Goal: Task Accomplishment & Management: Manage account settings

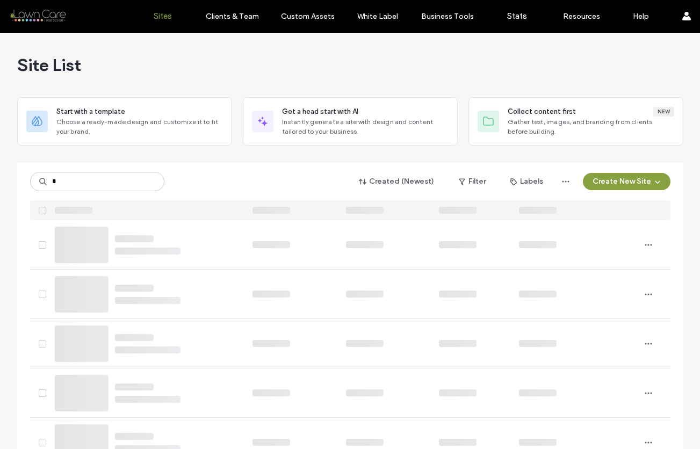
type input "*"
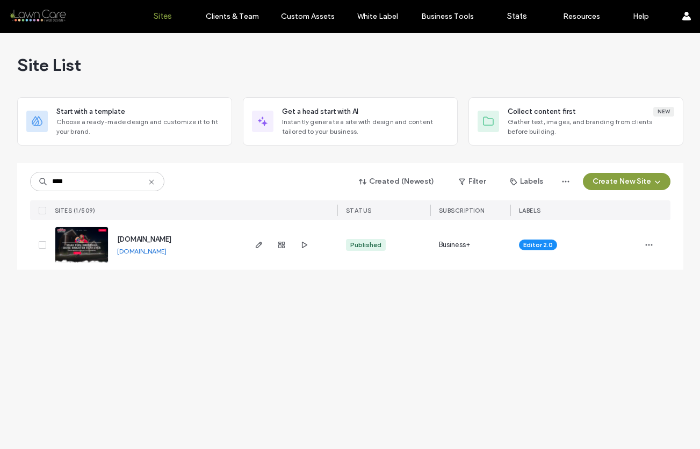
type input "****"
click at [78, 254] on img at bounding box center [81, 263] width 53 height 73
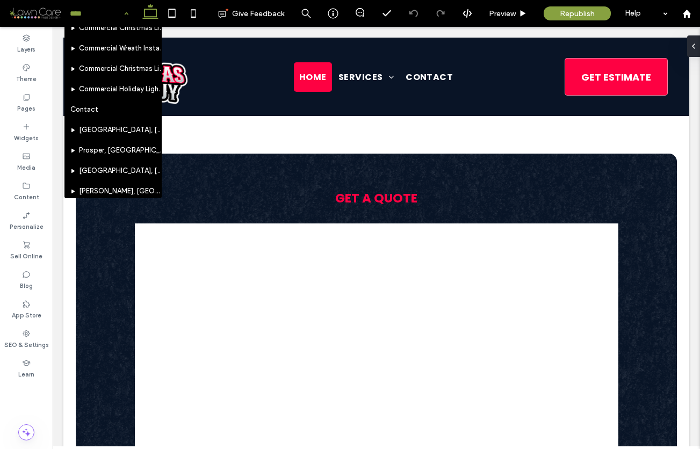
scroll to position [145, 0]
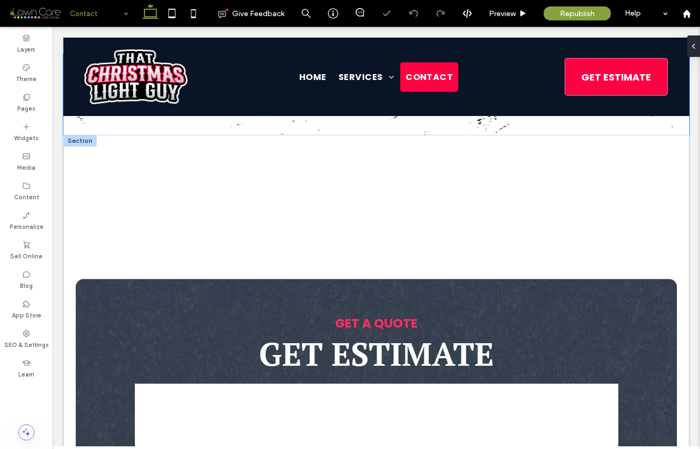
scroll to position [282, 0]
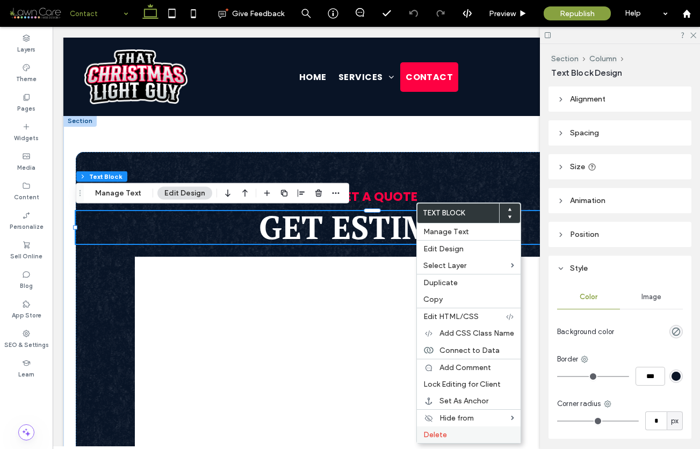
click at [440, 434] on span "Delete" at bounding box center [436, 434] width 24 height 9
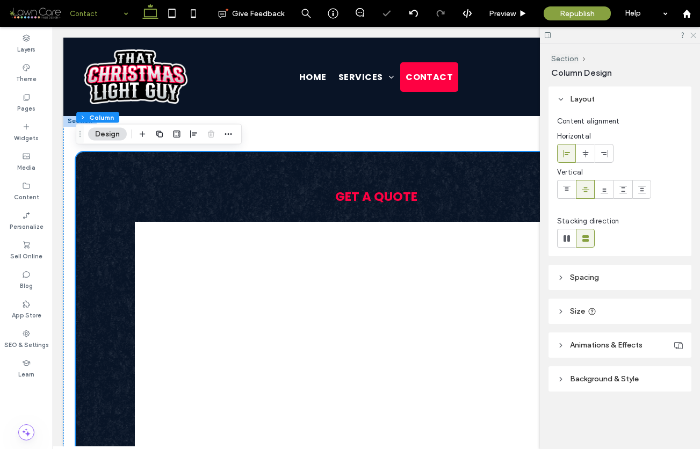
click at [693, 34] on icon at bounding box center [693, 34] width 7 height 7
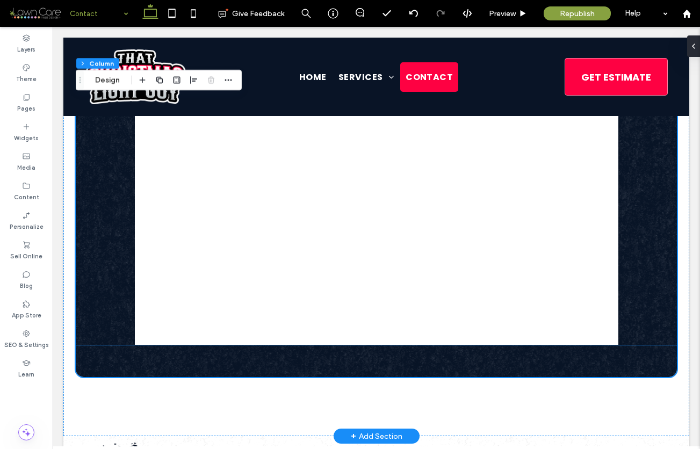
scroll to position [642, 0]
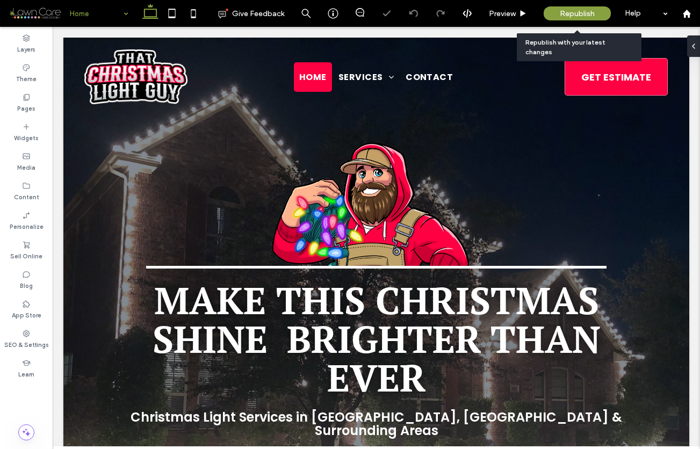
click at [577, 12] on span "Republish" at bounding box center [577, 13] width 35 height 9
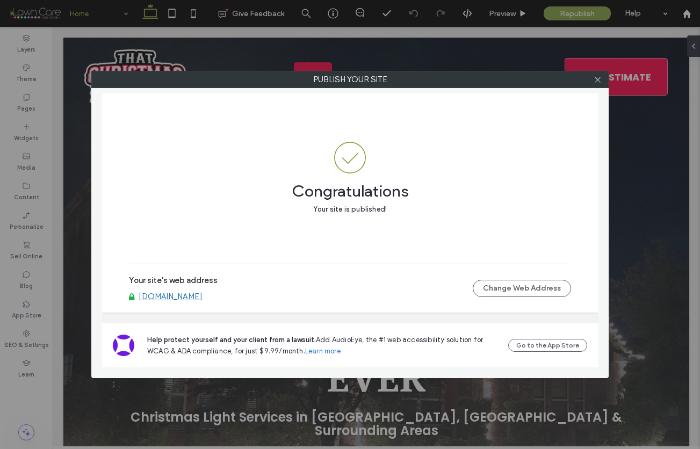
click at [203, 297] on link "www.thatchristmaslightguy.com" at bounding box center [171, 297] width 64 height 10
click at [597, 81] on icon at bounding box center [598, 80] width 8 height 8
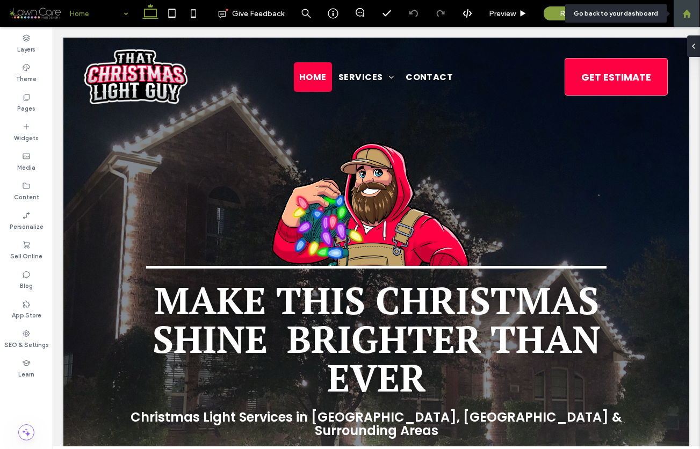
click at [685, 17] on use at bounding box center [687, 13] width 8 height 8
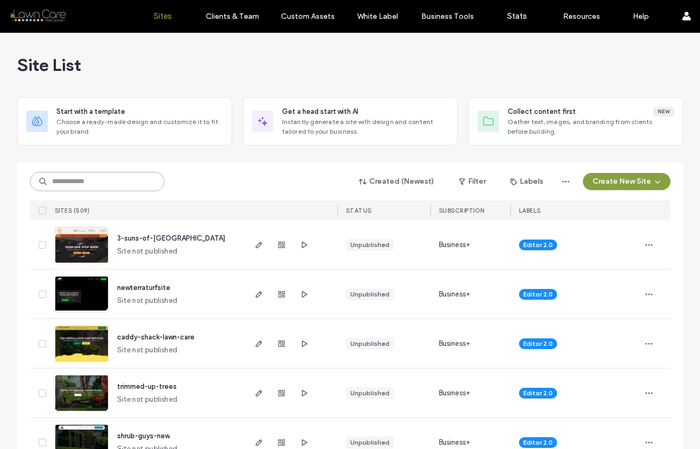
click at [132, 188] on input at bounding box center [97, 181] width 134 height 19
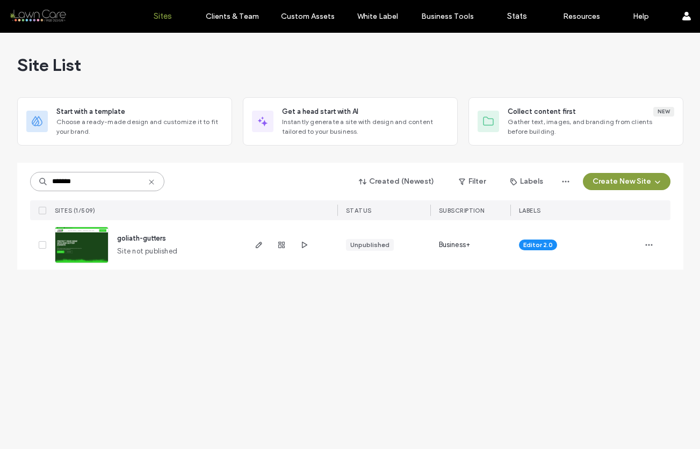
type input "*******"
click at [81, 248] on img at bounding box center [81, 263] width 53 height 73
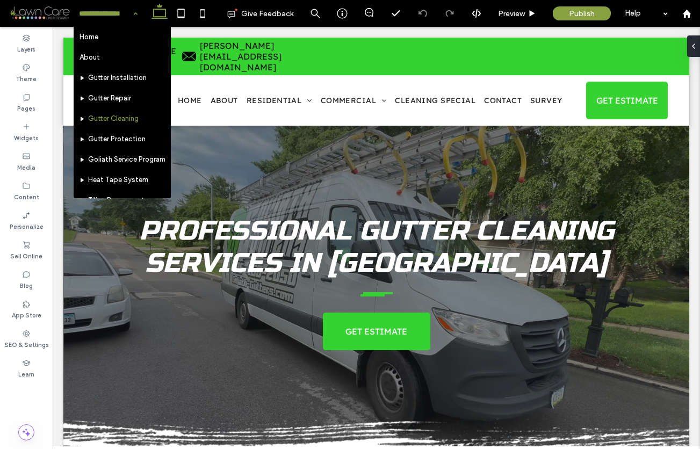
click at [97, 14] on input at bounding box center [105, 13] width 53 height 27
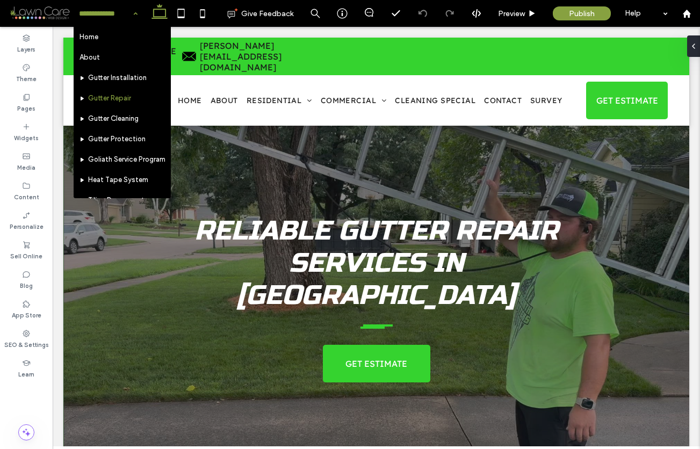
click at [118, 18] on input at bounding box center [105, 13] width 53 height 27
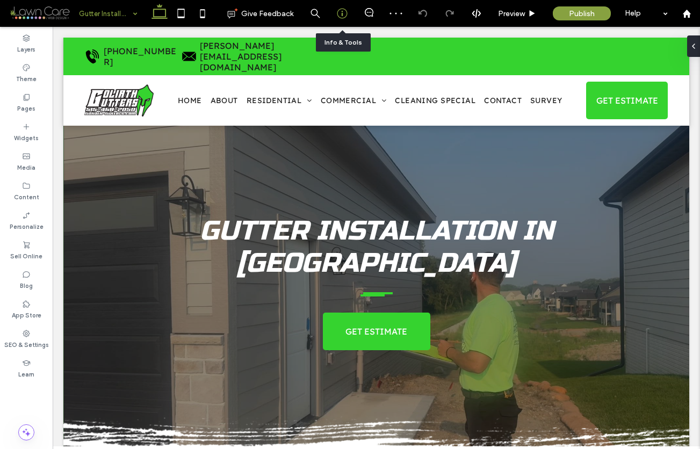
click at [342, 9] on use at bounding box center [342, 14] width 10 height 10
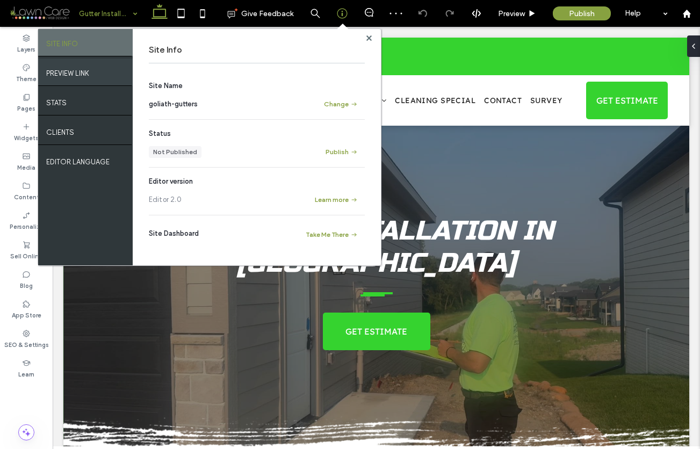
click at [97, 71] on div "PREVIEW LINK" at bounding box center [85, 72] width 95 height 27
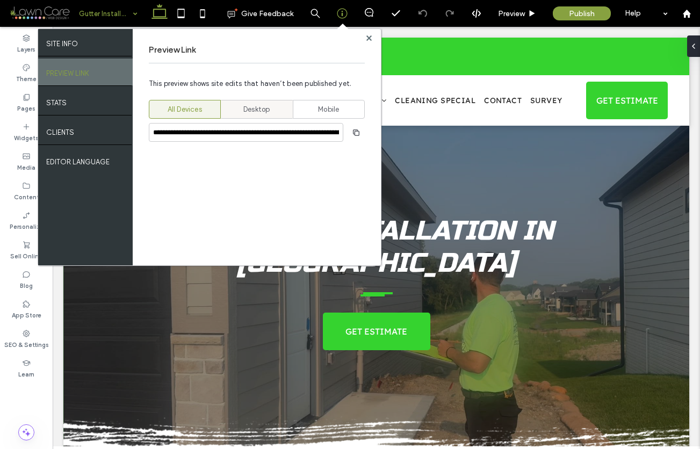
click at [252, 105] on span "Desktop" at bounding box center [256, 109] width 26 height 11
type input "**********"
click at [364, 133] on span "button" at bounding box center [356, 132] width 17 height 17
click at [354, 134] on use "button" at bounding box center [356, 132] width 6 height 6
click at [369, 36] on use at bounding box center [369, 37] width 5 height 5
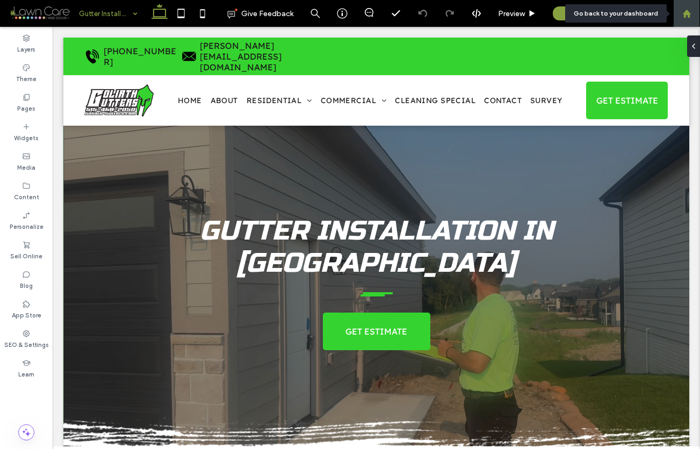
click at [691, 13] on icon at bounding box center [687, 13] width 9 height 9
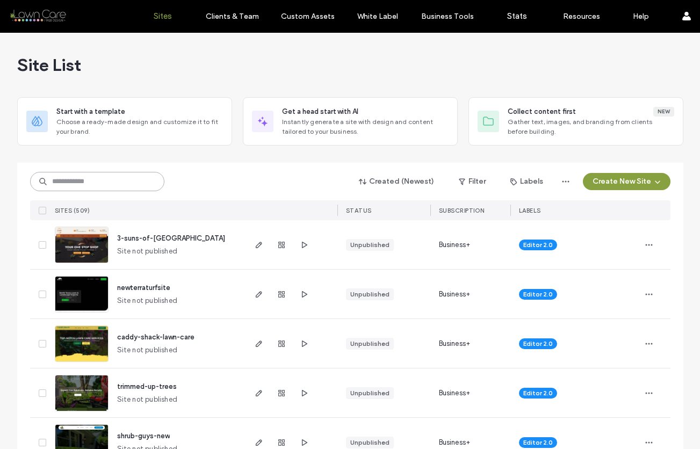
click at [90, 184] on input at bounding box center [97, 181] width 134 height 19
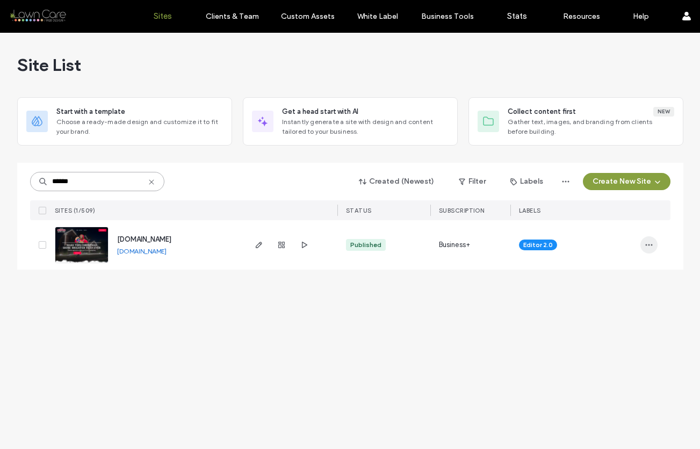
type input "******"
click at [647, 241] on icon "button" at bounding box center [649, 245] width 9 height 9
click at [607, 363] on span "Site Dashboard" at bounding box center [608, 361] width 52 height 11
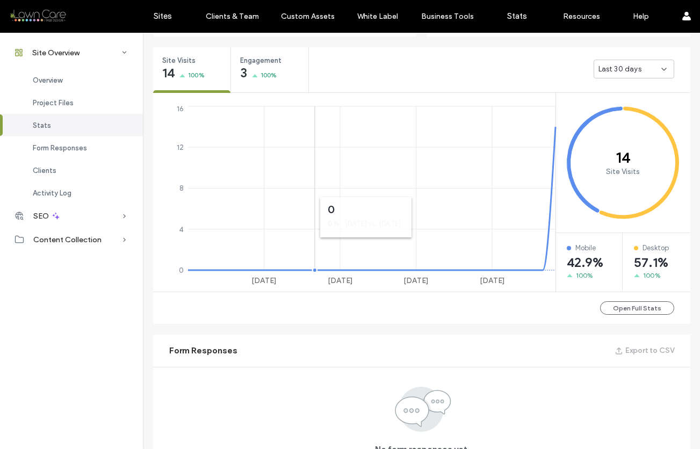
scroll to position [393, 0]
click at [262, 81] on div "Engagement 3 100%" at bounding box center [269, 66] width 77 height 40
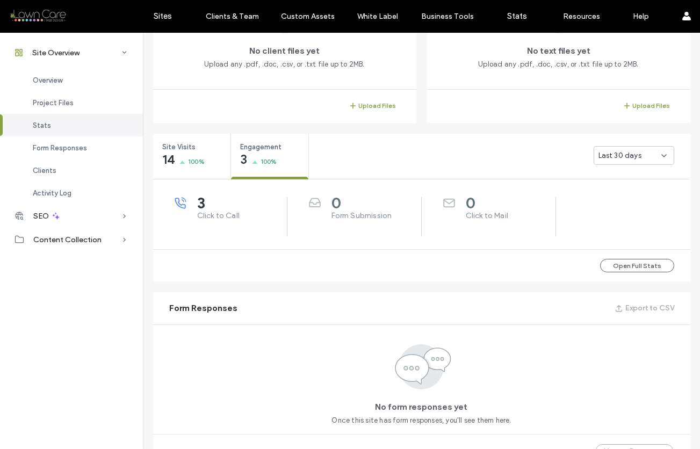
scroll to position [300, 0]
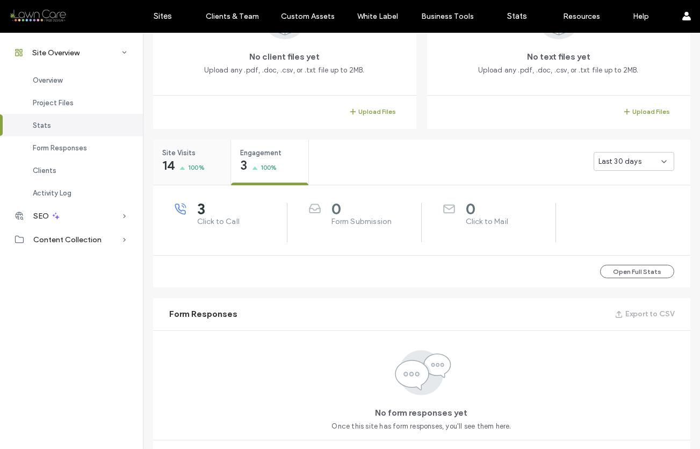
click at [174, 165] on div "14 100%" at bounding box center [183, 166] width 42 height 13
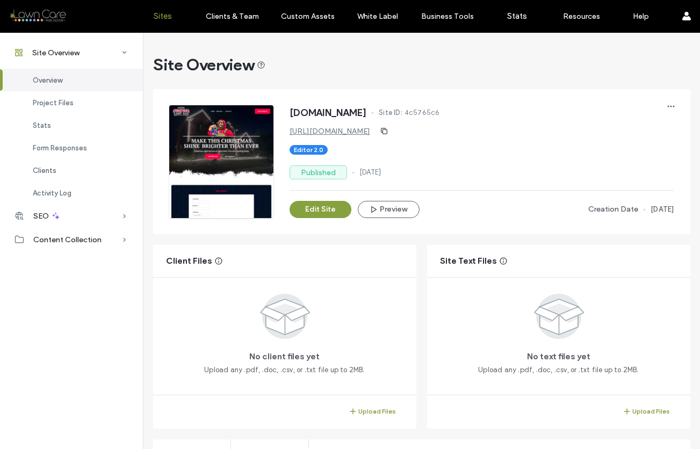
click at [154, 13] on label "Sites" at bounding box center [163, 16] width 18 height 10
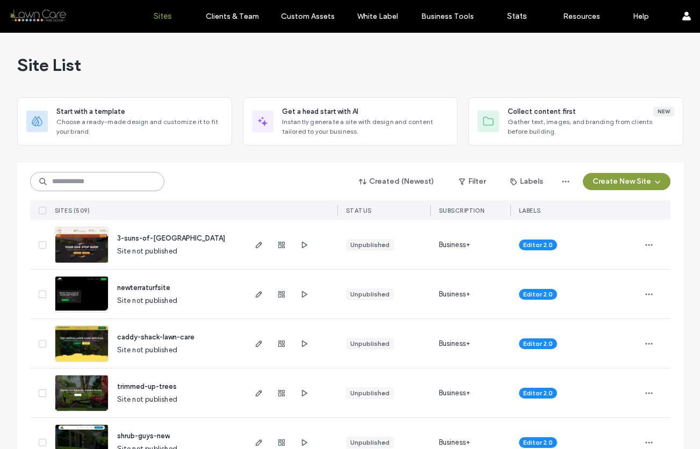
click at [125, 180] on input at bounding box center [97, 181] width 134 height 19
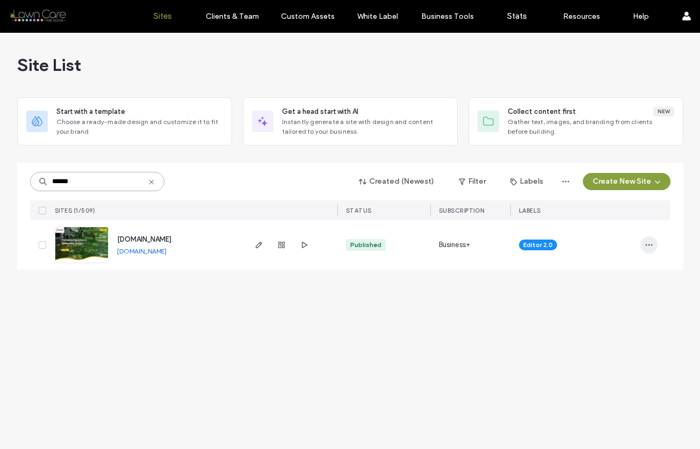
type input "******"
click at [649, 245] on use "button" at bounding box center [648, 246] width 7 height 2
click at [608, 355] on div "Site Dashboard" at bounding box center [610, 361] width 96 height 20
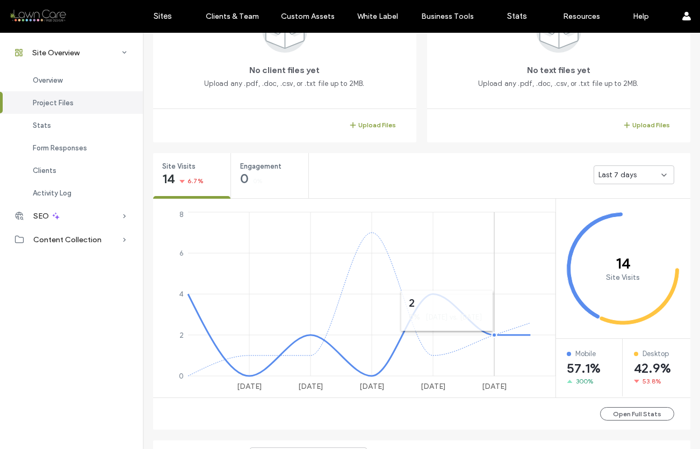
scroll to position [291, 0]
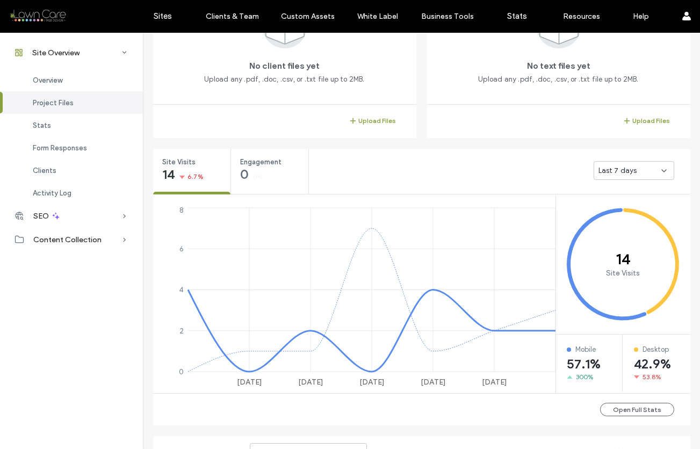
click at [610, 170] on span "Last 7 days" at bounding box center [618, 171] width 39 height 11
click at [606, 225] on span "Last 30 days" at bounding box center [616, 227] width 43 height 11
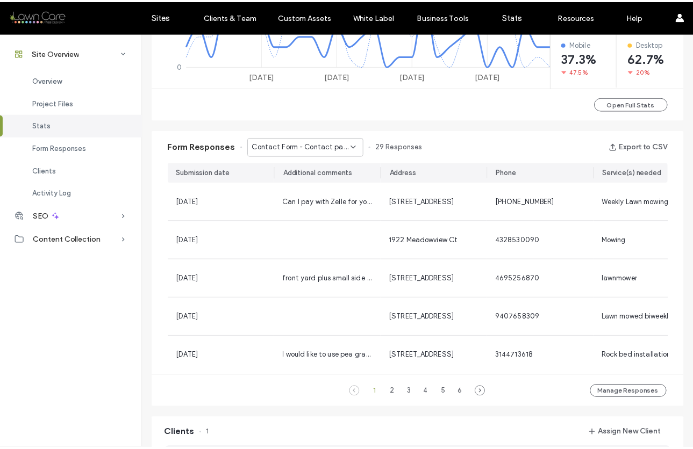
scroll to position [604, 0]
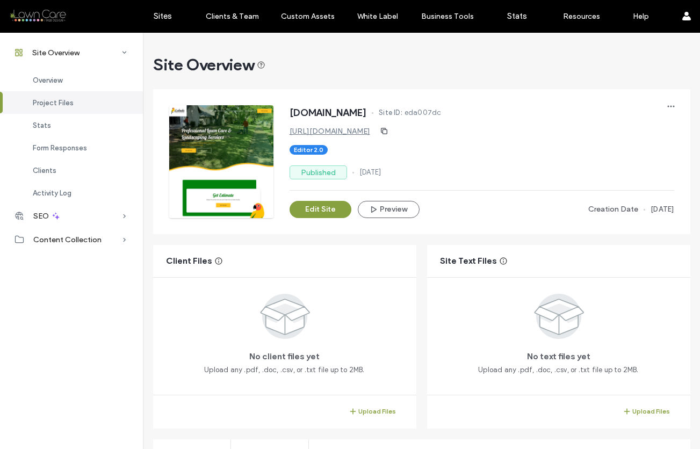
click at [351, 133] on link "https://www.enhedalawncareservices.com" at bounding box center [330, 131] width 81 height 9
click at [325, 214] on button "Edit Site" at bounding box center [321, 209] width 62 height 17
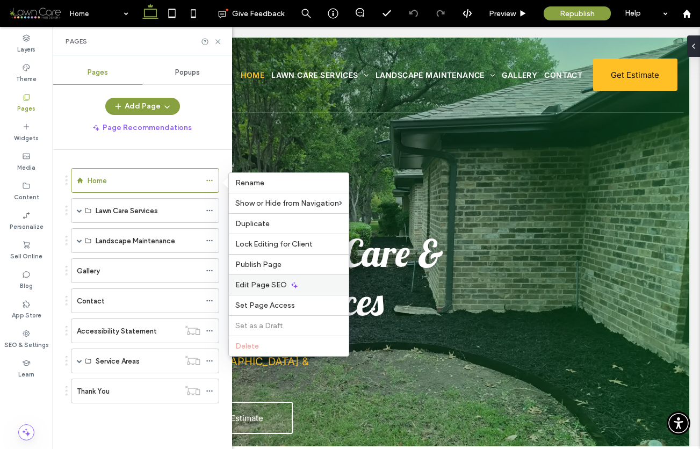
click at [254, 277] on div "Edit Page SEO" at bounding box center [289, 285] width 120 height 20
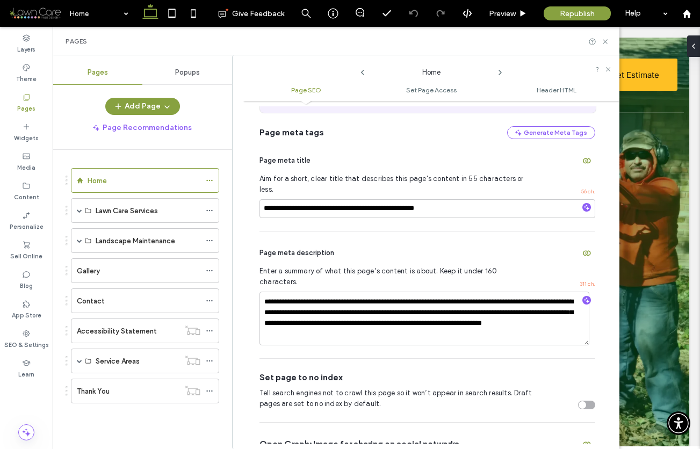
scroll to position [79, 0]
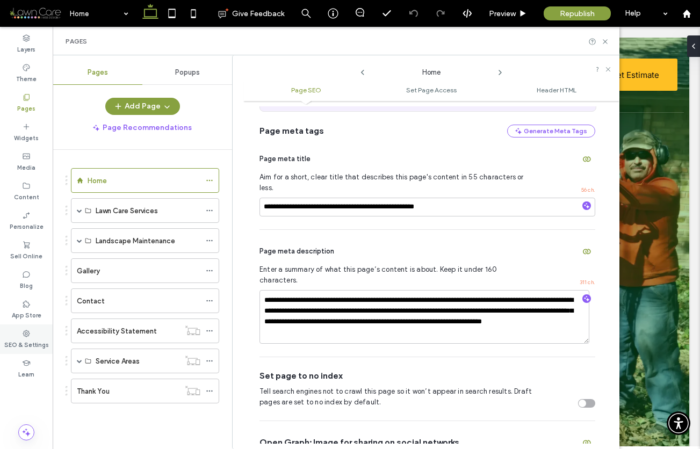
click at [26, 335] on icon at bounding box center [26, 333] width 9 height 9
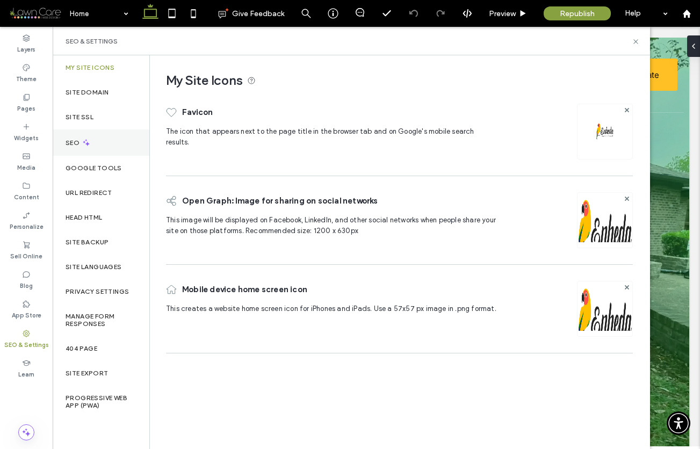
click at [77, 149] on div "SEO" at bounding box center [101, 143] width 97 height 26
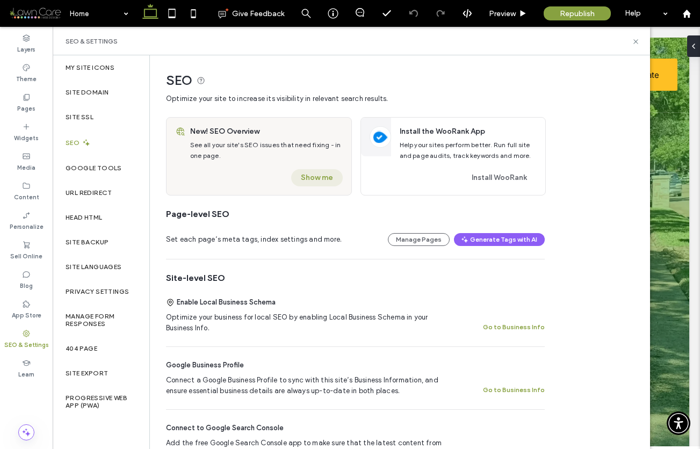
click at [305, 174] on button "Show me" at bounding box center [317, 177] width 52 height 17
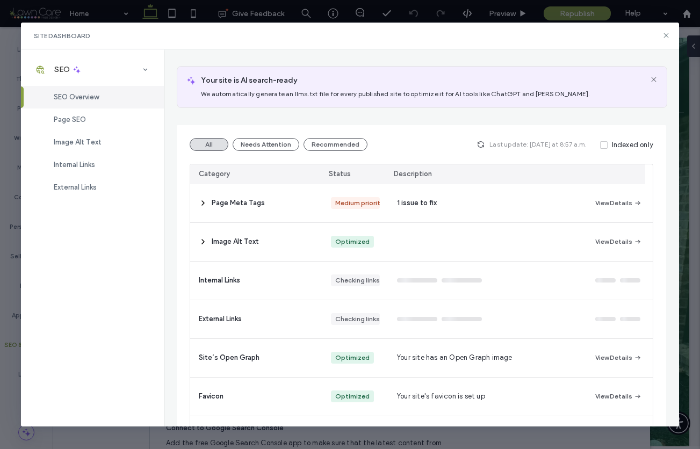
scroll to position [58, 0]
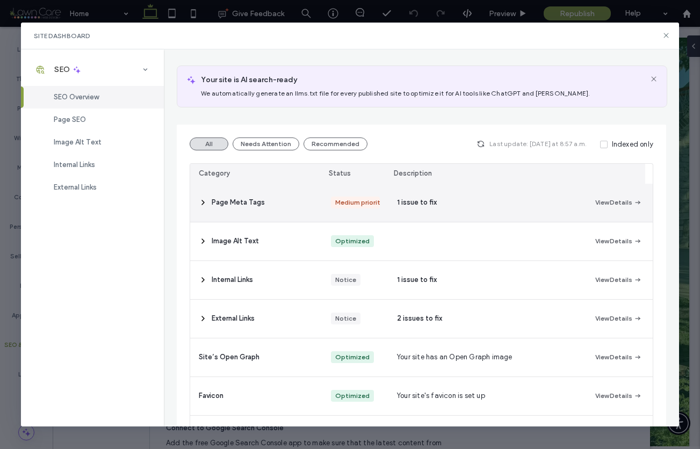
click at [453, 197] on div "1 issue to fix" at bounding box center [488, 203] width 198 height 38
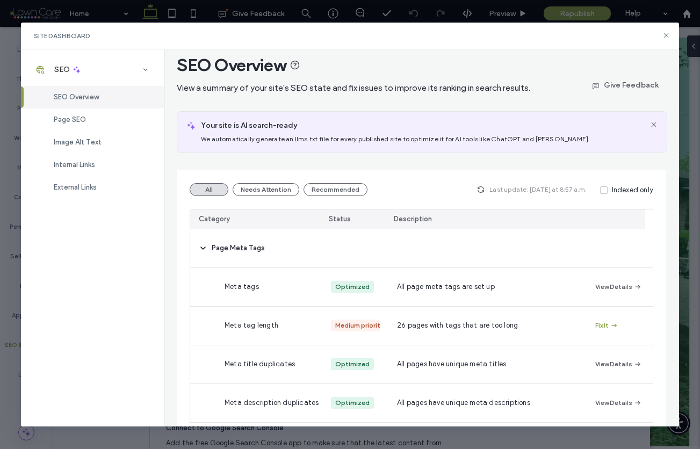
scroll to position [0, 0]
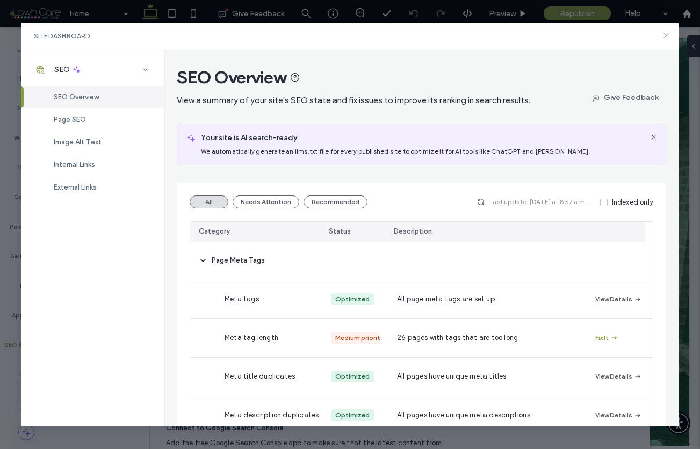
click at [666, 35] on use at bounding box center [666, 35] width 5 height 5
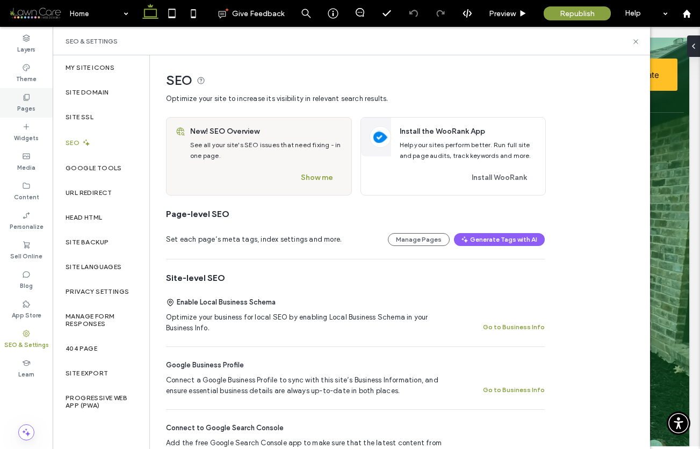
click at [30, 98] on icon at bounding box center [26, 97] width 9 height 9
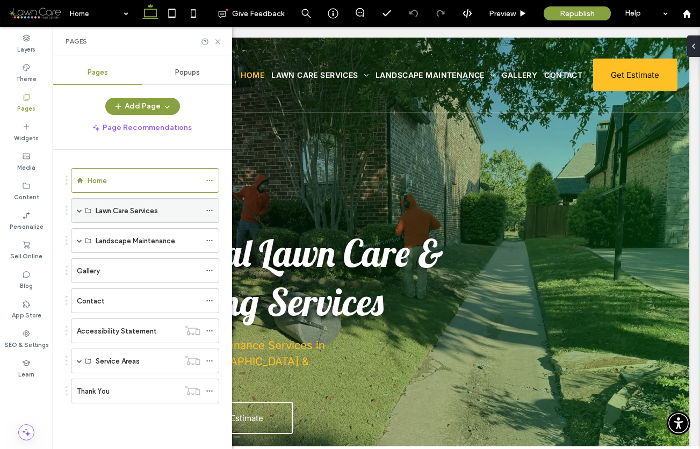
click at [80, 210] on span at bounding box center [79, 210] width 5 height 5
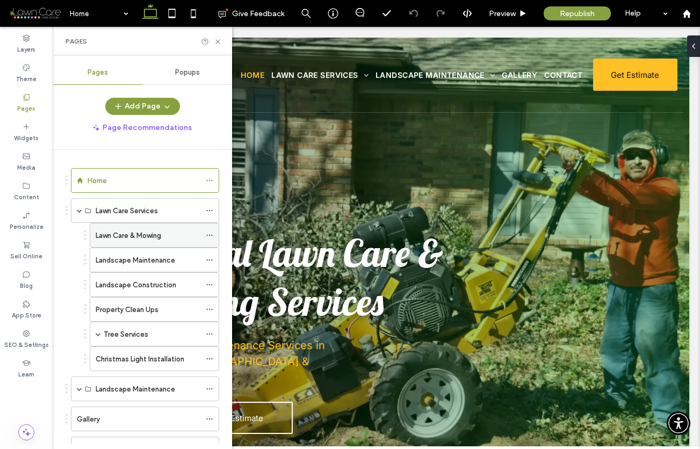
click at [208, 235] on icon at bounding box center [210, 236] width 8 height 8
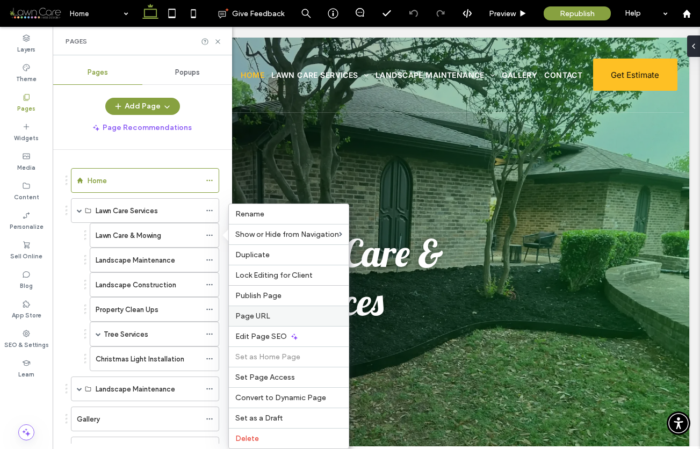
click at [254, 314] on span "Page URL" at bounding box center [252, 316] width 35 height 9
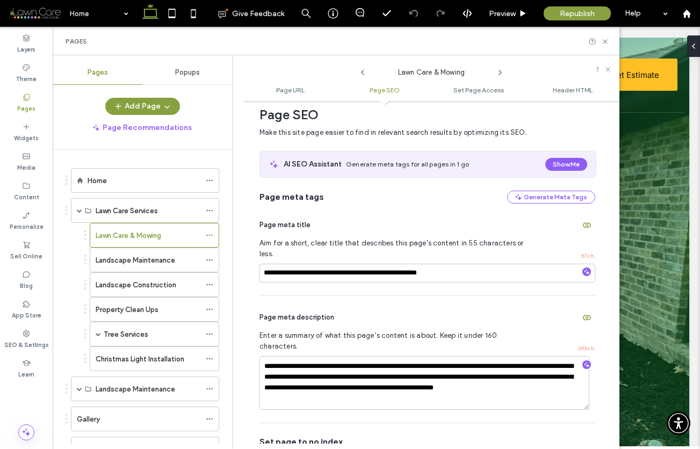
scroll to position [155, 0]
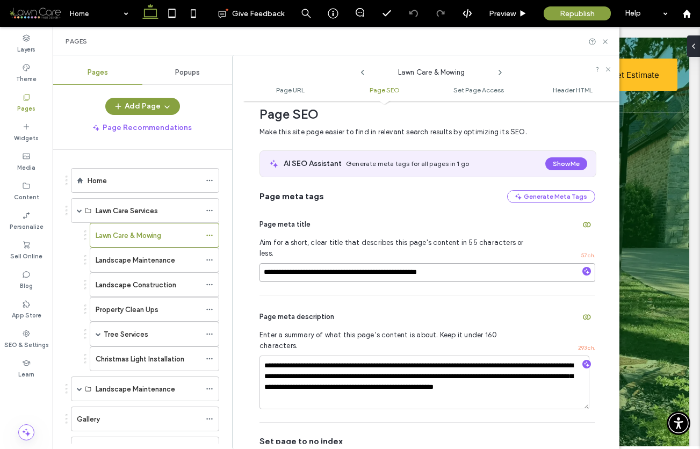
click at [297, 263] on input "**********" at bounding box center [428, 272] width 336 height 19
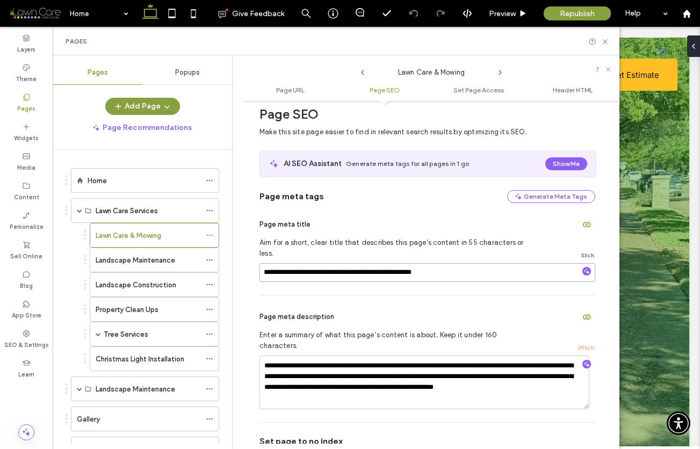
type input "**********"
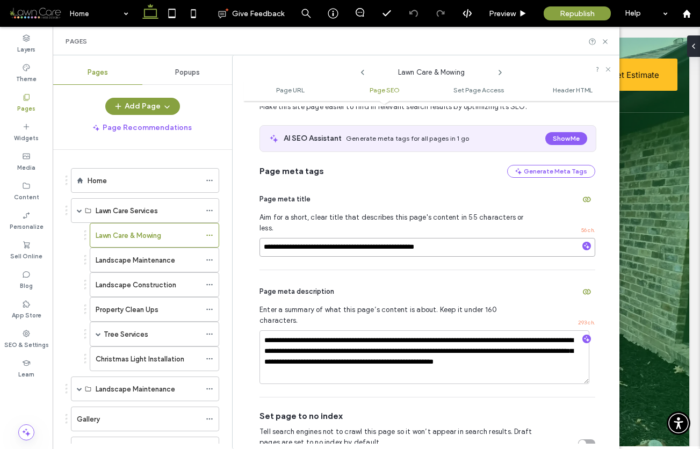
scroll to position [182, 0]
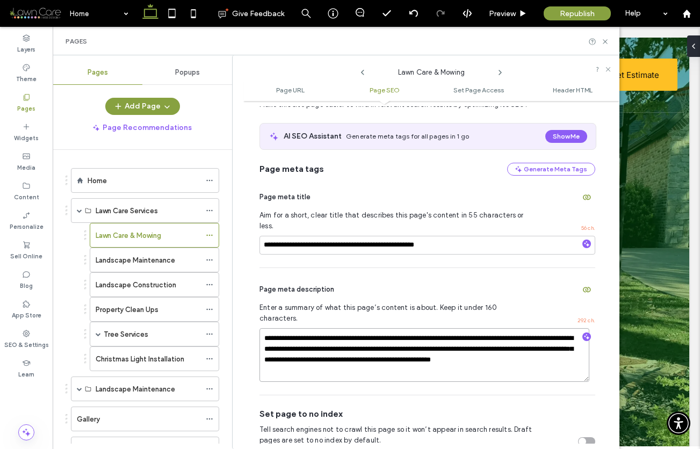
click at [476, 328] on textarea "**********" at bounding box center [425, 355] width 330 height 54
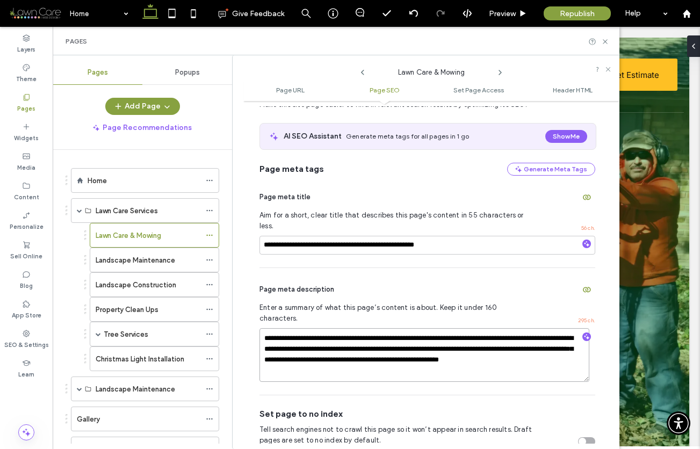
type textarea "**********"
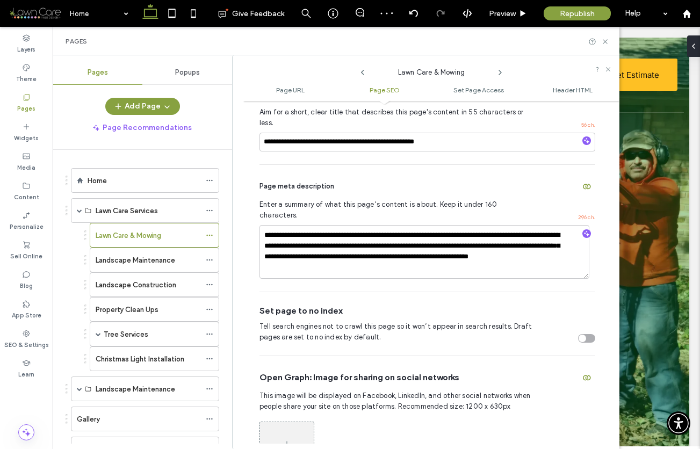
scroll to position [288, 0]
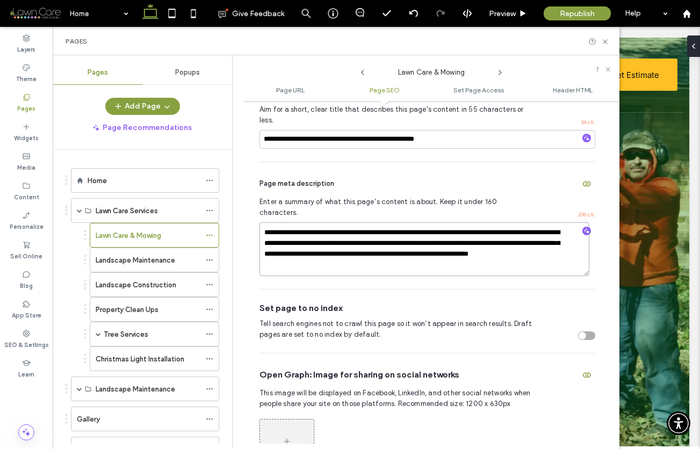
click at [510, 223] on textarea "**********" at bounding box center [425, 250] width 330 height 54
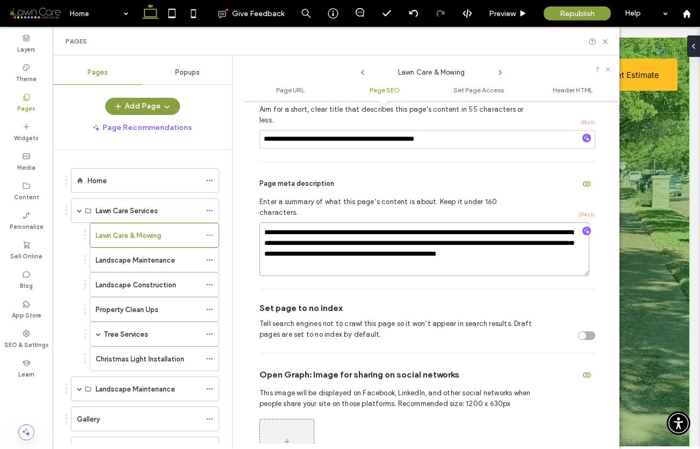
click at [350, 224] on textarea "**********" at bounding box center [425, 250] width 330 height 54
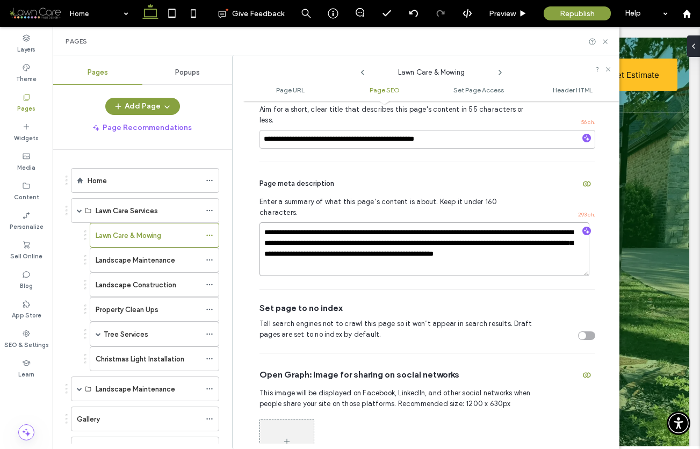
click at [392, 223] on textarea "**********" at bounding box center [425, 250] width 330 height 54
click at [510, 234] on textarea "**********" at bounding box center [425, 250] width 330 height 54
type textarea "**********"
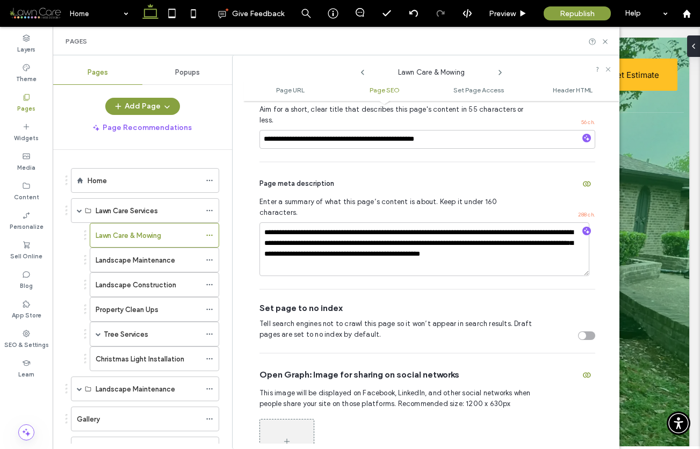
click at [293, 261] on div "**********" at bounding box center [428, 225] width 336 height 127
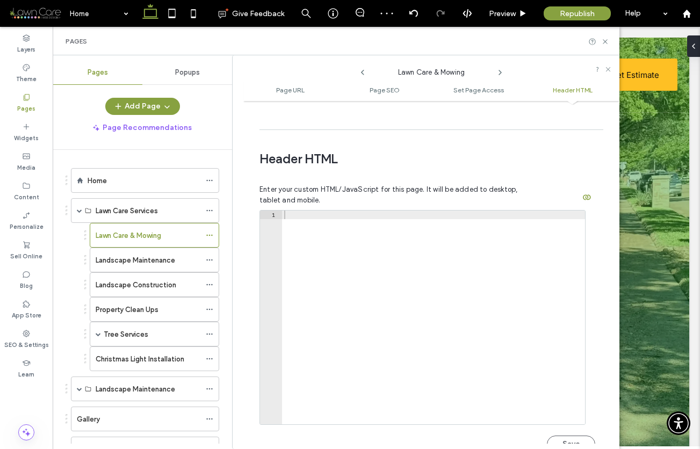
scroll to position [995, 0]
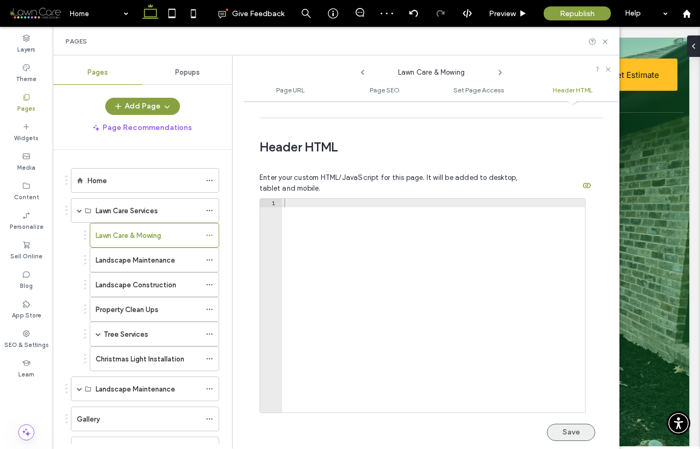
click at [562, 424] on button "Save" at bounding box center [571, 432] width 48 height 17
click at [167, 234] on div "Lawn Care & Mowing" at bounding box center [148, 235] width 105 height 11
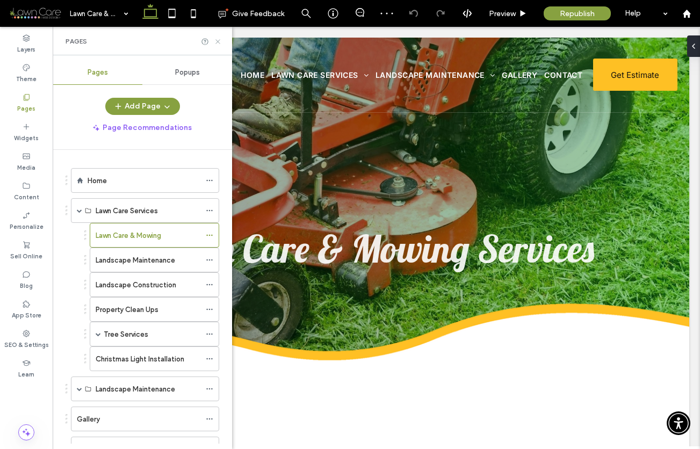
click at [216, 38] on icon at bounding box center [218, 42] width 8 height 8
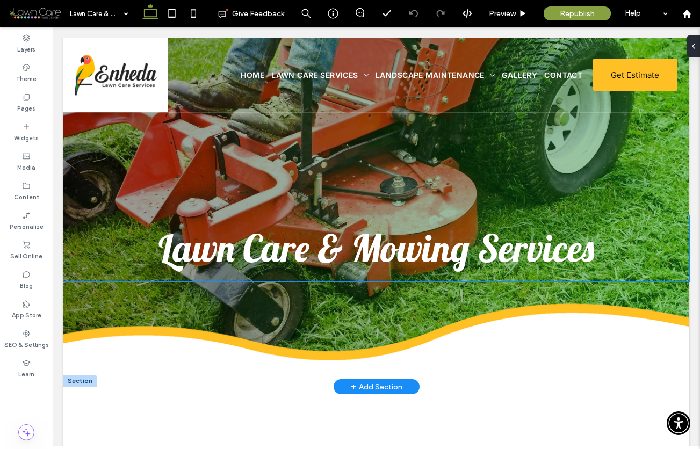
click at [333, 245] on span "Lawn Care & Mowing Services" at bounding box center [377, 248] width 436 height 47
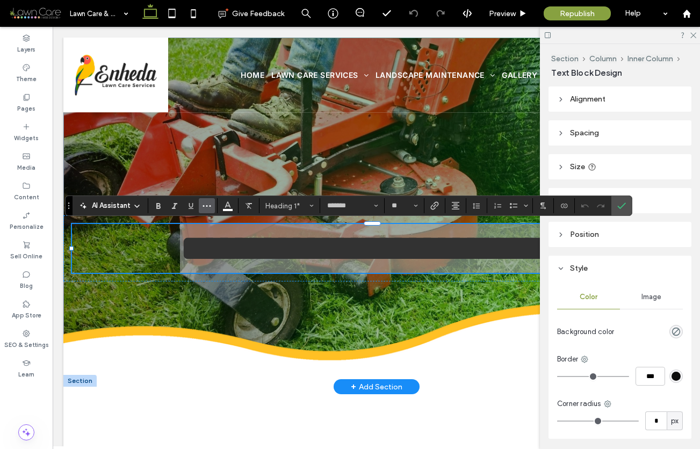
click at [206, 204] on icon "More" at bounding box center [207, 206] width 9 height 9
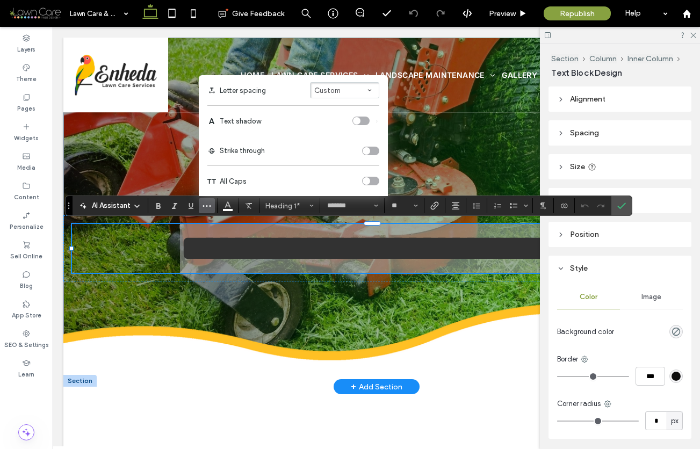
click at [372, 178] on div "toggle" at bounding box center [370, 181] width 17 height 9
click at [368, 179] on div "toggle" at bounding box center [370, 181] width 17 height 9
click at [621, 204] on icon "Confirm" at bounding box center [622, 206] width 9 height 9
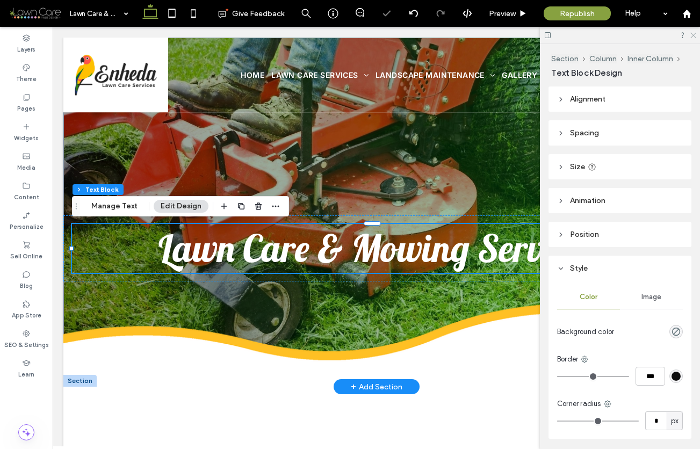
click at [692, 35] on icon at bounding box center [693, 34] width 7 height 7
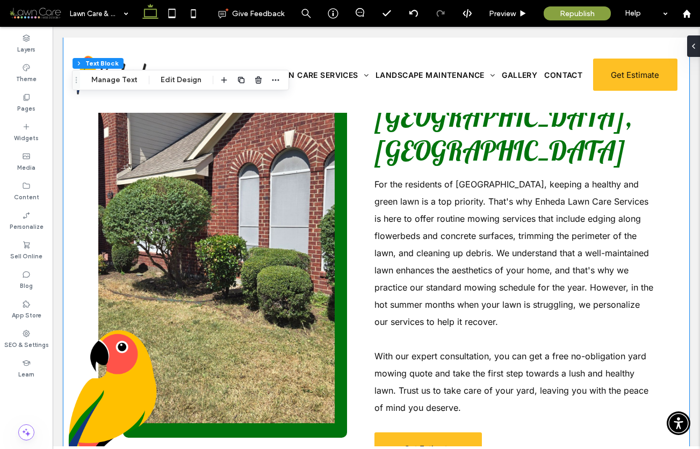
scroll to position [458, 0]
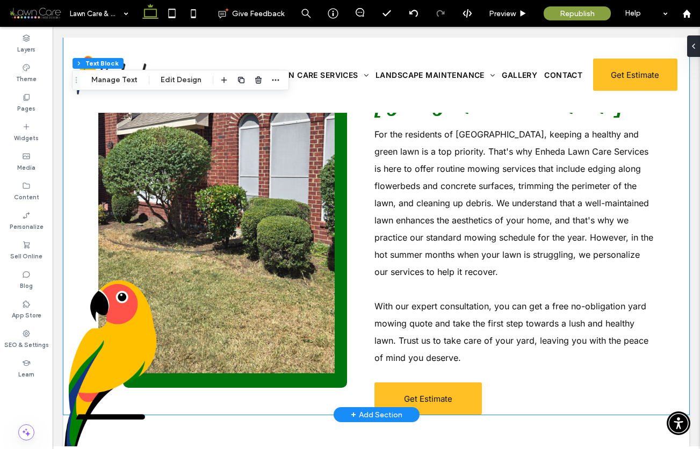
click at [245, 249] on link at bounding box center [216, 198] width 236 height 349
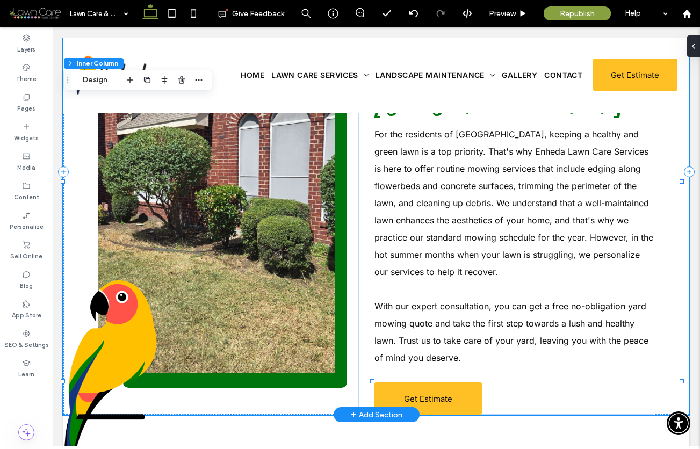
click at [245, 249] on link at bounding box center [216, 198] width 236 height 349
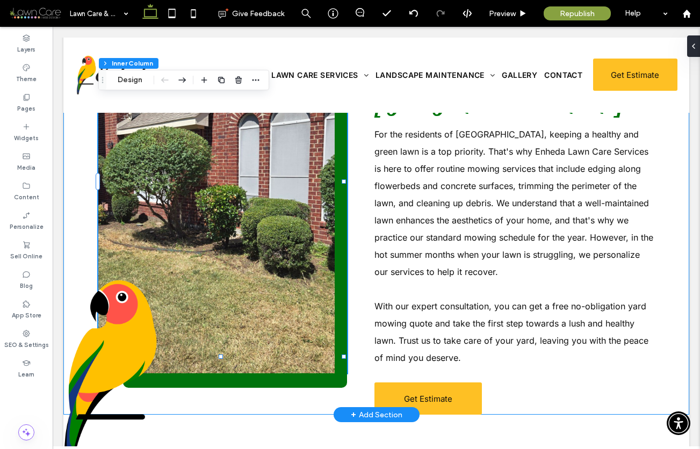
click at [245, 249] on link at bounding box center [216, 198] width 236 height 349
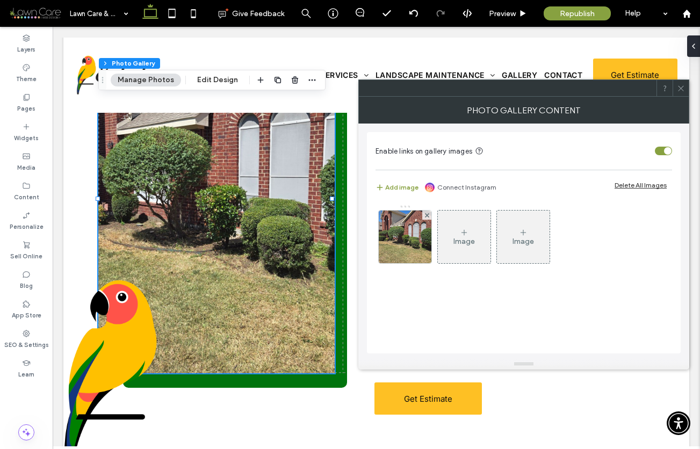
click at [463, 242] on div "Image" at bounding box center [464, 241] width 21 height 9
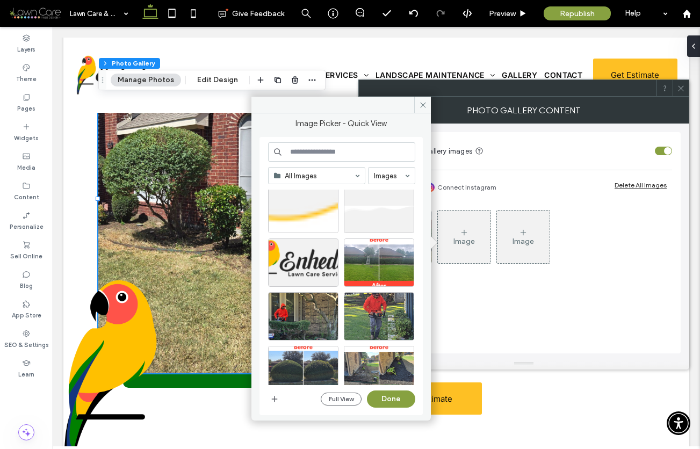
scroll to position [1034, 0]
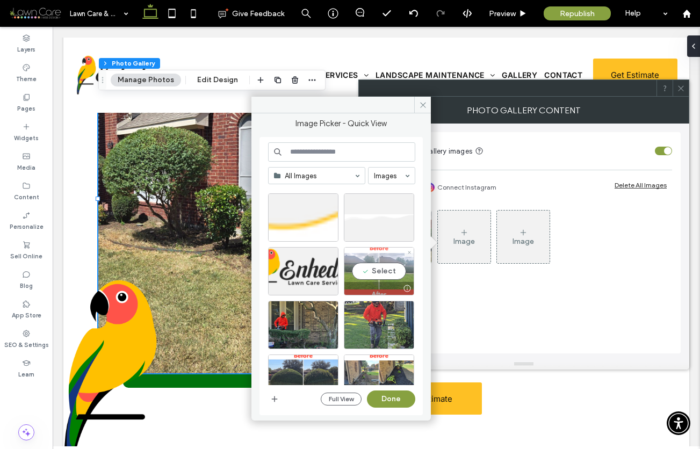
click at [378, 270] on div "Select" at bounding box center [379, 271] width 70 height 48
click at [378, 395] on button "Done" at bounding box center [391, 399] width 48 height 17
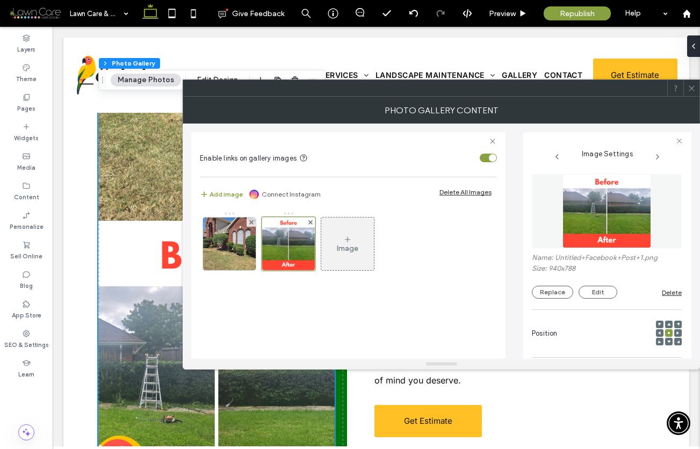
scroll to position [568, 0]
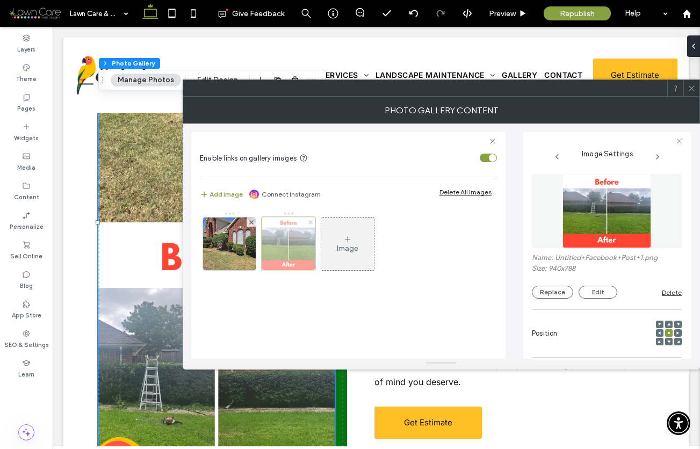
click at [310, 221] on use at bounding box center [310, 222] width 4 height 4
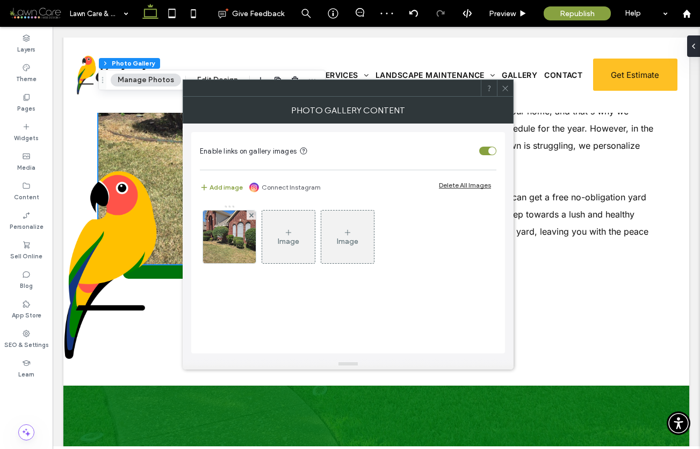
click at [277, 234] on div "Image" at bounding box center [288, 237] width 53 height 51
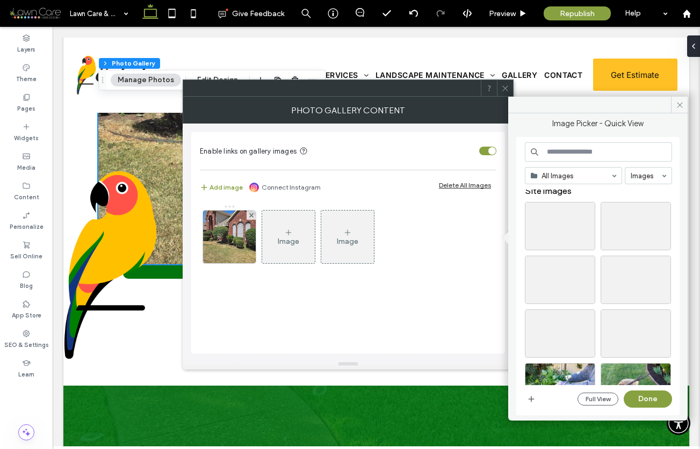
scroll to position [4, 0]
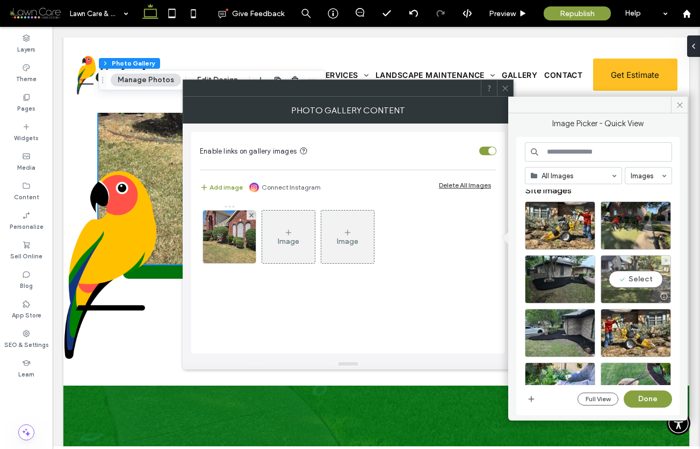
click at [627, 282] on div "Select" at bounding box center [636, 279] width 70 height 48
click at [648, 398] on button "Done" at bounding box center [648, 399] width 48 height 17
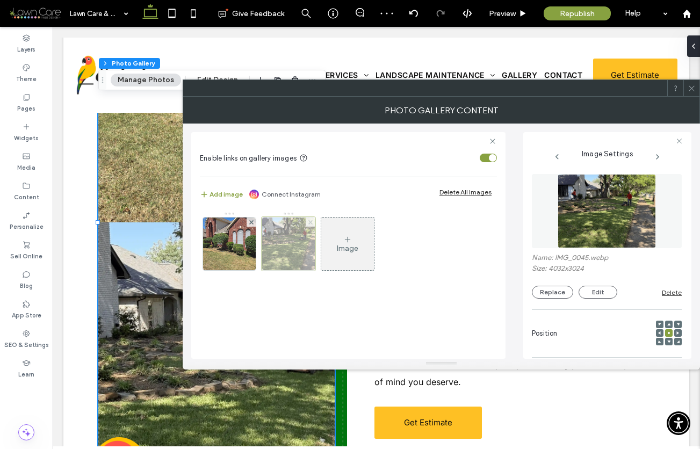
click at [309, 223] on use at bounding box center [310, 222] width 4 height 4
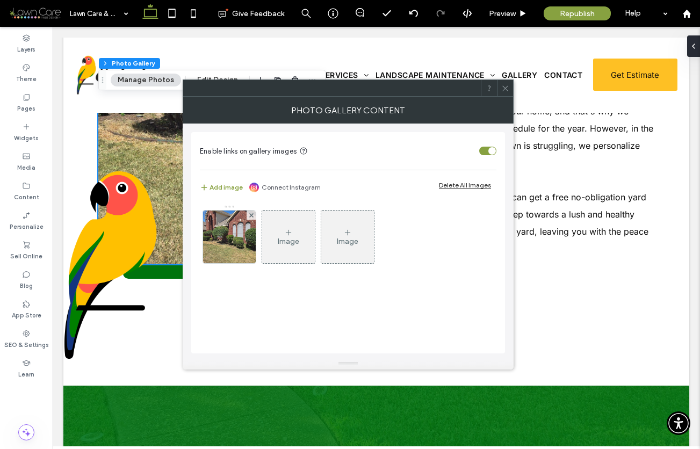
click at [504, 86] on icon at bounding box center [505, 88] width 8 height 8
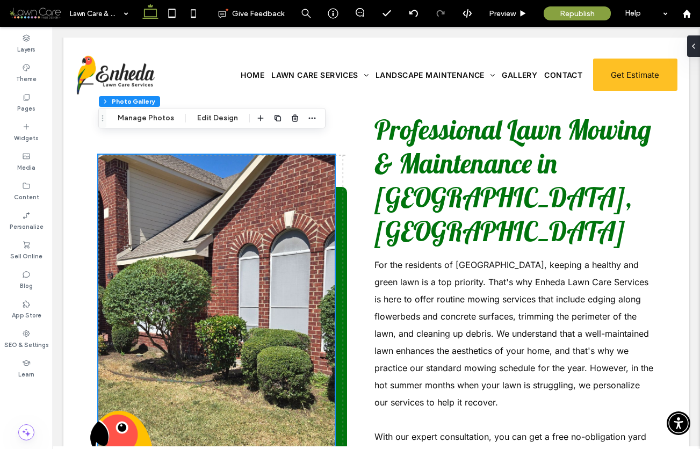
scroll to position [327, 0]
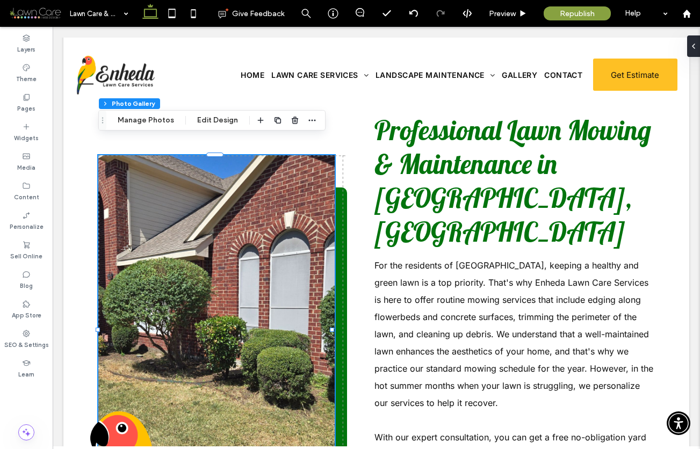
click at [223, 235] on link at bounding box center [216, 329] width 236 height 349
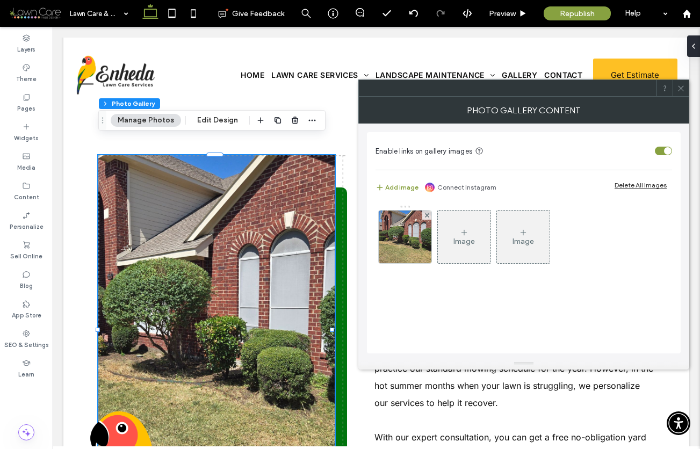
click at [140, 123] on button "Manage Photos" at bounding box center [146, 120] width 70 height 13
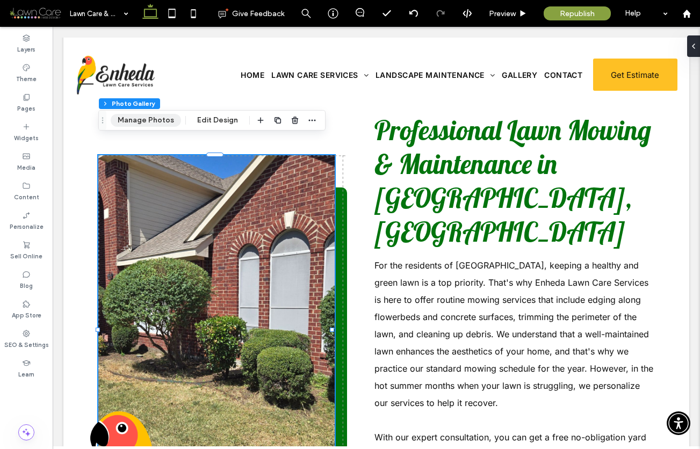
click at [140, 123] on button "Manage Photos" at bounding box center [146, 120] width 70 height 13
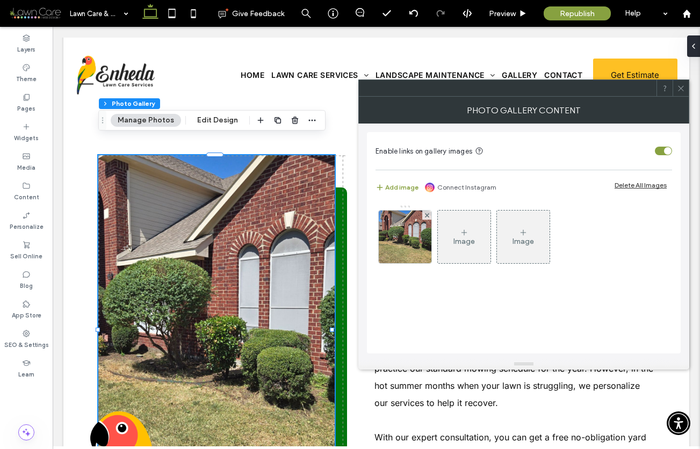
click at [457, 233] on div "Image" at bounding box center [464, 237] width 53 height 51
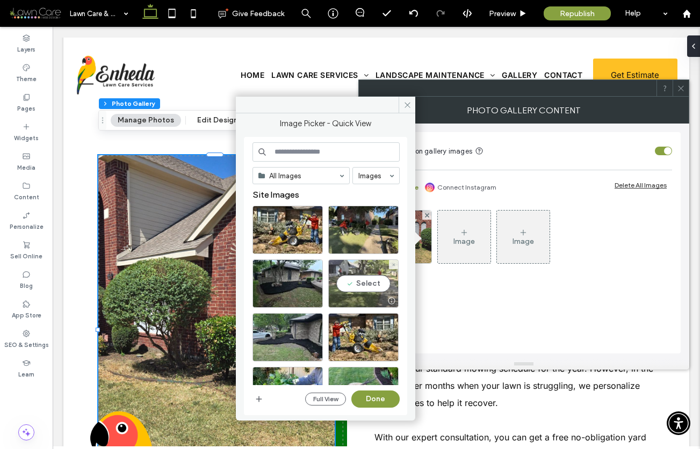
click at [368, 284] on div "Select" at bounding box center [363, 284] width 70 height 48
click at [376, 401] on button "Done" at bounding box center [375, 399] width 48 height 17
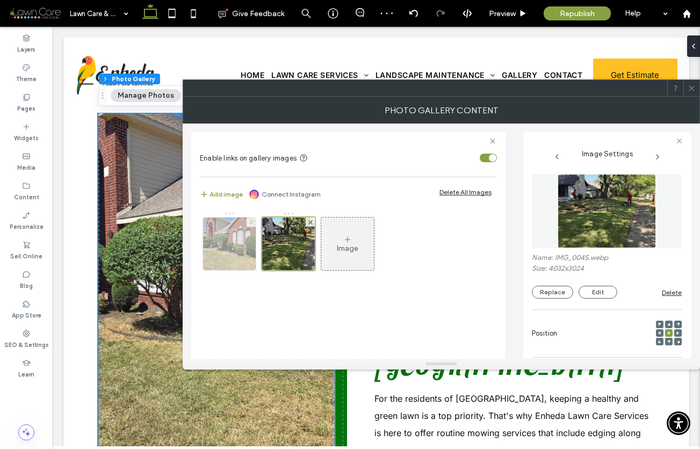
click at [250, 221] on use at bounding box center [251, 222] width 4 height 4
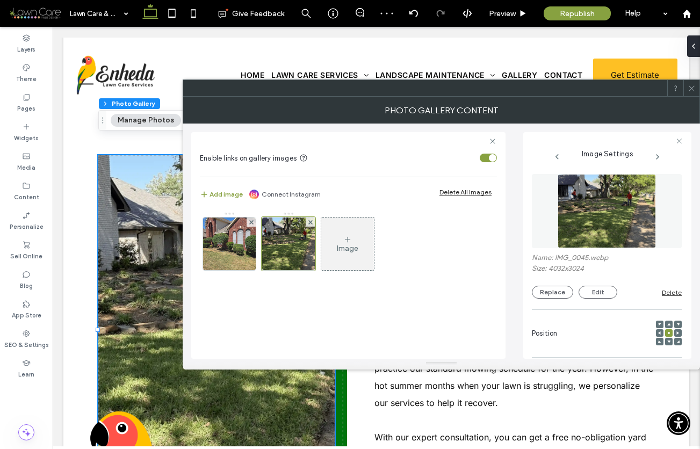
click at [692, 92] on span at bounding box center [692, 88] width 8 height 16
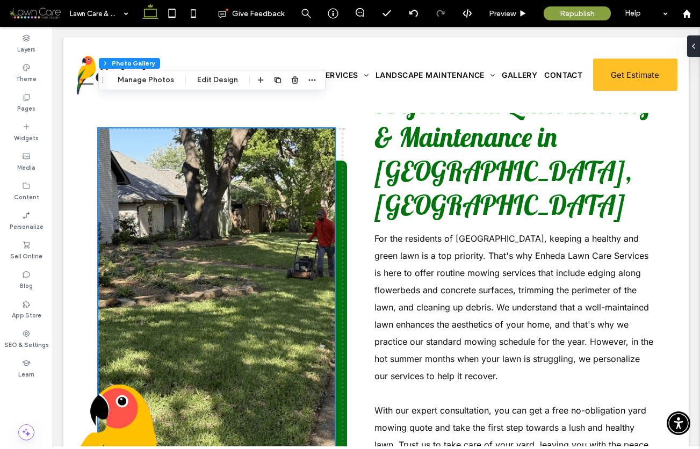
scroll to position [332, 0]
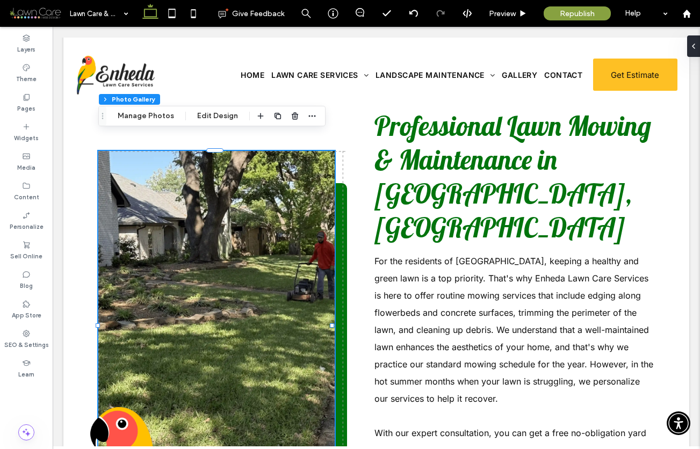
click at [227, 272] on link at bounding box center [216, 325] width 236 height 349
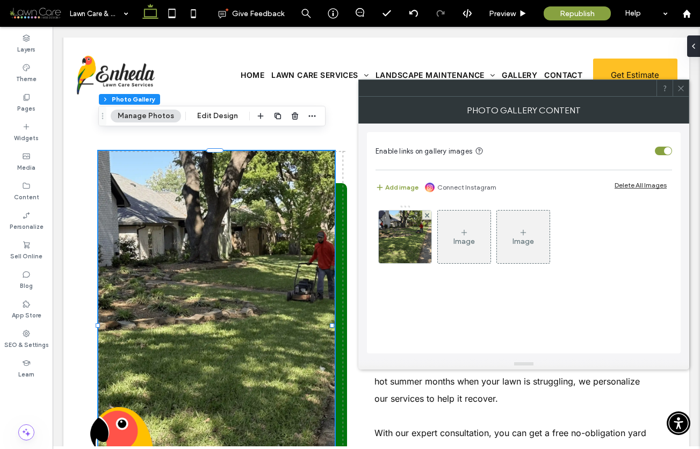
click at [456, 233] on div "Image" at bounding box center [464, 237] width 53 height 51
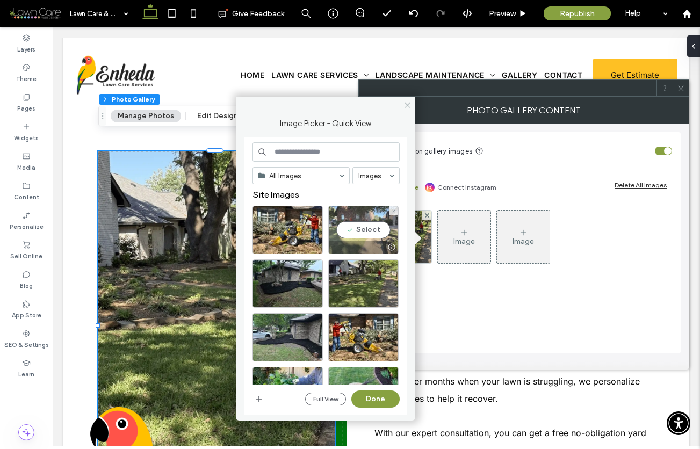
click at [355, 228] on div "Select" at bounding box center [363, 230] width 70 height 48
click at [370, 403] on button "Done" at bounding box center [375, 399] width 48 height 17
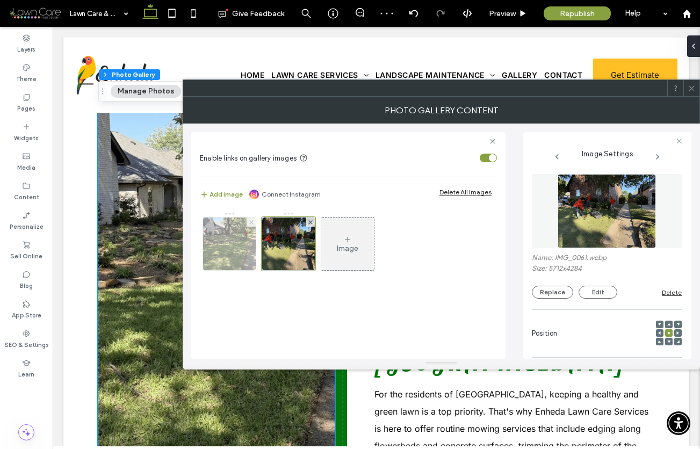
click at [252, 223] on use at bounding box center [251, 222] width 4 height 4
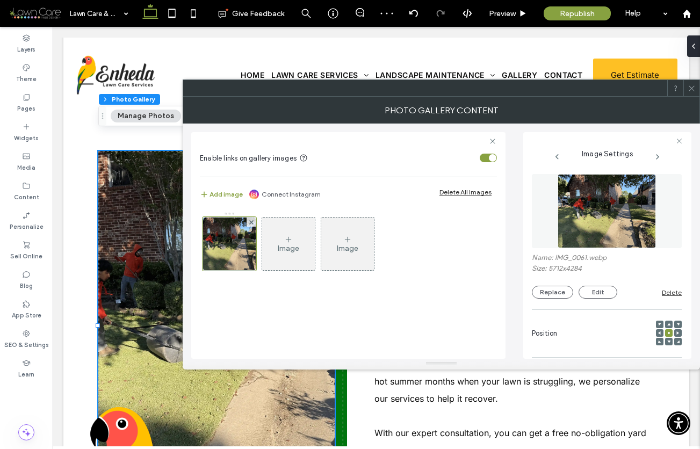
click at [693, 86] on use at bounding box center [691, 87] width 5 height 5
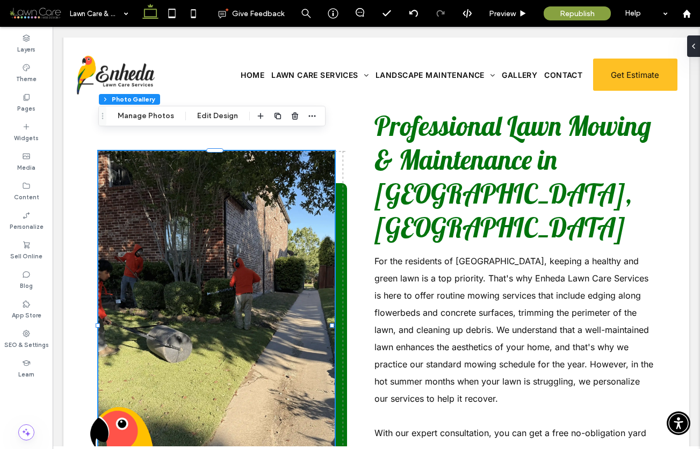
click at [216, 300] on link at bounding box center [216, 325] width 236 height 349
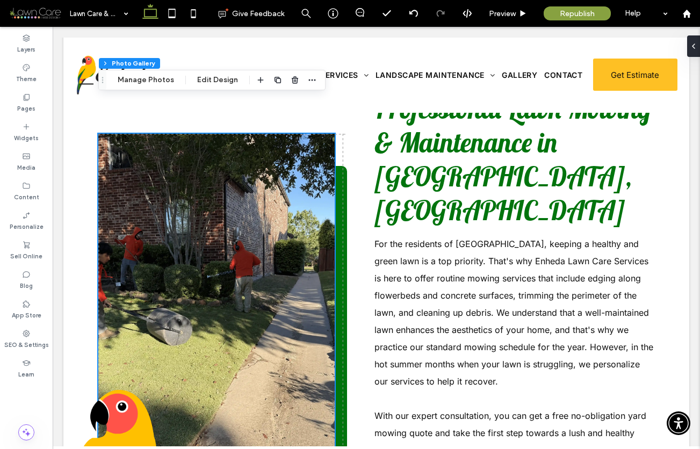
scroll to position [346, 0]
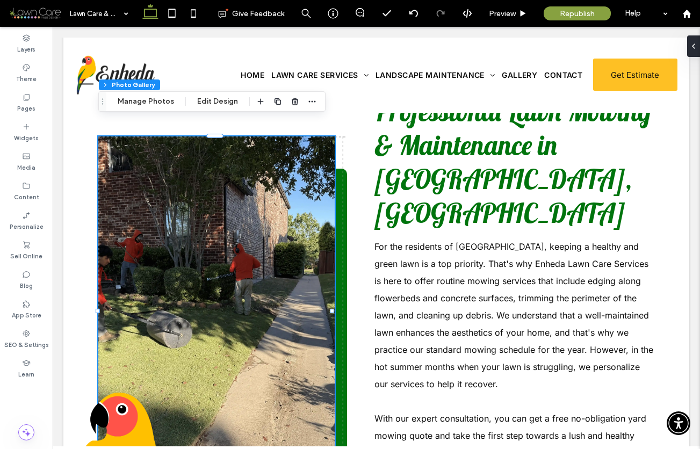
click at [192, 293] on link at bounding box center [216, 311] width 236 height 349
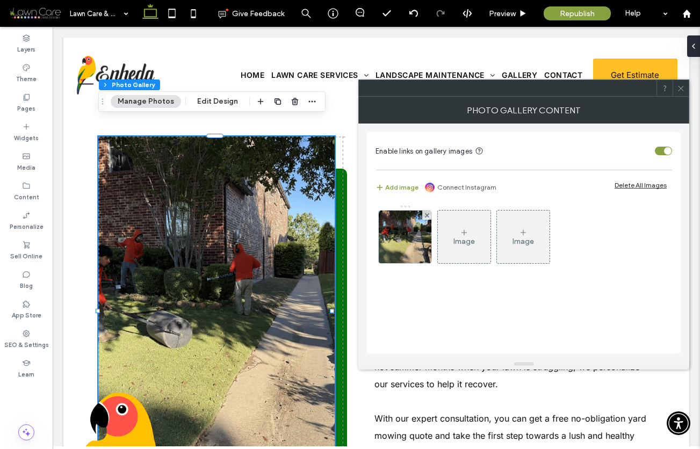
click at [456, 234] on div "Image" at bounding box center [464, 237] width 53 height 51
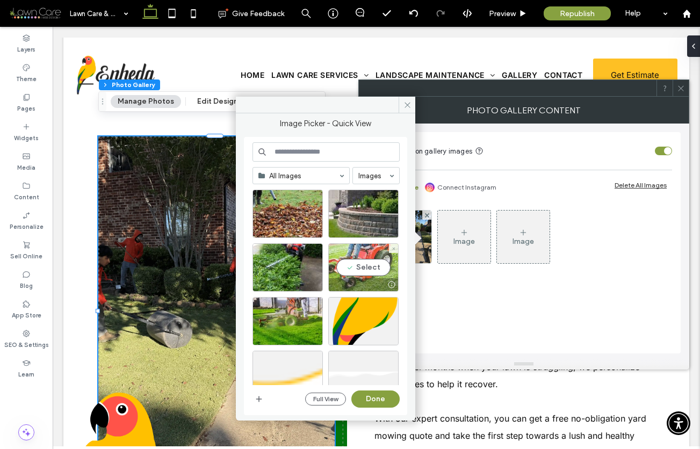
scroll to position [900, 0]
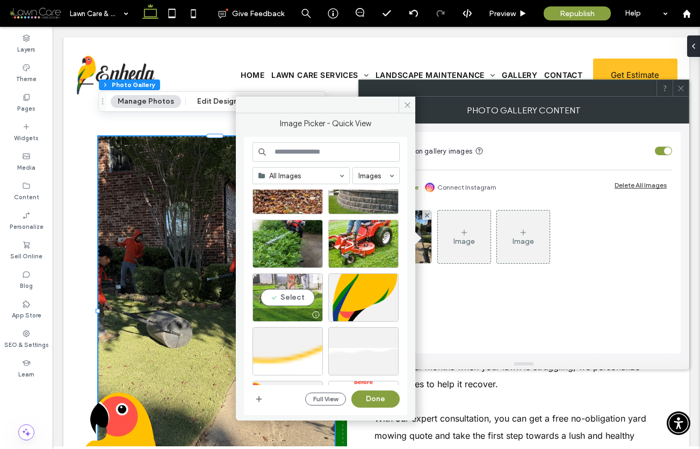
click at [297, 298] on div "Select" at bounding box center [288, 298] width 70 height 48
click at [379, 400] on button "Done" at bounding box center [375, 399] width 48 height 17
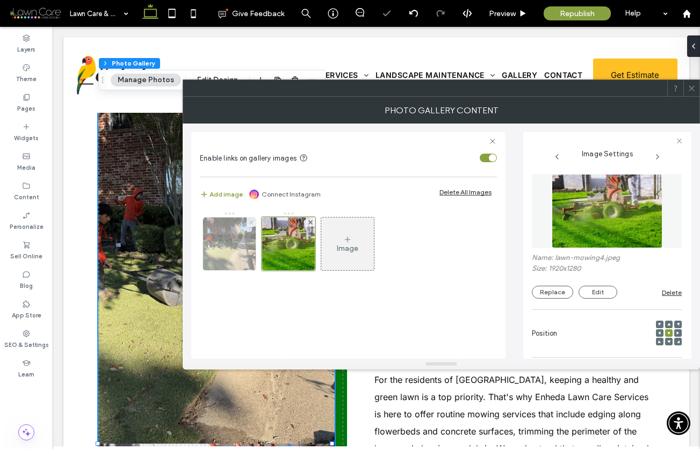
click at [252, 221] on use at bounding box center [251, 222] width 4 height 4
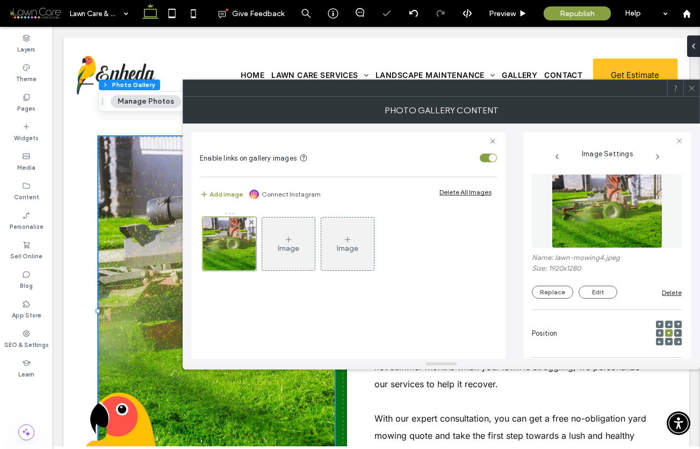
click at [691, 85] on icon at bounding box center [692, 88] width 8 height 8
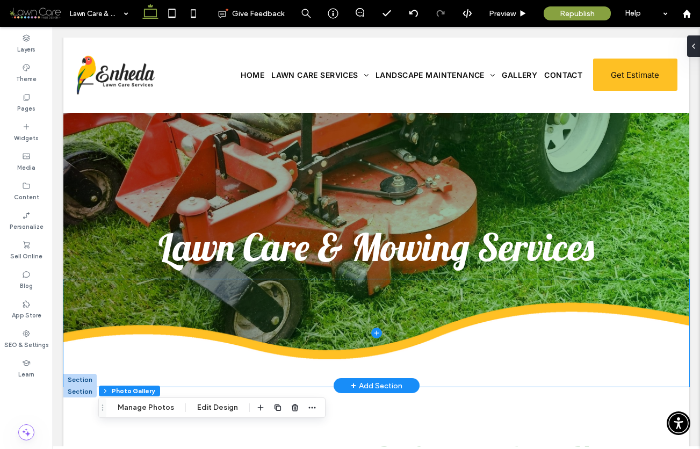
scroll to position [0, 0]
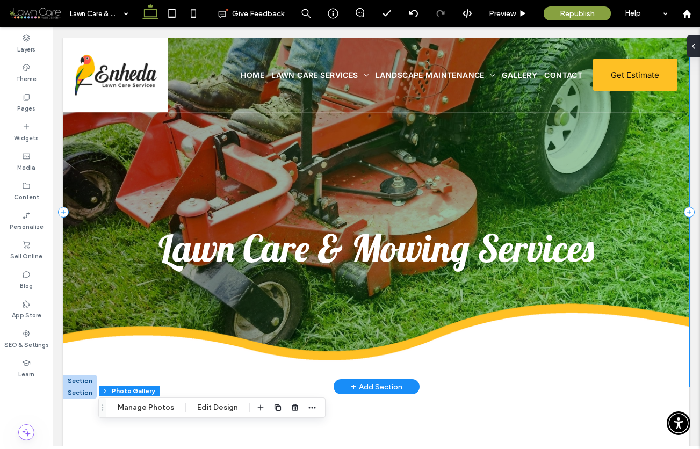
click at [127, 138] on div "Lawn Care & Mowing Services" at bounding box center [376, 212] width 626 height 349
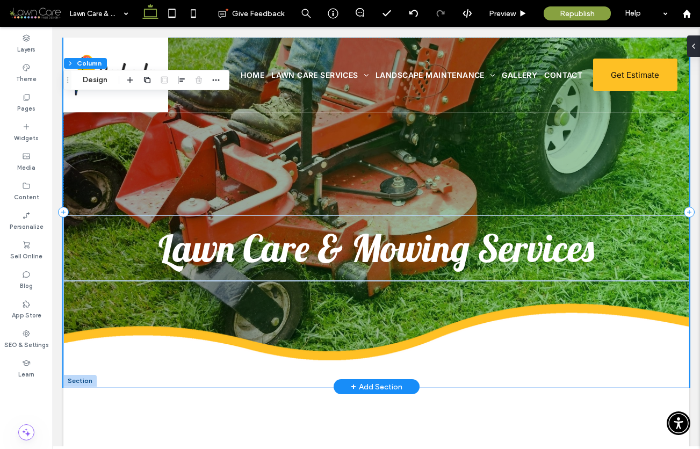
click at [127, 138] on div "Lawn Care & Mowing Services" at bounding box center [376, 212] width 626 height 349
click at [132, 143] on div "Lawn Care & Mowing Services" at bounding box center [376, 212] width 626 height 349
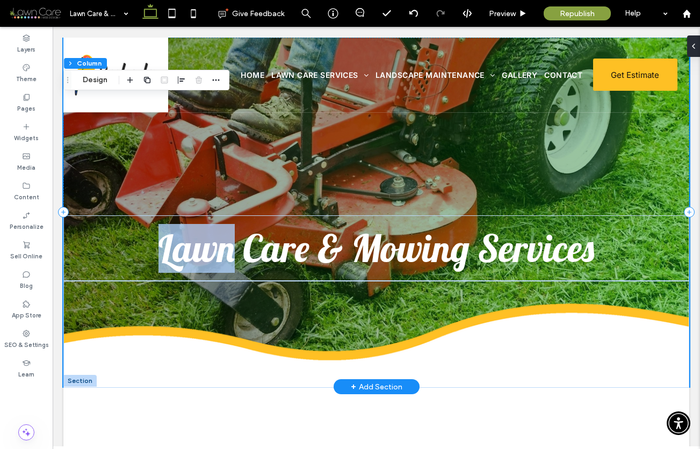
click at [132, 143] on div "Lawn Care & Mowing Services" at bounding box center [376, 212] width 626 height 349
click at [128, 154] on div "Lawn Care & Mowing Services" at bounding box center [376, 212] width 626 height 349
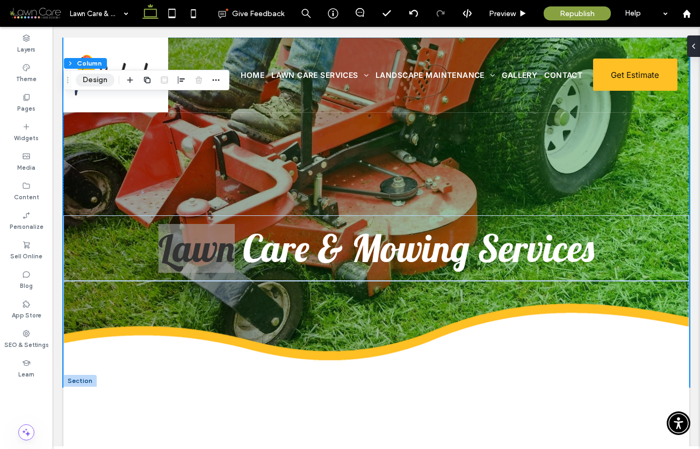
click at [98, 81] on button "Design" at bounding box center [95, 80] width 39 height 13
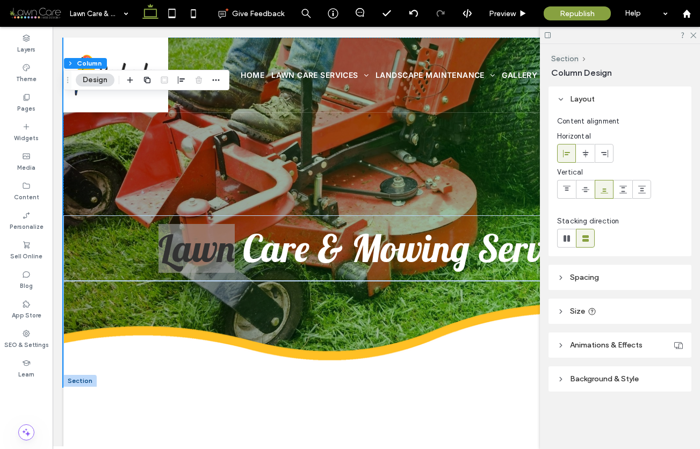
click at [558, 379] on icon at bounding box center [561, 380] width 8 height 8
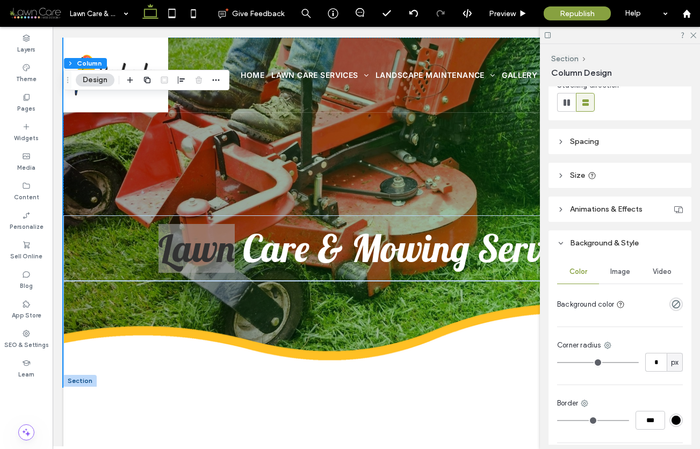
scroll to position [141, 0]
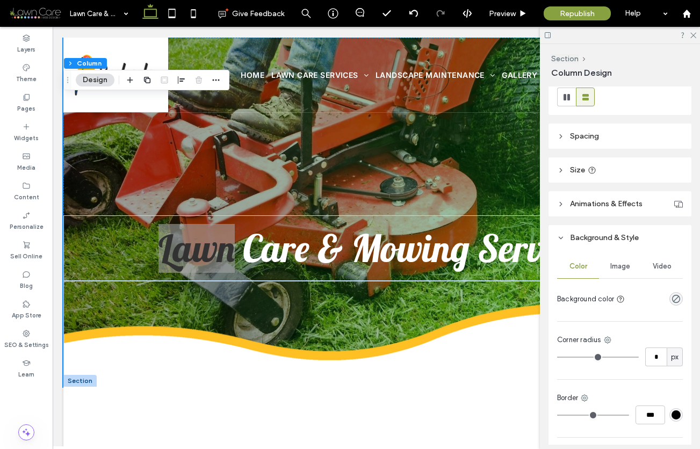
click at [617, 266] on span "Image" at bounding box center [621, 266] width 20 height 9
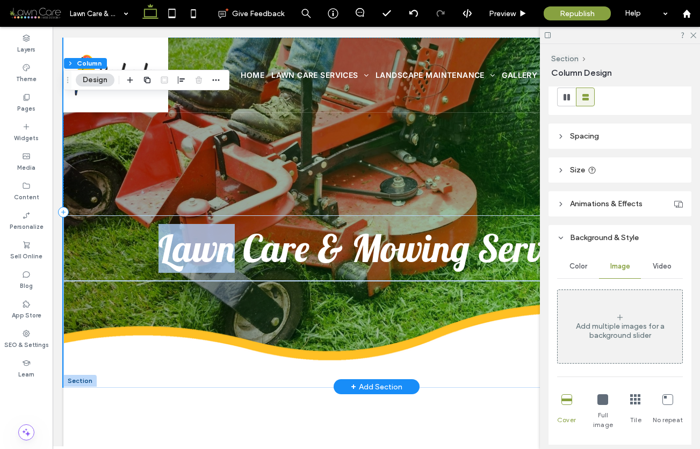
click at [418, 148] on div "Lawn Care & Mowing Services" at bounding box center [376, 212] width 626 height 349
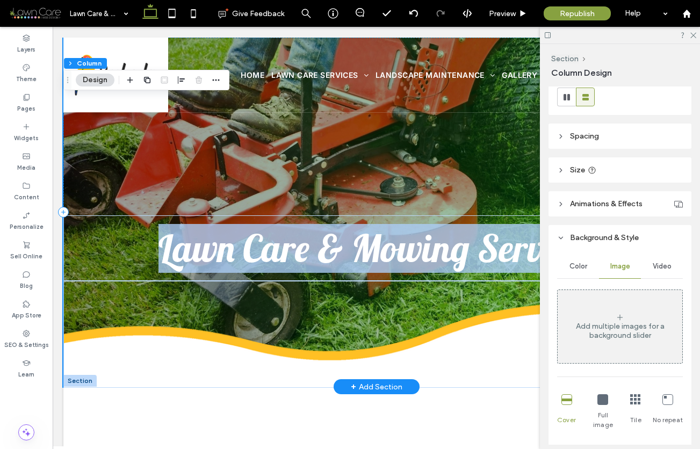
click at [418, 148] on div "Lawn Care & Mowing Services" at bounding box center [376, 212] width 626 height 349
click at [374, 320] on span at bounding box center [376, 334] width 626 height 107
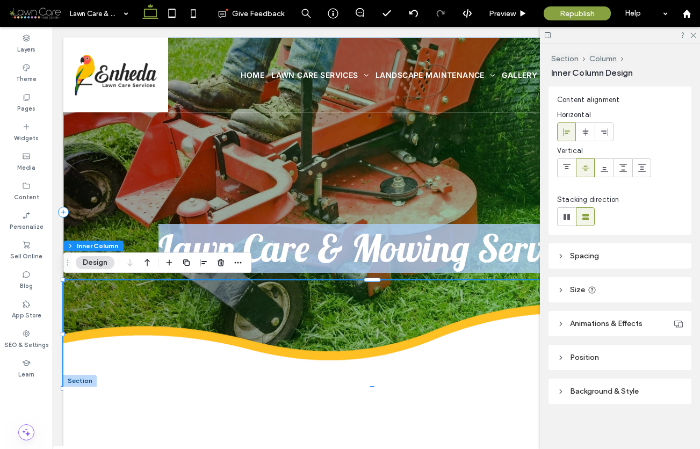
scroll to position [58, 0]
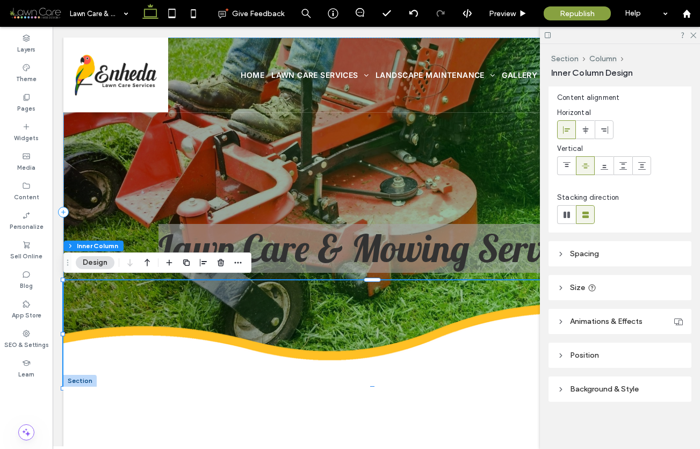
click at [561, 388] on use at bounding box center [561, 390] width 2 height 4
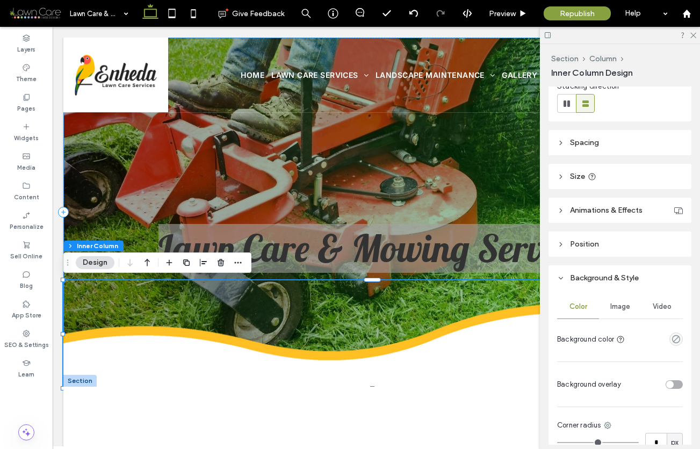
scroll to position [237, 0]
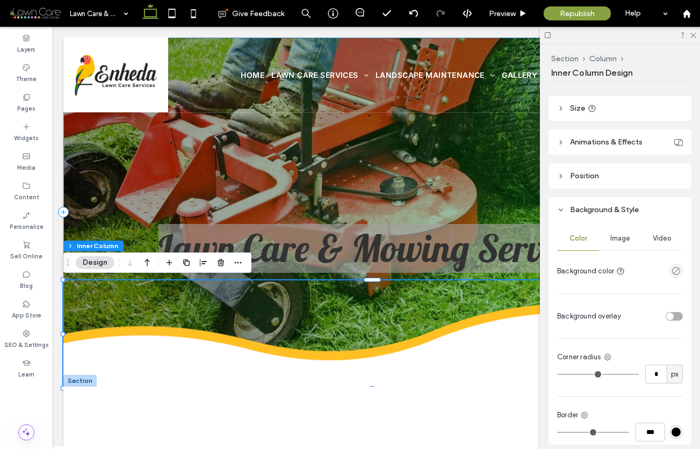
click at [615, 235] on span "Image" at bounding box center [621, 238] width 20 height 9
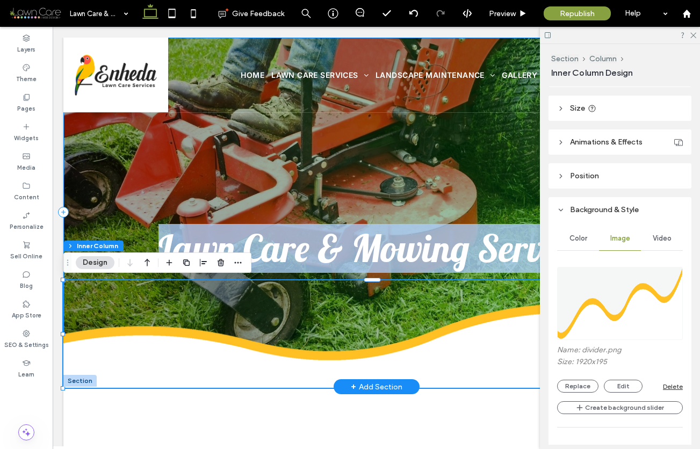
click at [463, 131] on div "Lawn Care & Mowing Services" at bounding box center [376, 212] width 626 height 349
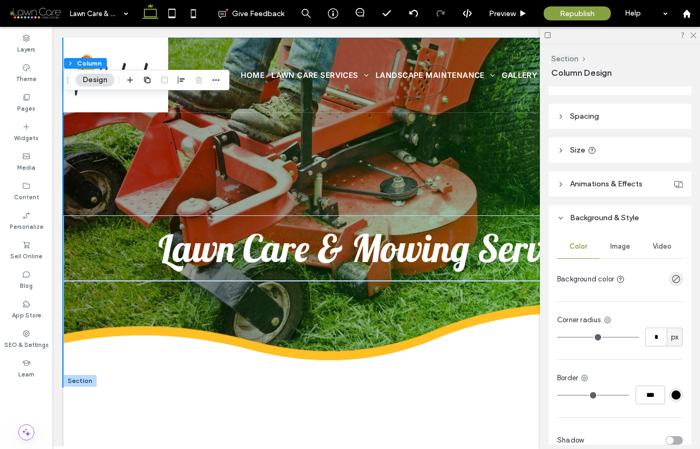
scroll to position [163, 0]
click at [613, 242] on span "Image" at bounding box center [621, 244] width 20 height 9
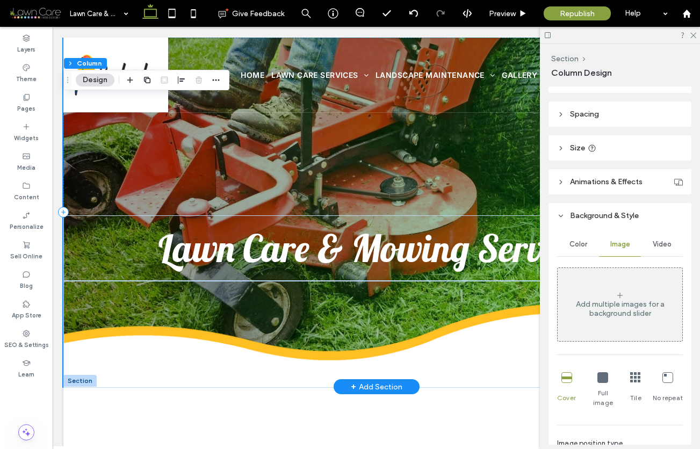
click at [70, 182] on div "Lawn Care & Mowing Services" at bounding box center [376, 212] width 626 height 349
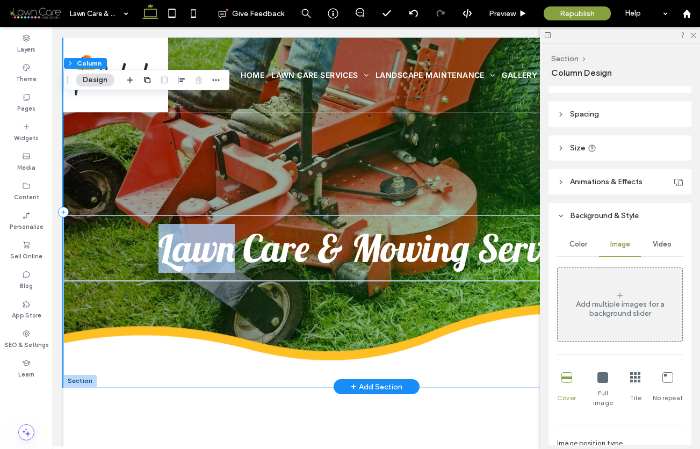
click at [70, 182] on div "Lawn Care & Mowing Services" at bounding box center [376, 212] width 626 height 349
click at [101, 168] on div "Lawn Care & Mowing Services" at bounding box center [376, 212] width 626 height 349
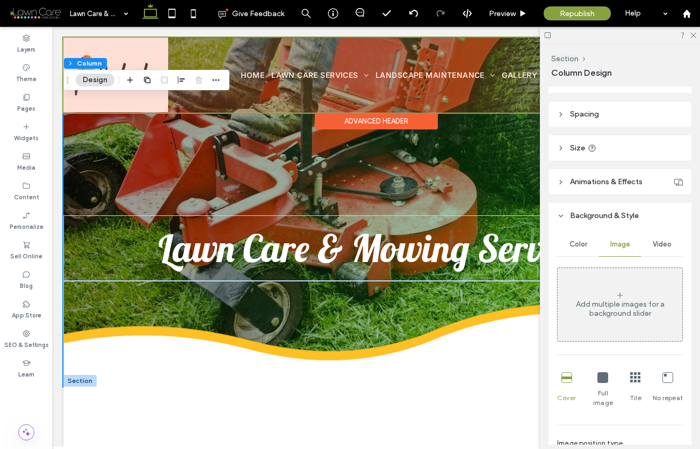
click at [219, 107] on div at bounding box center [376, 75] width 626 height 75
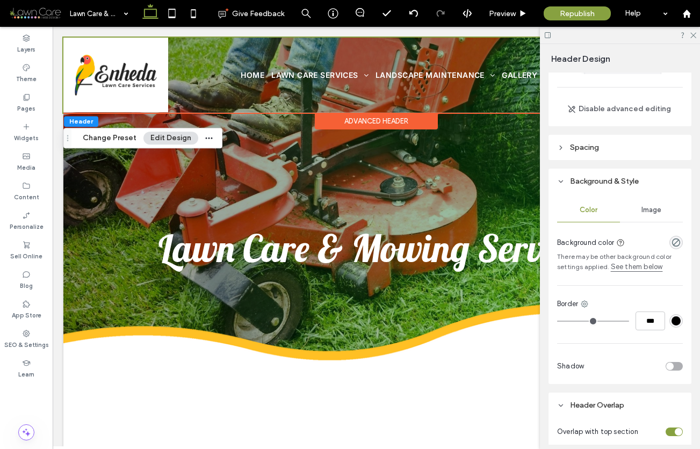
scroll to position [0, 0]
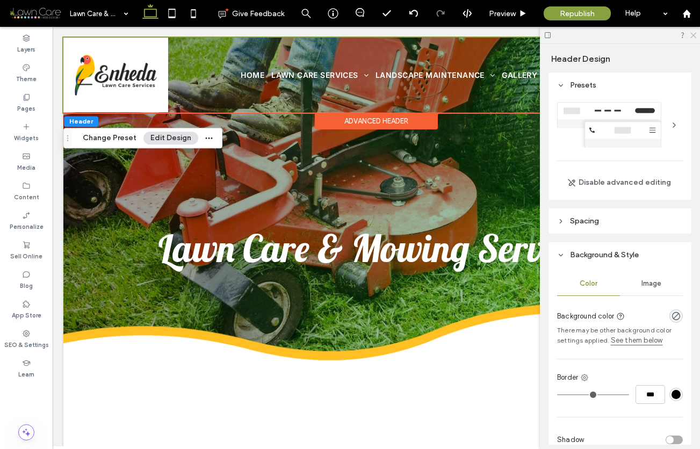
click at [694, 34] on icon at bounding box center [693, 34] width 7 height 7
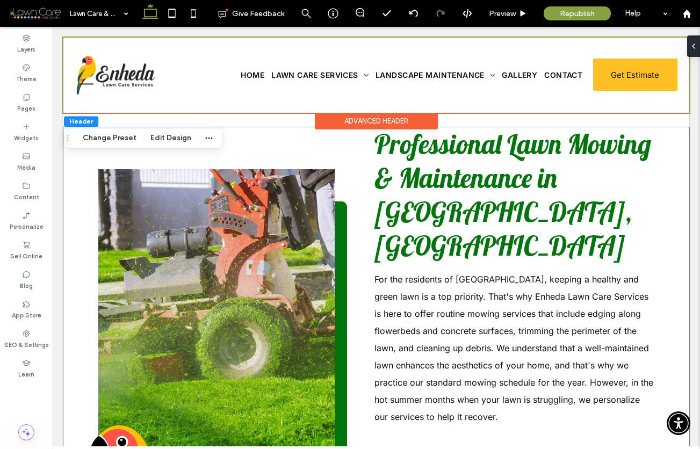
scroll to position [312, 0]
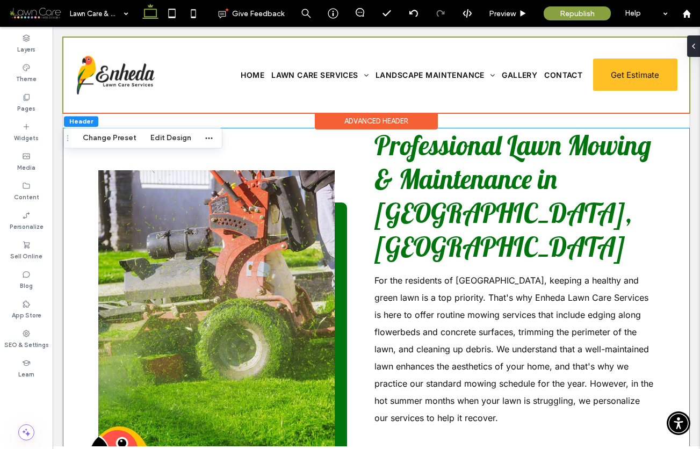
click at [206, 235] on link at bounding box center [216, 344] width 236 height 349
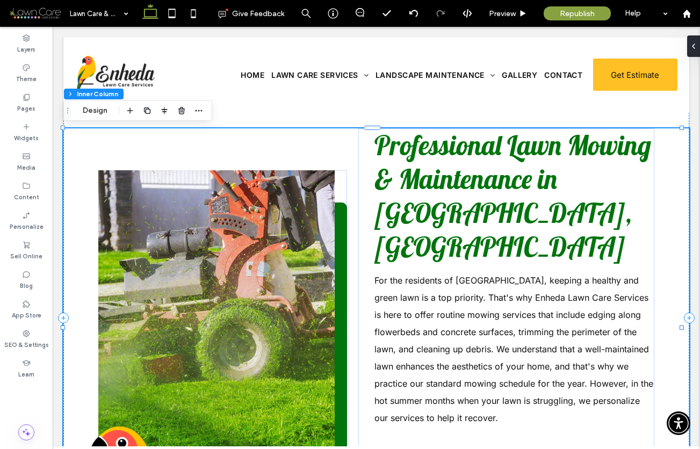
click at [206, 235] on link at bounding box center [216, 344] width 236 height 349
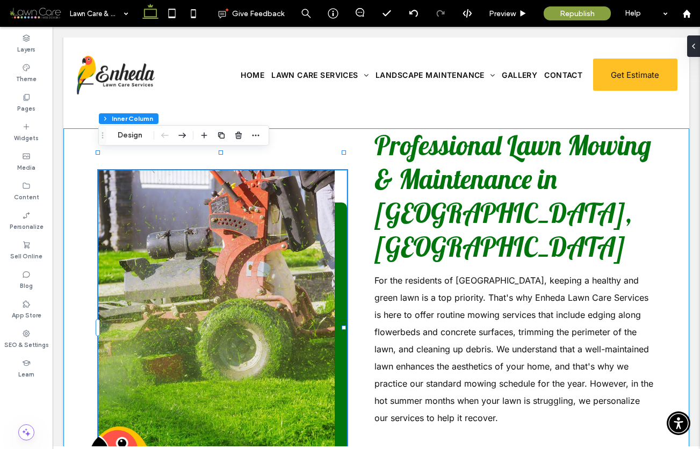
click at [206, 235] on link at bounding box center [216, 344] width 236 height 349
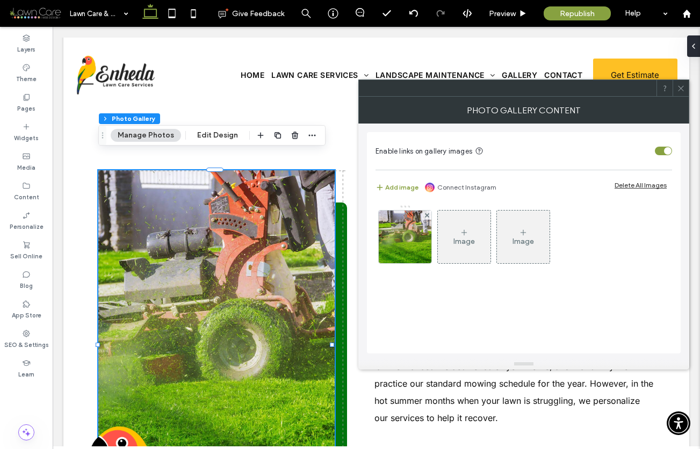
click at [456, 224] on div "Image" at bounding box center [464, 237] width 53 height 51
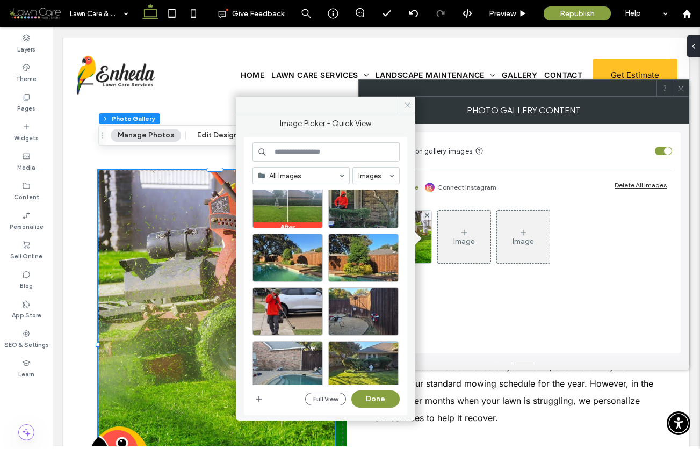
scroll to position [1619, 0]
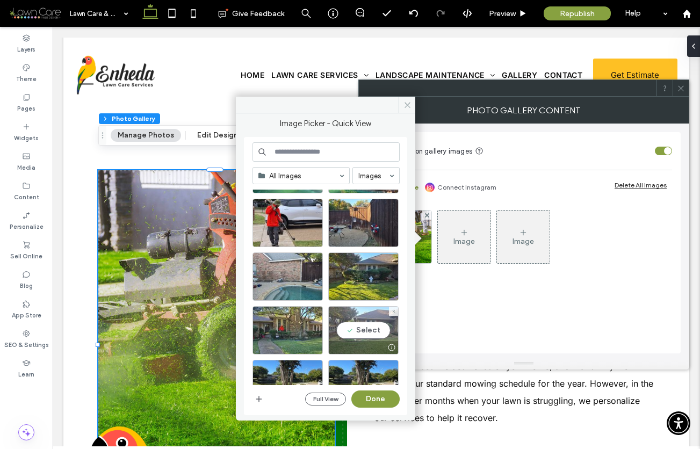
click at [356, 333] on div "Select" at bounding box center [363, 330] width 70 height 48
click at [366, 394] on button "Done" at bounding box center [375, 399] width 48 height 17
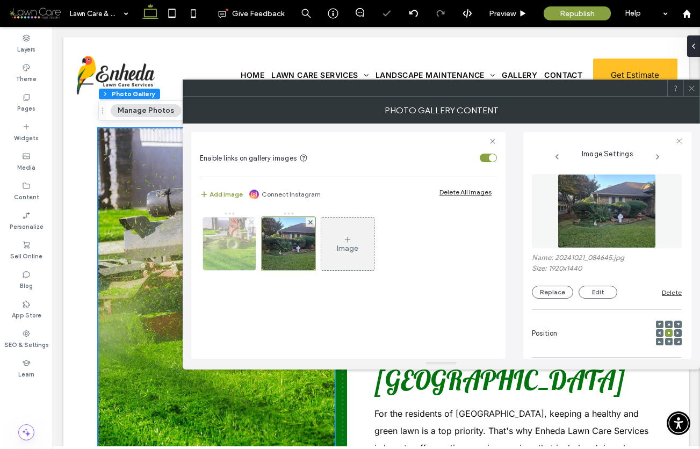
click at [249, 221] on icon at bounding box center [251, 222] width 4 height 4
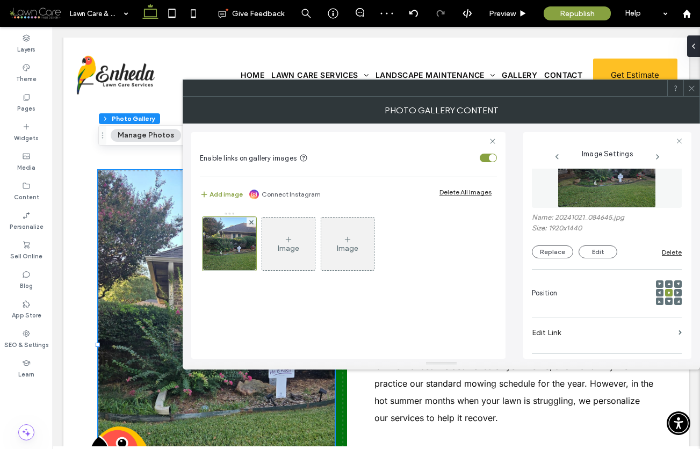
scroll to position [41, 0]
click at [668, 299] on icon at bounding box center [669, 300] width 3 height 3
click at [688, 88] on icon at bounding box center [692, 88] width 8 height 8
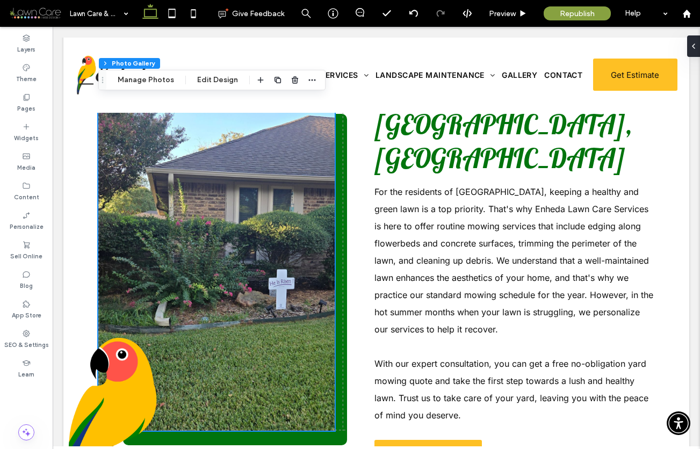
scroll to position [375, 0]
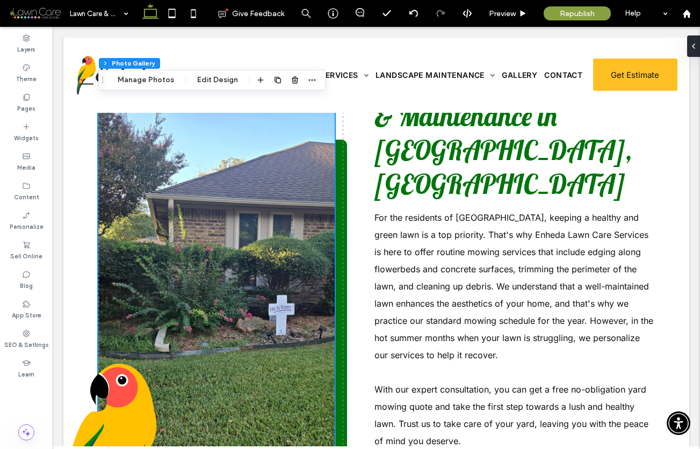
click at [261, 270] on link at bounding box center [216, 281] width 236 height 349
click at [204, 78] on button "Edit Design" at bounding box center [217, 80] width 55 height 13
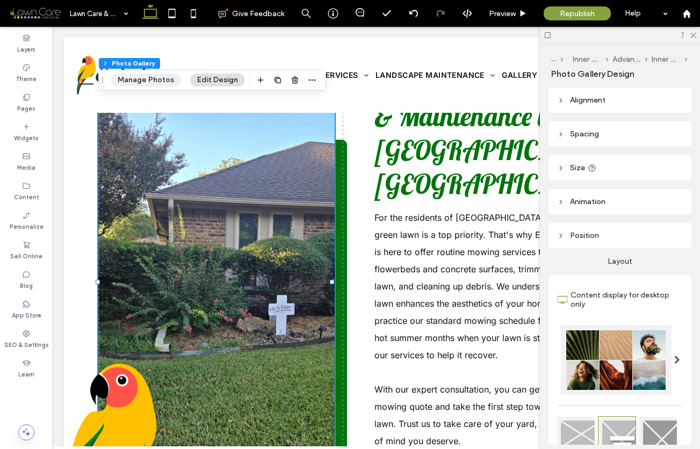
click at [156, 78] on button "Manage Photos" at bounding box center [146, 80] width 70 height 13
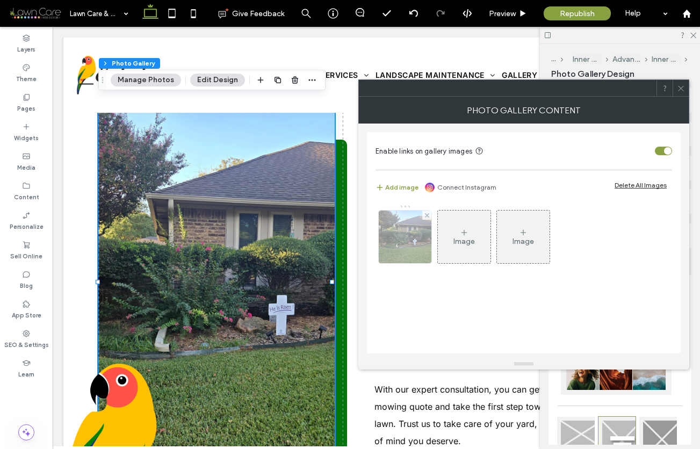
click at [394, 235] on img at bounding box center [405, 237] width 70 height 53
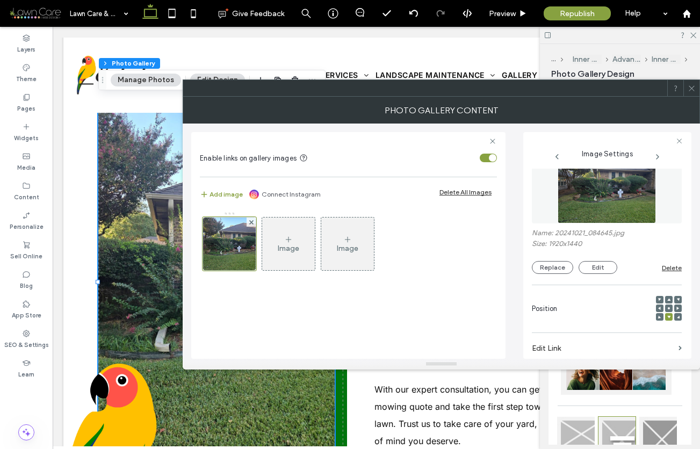
scroll to position [42, 0]
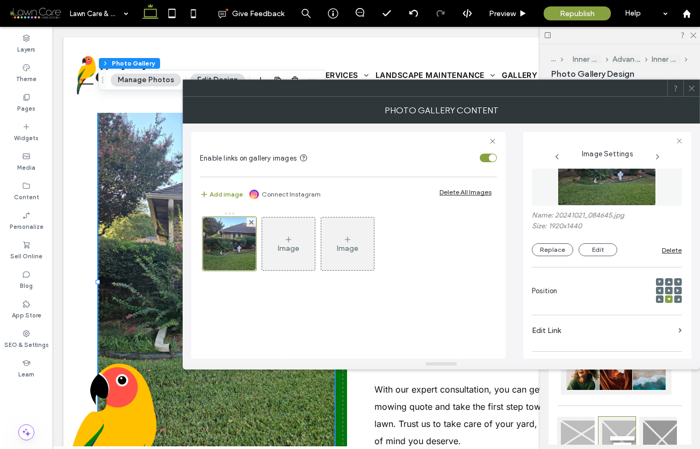
click at [668, 288] on span at bounding box center [669, 291] width 3 height 8
click at [668, 279] on span at bounding box center [669, 282] width 3 height 8
click at [677, 298] on icon at bounding box center [678, 299] width 3 height 3
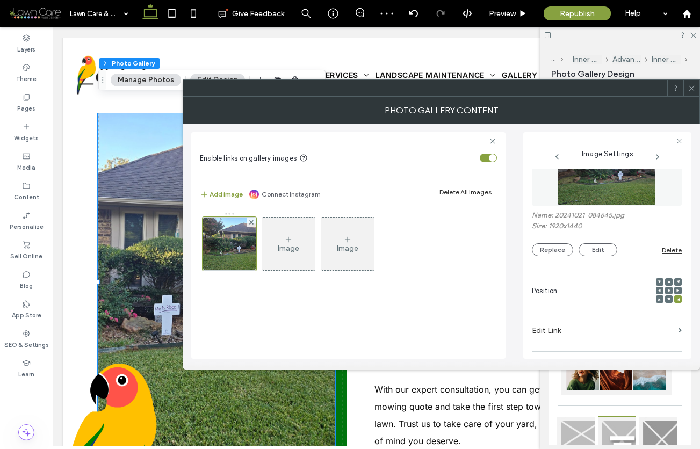
click at [668, 302] on span at bounding box center [669, 300] width 3 height 8
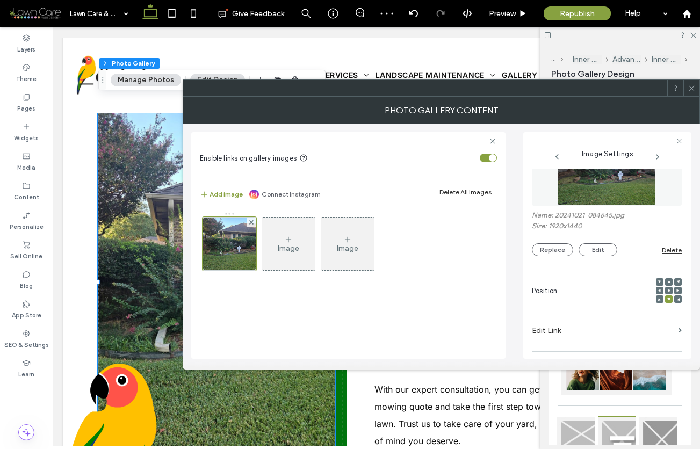
click at [677, 298] on icon at bounding box center [678, 299] width 3 height 3
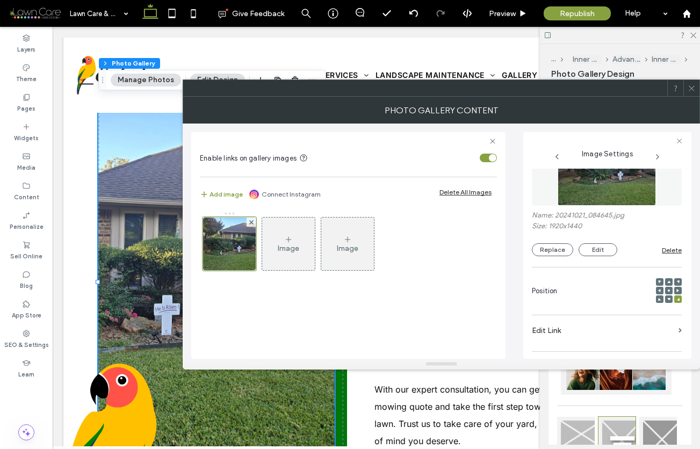
click at [658, 298] on icon at bounding box center [659, 299] width 3 height 3
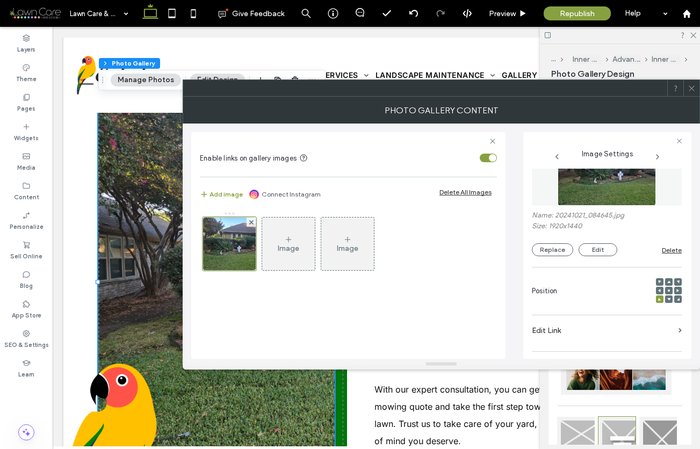
click at [693, 89] on use at bounding box center [691, 87] width 5 height 5
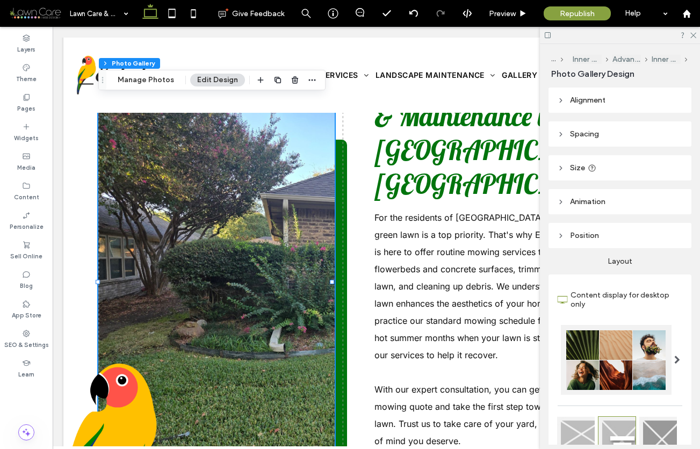
click at [239, 223] on link at bounding box center [216, 281] width 236 height 349
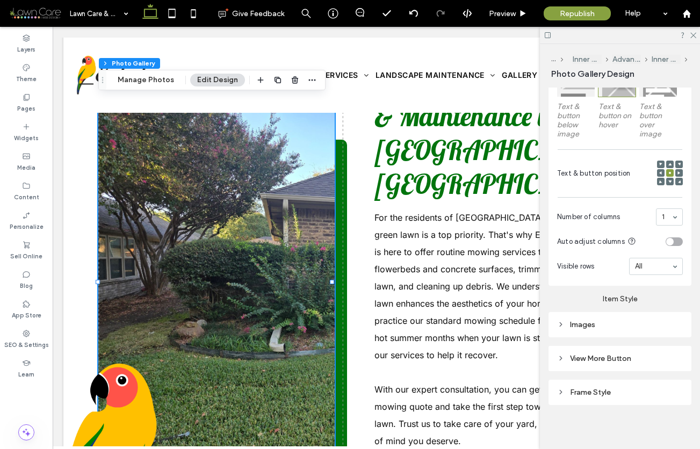
scroll to position [358, 0]
click at [151, 81] on button "Manage Photos" at bounding box center [146, 80] width 70 height 13
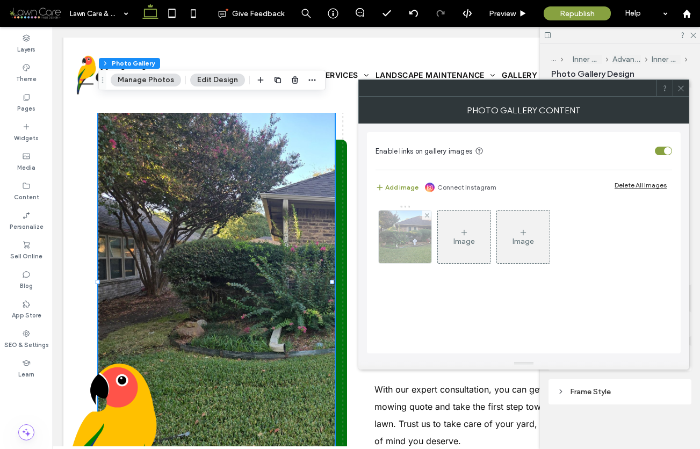
click at [402, 227] on img at bounding box center [405, 237] width 70 height 53
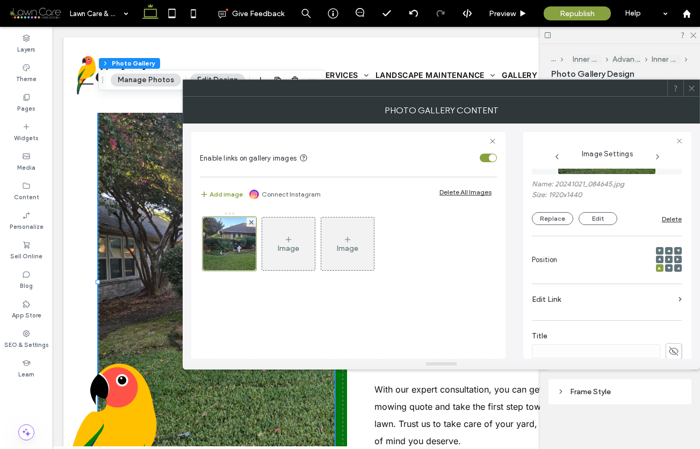
scroll to position [139, 0]
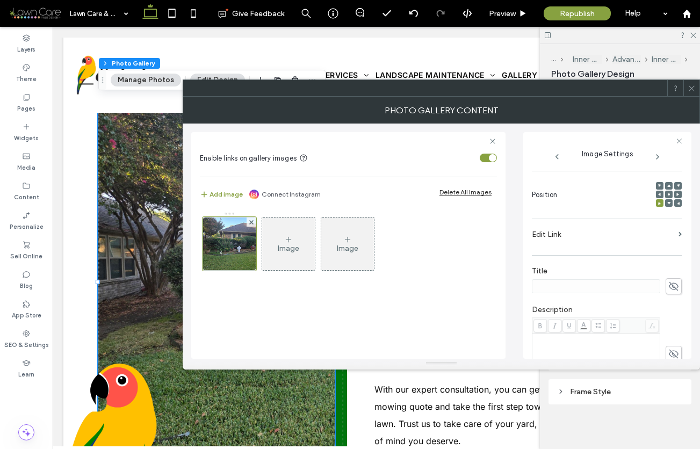
click at [665, 191] on div at bounding box center [669, 195] width 8 height 8
click at [668, 193] on icon at bounding box center [669, 194] width 3 height 3
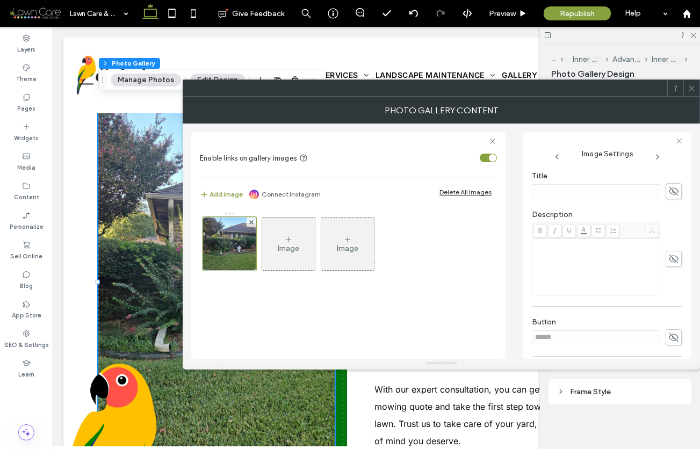
scroll to position [241, 0]
click at [564, 248] on div "Rich Text Editor" at bounding box center [596, 260] width 125 height 54
click at [564, 240] on div "Rich Text Editor" at bounding box center [596, 237] width 125 height 8
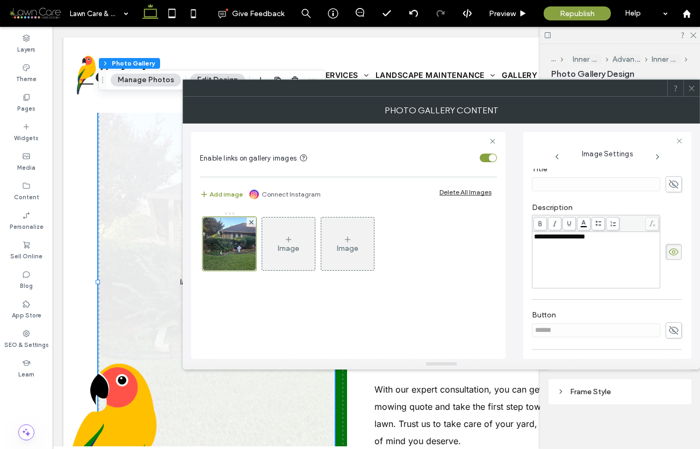
click at [652, 196] on div "Title" at bounding box center [607, 178] width 150 height 39
click at [691, 87] on icon at bounding box center [692, 88] width 8 height 8
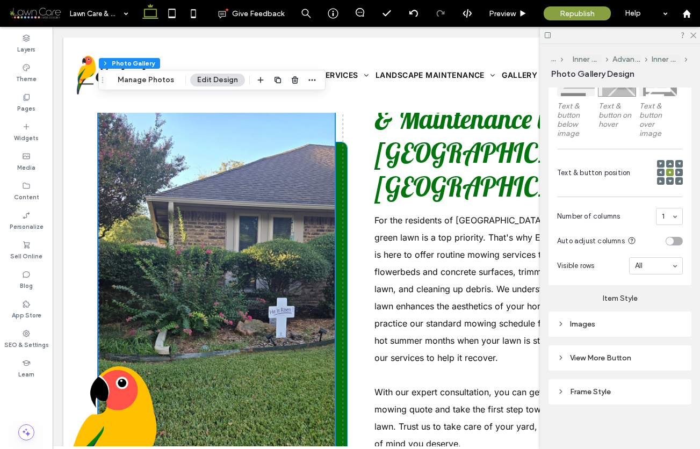
scroll to position [239, 0]
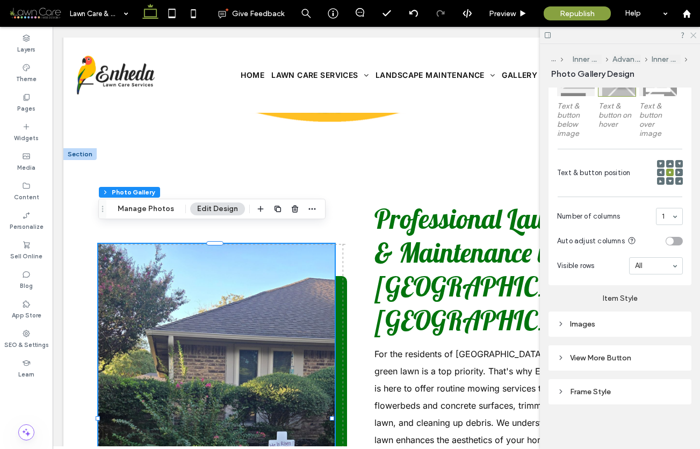
click at [692, 35] on icon at bounding box center [693, 34] width 7 height 7
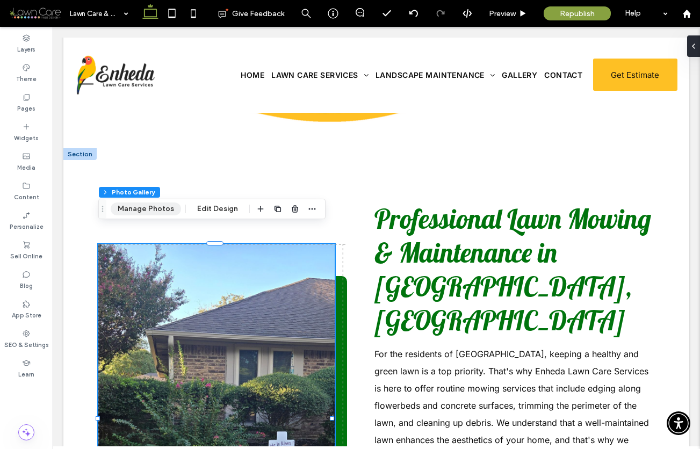
click at [155, 206] on button "Manage Photos" at bounding box center [146, 209] width 70 height 13
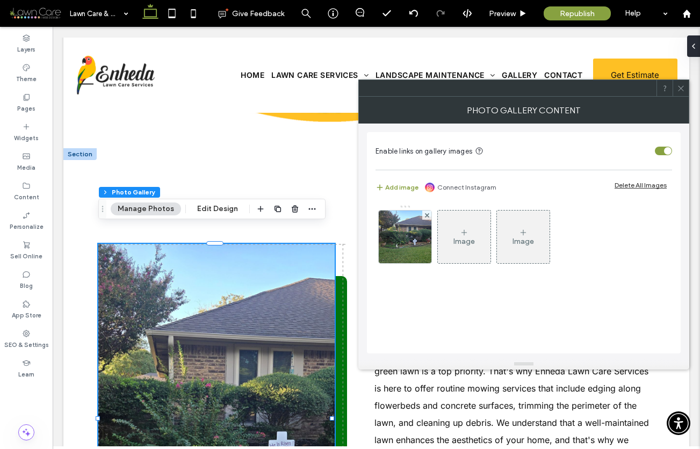
click at [461, 232] on icon at bounding box center [464, 232] width 9 height 9
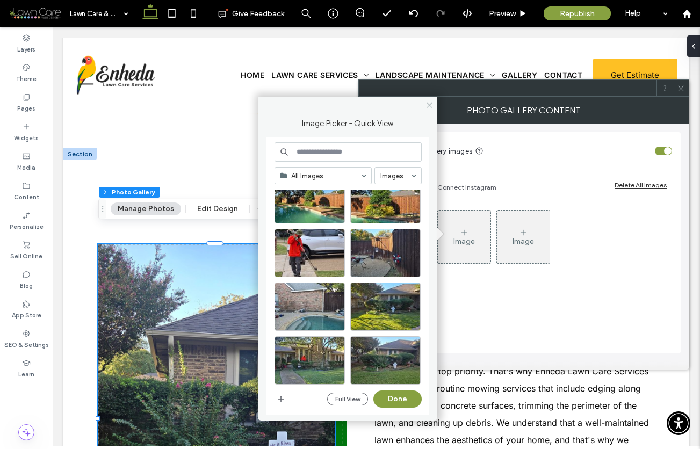
scroll to position [1565, 0]
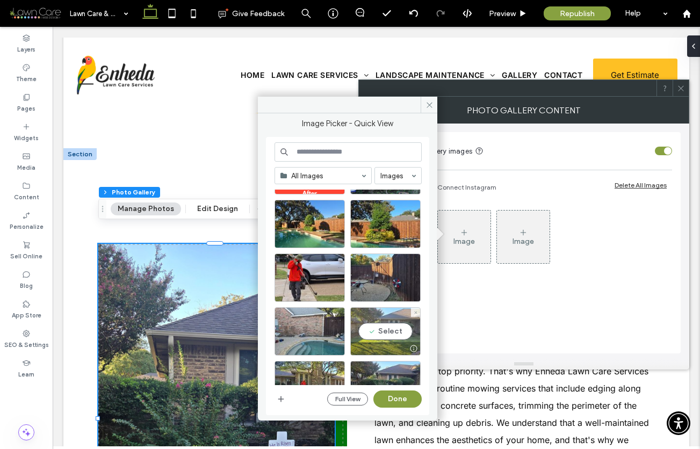
click at [401, 335] on div "Select" at bounding box center [385, 331] width 70 height 48
click at [407, 400] on button "Done" at bounding box center [398, 399] width 48 height 17
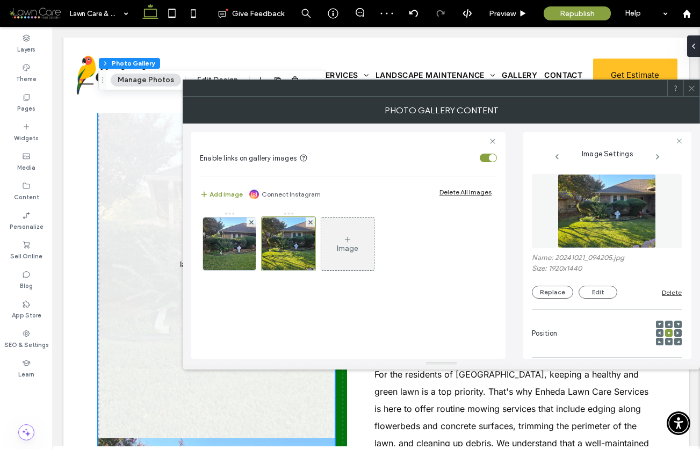
scroll to position [329, 0]
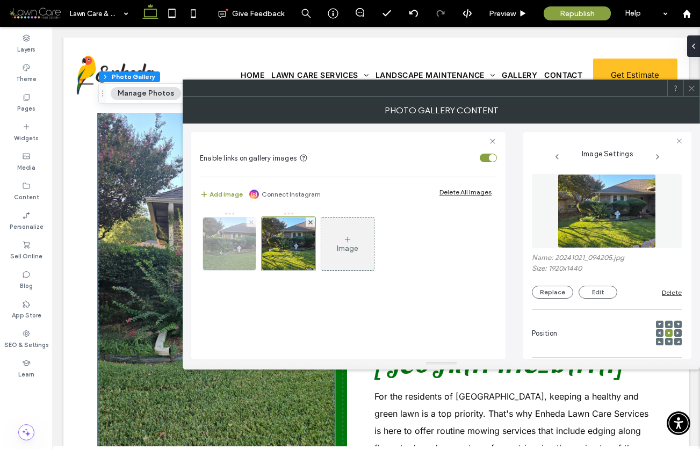
click at [249, 221] on icon at bounding box center [251, 222] width 4 height 4
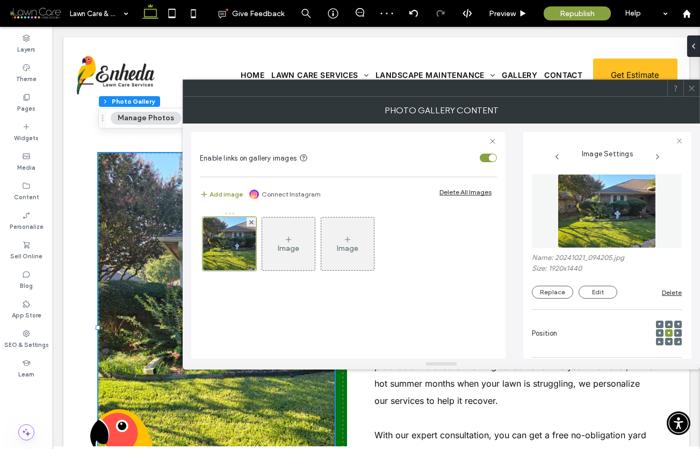
click at [691, 88] on icon at bounding box center [692, 88] width 8 height 8
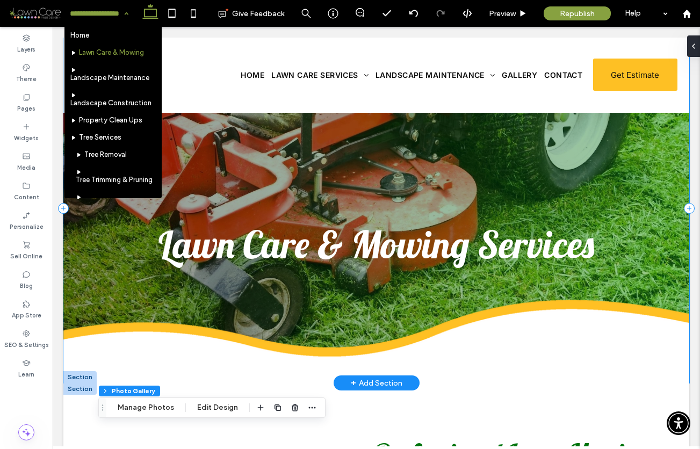
scroll to position [0, 0]
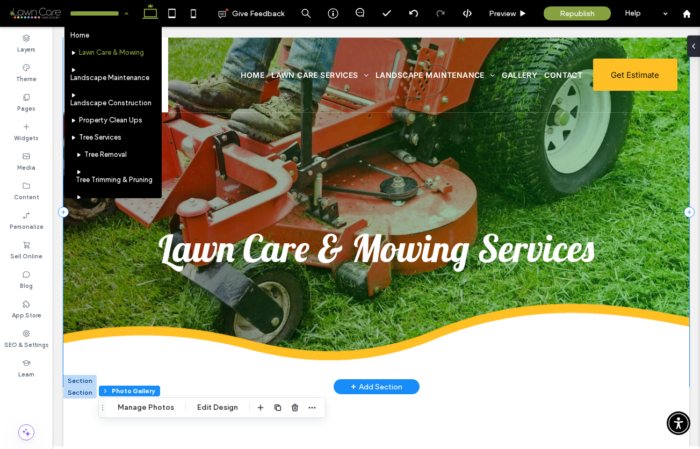
click at [676, 167] on div "Lawn Care & Mowing Services" at bounding box center [376, 212] width 626 height 349
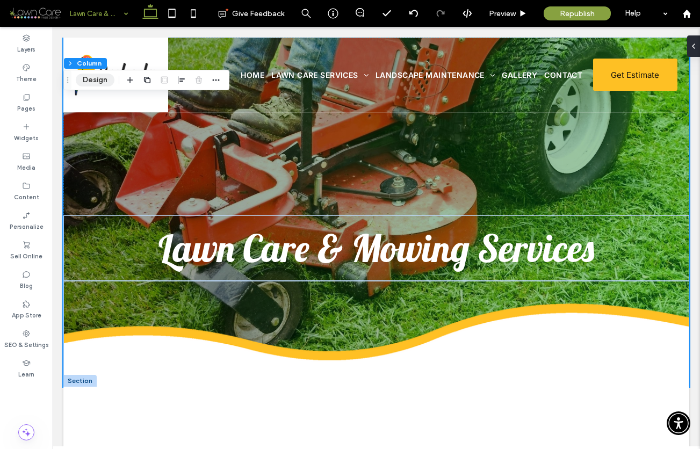
click at [98, 78] on button "Design" at bounding box center [95, 80] width 39 height 13
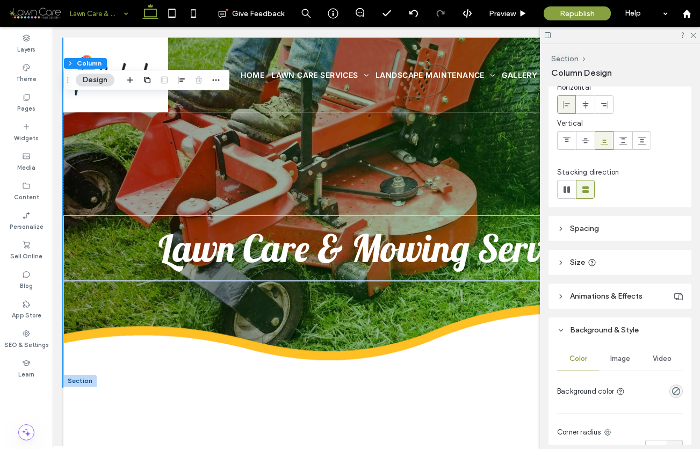
scroll to position [195, 0]
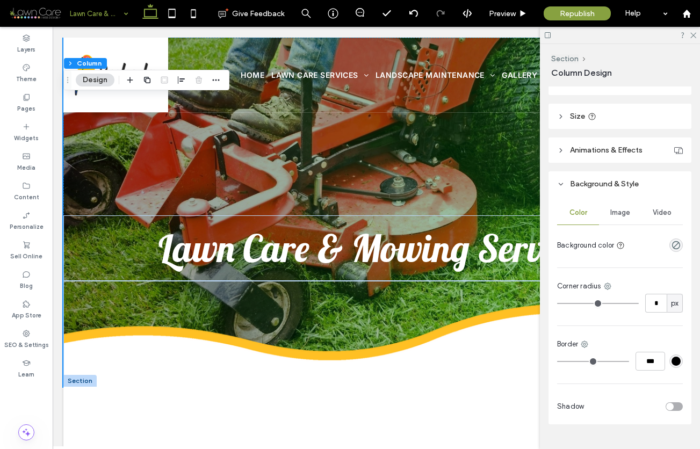
click at [615, 211] on span "Image" at bounding box center [621, 213] width 20 height 9
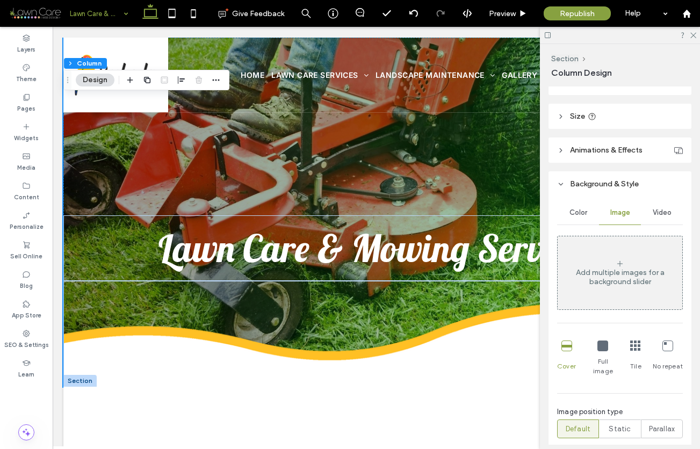
click at [579, 212] on span "Color" at bounding box center [579, 213] width 18 height 9
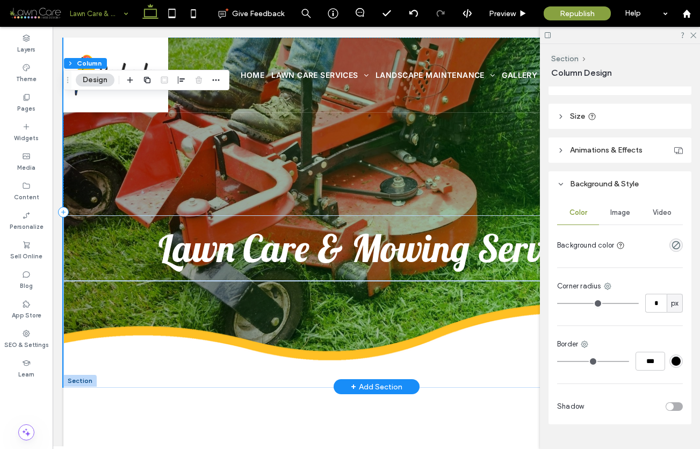
click at [66, 200] on div "Lawn Care & Mowing Services" at bounding box center [376, 212] width 626 height 349
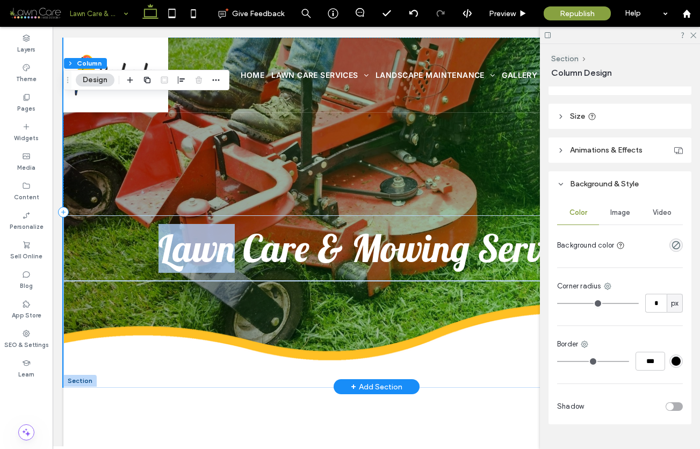
click at [66, 200] on div "Lawn Care & Mowing Services" at bounding box center [376, 212] width 626 height 349
click at [69, 192] on div "Lawn Care & Mowing Services" at bounding box center [376, 212] width 626 height 349
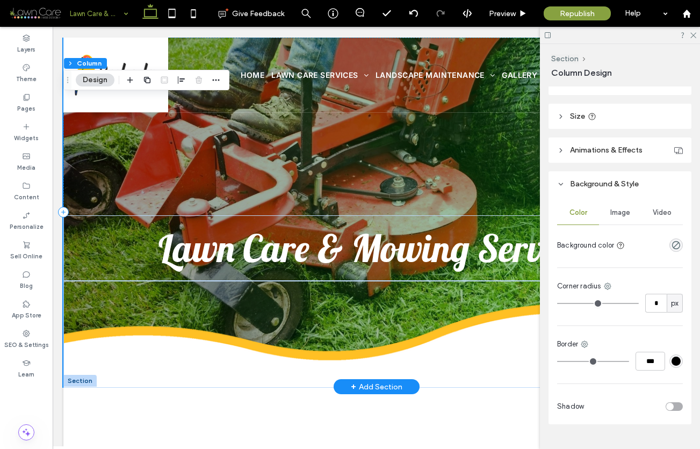
click at [69, 166] on div "Lawn Care & Mowing Services" at bounding box center [376, 212] width 626 height 349
click at [77, 143] on div "Lawn Care & Mowing Services" at bounding box center [376, 212] width 626 height 349
click at [95, 74] on button "Design" at bounding box center [95, 80] width 39 height 13
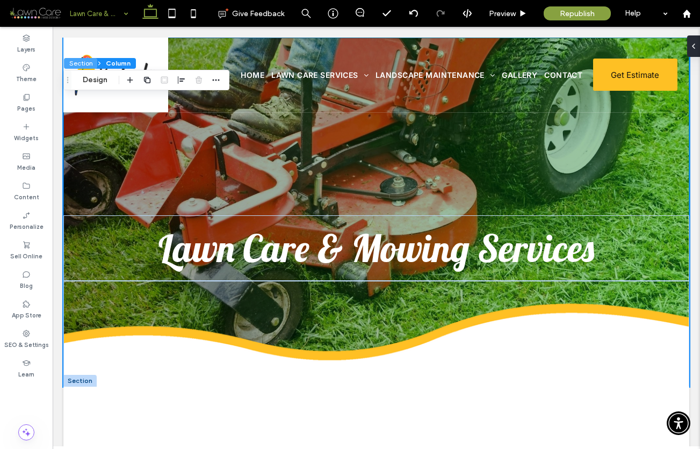
click at [84, 63] on button "Section" at bounding box center [80, 63] width 33 height 11
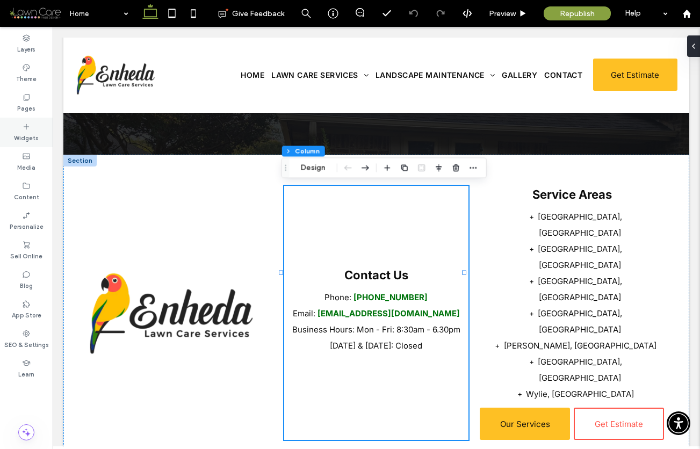
click at [28, 131] on icon at bounding box center [26, 127] width 9 height 9
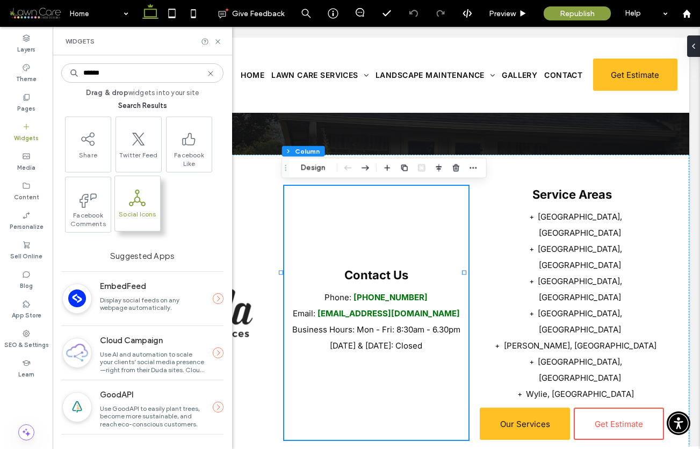
scroll to position [3788, 0]
type input "******"
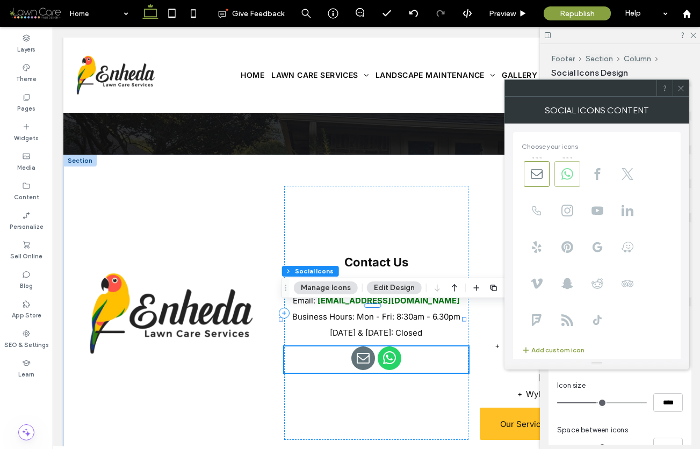
click at [572, 172] on use at bounding box center [568, 174] width 12 height 12
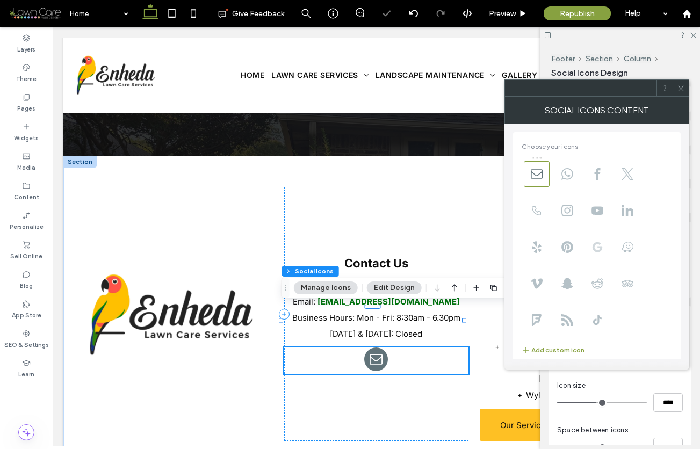
click at [596, 248] on icon at bounding box center [598, 247] width 12 height 12
click at [539, 173] on icon at bounding box center [537, 174] width 12 height 12
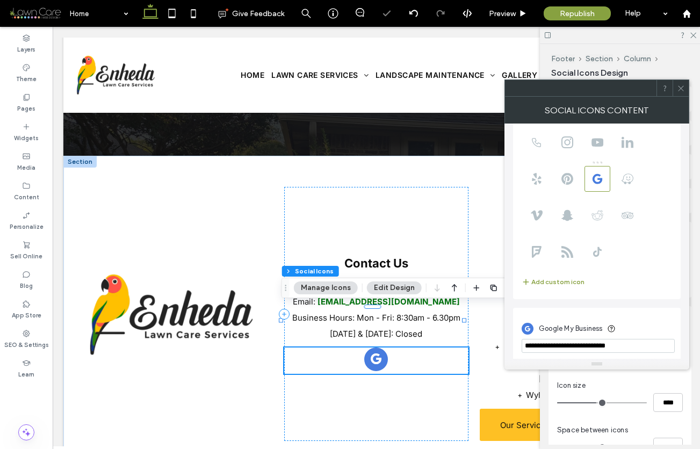
scroll to position [74, 0]
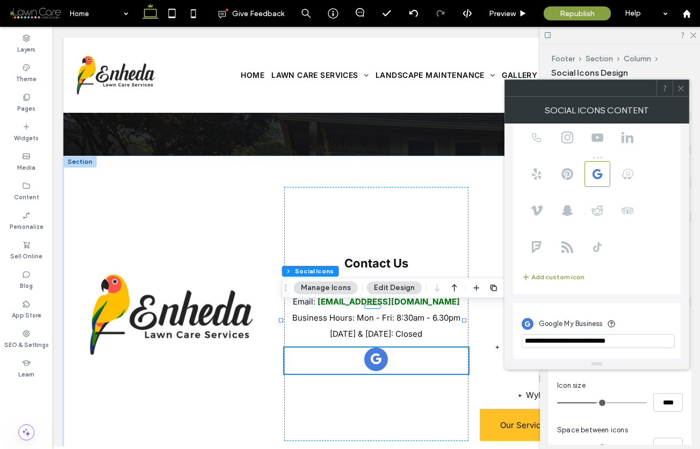
click at [641, 343] on input "**********" at bounding box center [598, 341] width 153 height 14
paste input "**********"
type input "**********"
click at [644, 313] on div "Google My Business" at bounding box center [597, 323] width 150 height 20
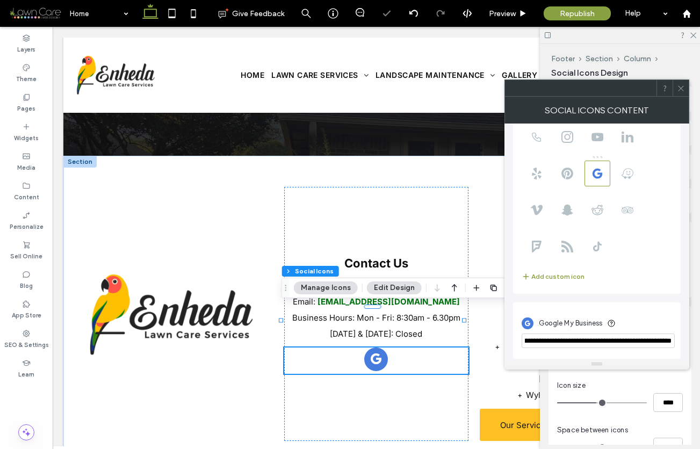
scroll to position [0, 0]
click at [629, 306] on div "**********" at bounding box center [597, 331] width 168 height 56
click at [683, 91] on icon at bounding box center [681, 88] width 8 height 8
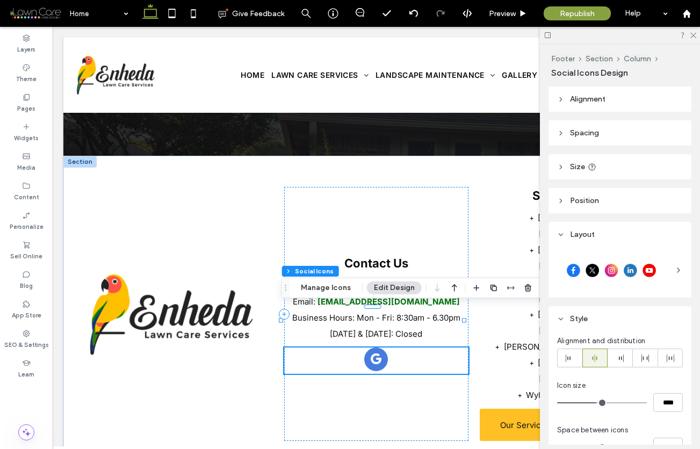
click at [675, 268] on icon at bounding box center [679, 270] width 9 height 9
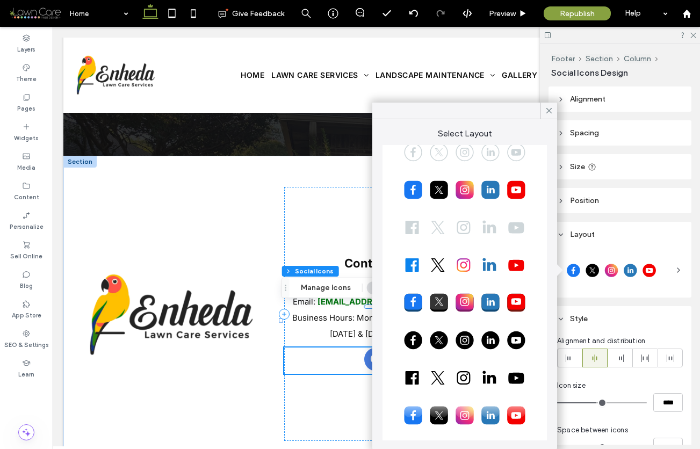
scroll to position [60, 0]
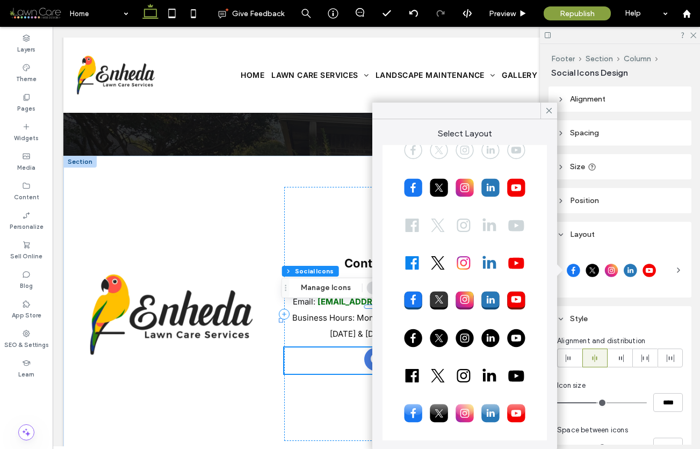
click at [464, 332] on div at bounding box center [464, 338] width 147 height 27
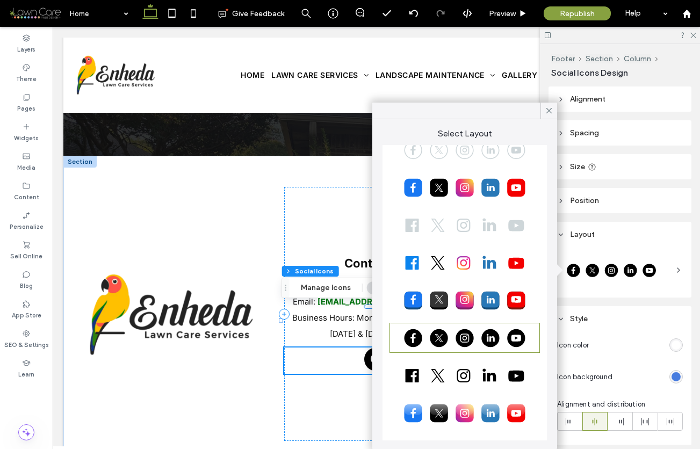
click at [672, 374] on div "rgb(71, 124, 223)" at bounding box center [676, 376] width 9 height 9
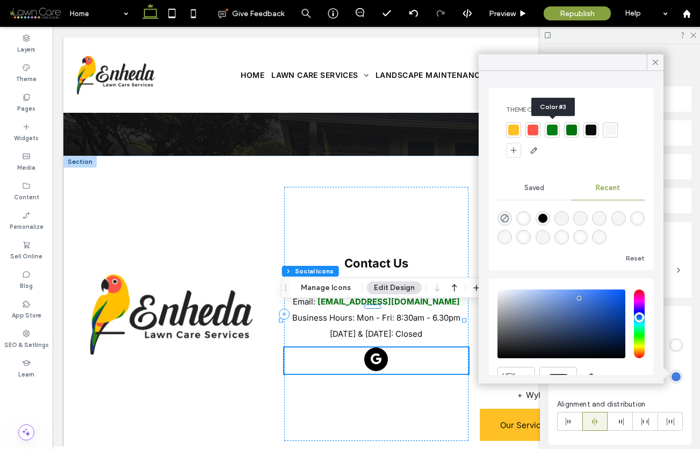
click at [554, 131] on div at bounding box center [552, 130] width 11 height 11
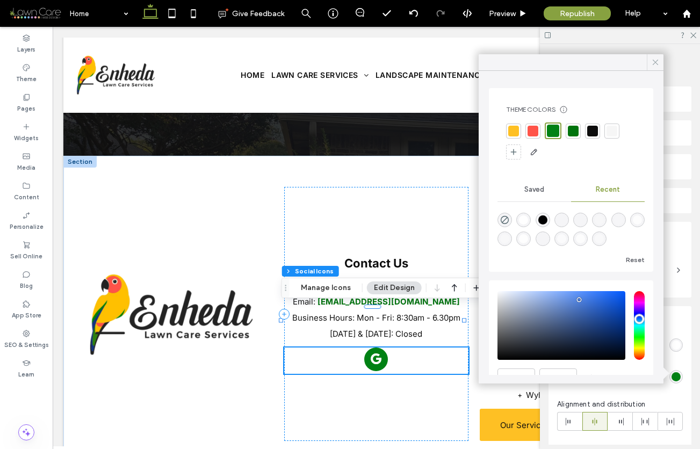
click at [655, 60] on icon at bounding box center [656, 63] width 10 height 10
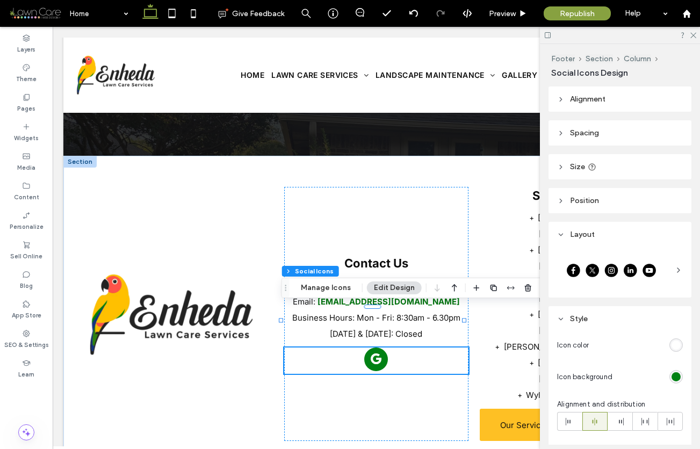
click at [672, 349] on div "rgb(255, 255, 255)" at bounding box center [676, 345] width 9 height 9
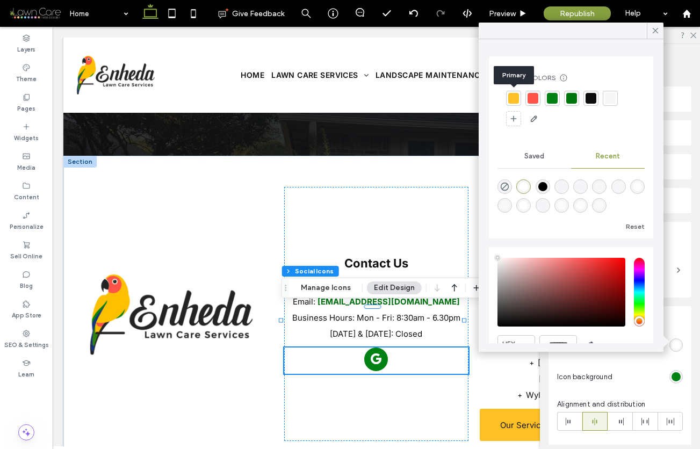
click at [515, 98] on div at bounding box center [513, 98] width 11 height 11
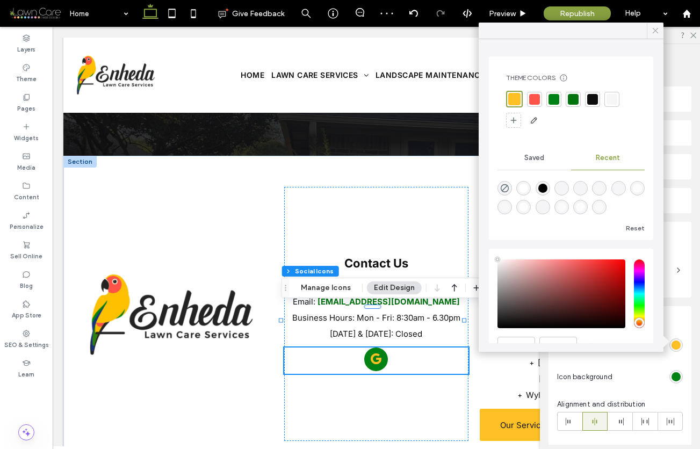
click at [655, 30] on icon at bounding box center [656, 31] width 10 height 10
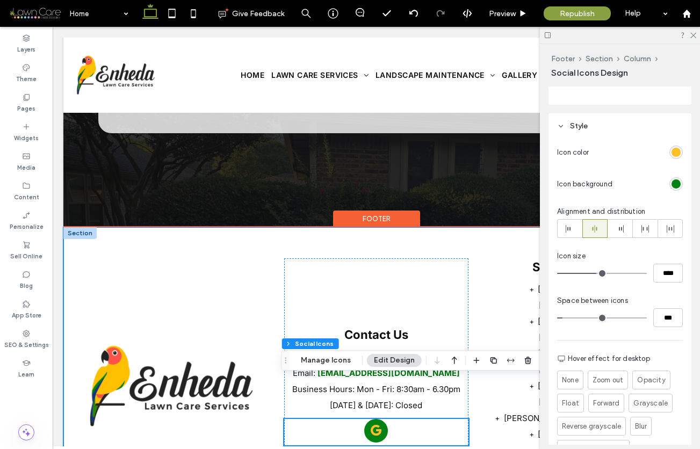
scroll to position [3718, 0]
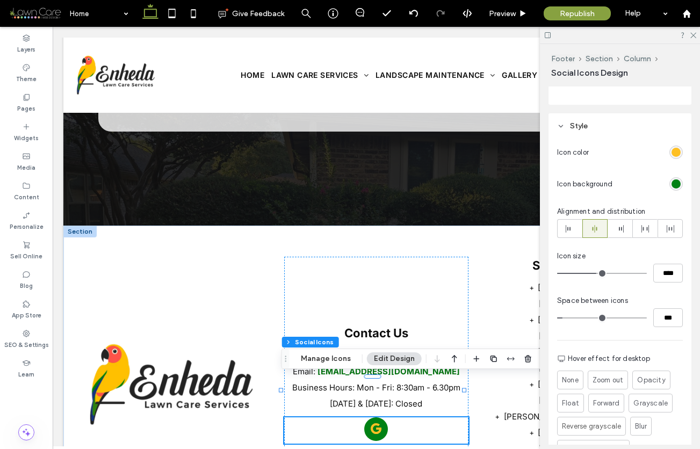
click at [672, 152] on div "rgb(254, 192, 36)" at bounding box center [676, 152] width 9 height 9
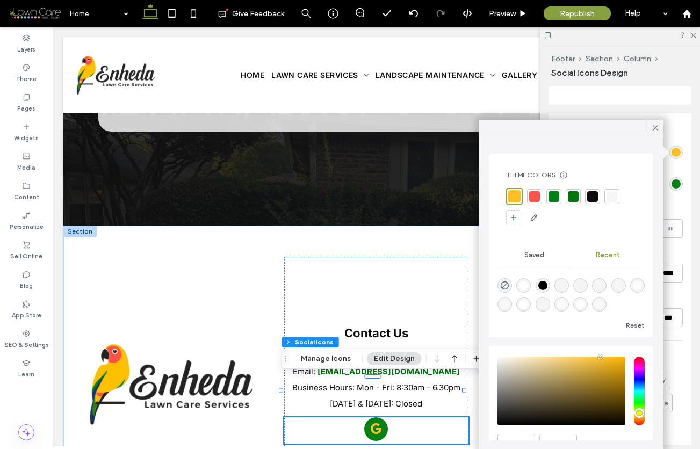
click at [528, 286] on div "rgba(255, 255, 255, 1)" at bounding box center [523, 285] width 9 height 9
type input "*******"
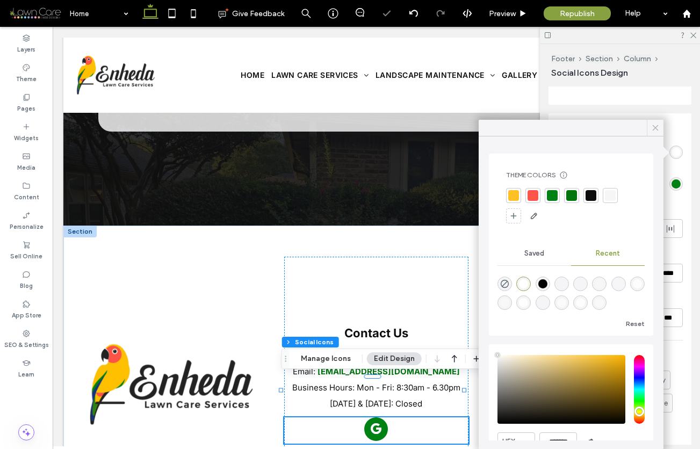
click at [657, 125] on icon at bounding box center [656, 128] width 10 height 10
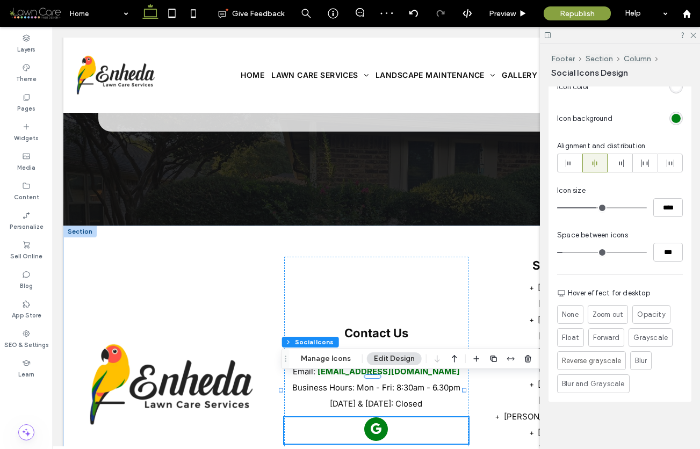
scroll to position [0, 0]
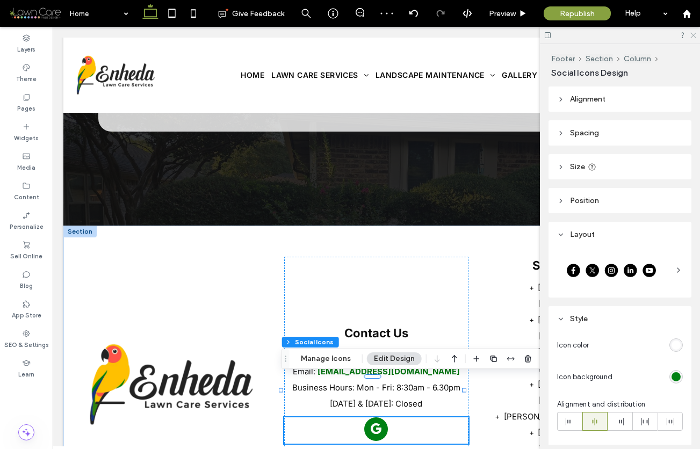
click at [693, 37] on icon at bounding box center [693, 34] width 7 height 7
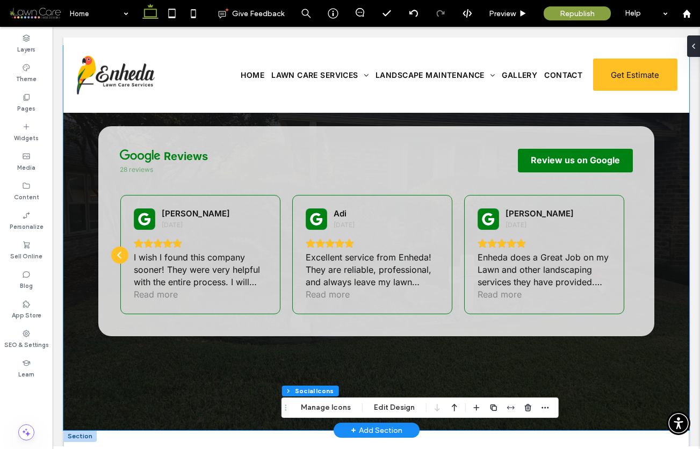
scroll to position [3513, 0]
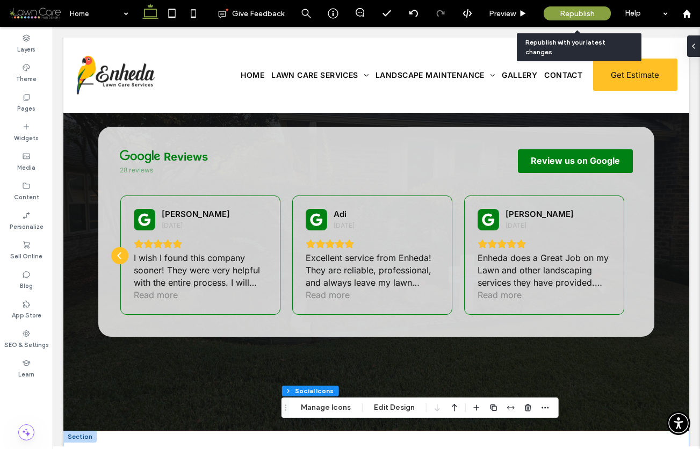
click at [576, 16] on span "Republish" at bounding box center [577, 13] width 35 height 9
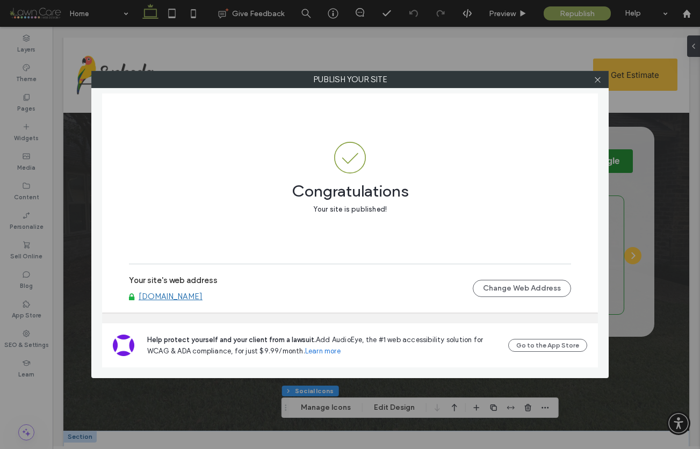
click at [203, 299] on link "www.enhedalawncareservices.com" at bounding box center [171, 297] width 64 height 10
click at [599, 81] on icon at bounding box center [598, 80] width 8 height 8
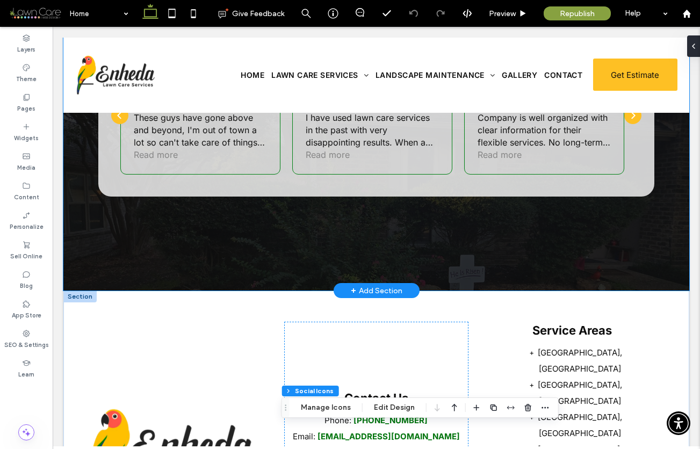
scroll to position [3789, 0]
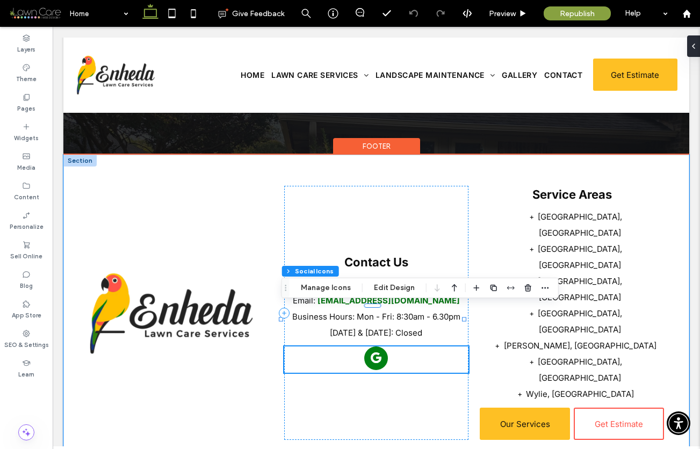
click at [371, 347] on span "google_my_business" at bounding box center [376, 359] width 24 height 24
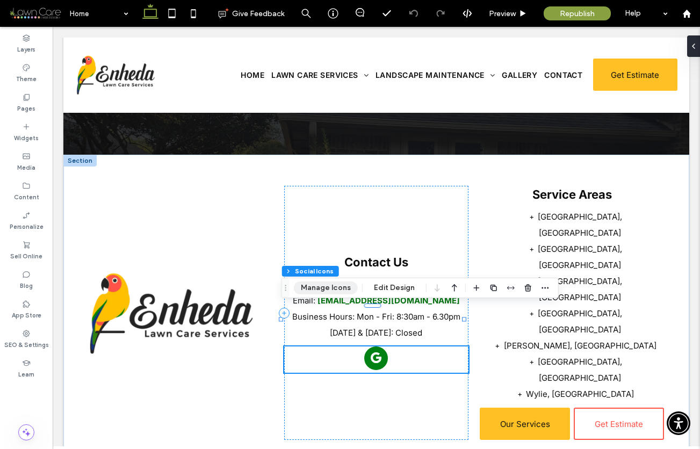
click at [343, 288] on button "Manage Icons" at bounding box center [326, 288] width 64 height 13
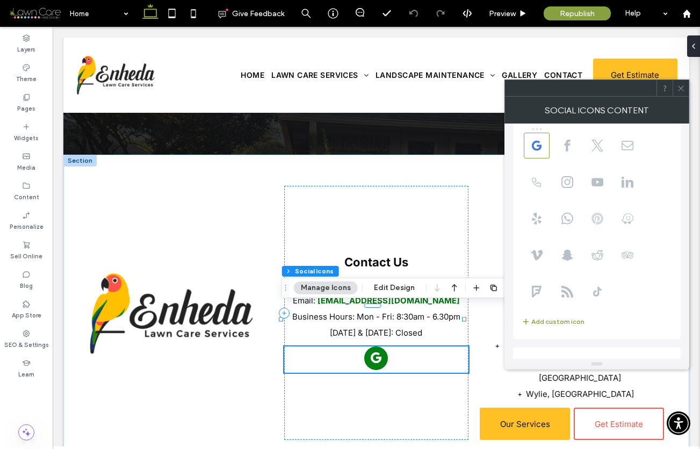
scroll to position [74, 0]
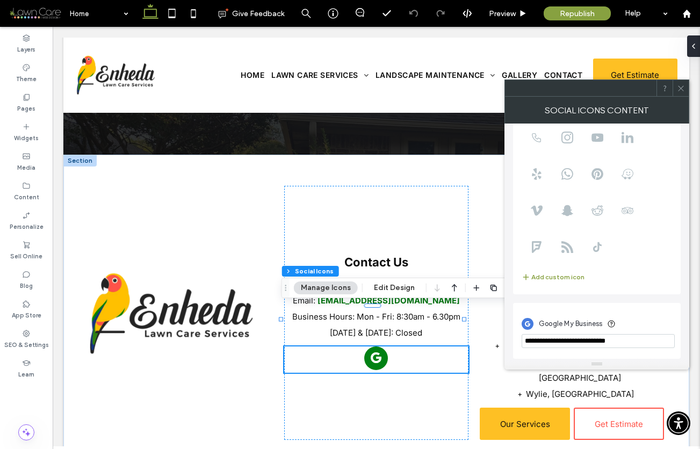
click at [641, 340] on input "**********" at bounding box center [598, 341] width 153 height 14
paste input "**********"
click at [631, 323] on div "Google My Business" at bounding box center [597, 323] width 150 height 20
click at [635, 341] on input "**********" at bounding box center [598, 341] width 153 height 15
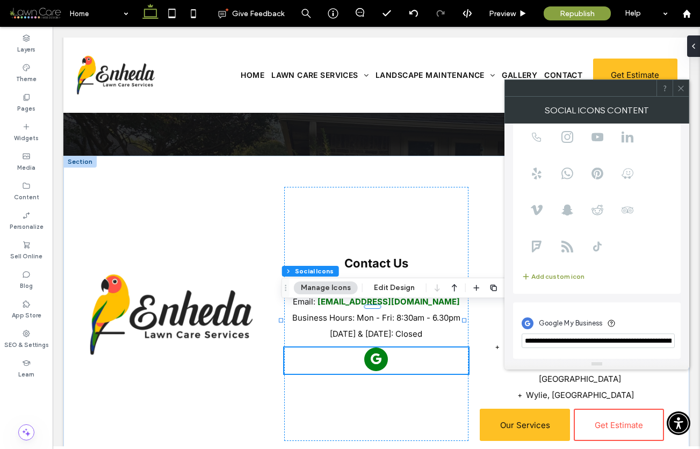
type input "**********"
click at [650, 319] on div "Google My Business" at bounding box center [597, 323] width 150 height 20
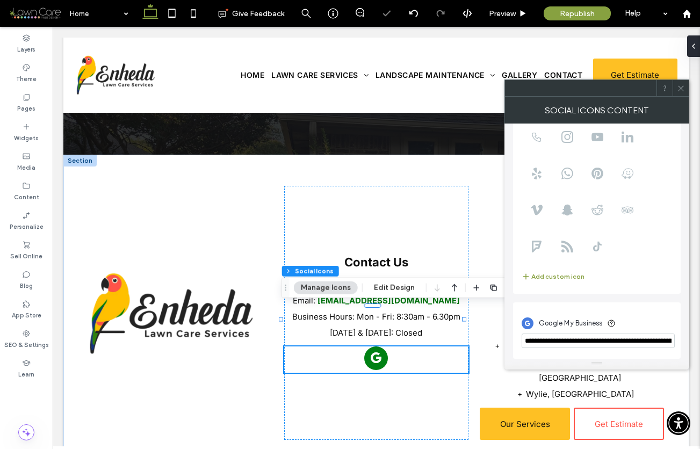
click at [684, 92] on span at bounding box center [681, 88] width 8 height 16
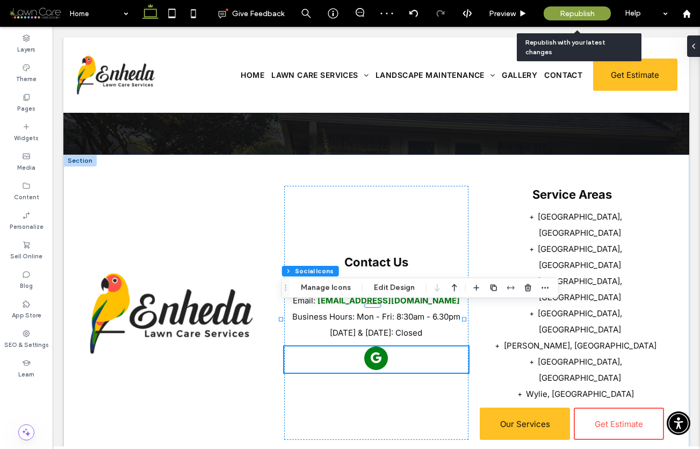
click at [557, 7] on div "Republish" at bounding box center [577, 13] width 67 height 14
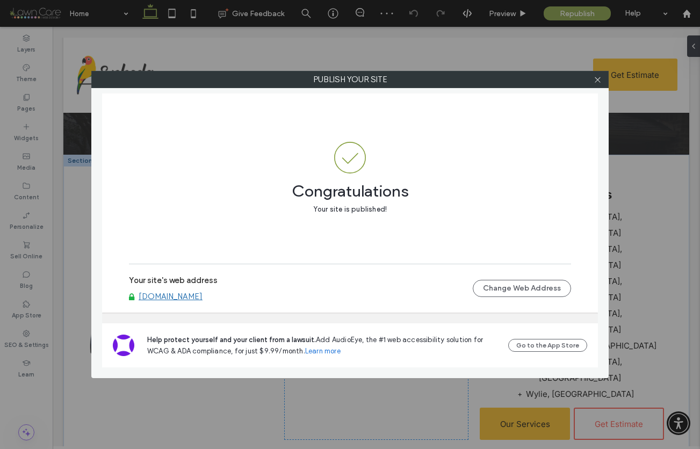
click at [195, 292] on link "www.enhedalawncareservices.com" at bounding box center [171, 297] width 64 height 10
click at [598, 80] on use at bounding box center [597, 79] width 5 height 5
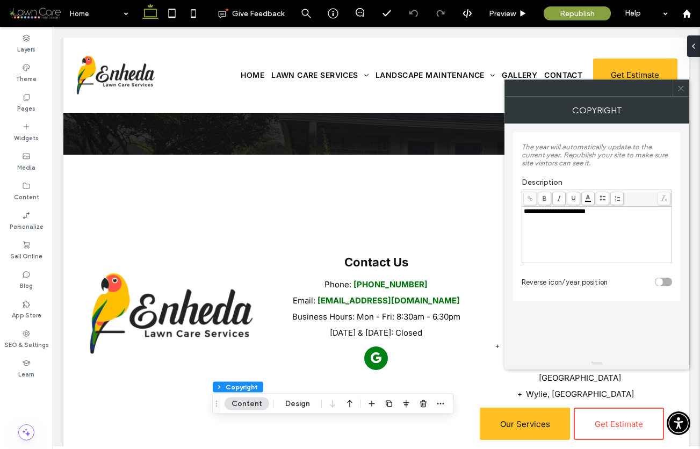
click at [584, 210] on span "**********" at bounding box center [555, 211] width 62 height 7
click at [681, 87] on icon at bounding box center [681, 88] width 8 height 8
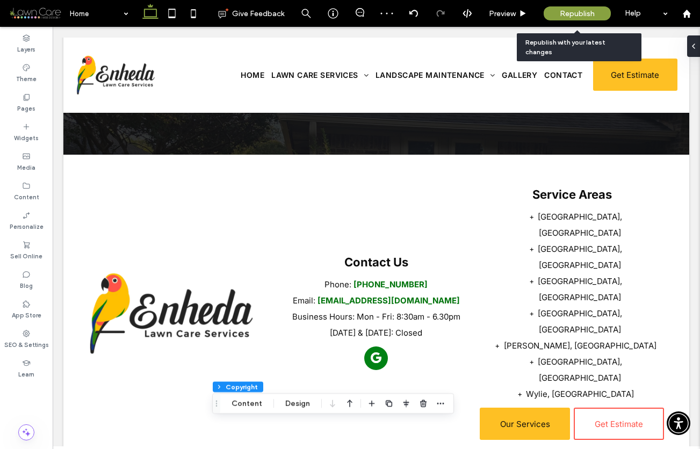
click at [568, 16] on span "Republish" at bounding box center [577, 13] width 35 height 9
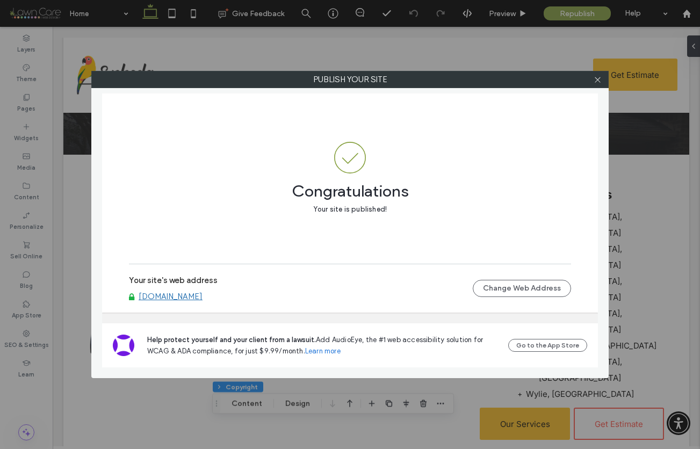
click at [160, 295] on link "www.enhedalawncareservices.com" at bounding box center [171, 297] width 64 height 10
click at [601, 80] on div at bounding box center [598, 79] width 16 height 16
click at [598, 78] on icon at bounding box center [598, 80] width 8 height 8
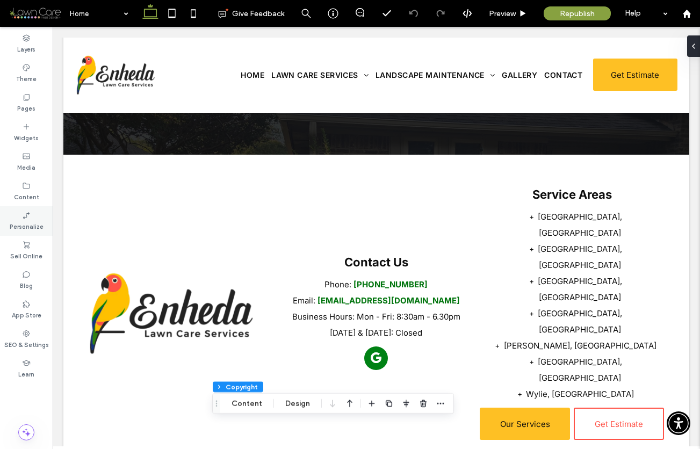
click at [31, 224] on label "Personalize" at bounding box center [27, 226] width 34 height 12
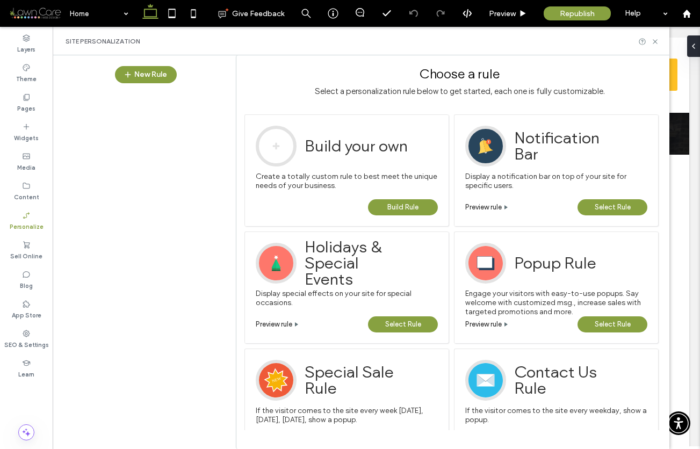
click at [625, 205] on span "Select Rule" at bounding box center [613, 207] width 36 height 16
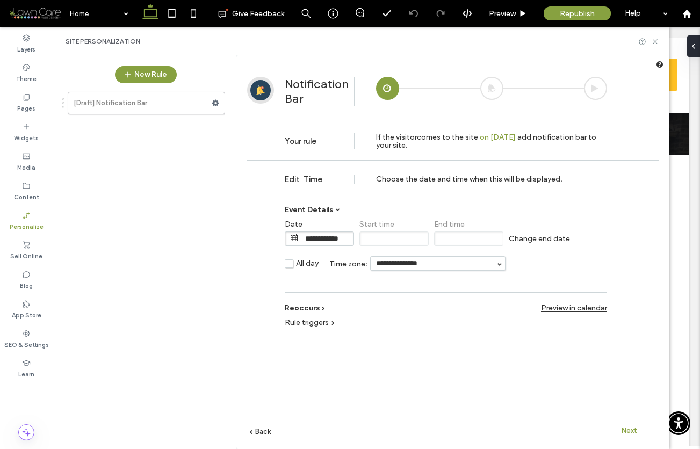
click at [512, 238] on span "Change end date" at bounding box center [539, 238] width 61 height 9
click at [520, 240] on span at bounding box center [519, 238] width 8 height 8
click at [517, 240] on span at bounding box center [519, 238] width 8 height 8
click at [536, 238] on input "**********" at bounding box center [551, 238] width 54 height 13
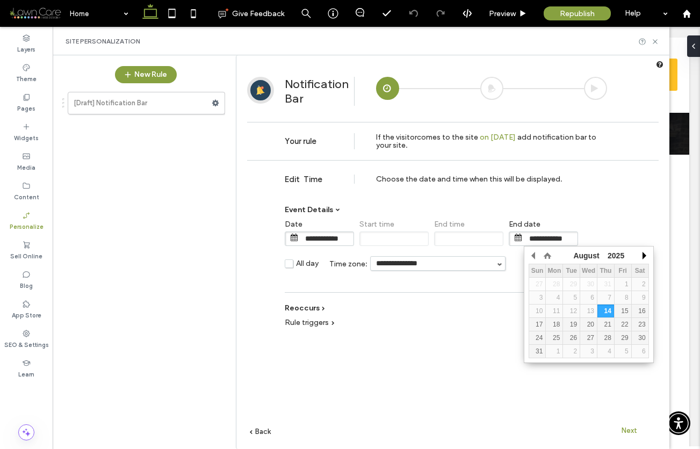
click at [643, 255] on button "button" at bounding box center [643, 256] width 11 height 16
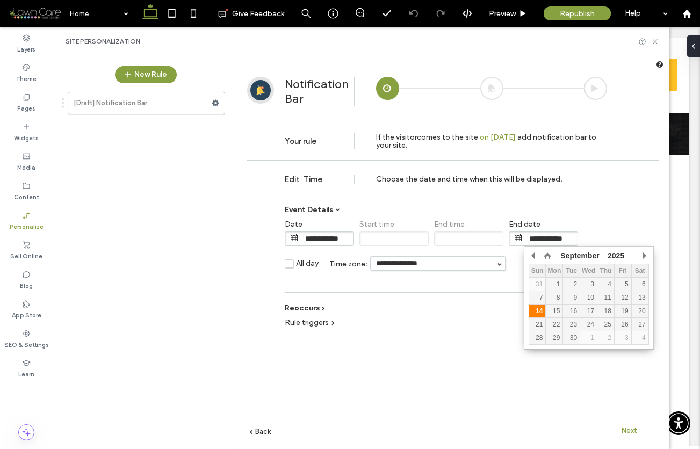
click at [540, 311] on div "14" at bounding box center [537, 311] width 17 height 8
type input "**********"
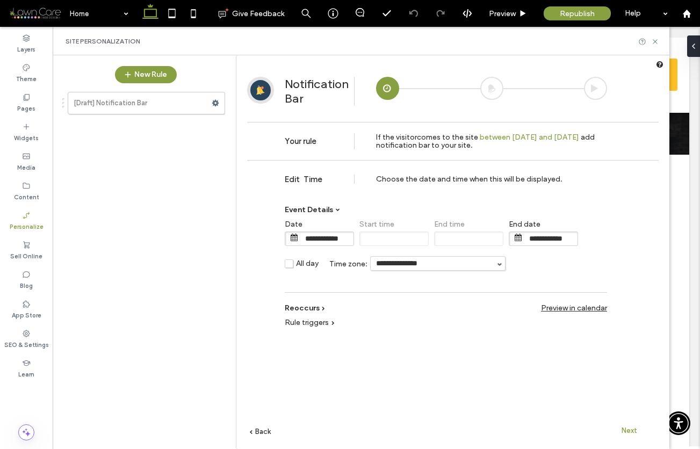
click at [630, 429] on span "Next" at bounding box center [630, 431] width 16 height 8
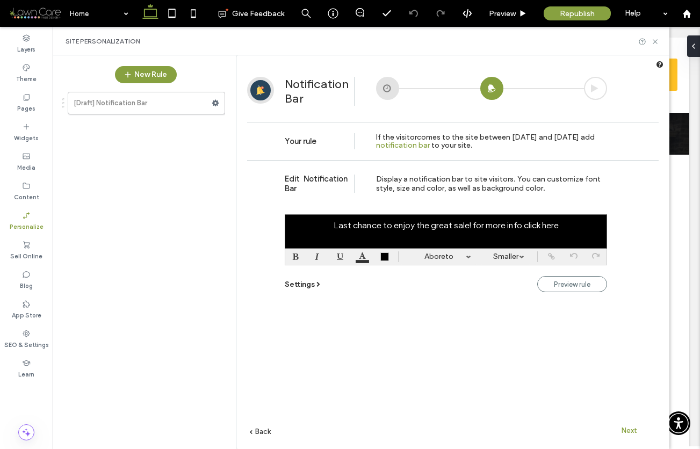
click at [339, 224] on div at bounding box center [446, 231] width 322 height 34
click at [364, 256] on div at bounding box center [362, 257] width 22 height 16
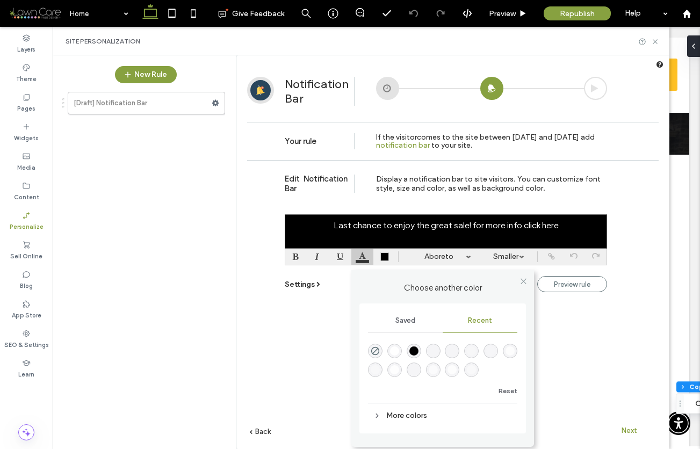
click at [392, 351] on div "rgba(255, 255, 255, 1)" at bounding box center [394, 351] width 9 height 9
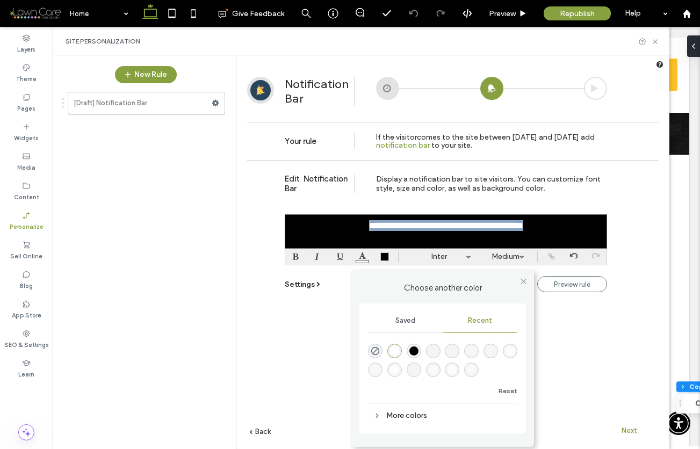
drag, startPoint x: 325, startPoint y: 226, endPoint x: 569, endPoint y: 228, distance: 243.5
click at [569, 228] on div "**********" at bounding box center [446, 231] width 322 height 34
click at [408, 244] on div "**********" at bounding box center [446, 231] width 322 height 34
drag, startPoint x: 324, startPoint y: 228, endPoint x: 573, endPoint y: 229, distance: 249.4
click at [573, 229] on div "**********" at bounding box center [446, 231] width 322 height 34
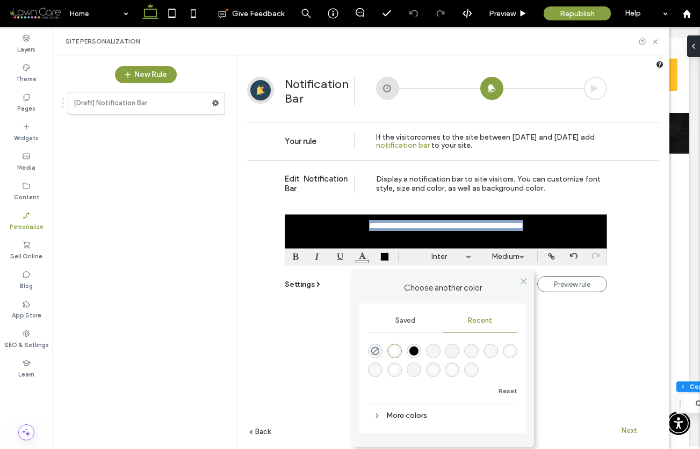
scroll to position [3788, 0]
click at [386, 256] on div at bounding box center [385, 257] width 9 height 9
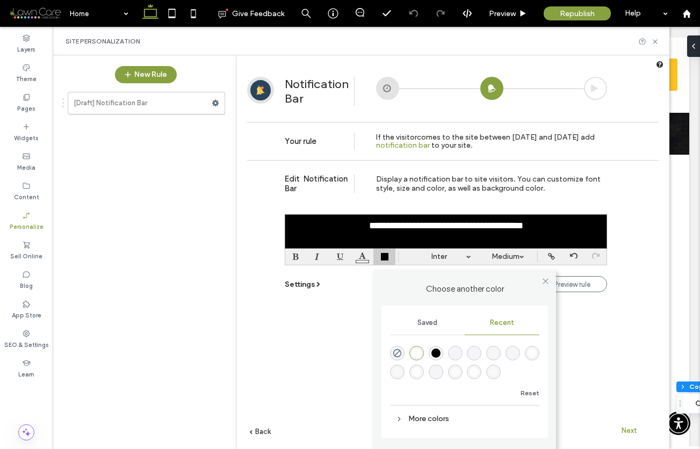
click at [504, 324] on span "Recent" at bounding box center [502, 323] width 24 height 9
click at [432, 323] on span "Saved" at bounding box center [428, 323] width 20 height 9
click at [429, 424] on div "More colors" at bounding box center [464, 424] width 149 height 21
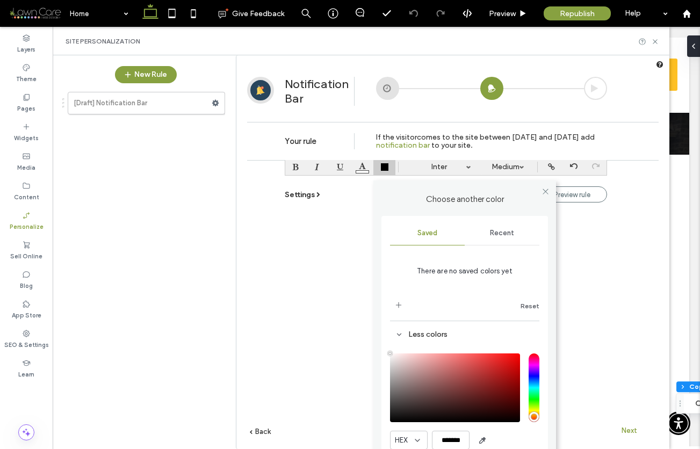
scroll to position [0, 0]
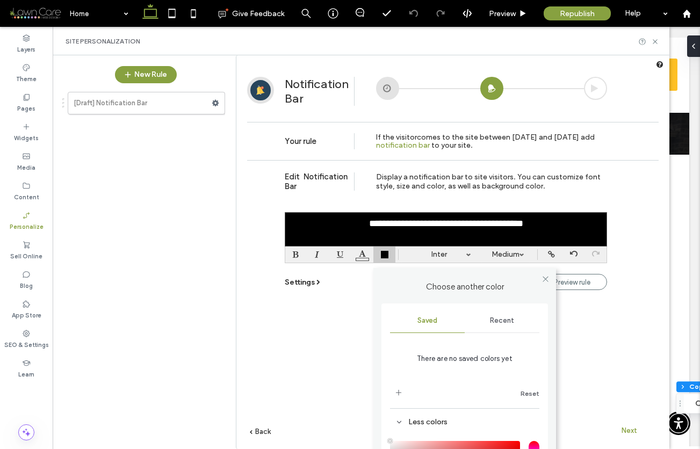
click at [494, 320] on span "Recent" at bounding box center [502, 321] width 24 height 9
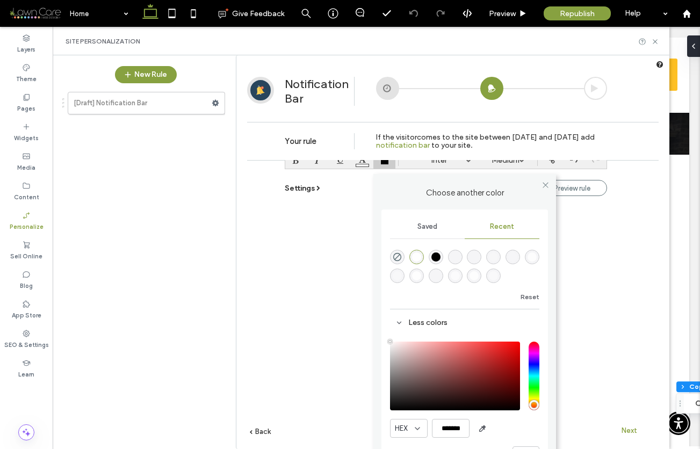
scroll to position [110, 0]
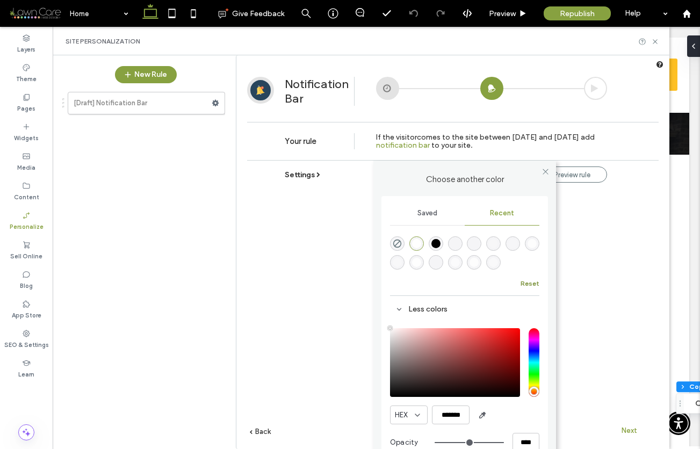
click at [528, 282] on button "Reset" at bounding box center [530, 283] width 19 height 13
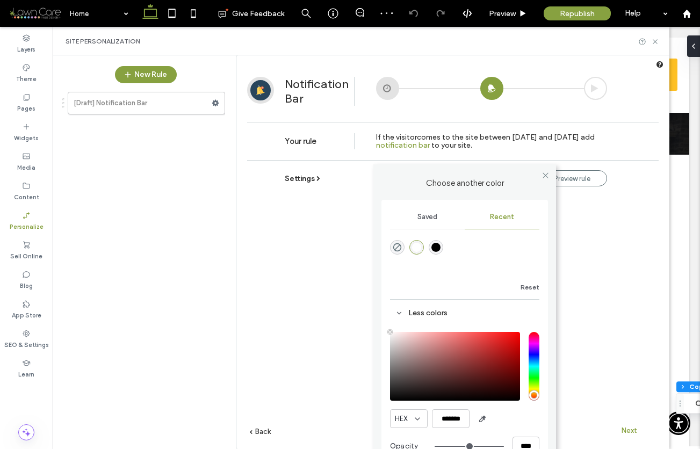
scroll to position [106, 0]
click at [428, 215] on span "Saved" at bounding box center [428, 216] width 20 height 9
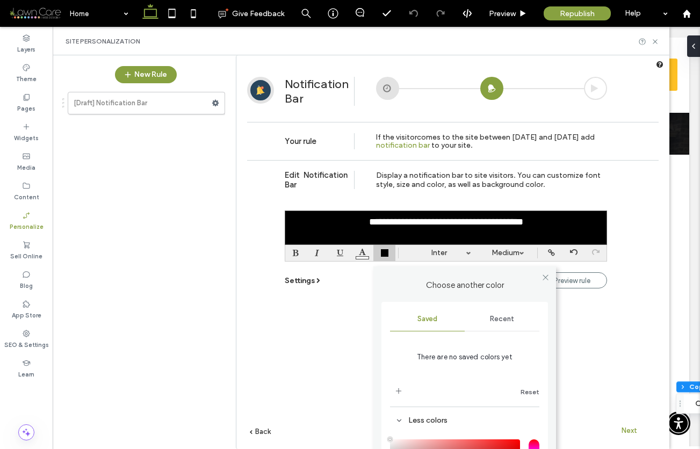
scroll to position [3, 0]
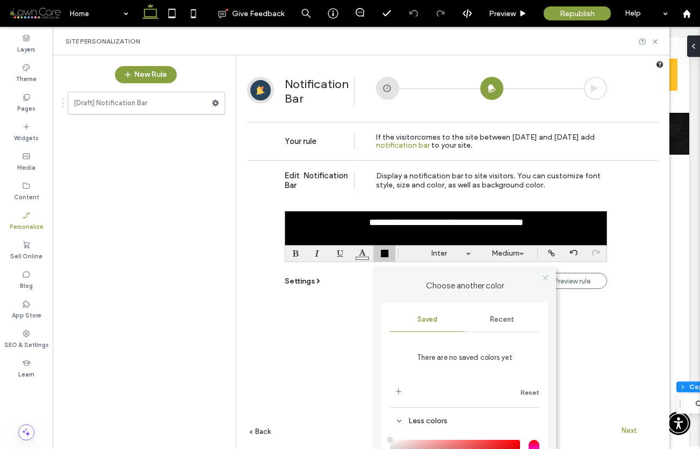
click at [545, 277] on span at bounding box center [546, 278] width 8 height 16
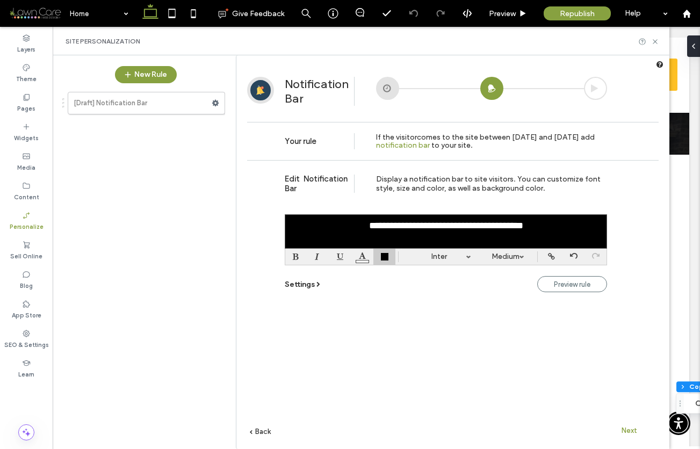
scroll to position [0, 0]
click at [655, 41] on use at bounding box center [655, 41] width 4 height 4
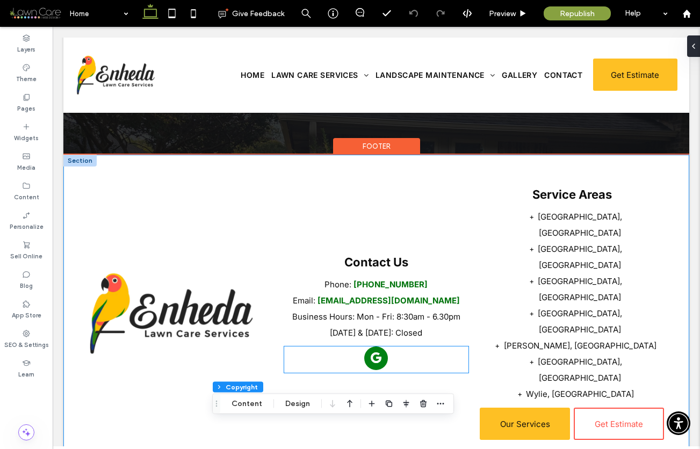
click at [374, 347] on span "google_my_business" at bounding box center [376, 359] width 24 height 24
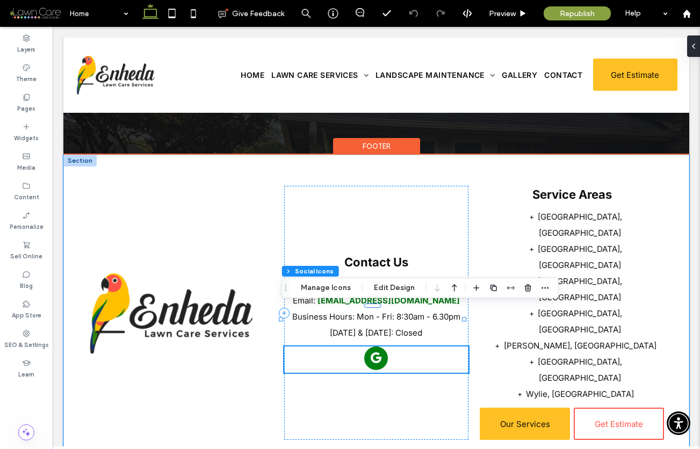
click at [374, 347] on span "google_my_business" at bounding box center [376, 359] width 24 height 24
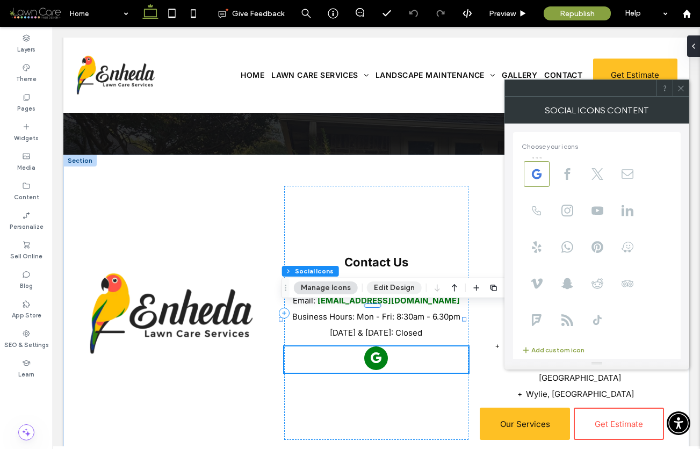
click at [392, 284] on button "Edit Design" at bounding box center [394, 288] width 55 height 13
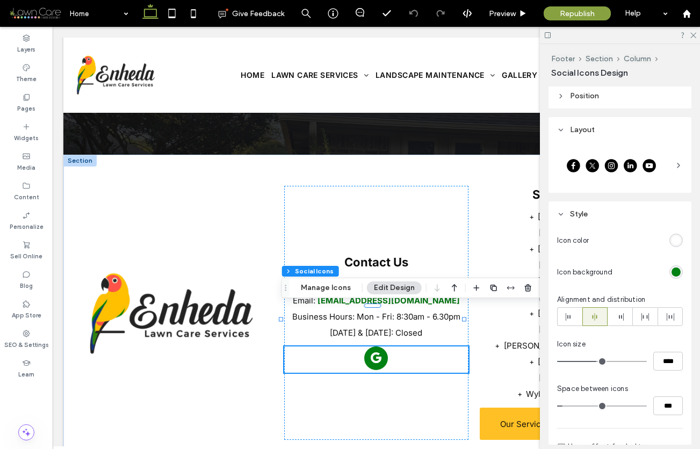
scroll to position [132, 0]
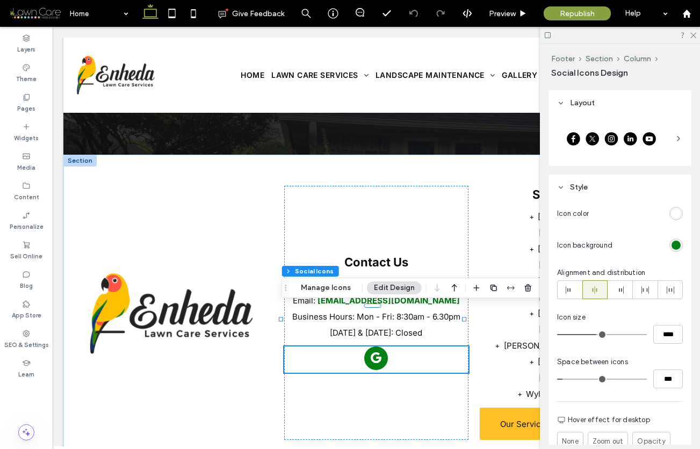
click at [672, 245] on div "rgb(0, 129, 20)" at bounding box center [676, 245] width 9 height 9
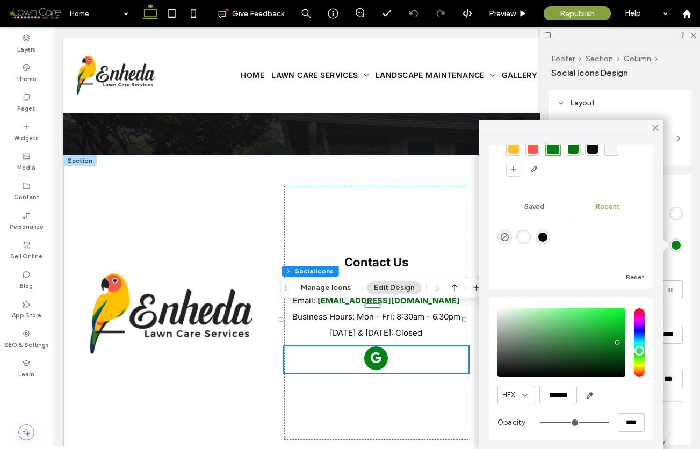
scroll to position [53, 0]
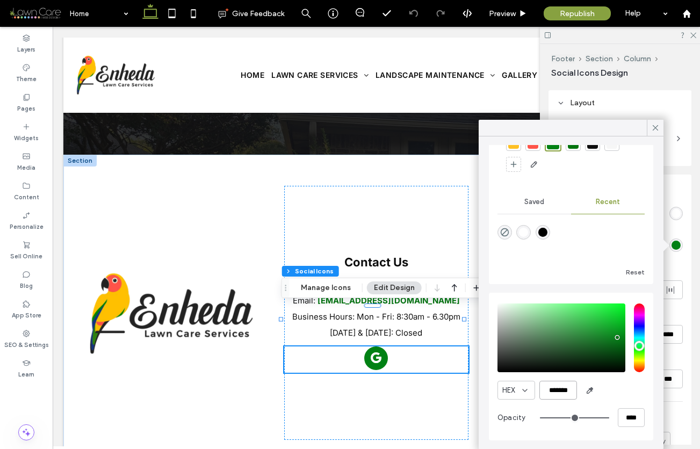
drag, startPoint x: 543, startPoint y: 391, endPoint x: 572, endPoint y: 391, distance: 29.0
click at [572, 391] on input "*******" at bounding box center [559, 390] width 38 height 19
click at [655, 130] on icon at bounding box center [656, 128] width 10 height 10
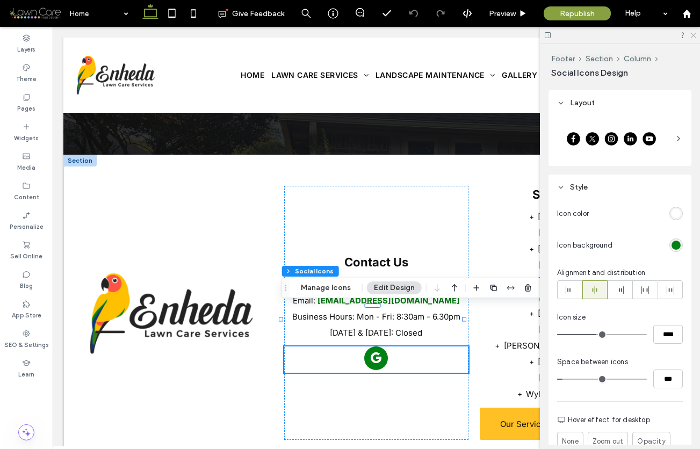
click at [692, 35] on icon at bounding box center [693, 34] width 7 height 7
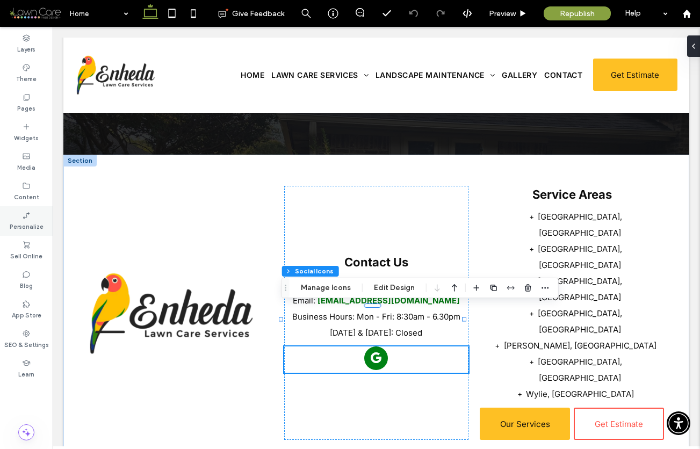
click at [32, 222] on label "Personalize" at bounding box center [27, 226] width 34 height 12
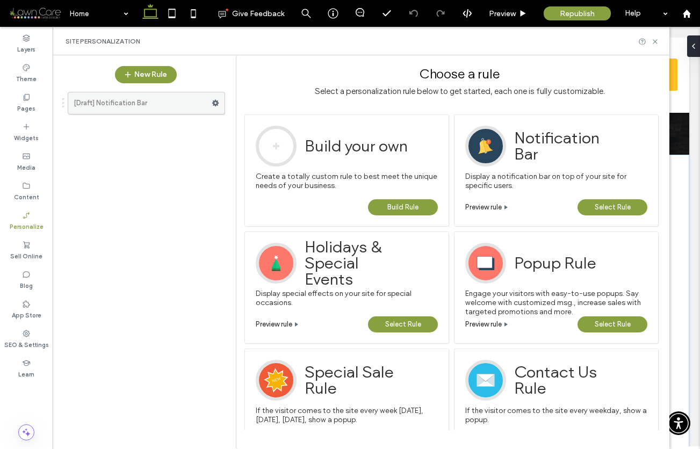
click at [215, 103] on icon at bounding box center [216, 103] width 8 height 8
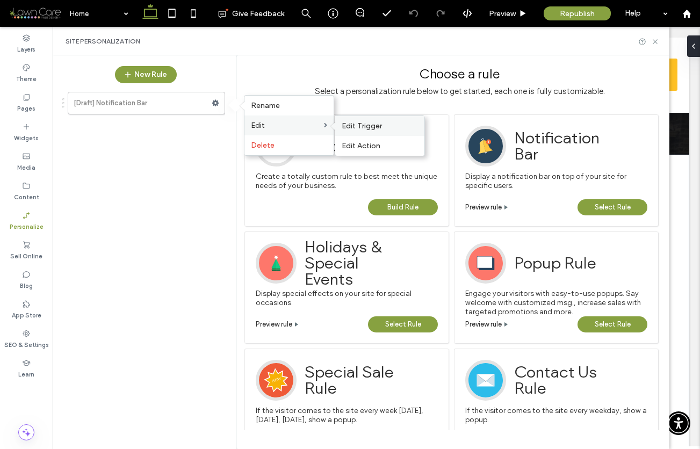
click at [356, 126] on span "Edit Trigger" at bounding box center [362, 125] width 40 height 9
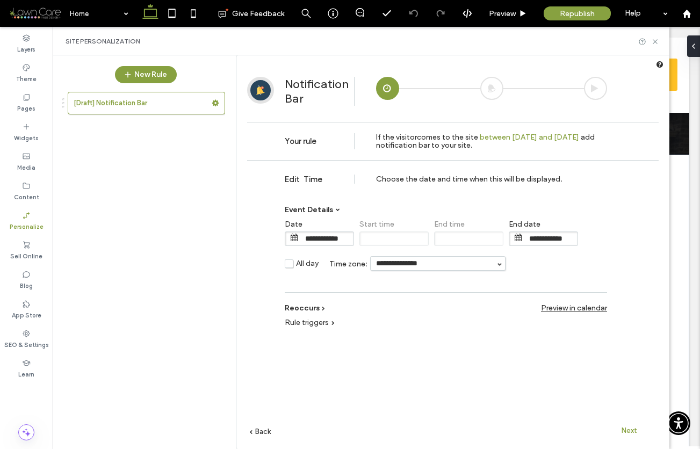
click at [632, 427] on span "Next" at bounding box center [630, 431] width 16 height 8
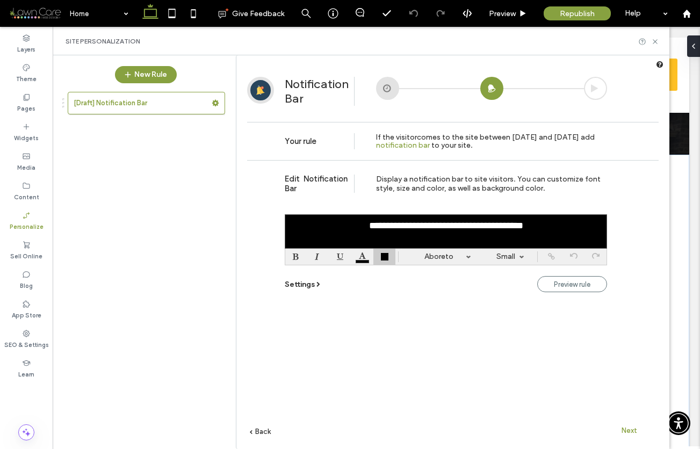
click at [383, 257] on div at bounding box center [385, 257] width 9 height 9
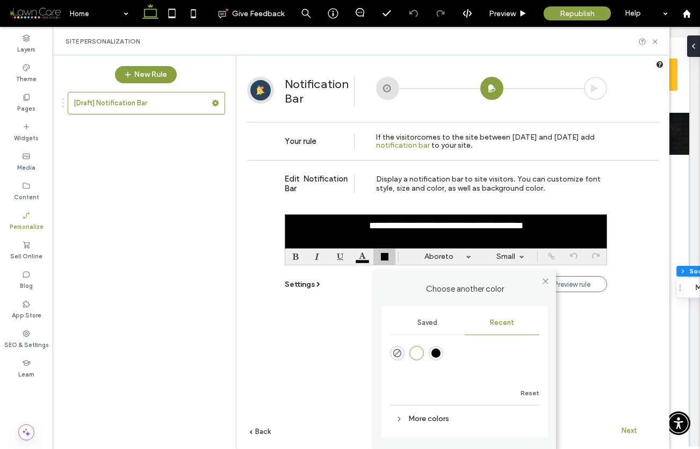
click at [433, 419] on div "More colors" at bounding box center [464, 418] width 149 height 21
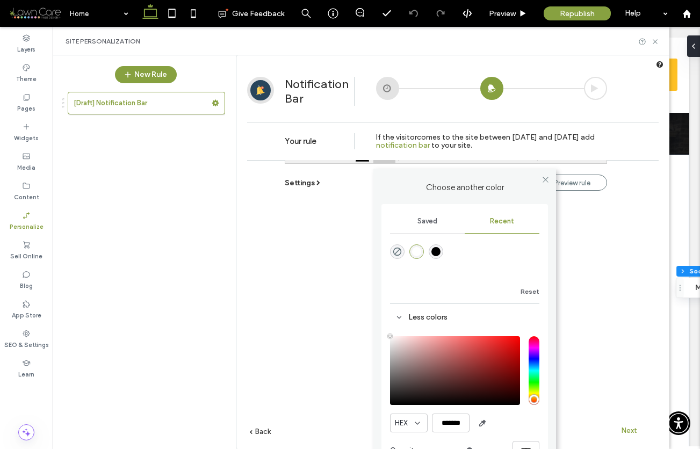
scroll to position [110, 0]
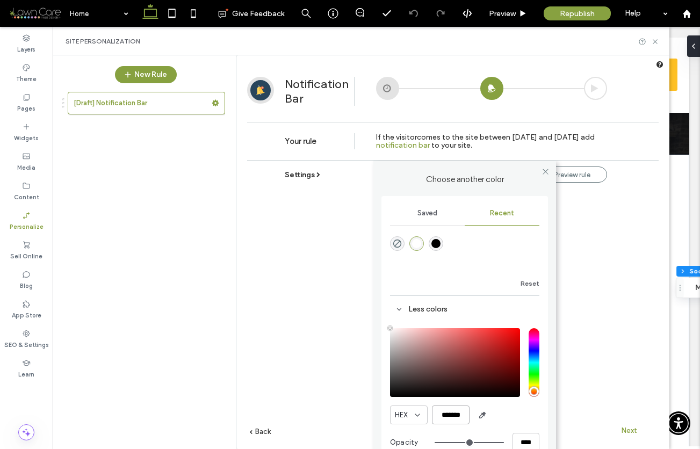
drag, startPoint x: 441, startPoint y: 415, endPoint x: 464, endPoint y: 415, distance: 23.7
click at [465, 416] on input "*******" at bounding box center [451, 415] width 38 height 19
paste input "color picker textbox"
type input "*******"
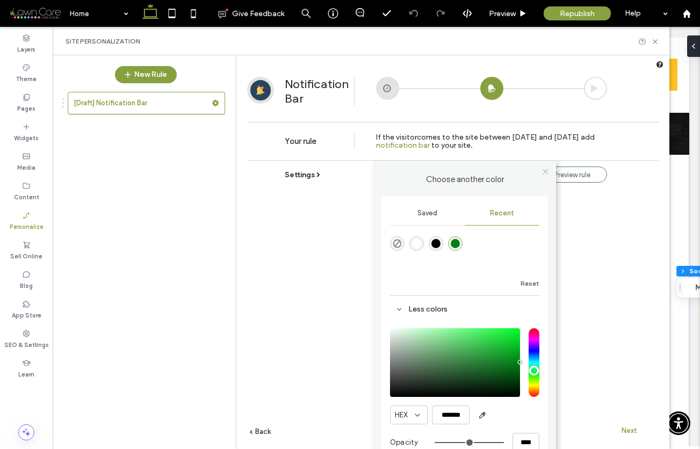
click at [546, 170] on span at bounding box center [546, 171] width 8 height 16
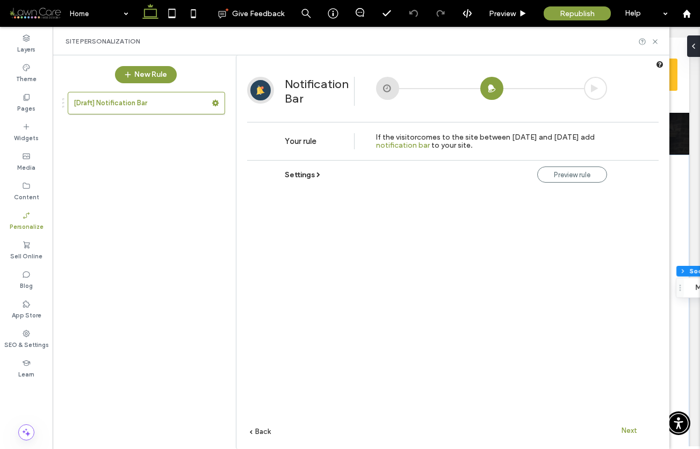
scroll to position [0, 0]
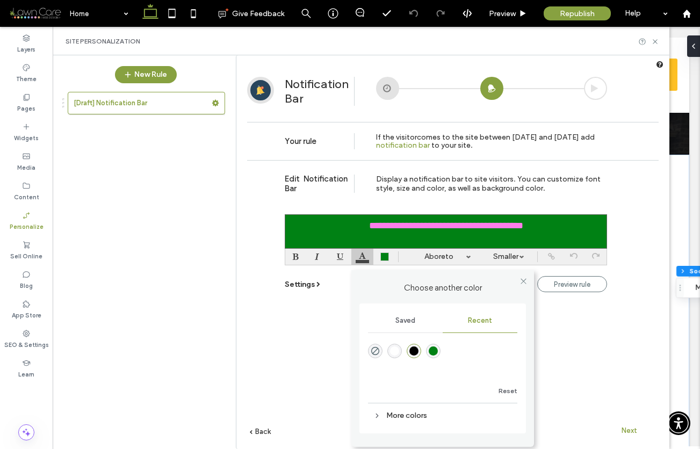
click at [363, 256] on div "Choose another color Saved Recent Reset More colors" at bounding box center [362, 257] width 22 height 16
click at [392, 352] on div "rgba(255, 255, 255, 1)" at bounding box center [394, 351] width 9 height 9
drag, startPoint x: 325, startPoint y: 226, endPoint x: 570, endPoint y: 222, distance: 245.1
click at [571, 222] on div "**********" at bounding box center [446, 231] width 322 height 34
click at [394, 347] on div "rgba(255, 255, 255, 1)" at bounding box center [394, 351] width 9 height 9
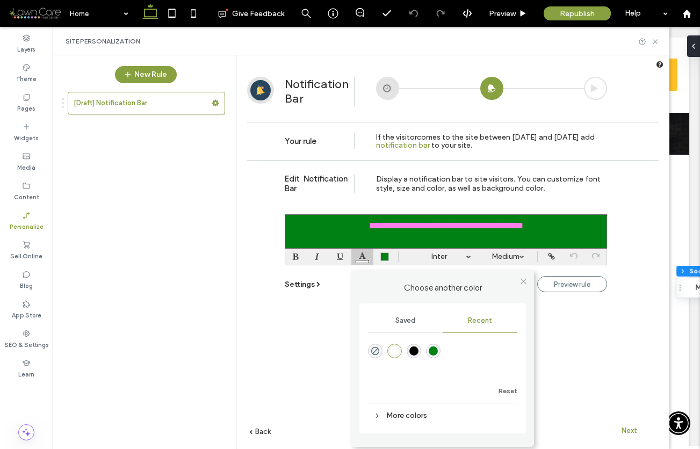
click at [397, 349] on div "rgba(255, 255, 255, 1)" at bounding box center [394, 351] width 9 height 9
drag, startPoint x: 326, startPoint y: 225, endPoint x: 571, endPoint y: 225, distance: 245.6
click at [571, 225] on div "**********" at bounding box center [446, 231] width 322 height 34
click at [363, 255] on div "Choose another color Saved Recent Reset More colors" at bounding box center [362, 257] width 22 height 16
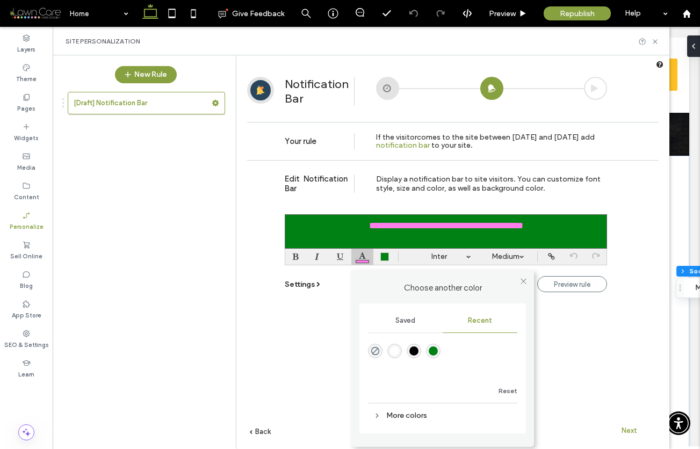
scroll to position [3789, 0]
click at [393, 350] on div "rgba(255, 255, 255, 1)" at bounding box center [394, 351] width 9 height 9
click at [570, 349] on div "**********" at bounding box center [453, 320] width 412 height 321
click at [453, 254] on link "Inter" at bounding box center [438, 257] width 75 height 16
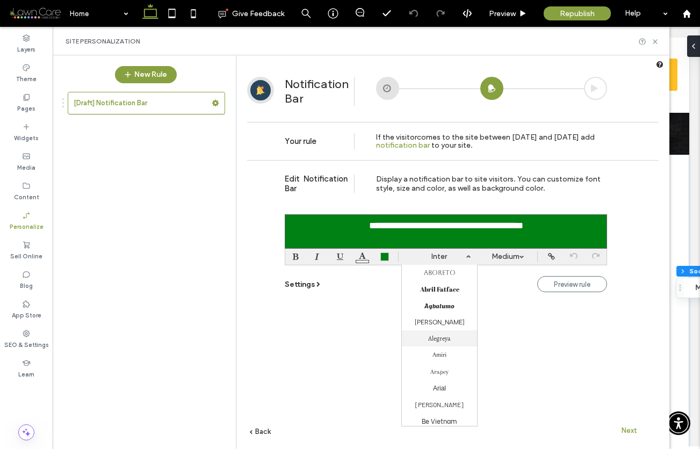
scroll to position [3788, 0]
click at [440, 389] on label "Arial" at bounding box center [439, 389] width 13 height 8
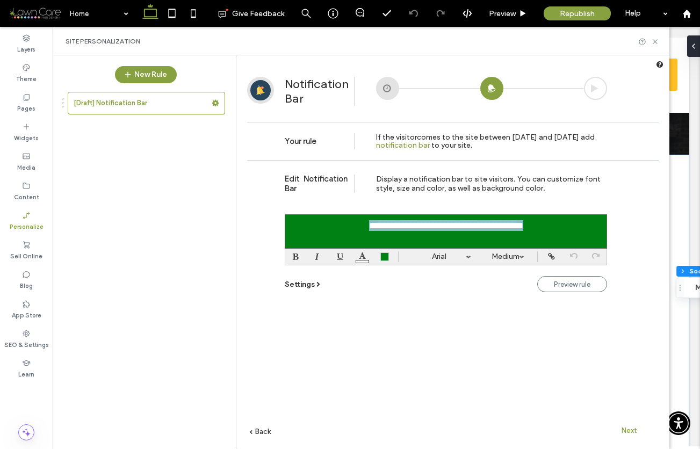
drag, startPoint x: 325, startPoint y: 226, endPoint x: 576, endPoint y: 227, distance: 251.5
click at [576, 227] on div "**********" at bounding box center [446, 231] width 322 height 34
click at [456, 256] on link "Inter" at bounding box center [438, 257] width 75 height 16
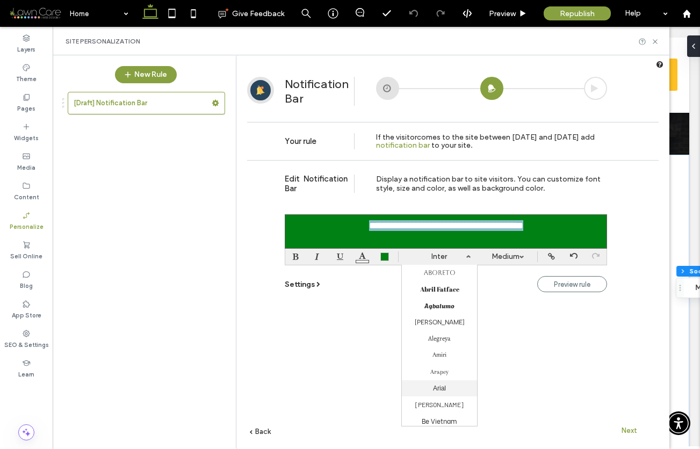
click at [439, 388] on label "Arial" at bounding box center [439, 389] width 13 height 8
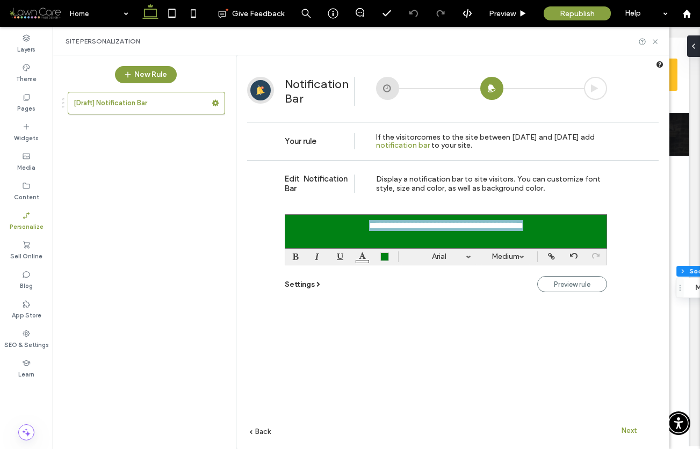
scroll to position [3789, 0]
click at [447, 256] on link "Arial" at bounding box center [438, 257] width 75 height 16
click at [435, 404] on label "Barlow" at bounding box center [439, 405] width 48 height 8
click at [428, 226] on font "**********" at bounding box center [446, 226] width 154 height 10
drag, startPoint x: 339, startPoint y: 227, endPoint x: 555, endPoint y: 227, distance: 216.6
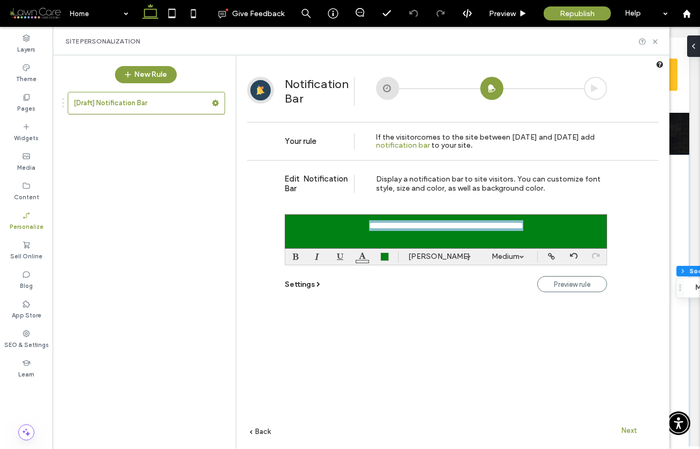
click at [556, 227] on div "**********" at bounding box center [446, 231] width 322 height 34
click at [459, 257] on link "Barlow" at bounding box center [438, 257] width 75 height 16
click at [432, 289] on label "Abril Fatface" at bounding box center [439, 289] width 39 height 9
click at [451, 257] on link "Abril Fatface" at bounding box center [438, 257] width 75 height 16
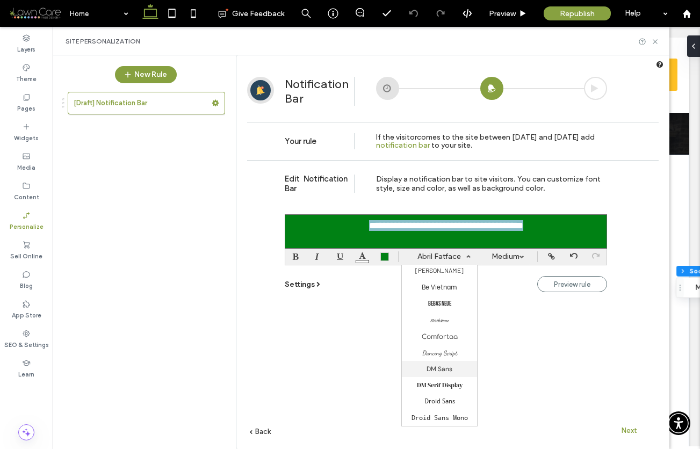
scroll to position [135, 0]
click at [430, 287] on label "Be Vietnam" at bounding box center [439, 286] width 35 height 9
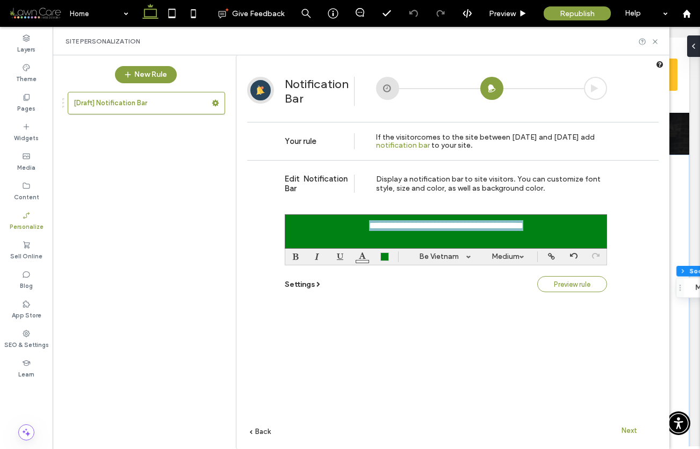
click at [564, 284] on span "Preview rule" at bounding box center [572, 285] width 37 height 8
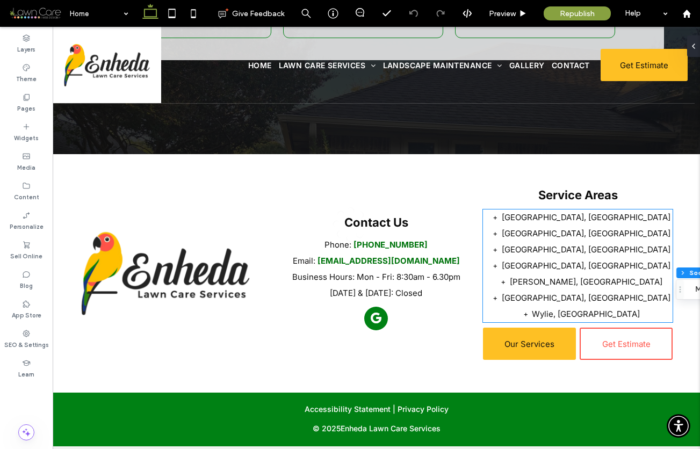
scroll to position [3778, 0]
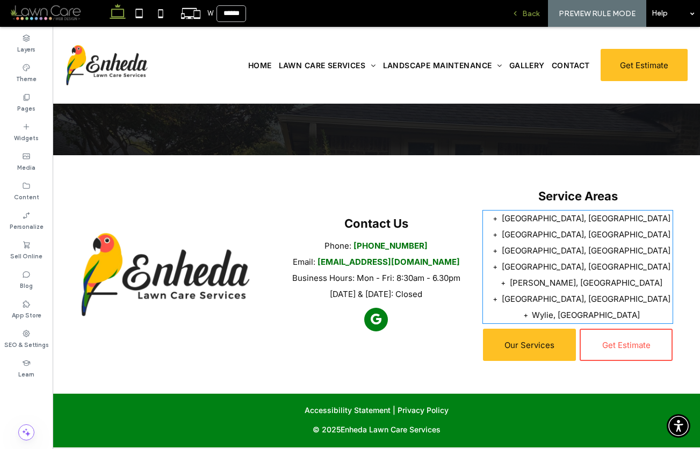
click at [529, 15] on span "Back" at bounding box center [530, 13] width 17 height 9
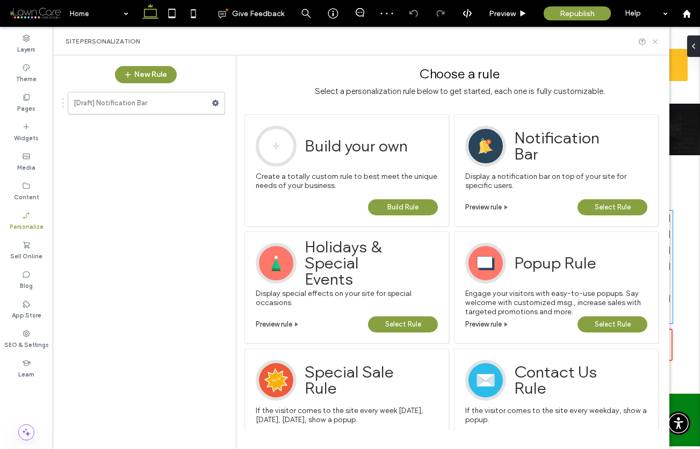
click at [658, 40] on icon at bounding box center [655, 42] width 8 height 8
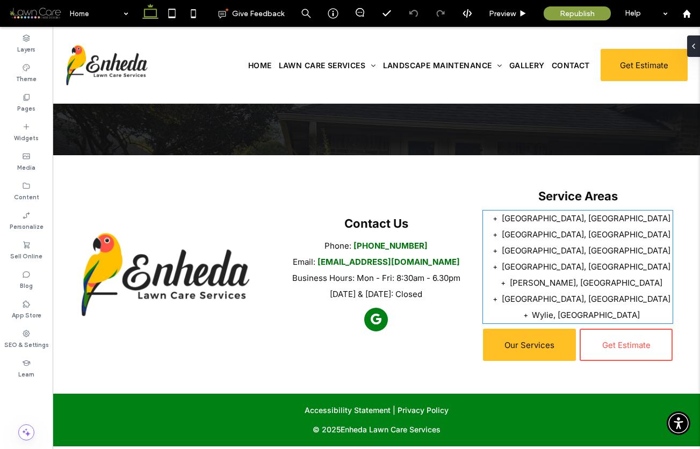
type input "*****"
type input "**"
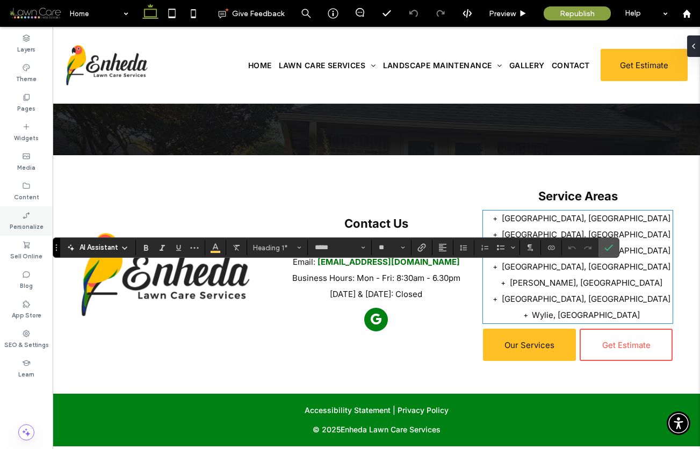
click at [26, 221] on label "Personalize" at bounding box center [27, 226] width 34 height 12
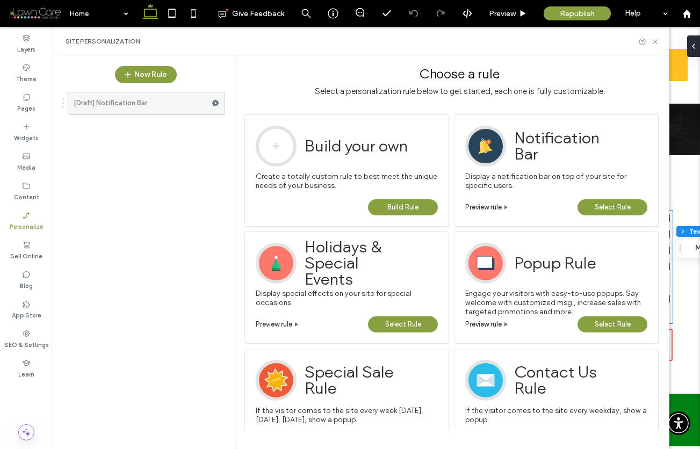
click at [219, 102] on icon at bounding box center [216, 103] width 8 height 8
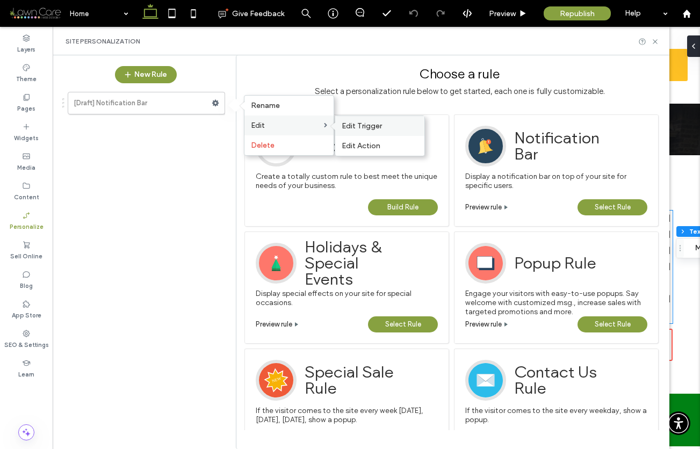
click at [347, 126] on span "Edit Trigger" at bounding box center [362, 125] width 40 height 9
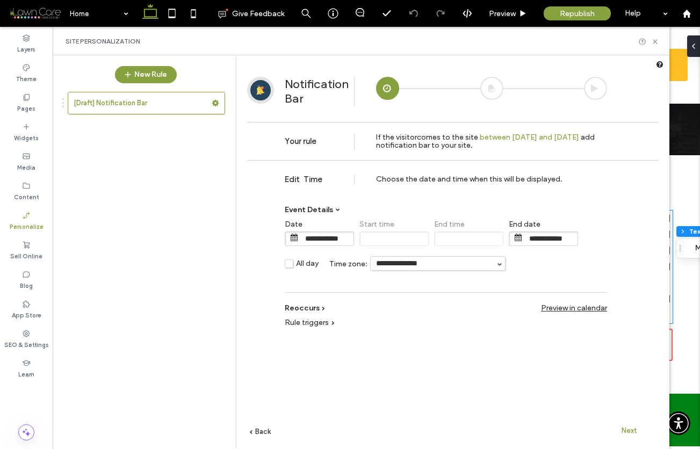
click at [628, 429] on span "Next" at bounding box center [630, 431] width 16 height 8
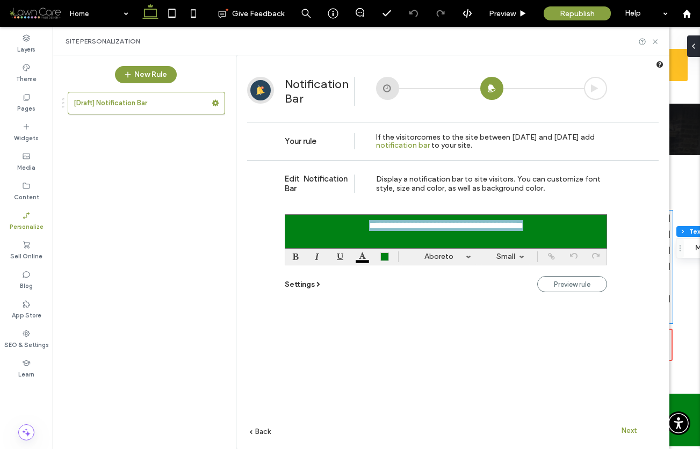
drag, startPoint x: 328, startPoint y: 227, endPoint x: 559, endPoint y: 231, distance: 231.1
click at [566, 229] on div "**********" at bounding box center [446, 231] width 322 height 34
click at [456, 257] on link "Be Vietnam" at bounding box center [438, 257] width 75 height 16
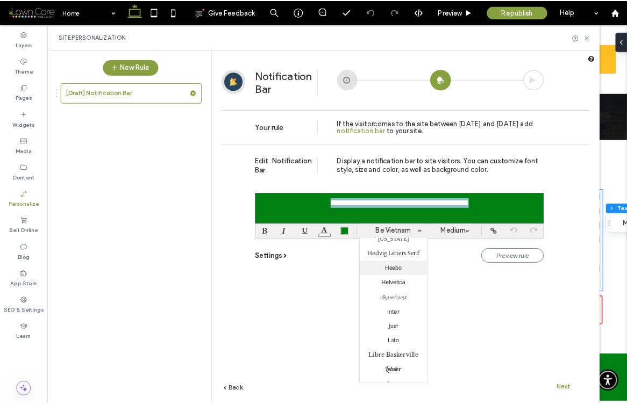
scroll to position [376, 0]
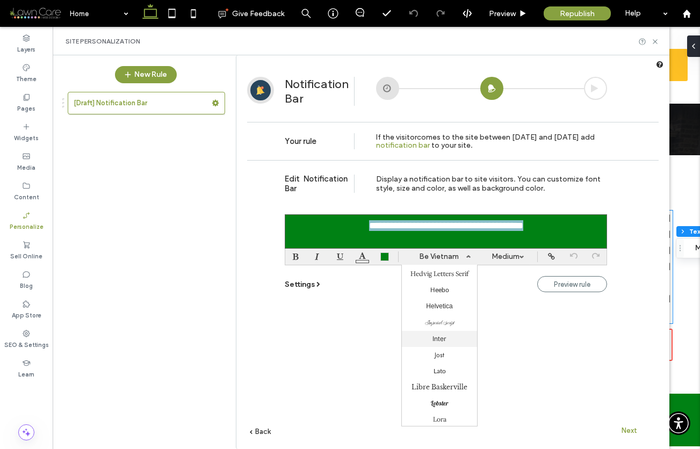
click at [442, 338] on label "Inter" at bounding box center [440, 339] width 14 height 8
click at [512, 259] on link "Medium" at bounding box center [506, 257] width 48 height 16
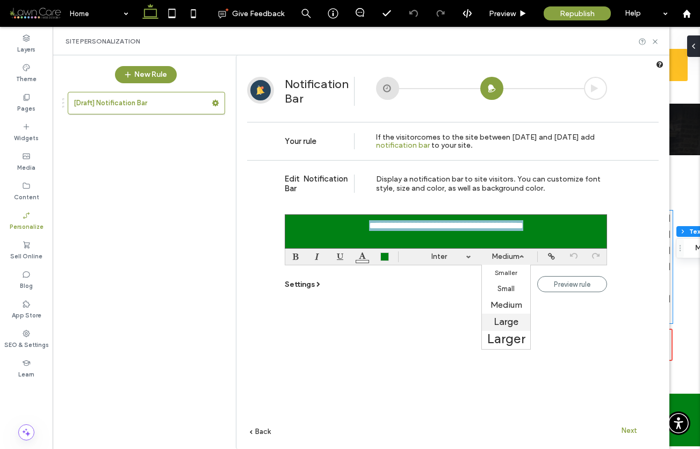
click at [512, 322] on label "Large" at bounding box center [506, 322] width 25 height 12
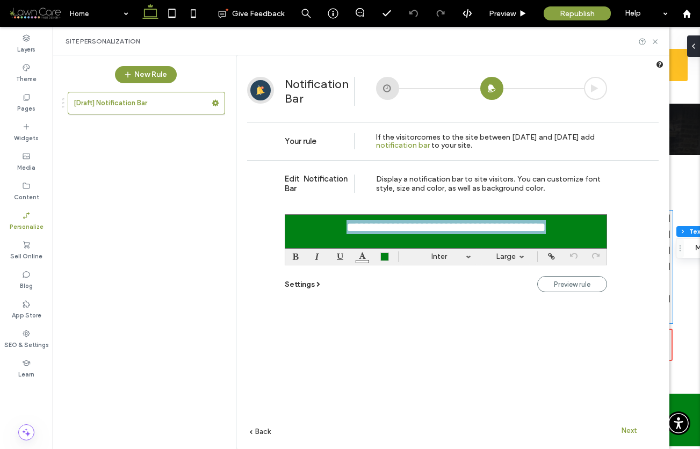
click at [505, 255] on link "Large" at bounding box center [506, 257] width 48 height 16
click at [505, 303] on label "Medium" at bounding box center [507, 305] width 32 height 10
click at [626, 431] on span "Next" at bounding box center [630, 431] width 16 height 8
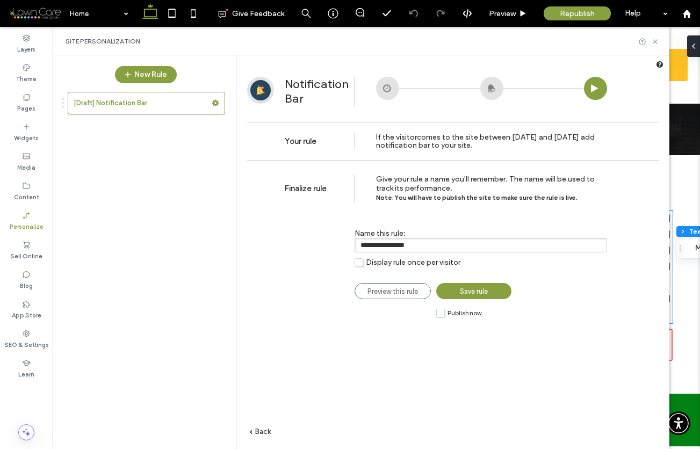
drag, startPoint x: 416, startPoint y: 245, endPoint x: 349, endPoint y: 247, distance: 66.7
click at [349, 247] on div "**********" at bounding box center [446, 243] width 322 height 60
type input "**********"
click at [358, 267] on label "Display rule once per visitor" at bounding box center [408, 262] width 106 height 9
click at [440, 315] on label "Publish now" at bounding box center [458, 312] width 45 height 9
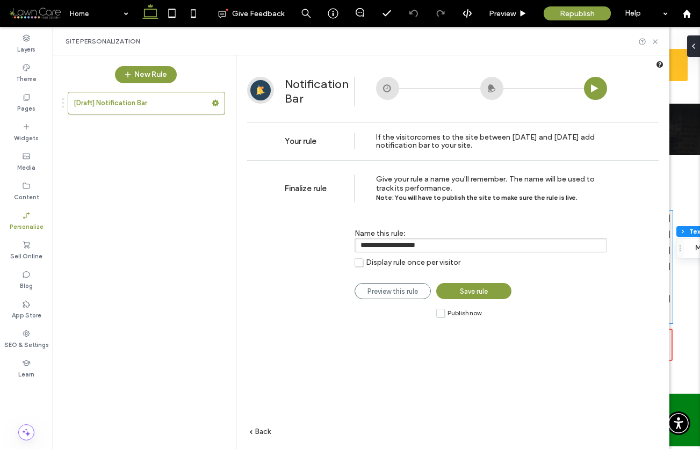
click at [462, 293] on span "Save rule" at bounding box center [474, 292] width 28 height 8
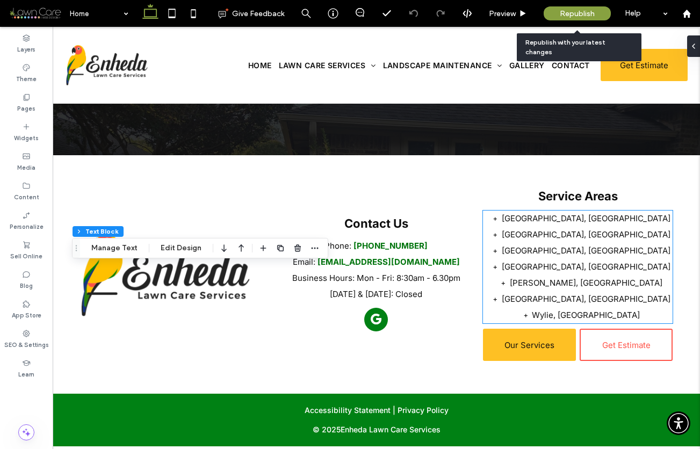
click at [577, 14] on span "Republish" at bounding box center [577, 13] width 35 height 9
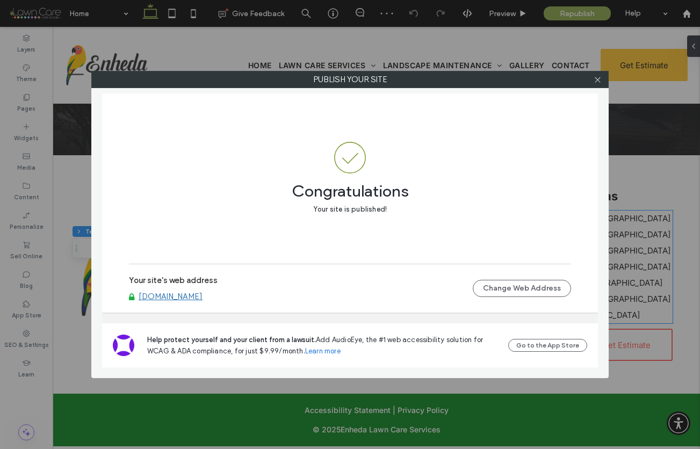
click at [186, 298] on link "www.enhedalawncareservices.com" at bounding box center [171, 297] width 64 height 10
click at [598, 81] on icon at bounding box center [598, 80] width 8 height 8
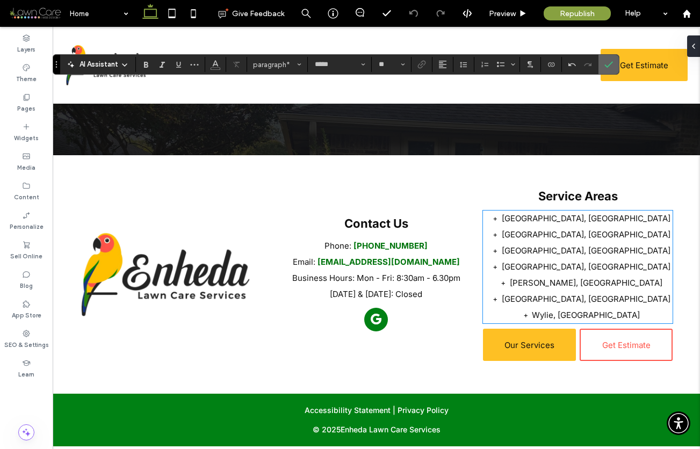
click at [607, 62] on icon "Confirm" at bounding box center [609, 64] width 9 height 9
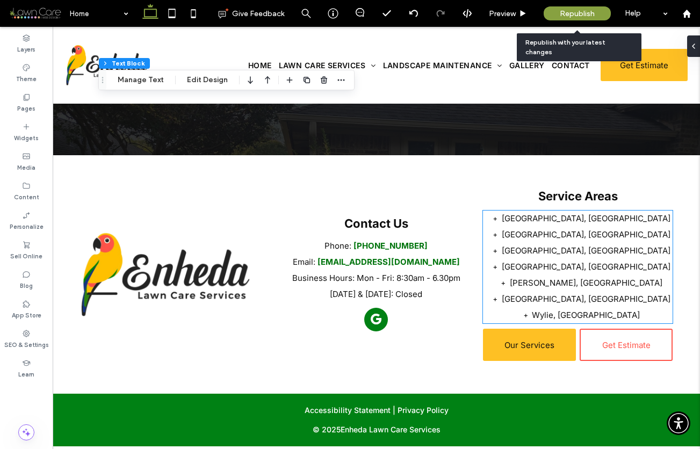
click at [572, 13] on span "Republish" at bounding box center [577, 13] width 35 height 9
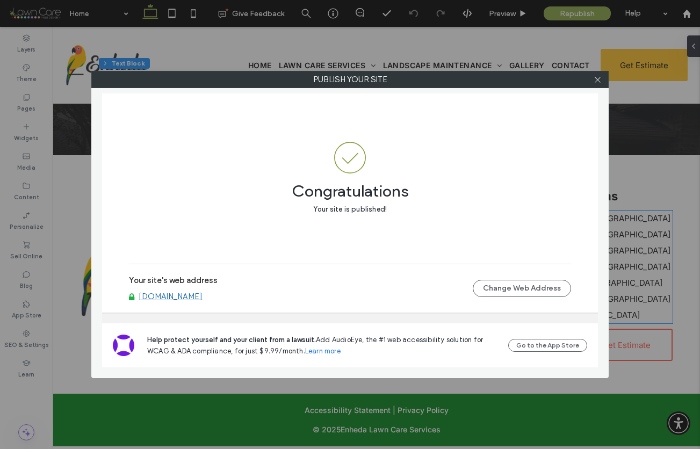
click at [203, 298] on link "www.enhedalawncareservices.com" at bounding box center [171, 297] width 64 height 10
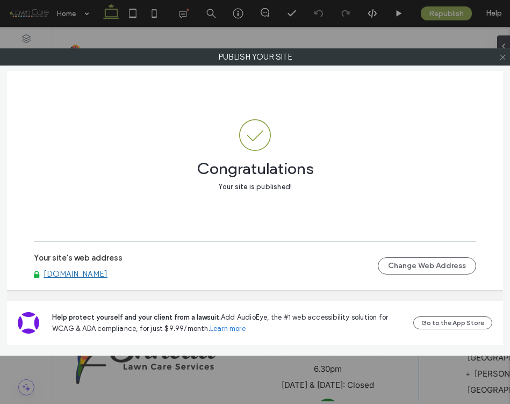
click at [500, 56] on icon at bounding box center [503, 57] width 8 height 8
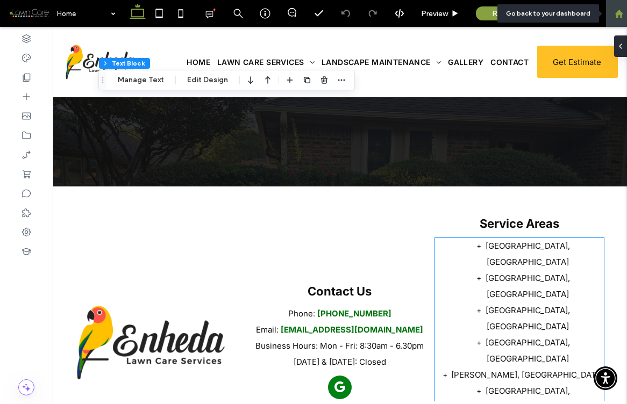
click at [617, 11] on use at bounding box center [618, 13] width 8 height 8
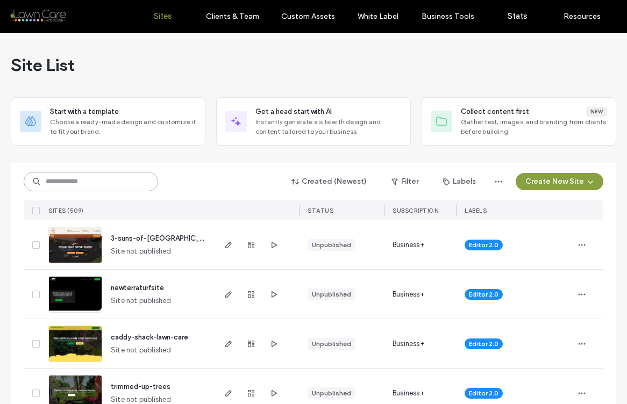
click at [85, 188] on input at bounding box center [91, 181] width 134 height 19
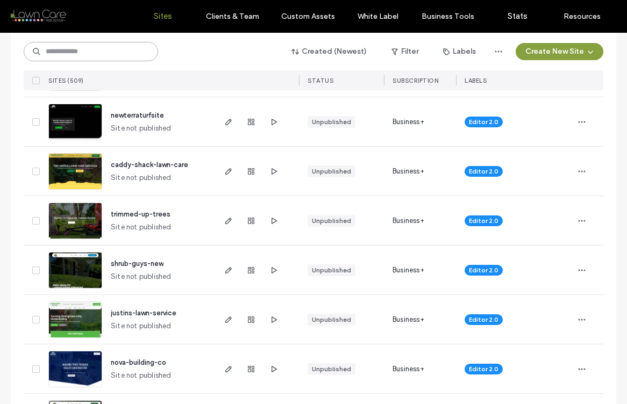
scroll to position [206, 0]
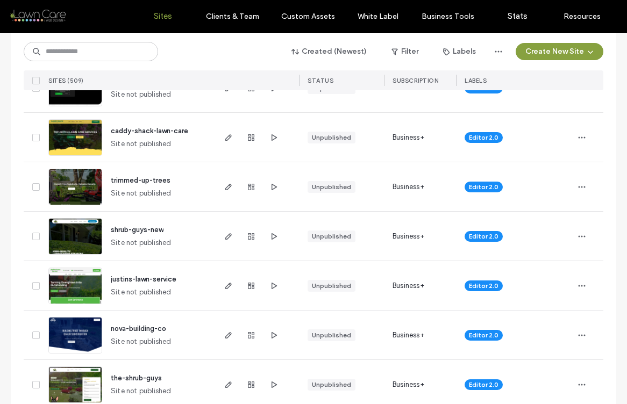
click at [80, 232] on img at bounding box center [75, 255] width 53 height 73
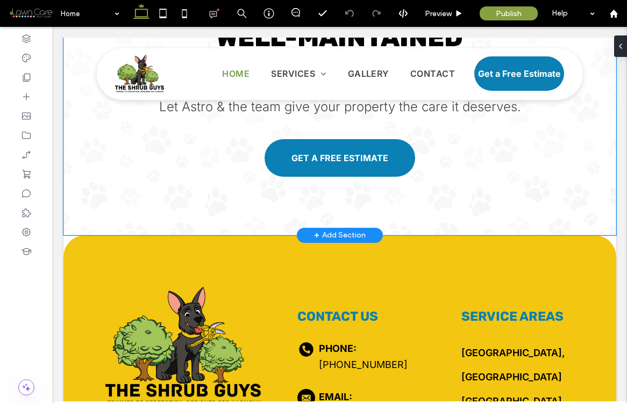
scroll to position [3797, 0]
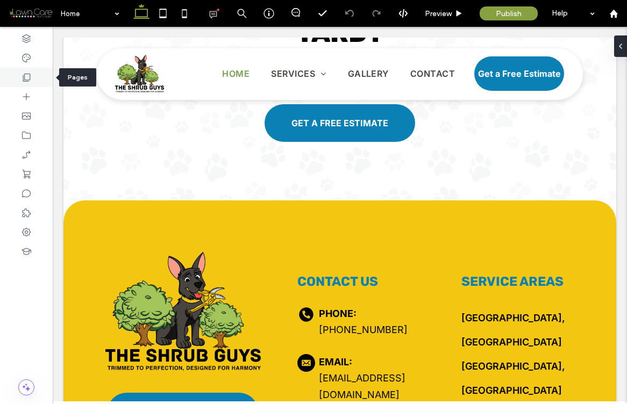
click at [30, 80] on use at bounding box center [27, 78] width 8 height 8
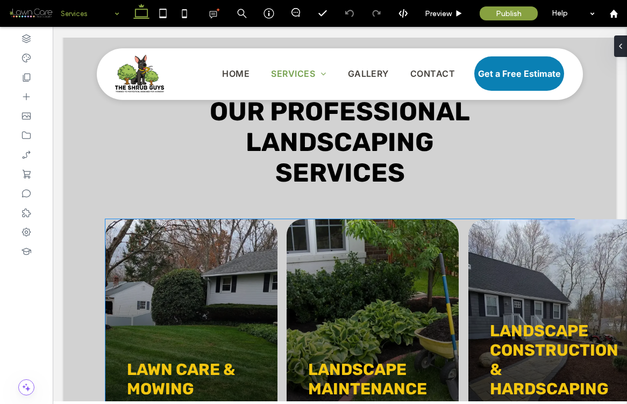
scroll to position [1206, 0]
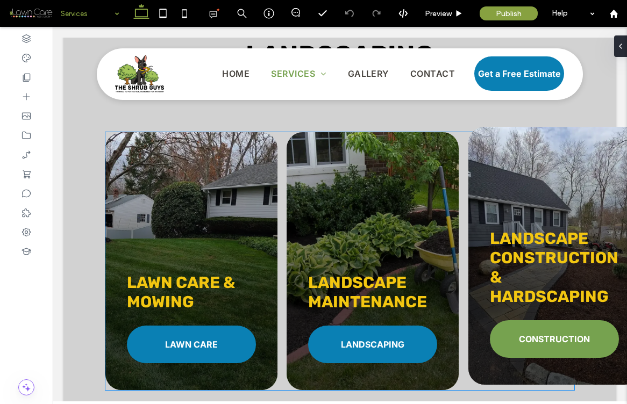
click at [540, 334] on span "CONSTRUCTION" at bounding box center [554, 339] width 71 height 11
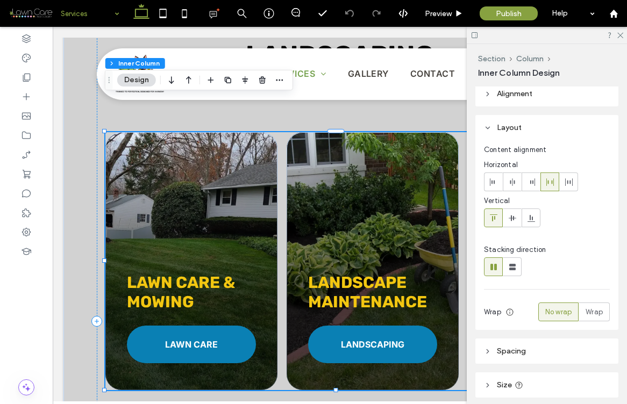
scroll to position [0, 0]
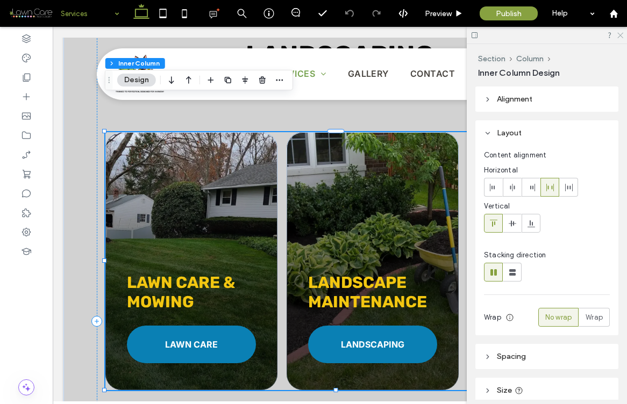
click at [619, 35] on icon at bounding box center [619, 34] width 7 height 7
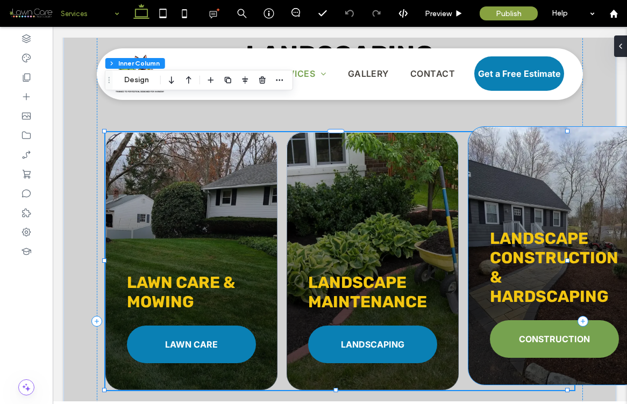
click at [561, 334] on span "CONSTRUCTION" at bounding box center [554, 339] width 71 height 11
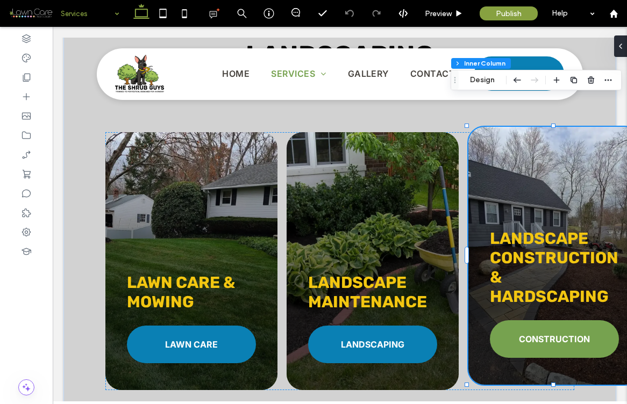
click at [561, 334] on span "CONSTRUCTION" at bounding box center [554, 339] width 71 height 11
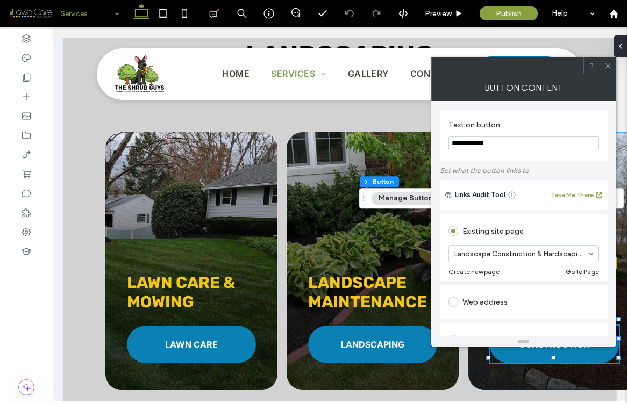
click at [606, 69] on icon at bounding box center [608, 66] width 8 height 8
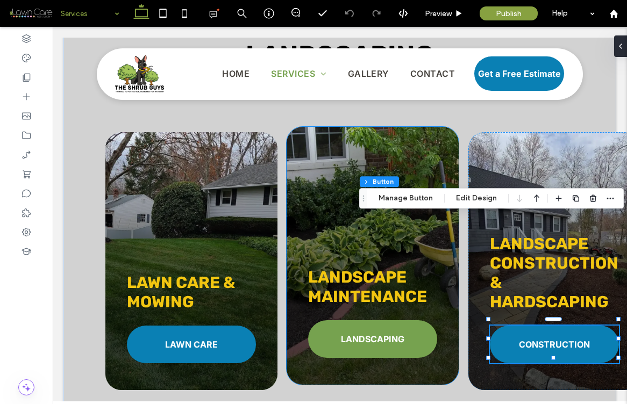
click at [396, 334] on span "LANDSCAPING" at bounding box center [372, 339] width 63 height 11
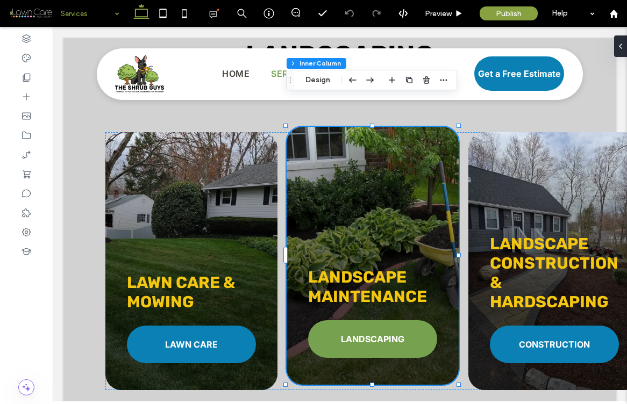
click at [396, 334] on span "LANDSCAPING" at bounding box center [372, 339] width 63 height 11
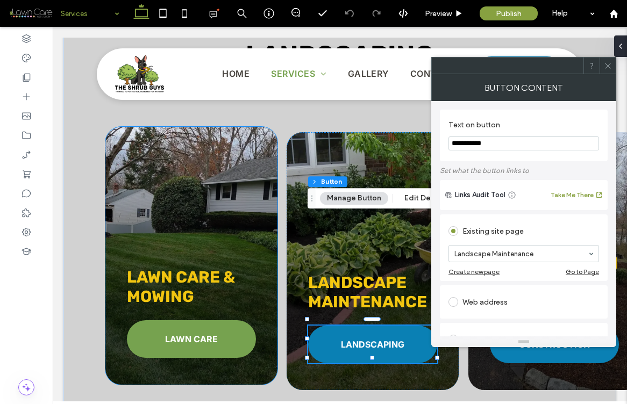
click at [220, 320] on link "LAWN CARE" at bounding box center [191, 339] width 129 height 38
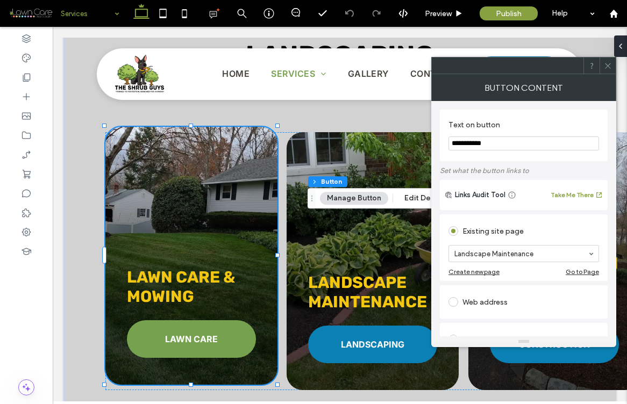
click at [220, 320] on link "LAWN CARE" at bounding box center [191, 339] width 129 height 38
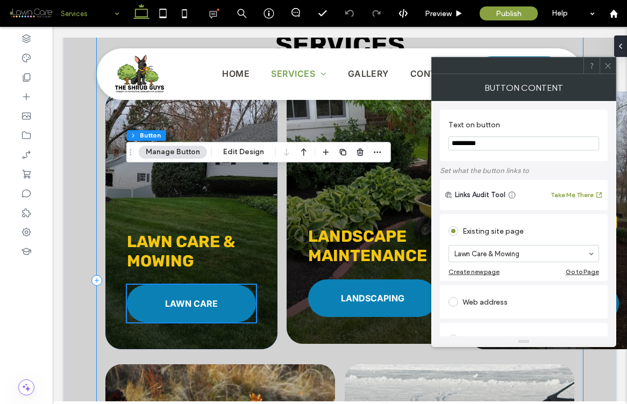
scroll to position [1411, 0]
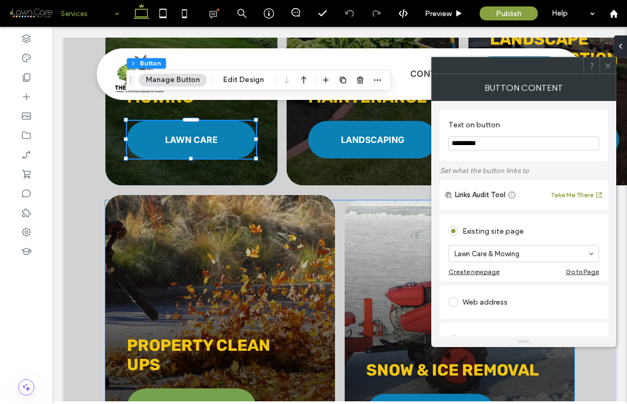
click at [225, 389] on link "CLEAN UPS" at bounding box center [191, 408] width 129 height 38
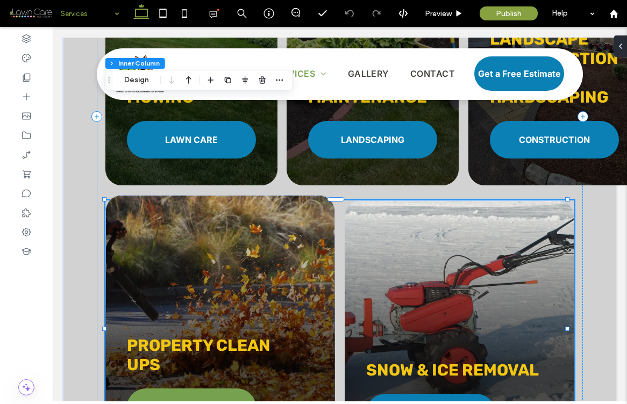
click at [225, 389] on link "CLEAN UPS" at bounding box center [191, 408] width 129 height 38
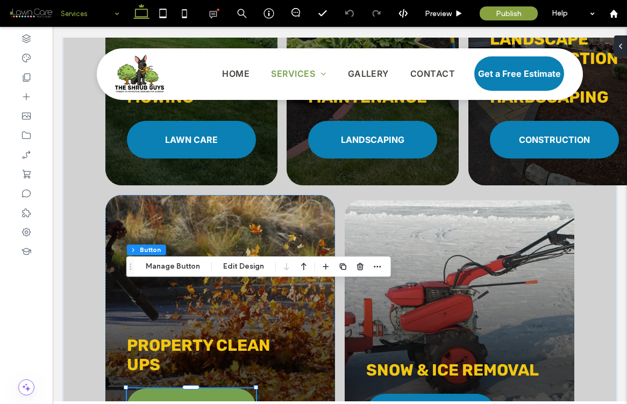
click at [200, 402] on span "CLEAN UPS" at bounding box center [191, 407] width 49 height 11
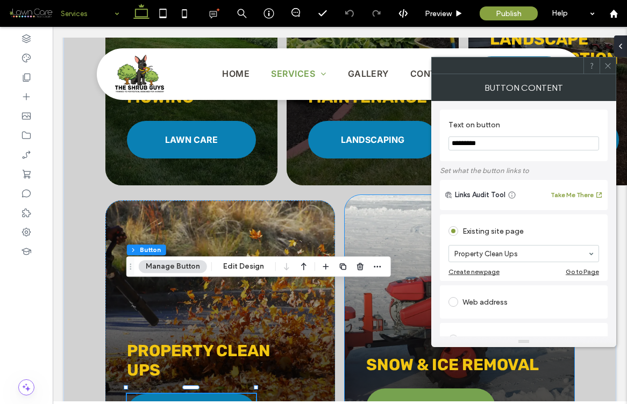
click at [427, 402] on span "SNOW REMOVAL" at bounding box center [430, 407] width 72 height 11
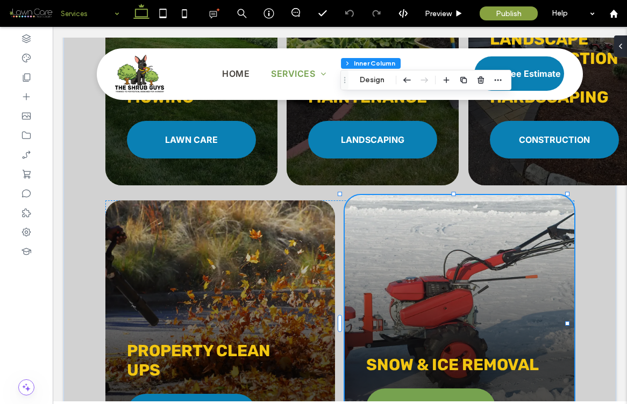
click at [426, 402] on span "SNOW REMOVAL" at bounding box center [430, 407] width 72 height 11
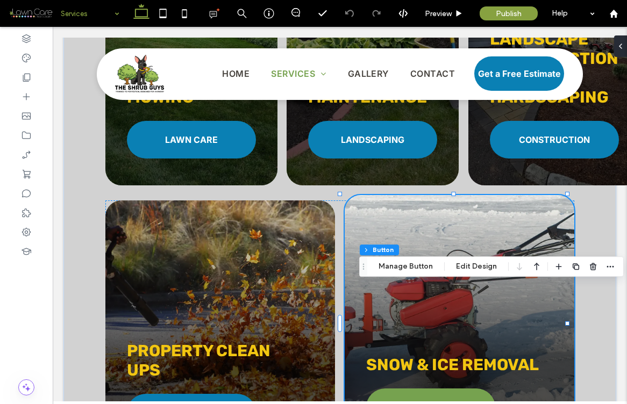
click at [426, 402] on span "SNOW REMOVAL" at bounding box center [430, 407] width 72 height 11
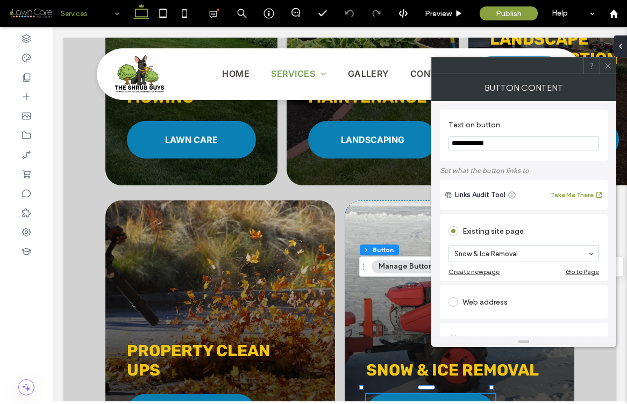
click at [607, 67] on icon at bounding box center [608, 66] width 8 height 8
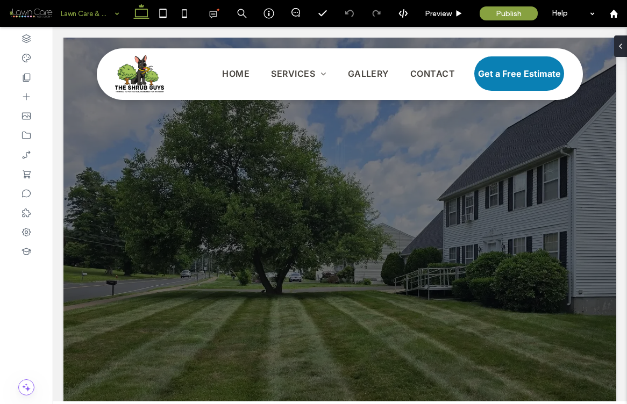
scroll to position [0, 0]
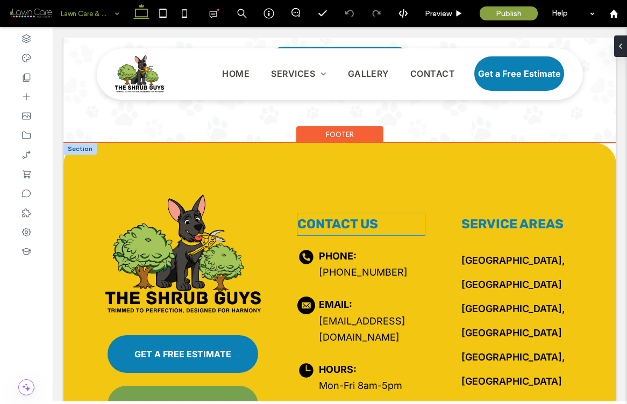
scroll to position [2759, 0]
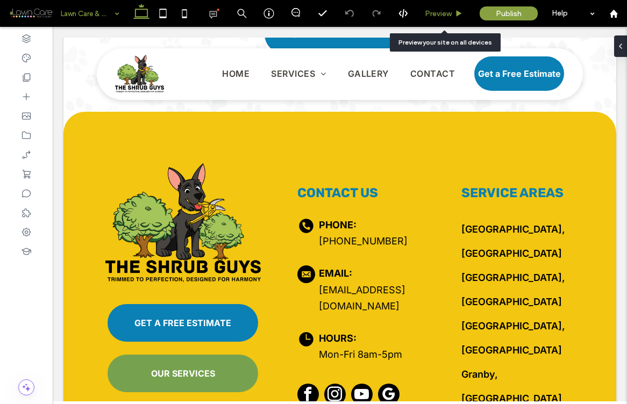
click at [432, 15] on span "Preview" at bounding box center [438, 13] width 27 height 9
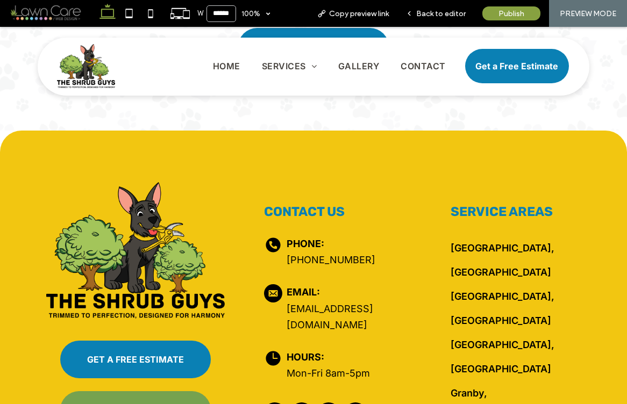
scroll to position [2644, 0]
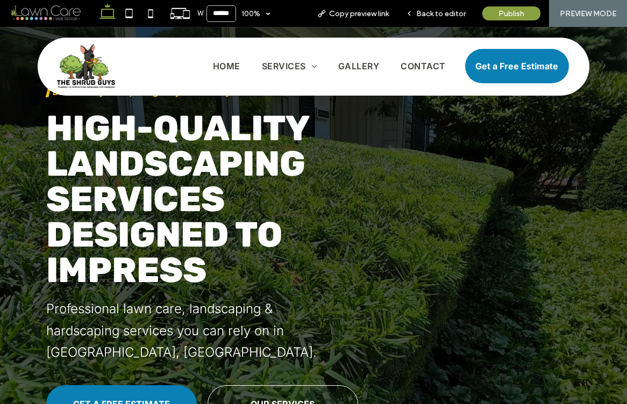
scroll to position [73, 0]
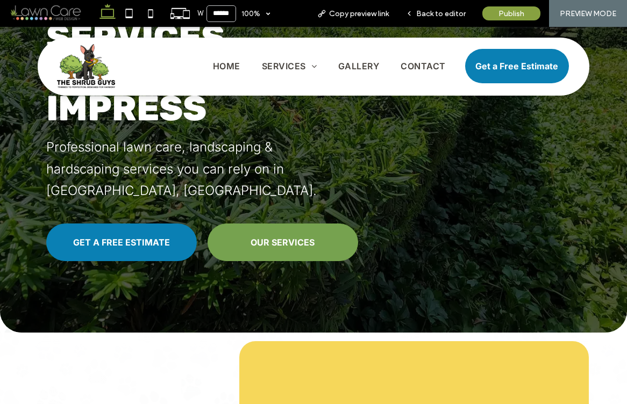
click at [277, 242] on span "OUR SERVICES" at bounding box center [282, 242] width 64 height 11
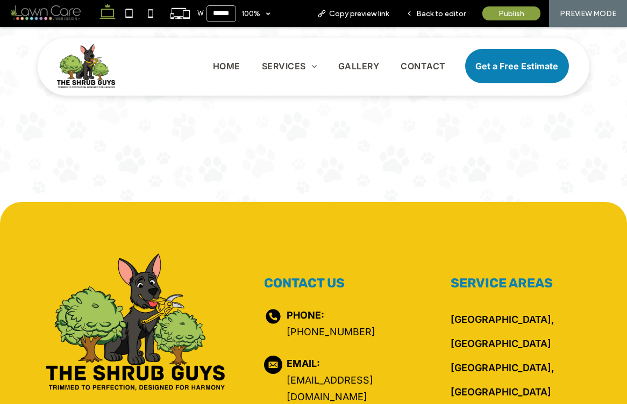
scroll to position [3734, 0]
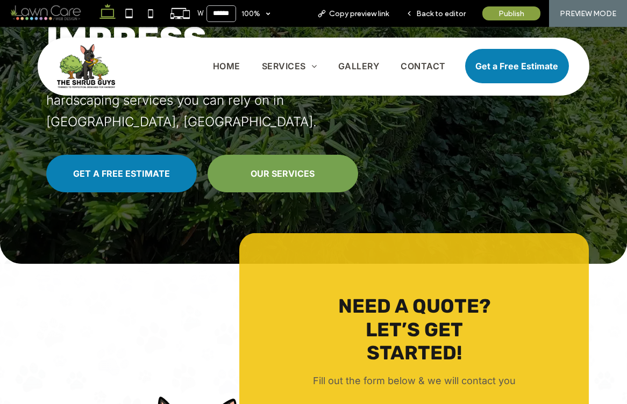
click at [301, 172] on span "OUR SERVICES" at bounding box center [282, 173] width 64 height 11
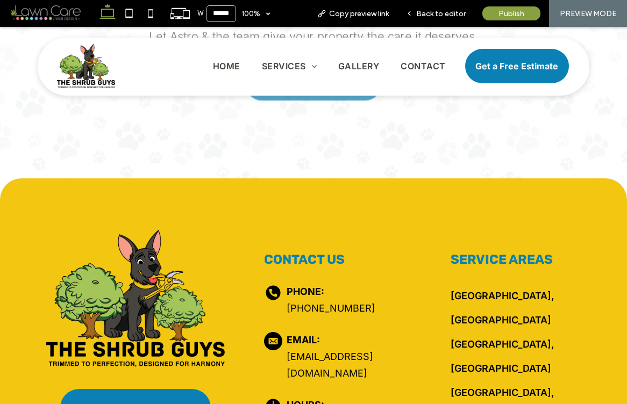
scroll to position [3850, 0]
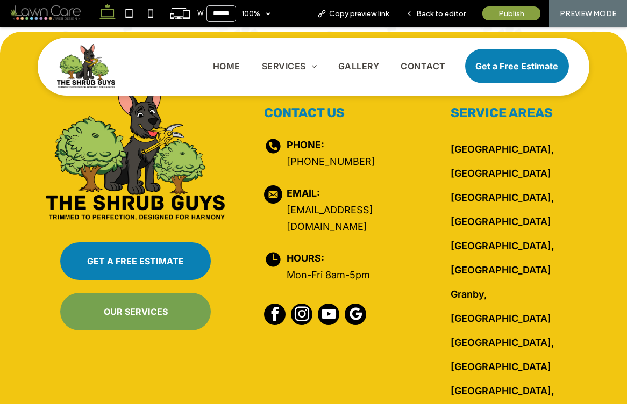
click at [468, 337] on link "[GEOGRAPHIC_DATA], [GEOGRAPHIC_DATA]" at bounding box center [502, 354] width 104 height 35
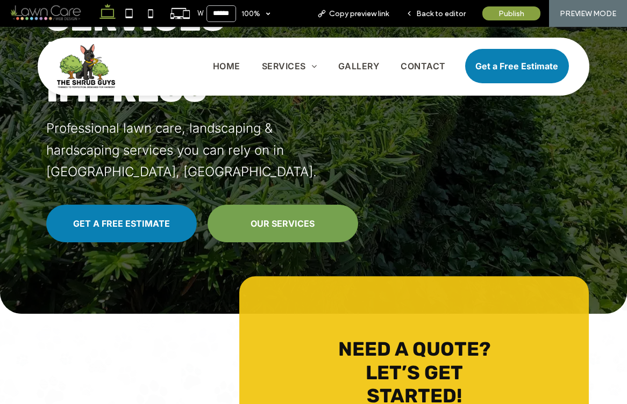
click at [250, 230] on link "OUR SERVICES" at bounding box center [282, 224] width 150 height 38
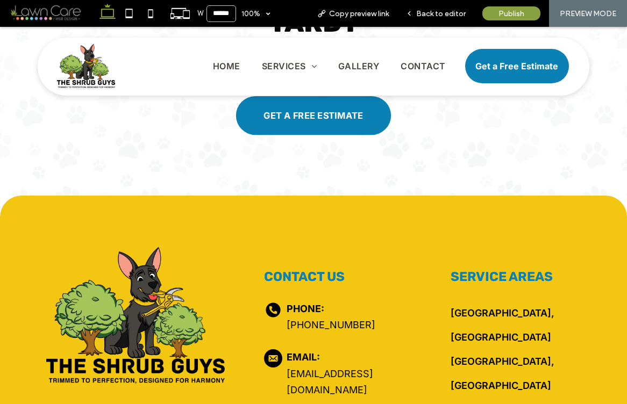
scroll to position [3850, 0]
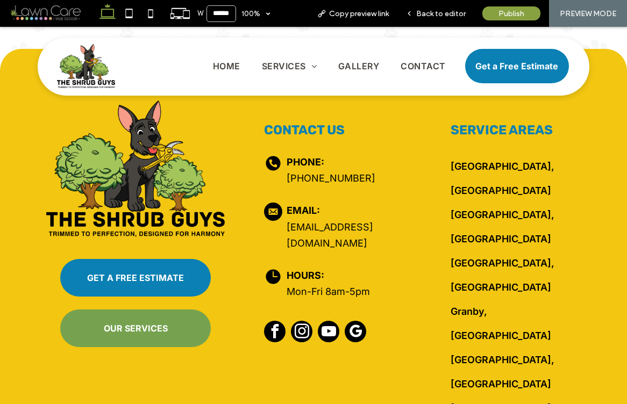
click at [460, 306] on link "Granby, [GEOGRAPHIC_DATA]" at bounding box center [500, 323] width 101 height 35
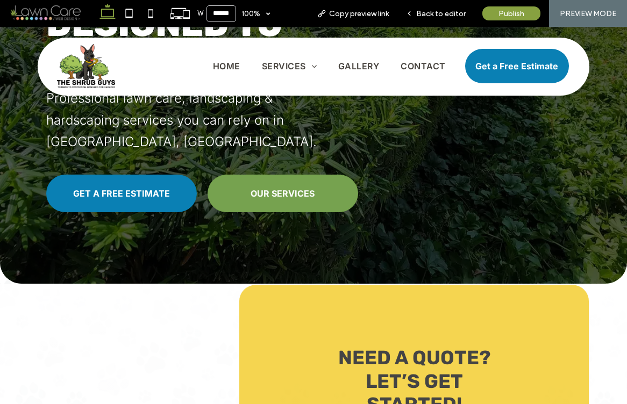
click at [256, 195] on span "OUR SERVICES" at bounding box center [282, 193] width 64 height 11
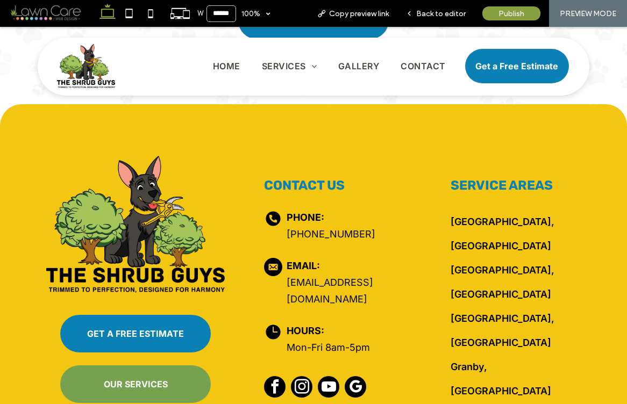
scroll to position [3831, 0]
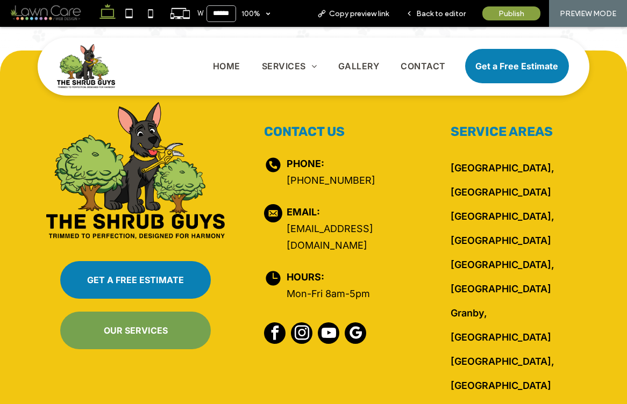
click at [458, 259] on link "[GEOGRAPHIC_DATA], [GEOGRAPHIC_DATA]" at bounding box center [502, 276] width 104 height 35
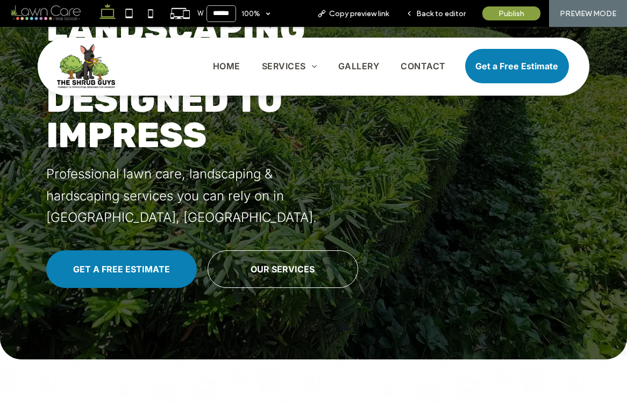
scroll to position [217, 0]
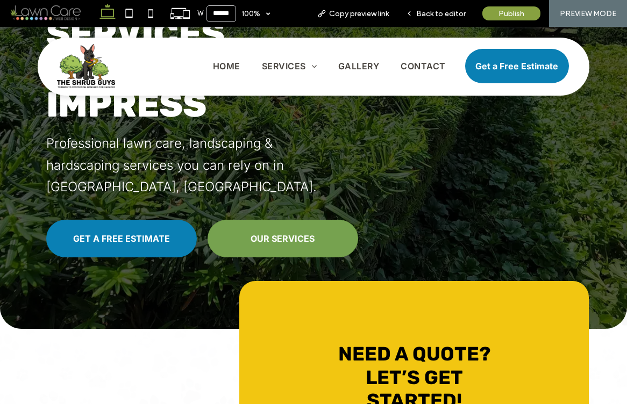
click at [250, 234] on span "OUR SERVICES" at bounding box center [282, 238] width 64 height 11
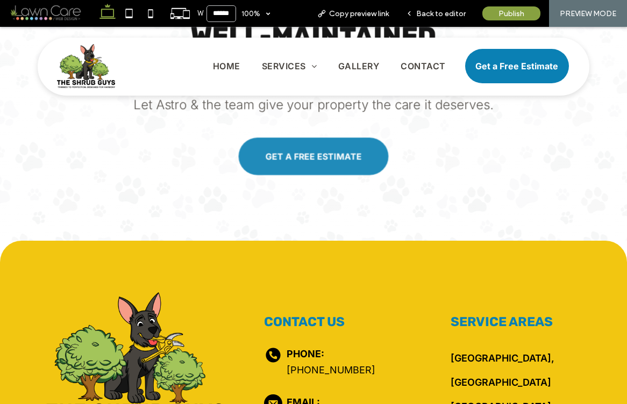
scroll to position [3862, 0]
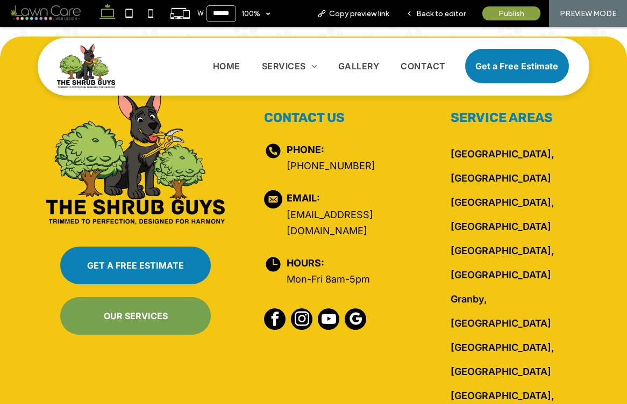
click at [463, 197] on link "[GEOGRAPHIC_DATA], [GEOGRAPHIC_DATA]" at bounding box center [502, 214] width 104 height 35
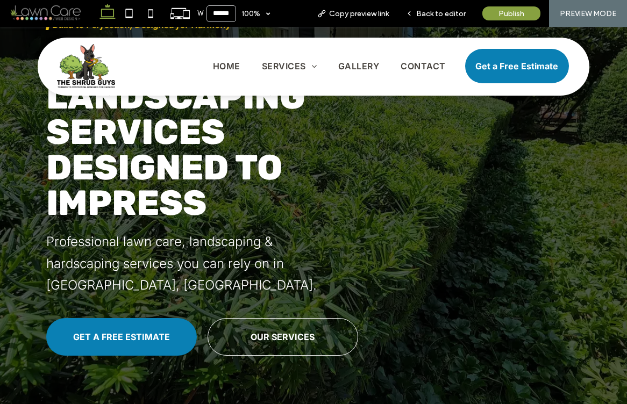
scroll to position [121, 0]
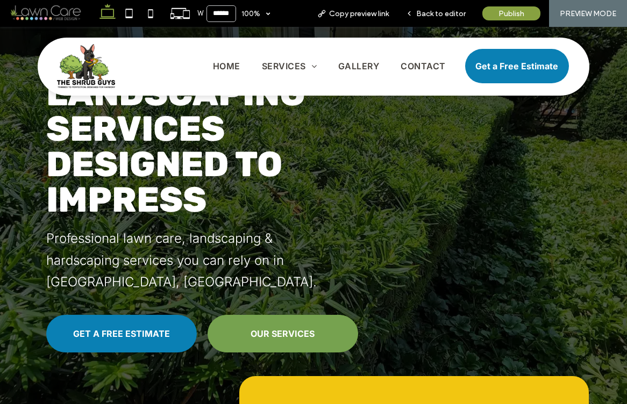
click at [290, 328] on span "OUR SERVICES" at bounding box center [282, 333] width 64 height 11
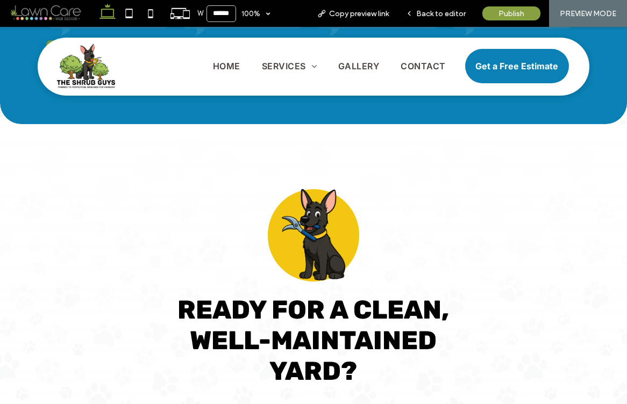
scroll to position [2180, 0]
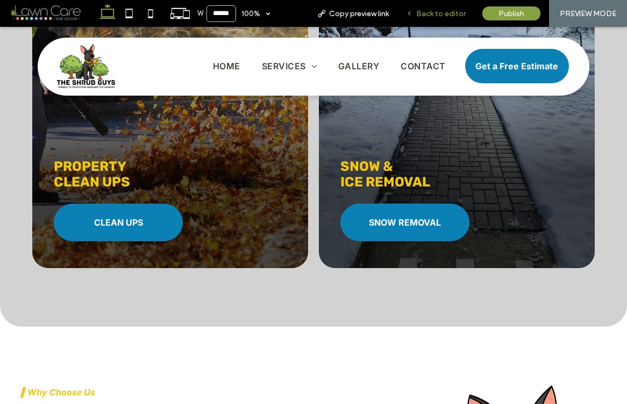
click at [429, 14] on span "Back to editor" at bounding box center [440, 13] width 49 height 9
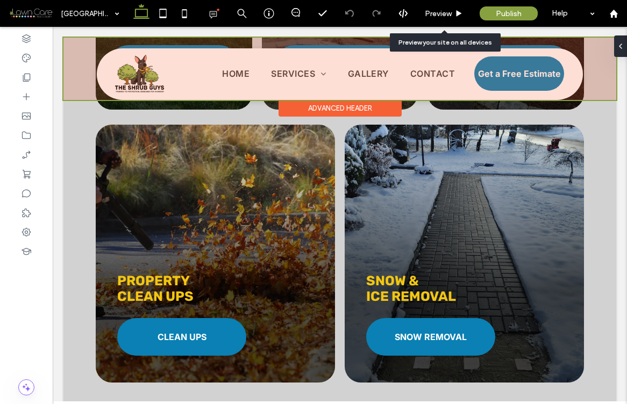
scroll to position [2194, 0]
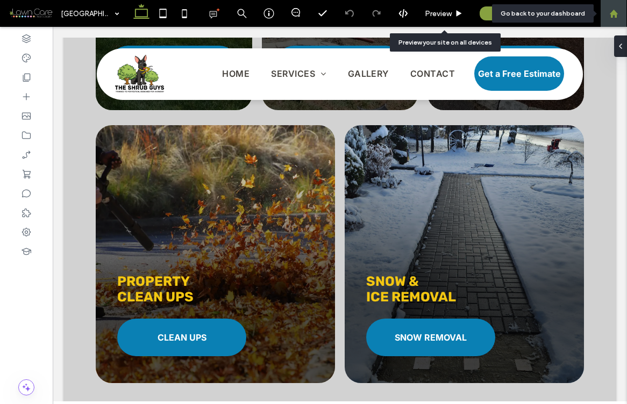
click at [620, 11] on div at bounding box center [613, 13] width 26 height 9
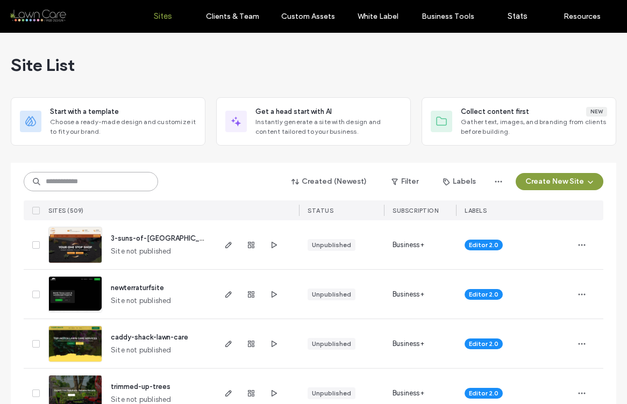
click at [96, 177] on input at bounding box center [91, 181] width 134 height 19
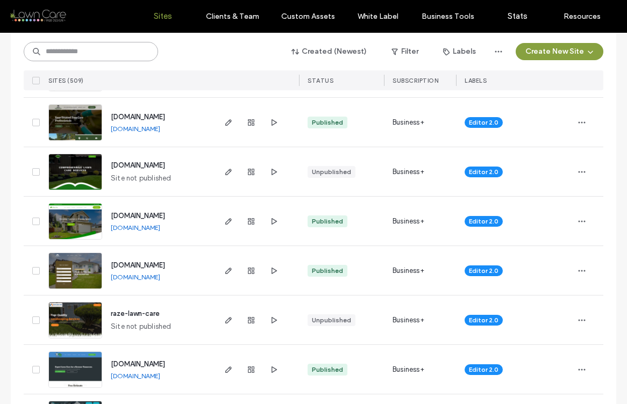
scroll to position [3014, 0]
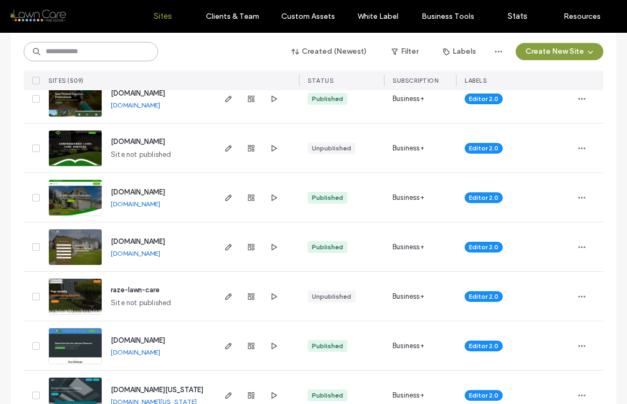
click at [89, 55] on input at bounding box center [91, 51] width 134 height 19
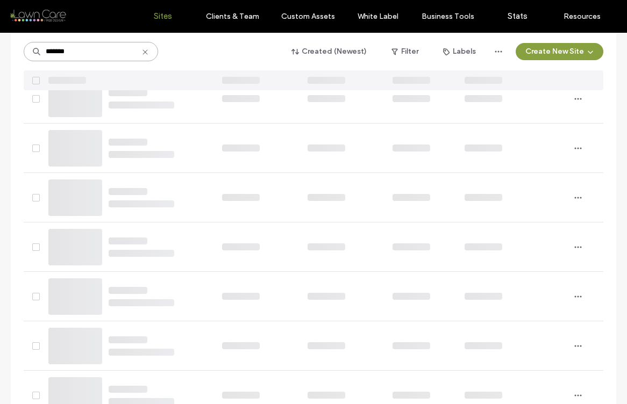
scroll to position [0, 0]
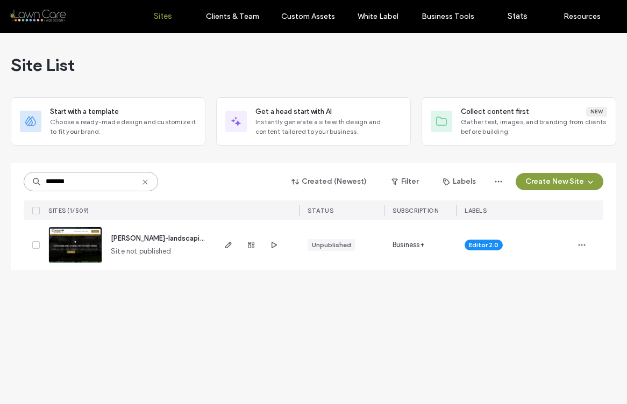
type input "*******"
click at [71, 249] on img at bounding box center [75, 263] width 53 height 73
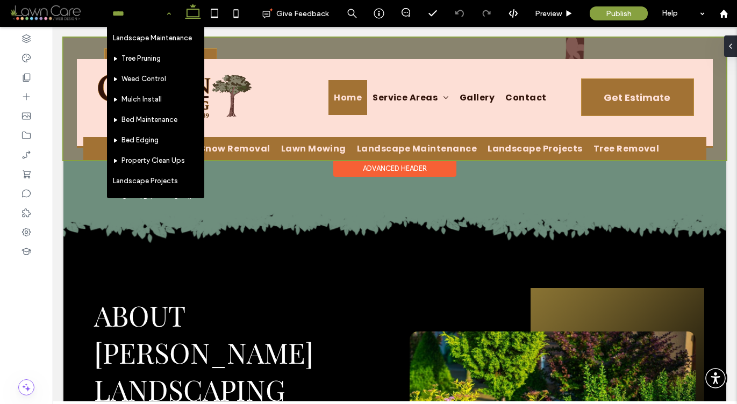
scroll to position [85, 0]
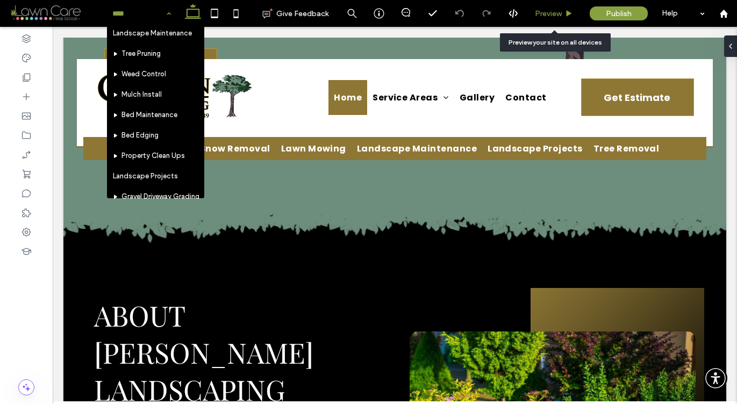
click at [550, 12] on span "Preview" at bounding box center [548, 13] width 27 height 9
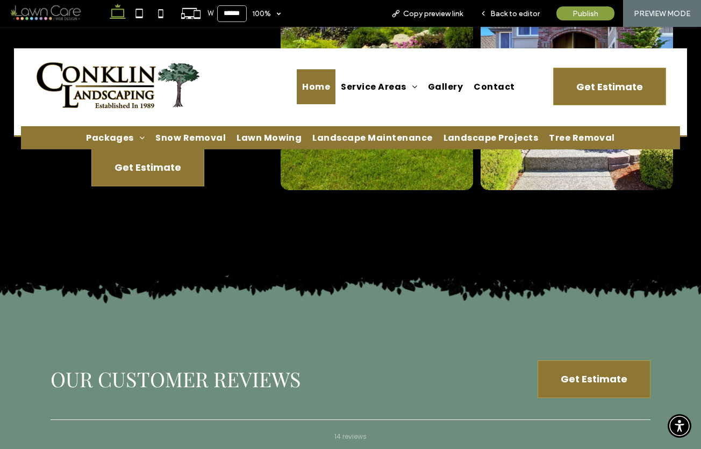
scroll to position [2331, 0]
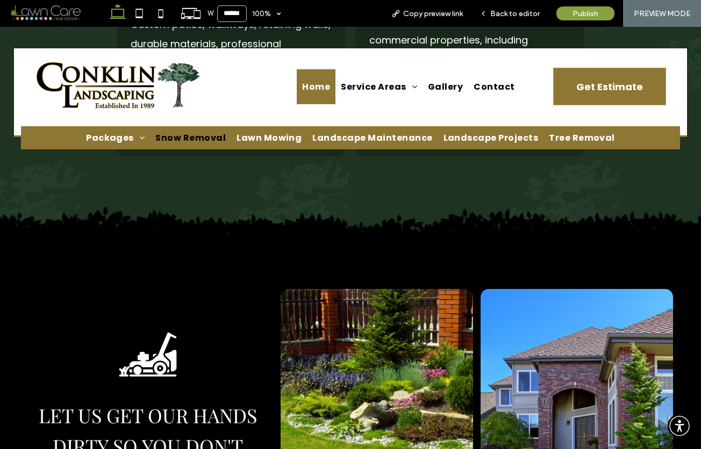
click at [176, 137] on span "Snow Removal" at bounding box center [190, 137] width 70 height 13
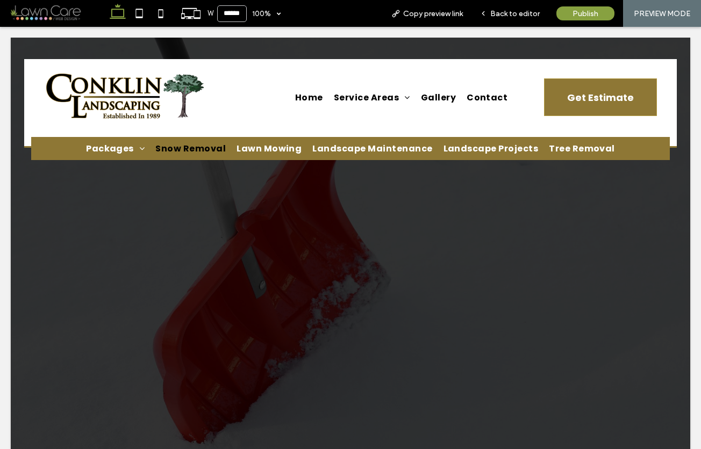
scroll to position [0, 0]
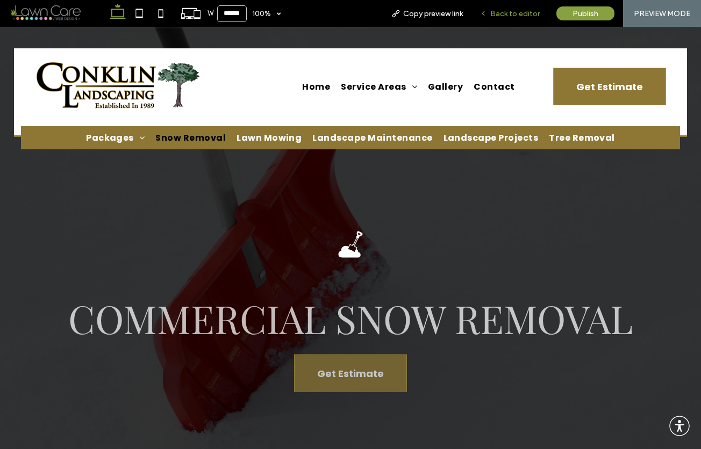
click at [500, 11] on span "Back to editor" at bounding box center [514, 13] width 49 height 9
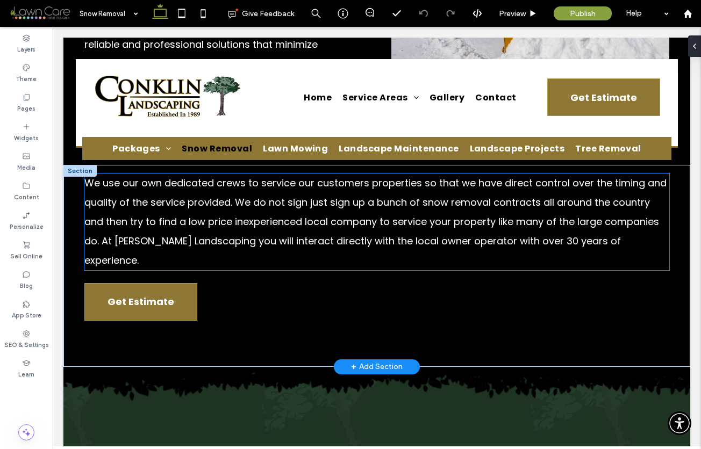
scroll to position [776, 0]
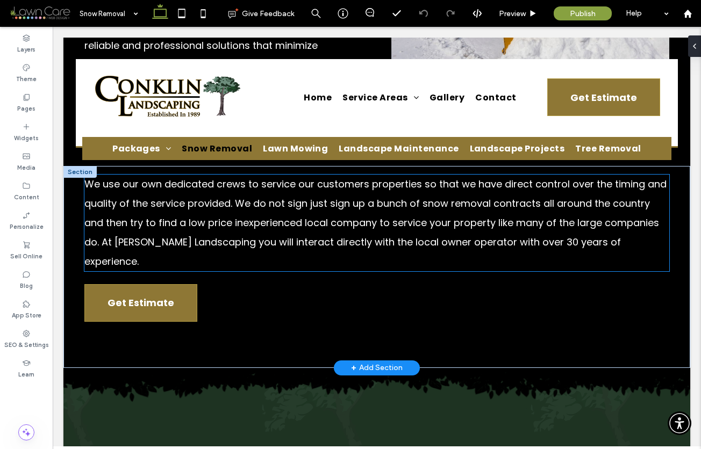
click at [312, 188] on span "We use our own dedicated crews to service our customers properties so that we h…" at bounding box center [375, 222] width 582 height 91
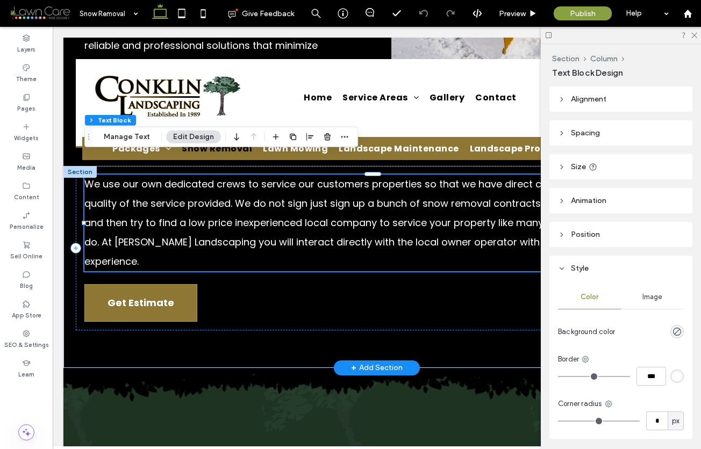
click at [307, 188] on span "We use our own dedicated crews to service our customers properties so that we h…" at bounding box center [375, 222] width 582 height 91
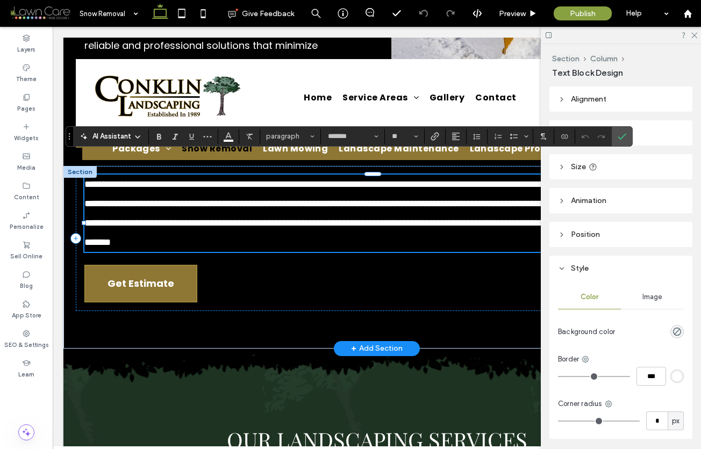
click at [308, 186] on span "**********" at bounding box center [375, 214] width 583 height 68
click at [623, 133] on icon "Confirm" at bounding box center [622, 136] width 9 height 9
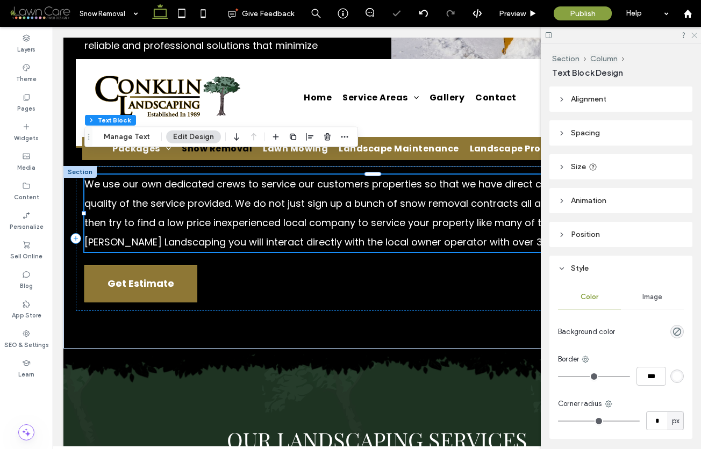
click at [626, 34] on icon at bounding box center [693, 34] width 7 height 7
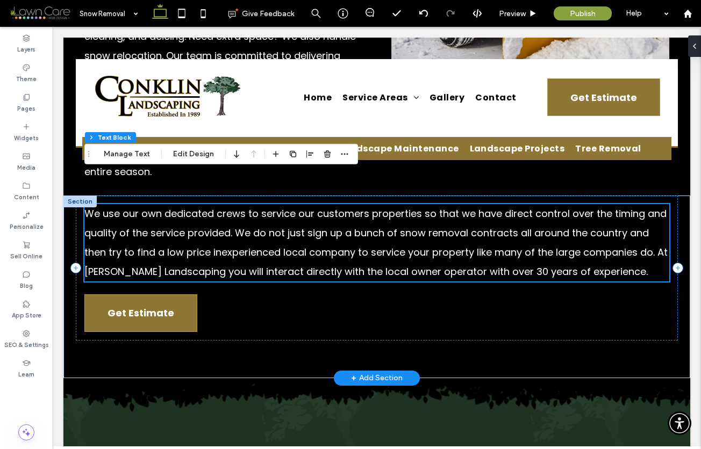
scroll to position [730, 0]
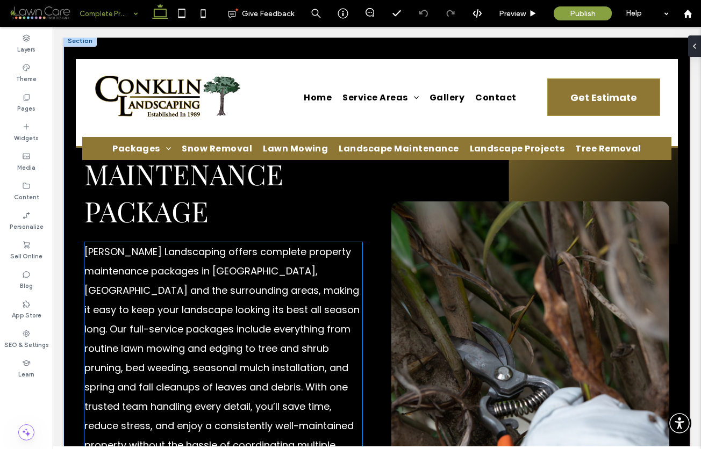
scroll to position [528, 0]
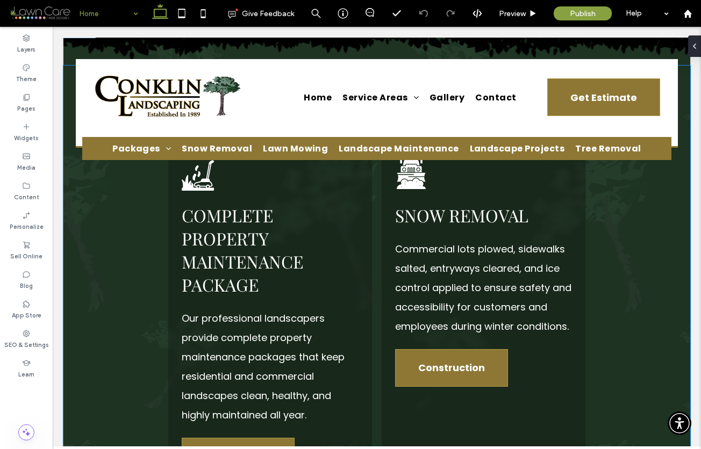
scroll to position [1513, 0]
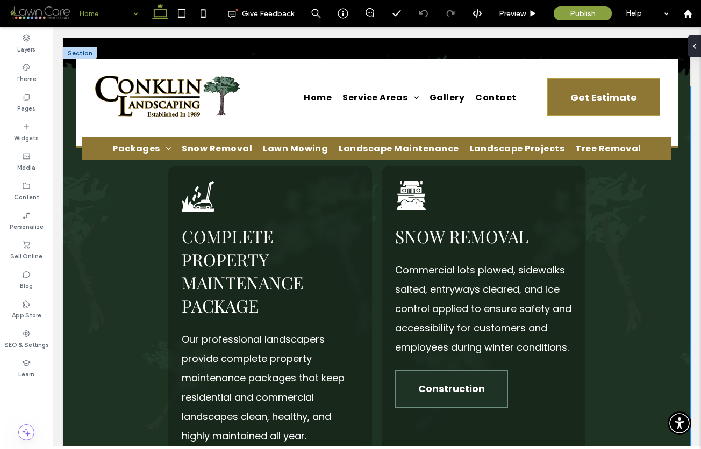
click at [460, 376] on span "Construction" at bounding box center [451, 388] width 67 height 25
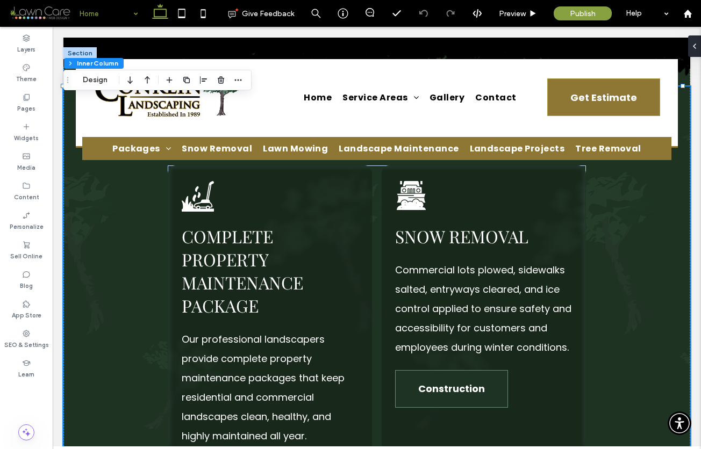
click at [460, 376] on span "Construction" at bounding box center [451, 388] width 67 height 25
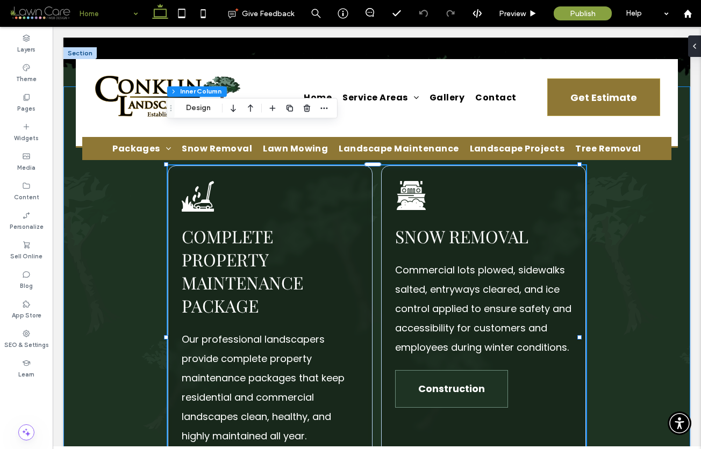
click at [460, 376] on span "Construction" at bounding box center [451, 388] width 67 height 25
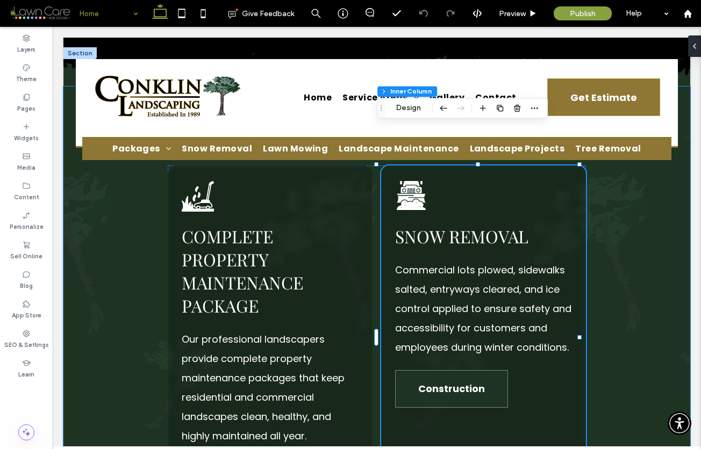
click at [460, 376] on span "Construction" at bounding box center [451, 388] width 67 height 25
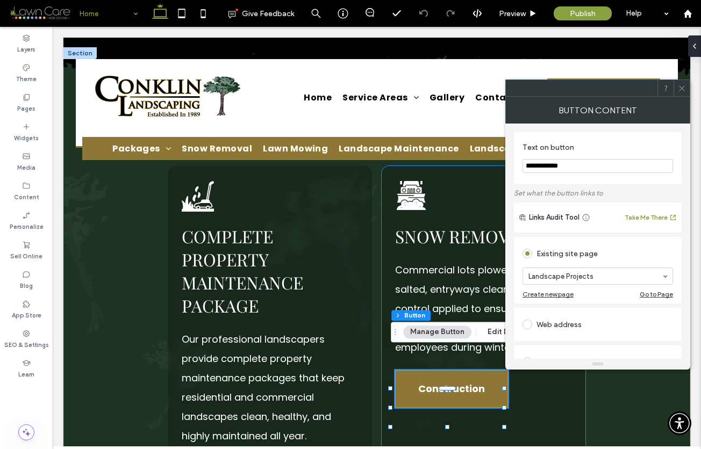
drag, startPoint x: 626, startPoint y: 192, endPoint x: 504, endPoint y: 165, distance: 125.0
type input "*"
type input "**********"
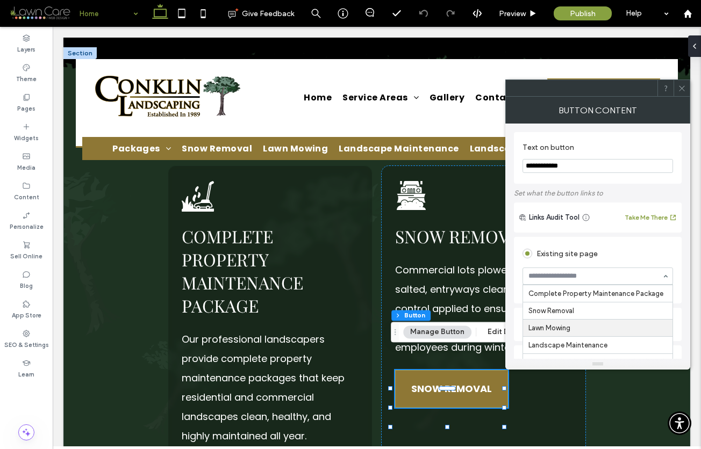
scroll to position [16, 0]
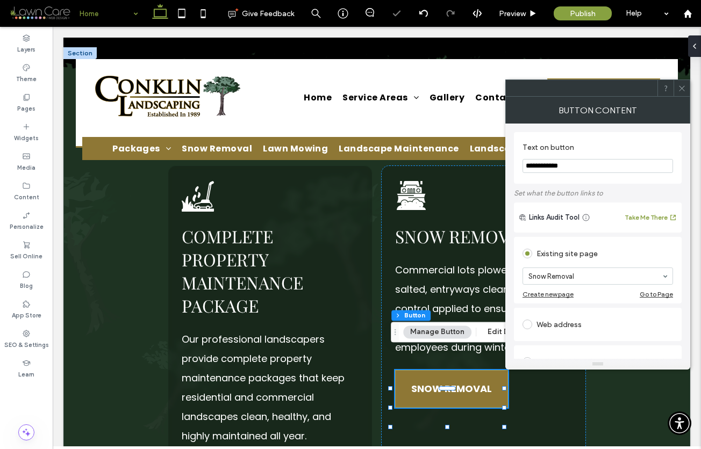
click at [626, 89] on icon at bounding box center [682, 88] width 8 height 8
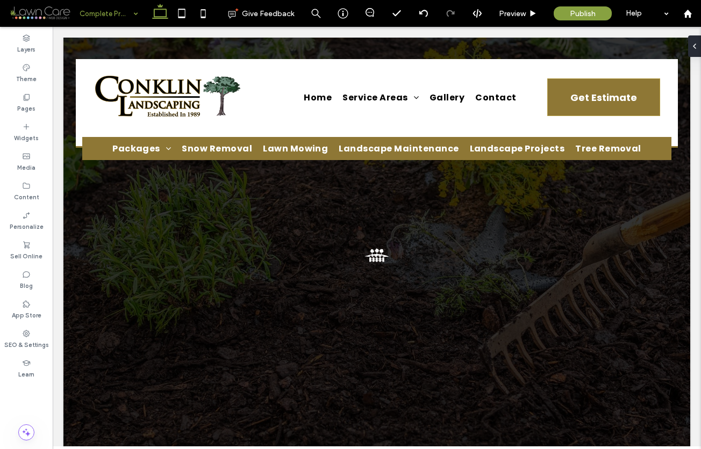
scroll to position [0, 0]
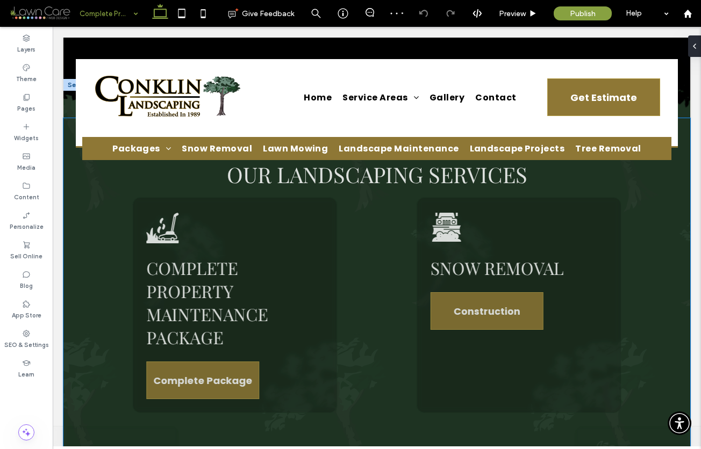
scroll to position [1216, 0]
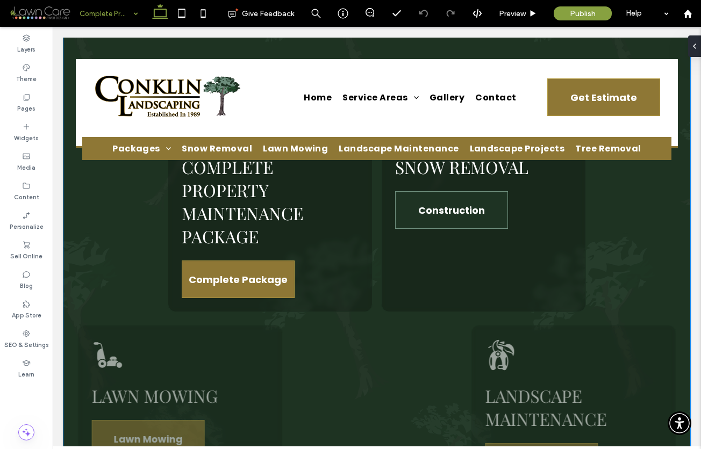
click at [418, 214] on span "Construction" at bounding box center [451, 210] width 67 height 25
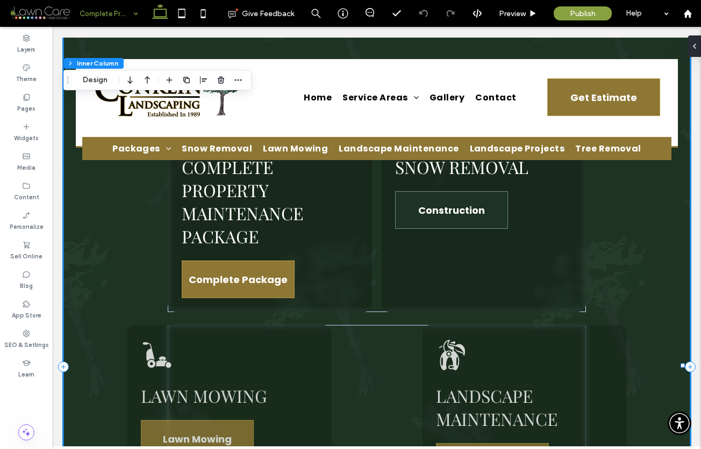
click at [418, 214] on span "Construction" at bounding box center [451, 210] width 67 height 25
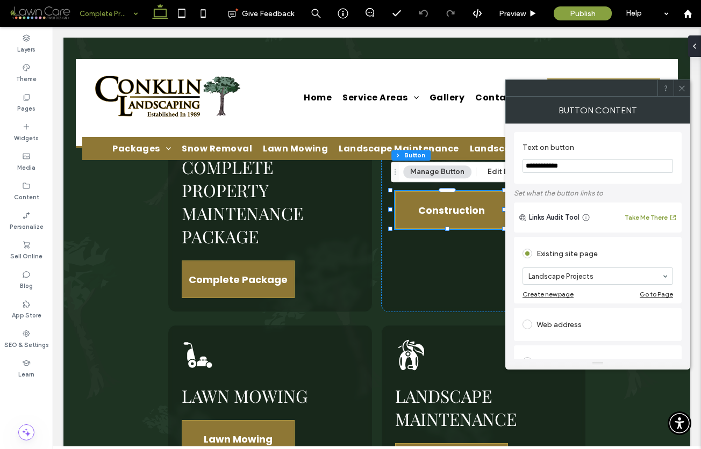
drag, startPoint x: 565, startPoint y: 166, endPoint x: 523, endPoint y: 165, distance: 41.4
click at [523, 165] on input "**********" at bounding box center [597, 166] width 150 height 14
type input "**********"
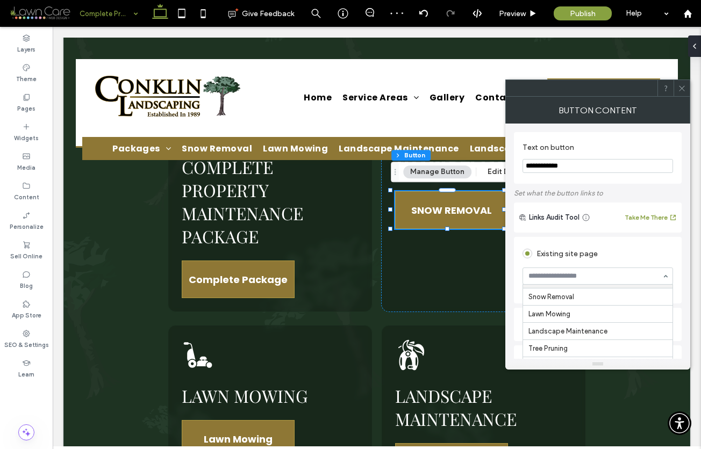
scroll to position [9, 0]
click at [626, 87] on icon at bounding box center [682, 88] width 8 height 8
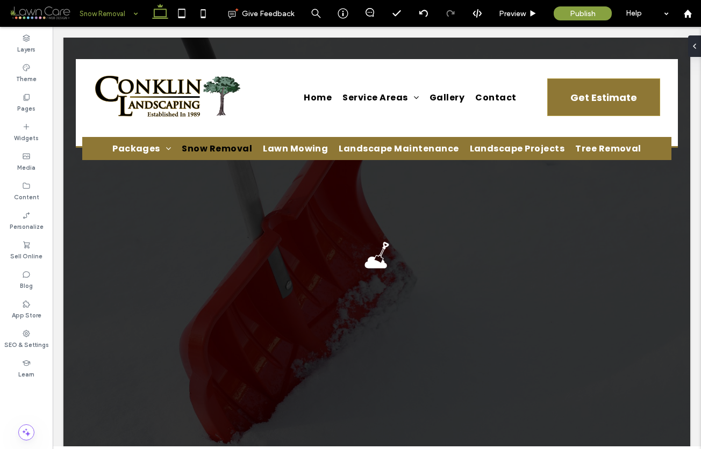
scroll to position [0, 0]
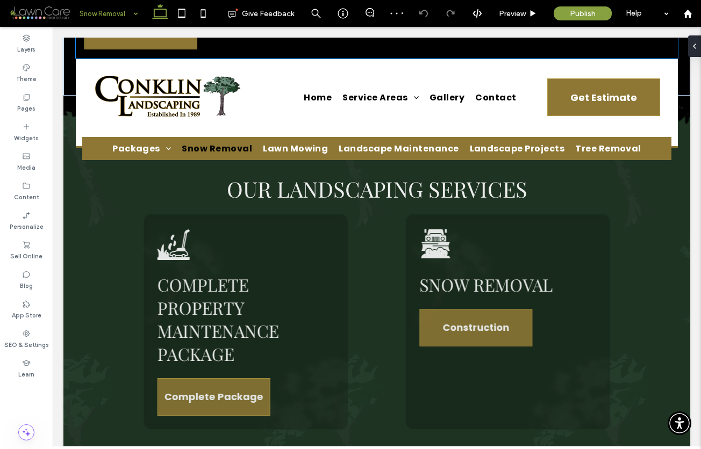
scroll to position [1083, 0]
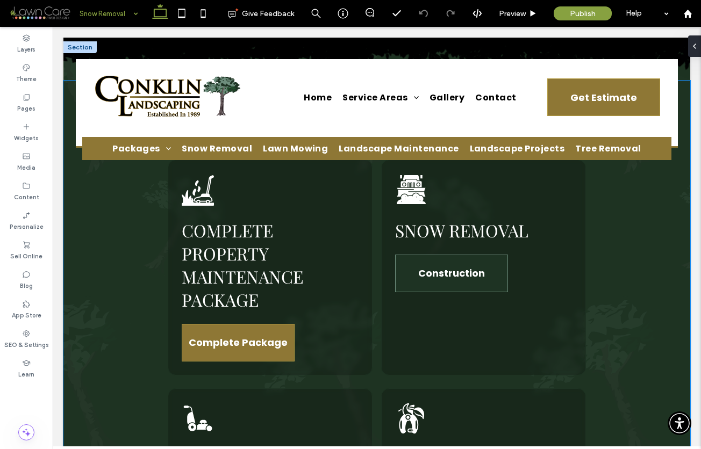
click at [444, 261] on span "Construction" at bounding box center [451, 273] width 67 height 25
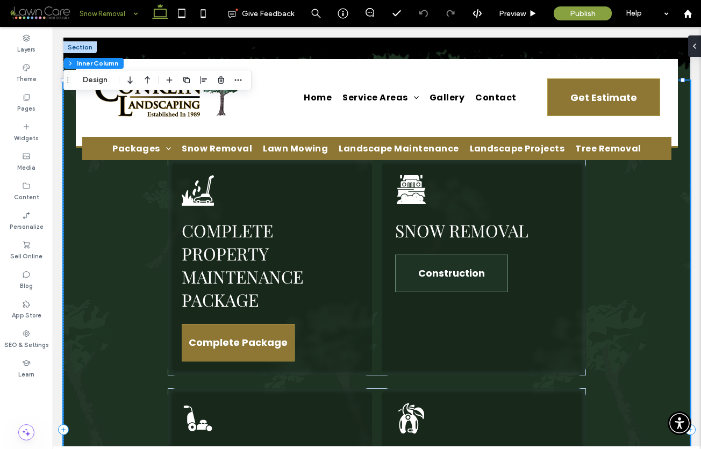
click at [444, 261] on span "Construction" at bounding box center [451, 273] width 67 height 25
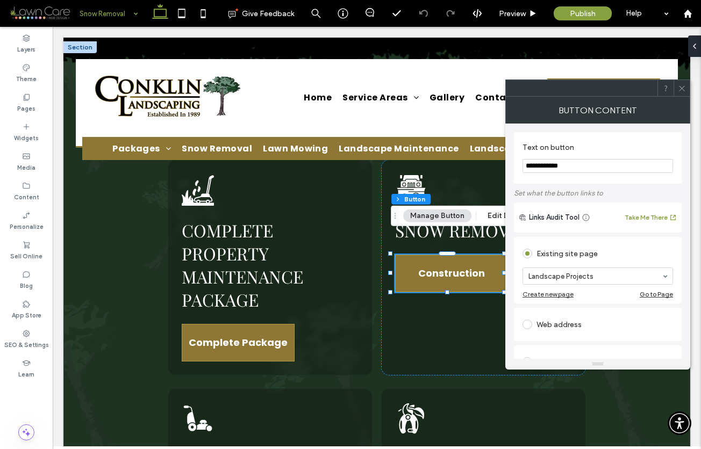
drag, startPoint x: 572, startPoint y: 167, endPoint x: 519, endPoint y: 164, distance: 53.3
click at [519, 164] on div "**********" at bounding box center [598, 158] width 168 height 52
type input "**********"
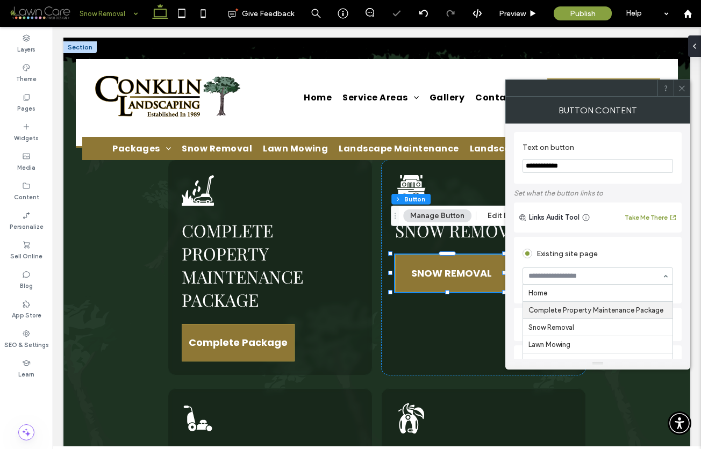
scroll to position [2, 0]
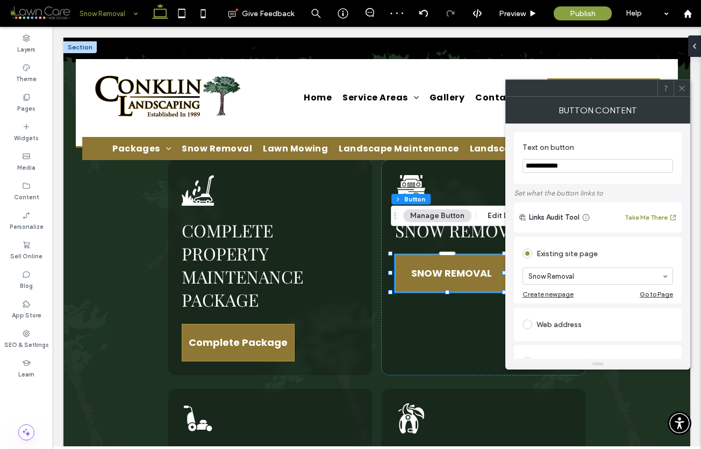
click at [626, 87] on icon at bounding box center [682, 88] width 8 height 8
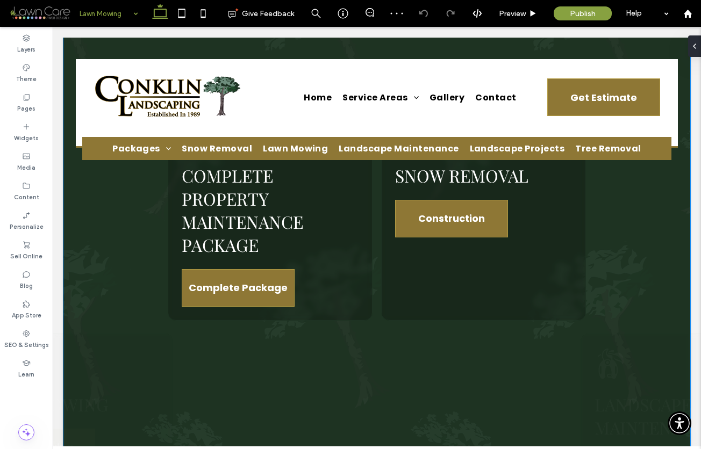
scroll to position [980, 0]
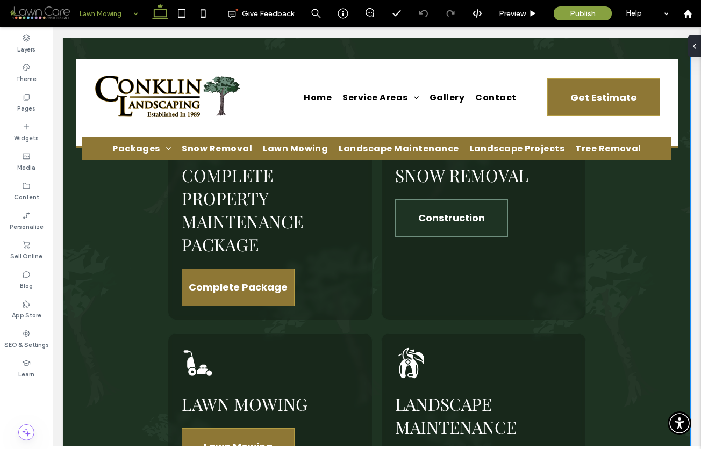
click at [430, 223] on span "Construction" at bounding box center [451, 217] width 67 height 25
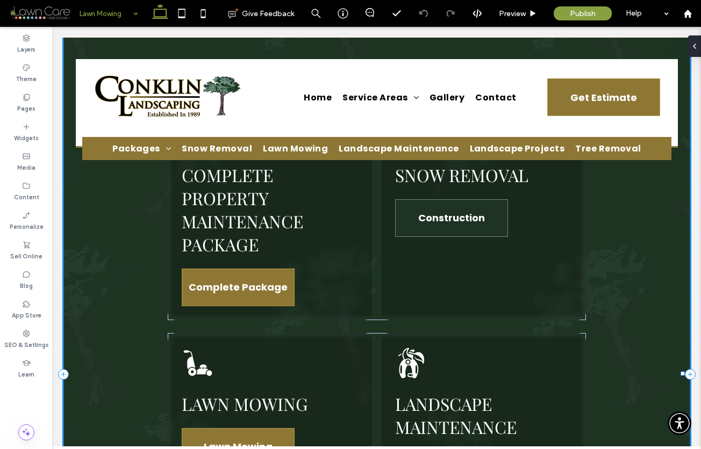
click at [430, 223] on span "Construction" at bounding box center [451, 217] width 67 height 25
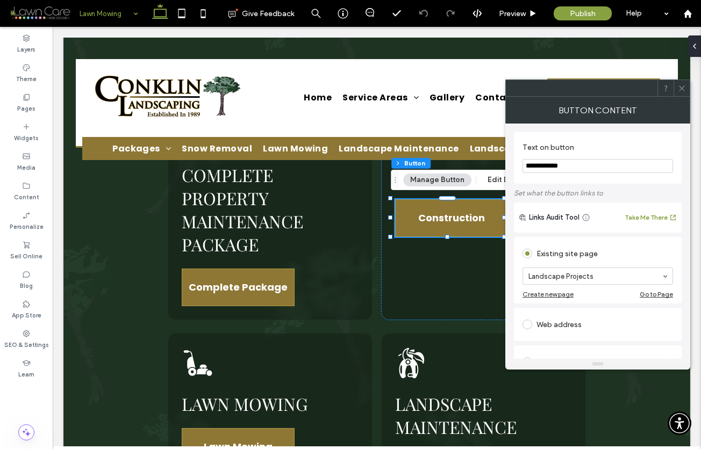
drag, startPoint x: 567, startPoint y: 168, endPoint x: 522, endPoint y: 168, distance: 45.1
click at [522, 168] on input "**********" at bounding box center [597, 166] width 150 height 14
type input "**********"
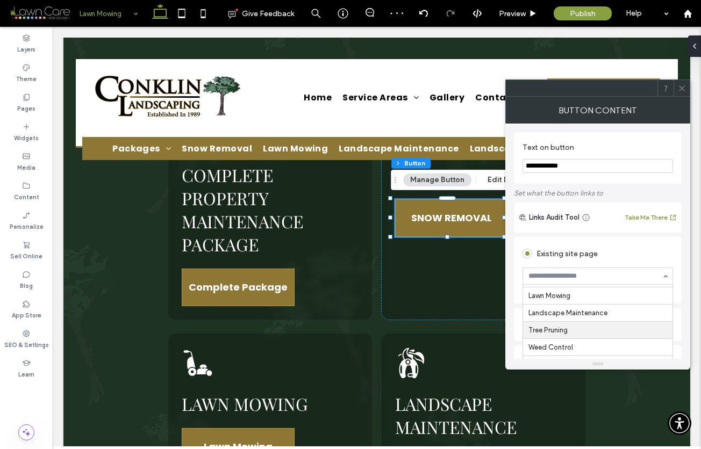
scroll to position [46, 0]
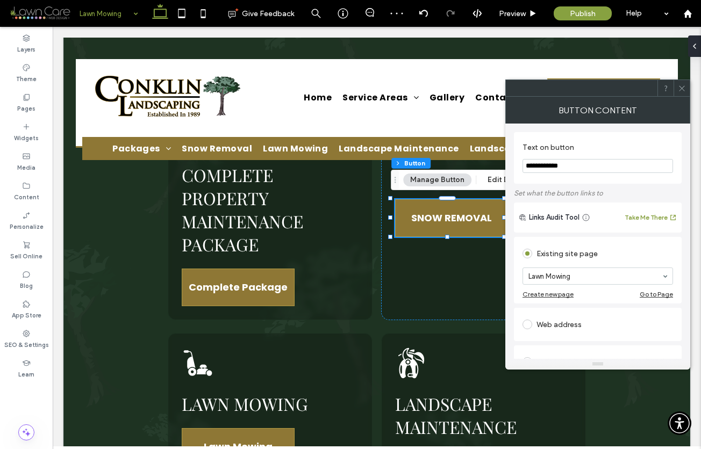
click at [578, 277] on input at bounding box center [594, 276] width 133 height 8
click at [626, 84] on icon at bounding box center [682, 88] width 8 height 8
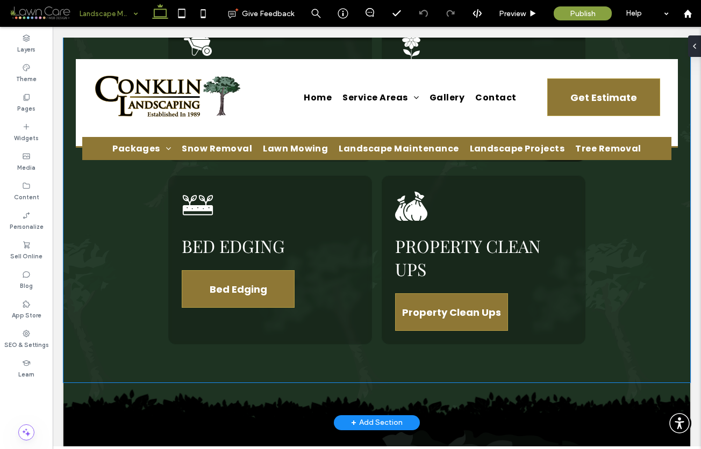
scroll to position [1248, 0]
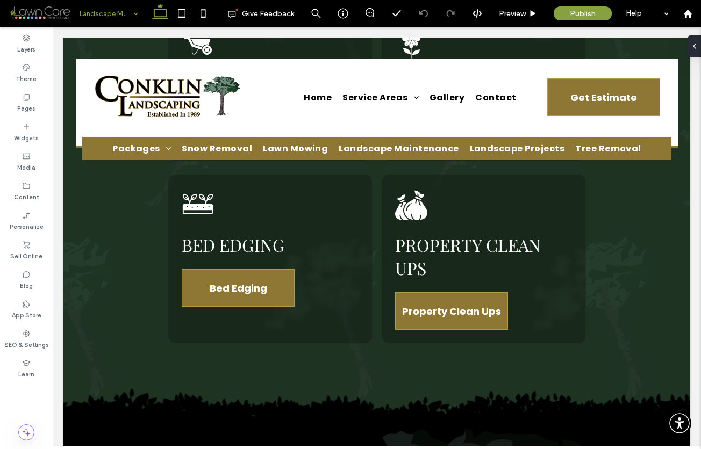
click at [105, 10] on input at bounding box center [106, 13] width 53 height 27
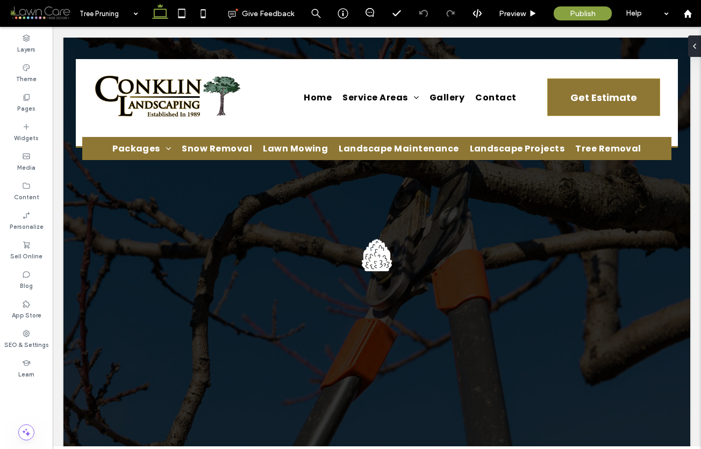
scroll to position [0, 0]
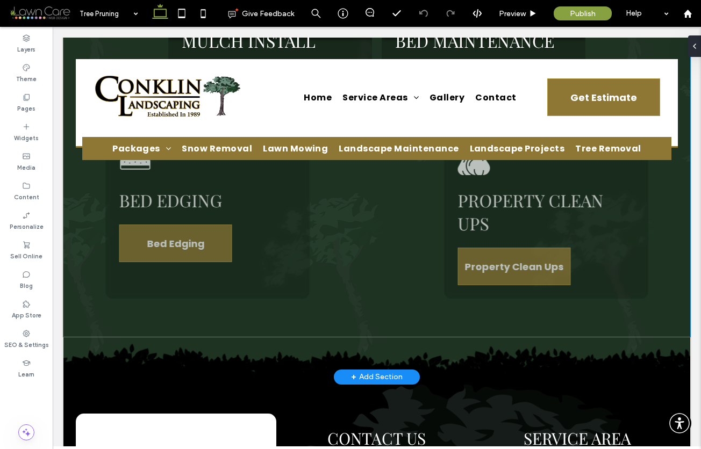
scroll to position [1051, 0]
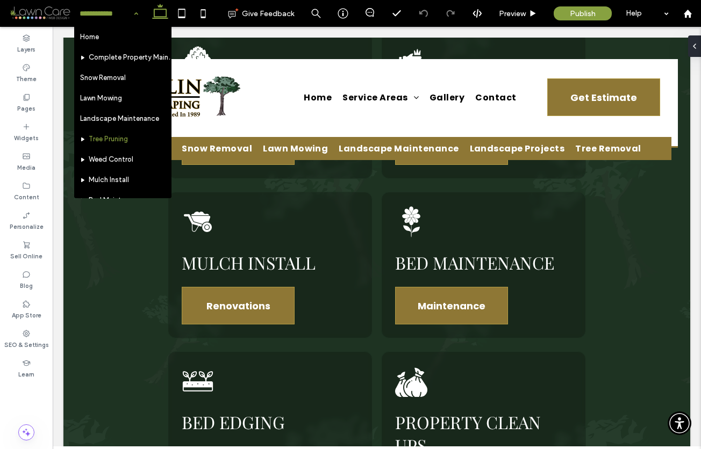
click at [118, 13] on input at bounding box center [106, 13] width 53 height 27
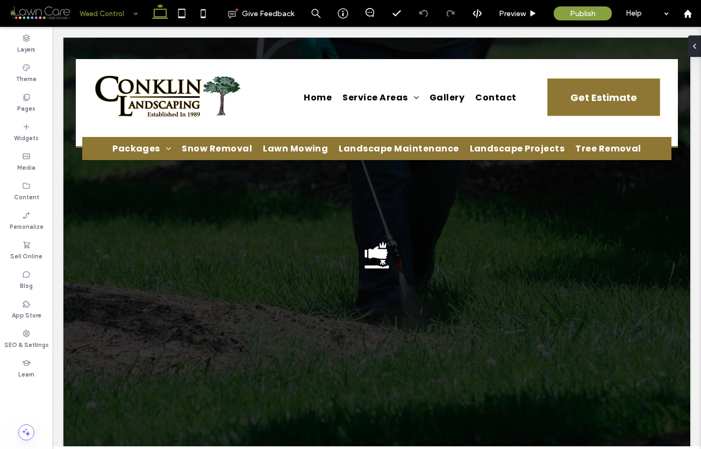
scroll to position [0, 0]
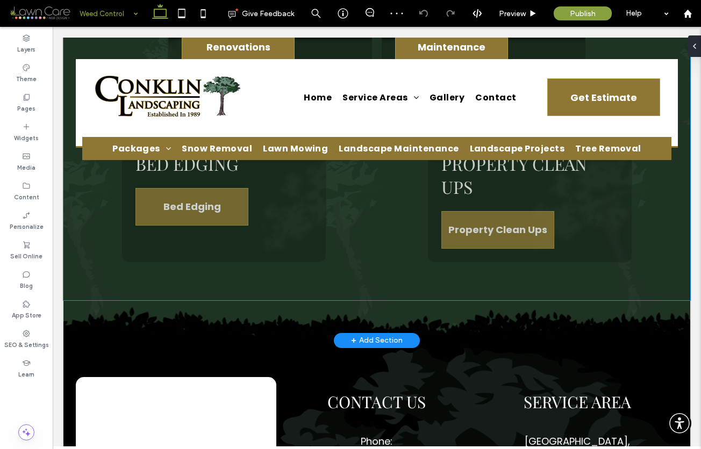
scroll to position [1319, 0]
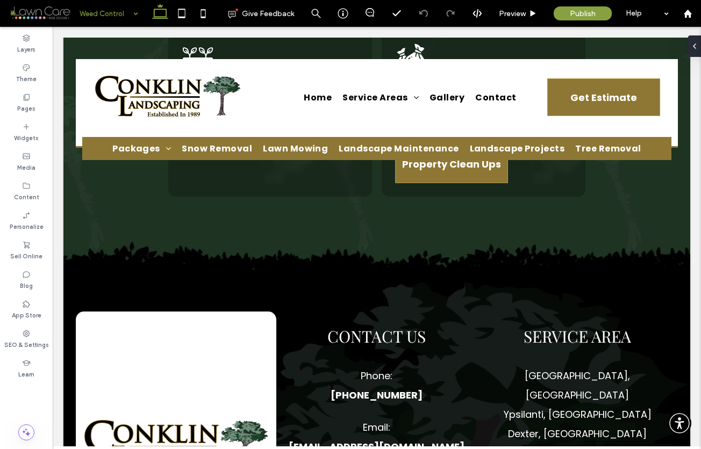
click at [103, 10] on input at bounding box center [106, 13] width 53 height 27
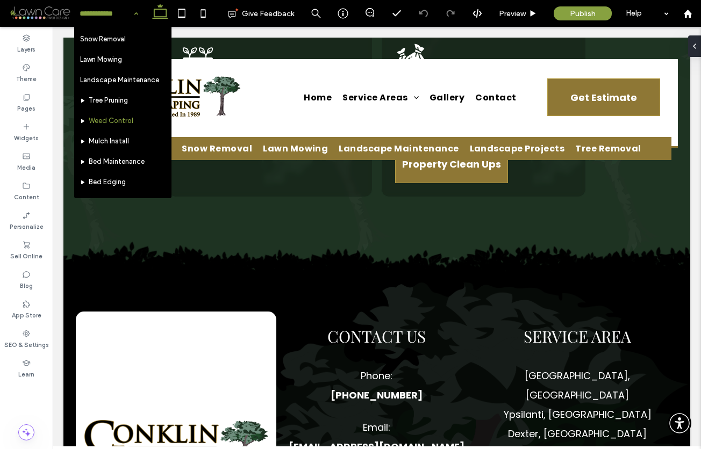
scroll to position [111, 0]
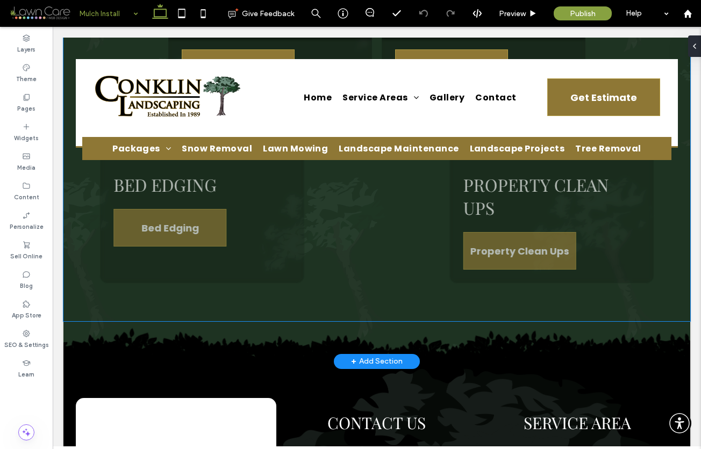
scroll to position [1271, 0]
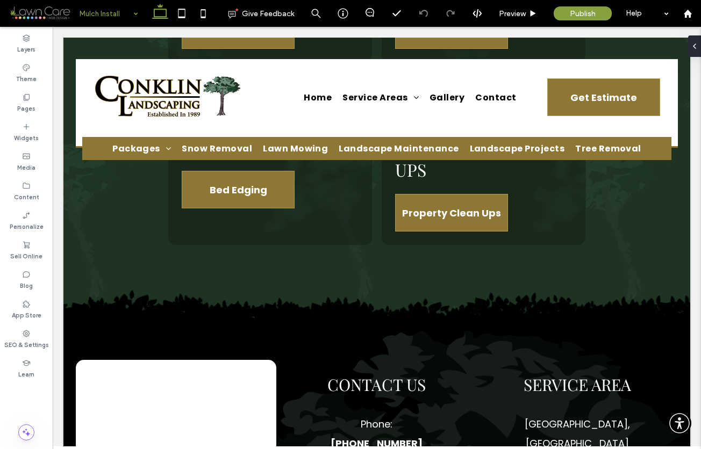
click at [126, 12] on input at bounding box center [106, 13] width 53 height 27
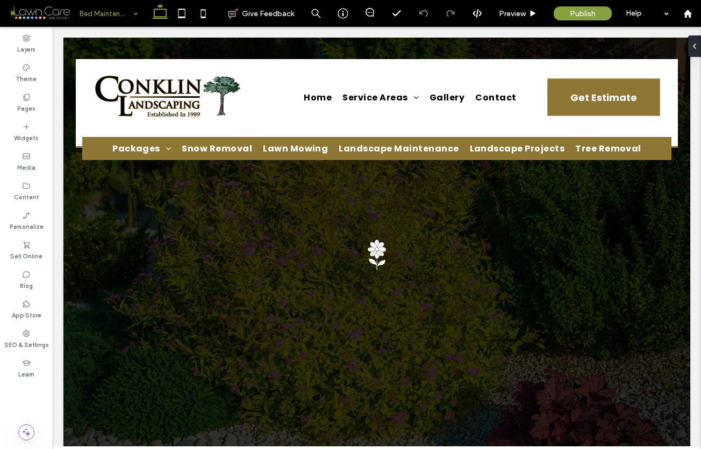
scroll to position [0, 0]
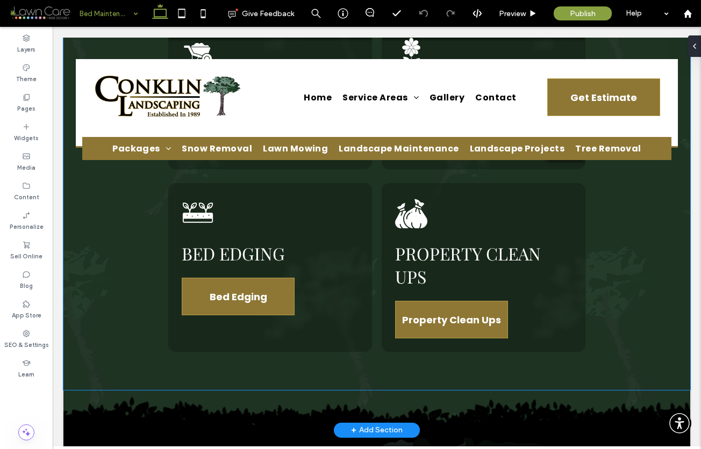
scroll to position [1254, 0]
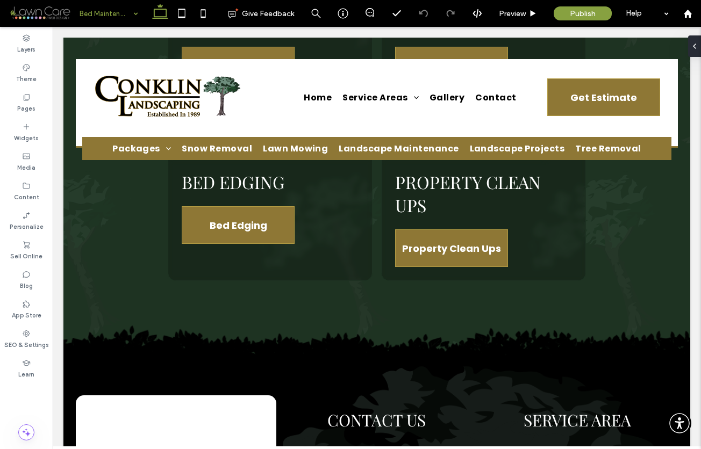
click at [95, 17] on input at bounding box center [106, 13] width 53 height 27
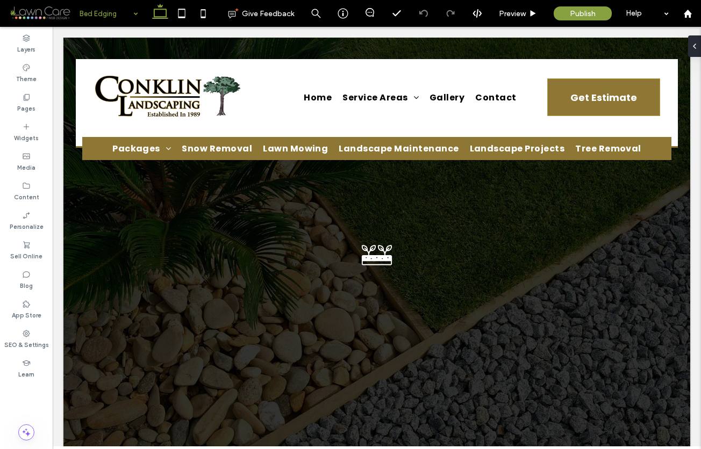
scroll to position [0, 0]
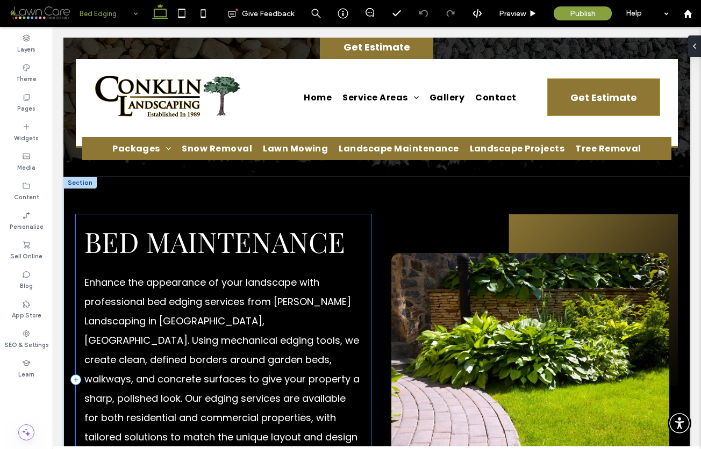
scroll to position [314, 0]
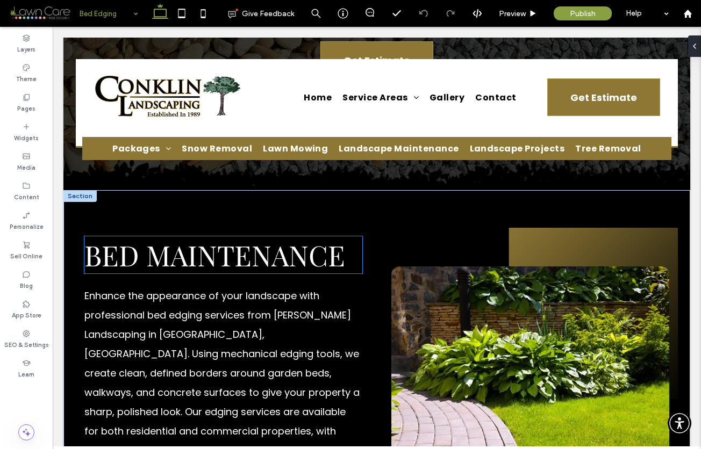
click at [144, 260] on span "Bed Maintenance" at bounding box center [214, 254] width 261 height 37
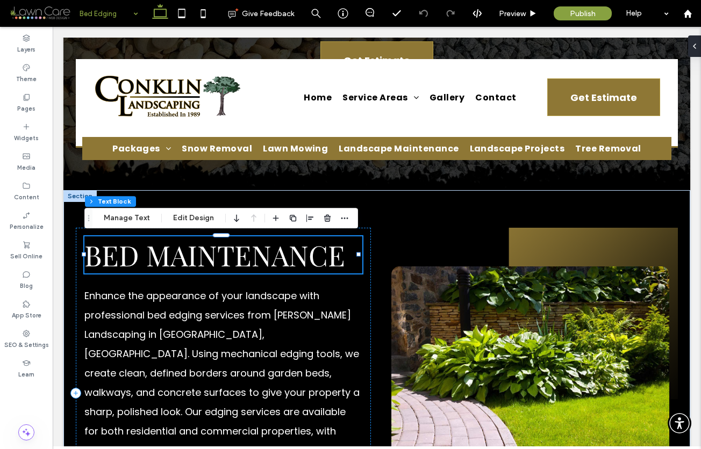
click at [144, 260] on span "Bed Maintenance" at bounding box center [214, 254] width 261 height 37
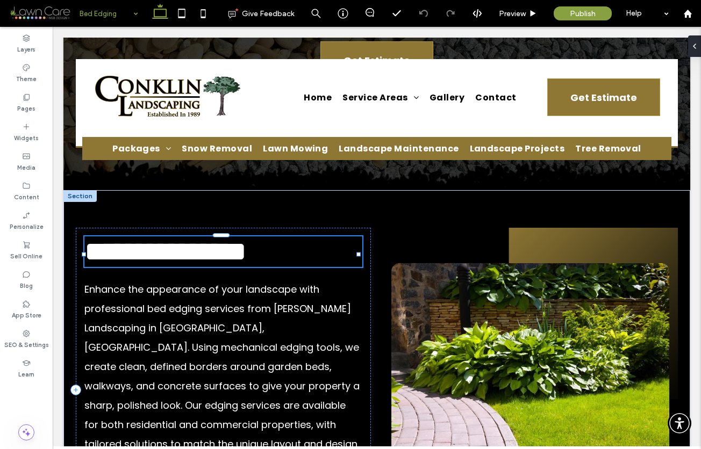
type input "**********"
type input "**"
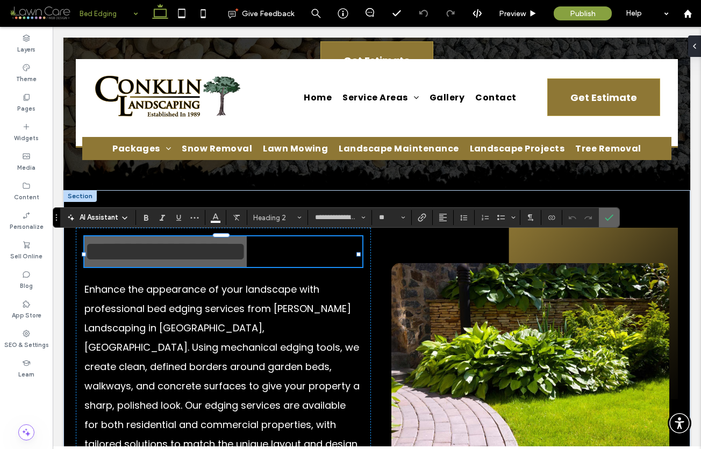
click at [611, 218] on icon "Confirm" at bounding box center [609, 217] width 9 height 9
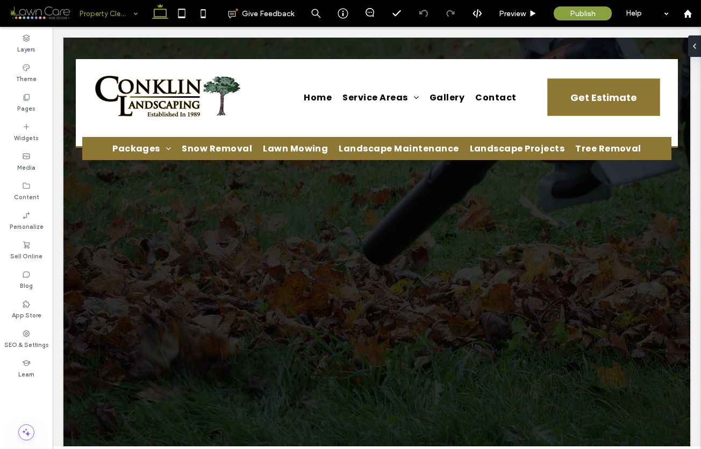
scroll to position [0, 0]
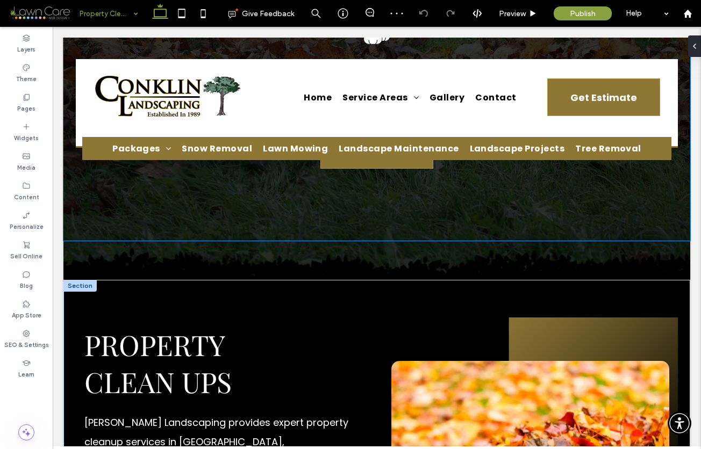
scroll to position [328, 0]
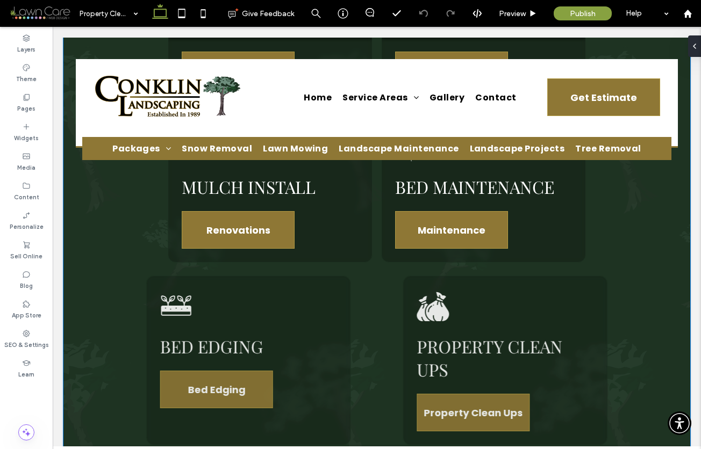
scroll to position [1171, 0]
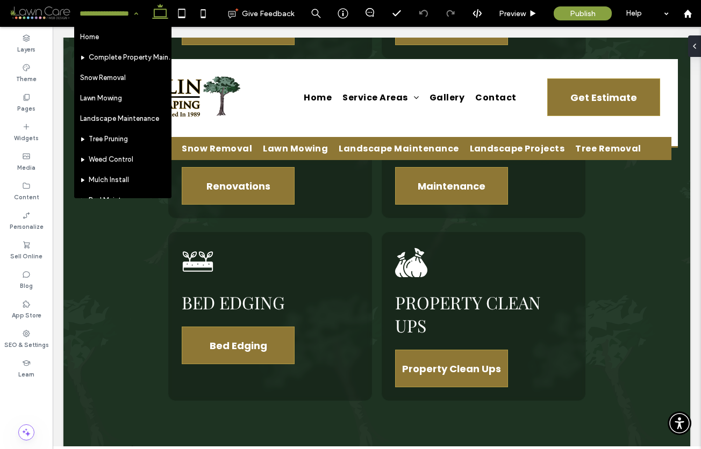
click at [103, 4] on input at bounding box center [106, 13] width 53 height 27
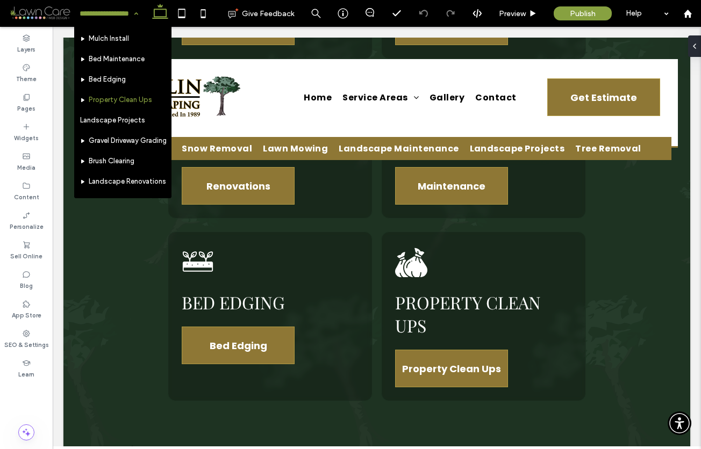
scroll to position [146, 0]
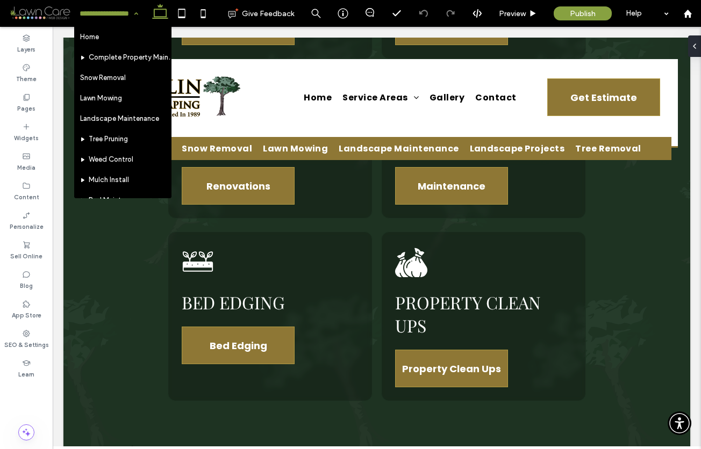
click at [118, 12] on input at bounding box center [106, 13] width 53 height 27
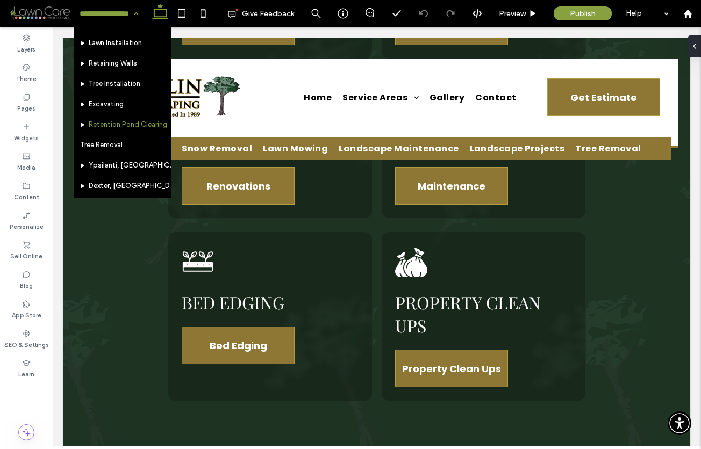
scroll to position [322, 0]
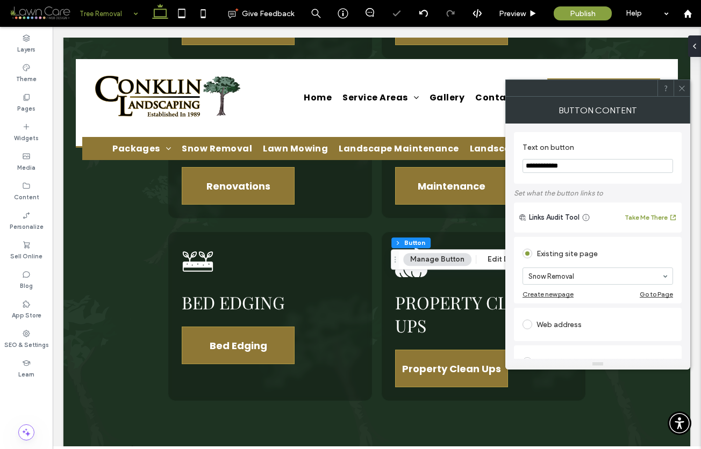
drag, startPoint x: 578, startPoint y: 168, endPoint x: 524, endPoint y: 164, distance: 54.4
click at [524, 164] on input "**********" at bounding box center [597, 166] width 150 height 14
type input "**********"
click at [680, 87] on icon at bounding box center [682, 88] width 8 height 8
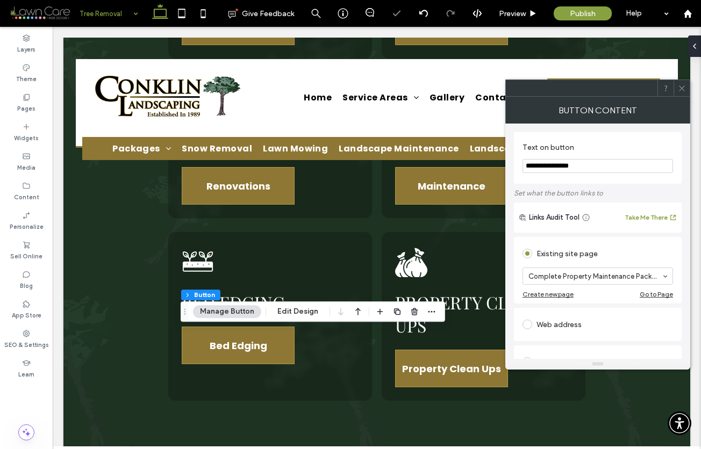
click at [680, 84] on icon at bounding box center [682, 88] width 8 height 8
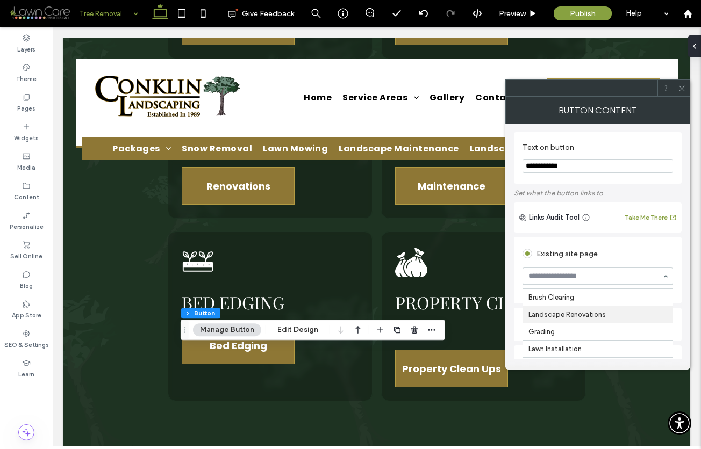
scroll to position [218, 0]
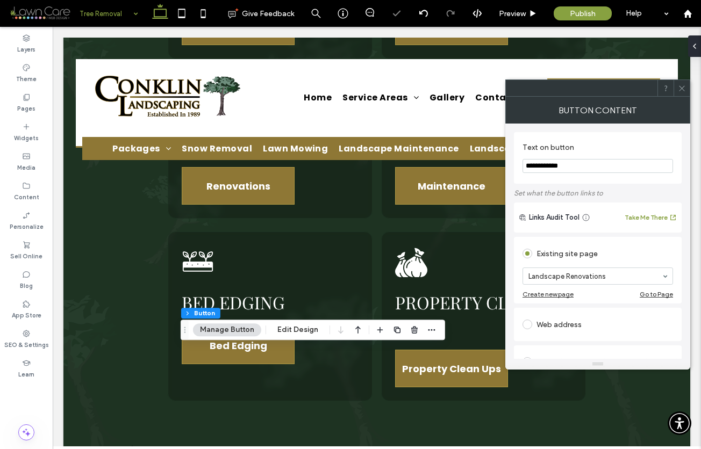
click at [682, 80] on span at bounding box center [682, 88] width 8 height 16
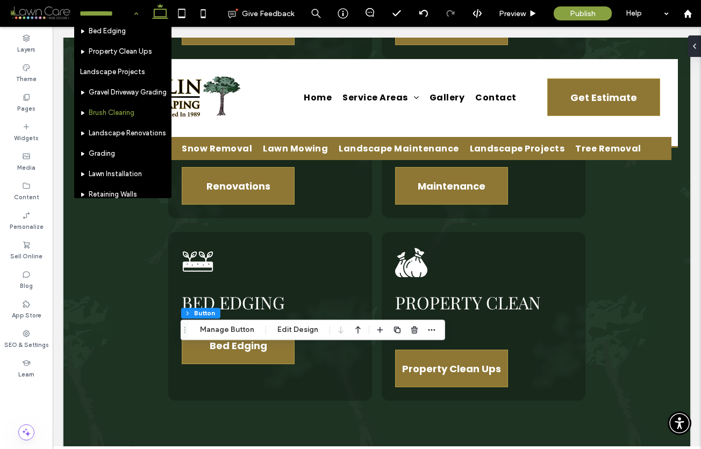
scroll to position [177, 0]
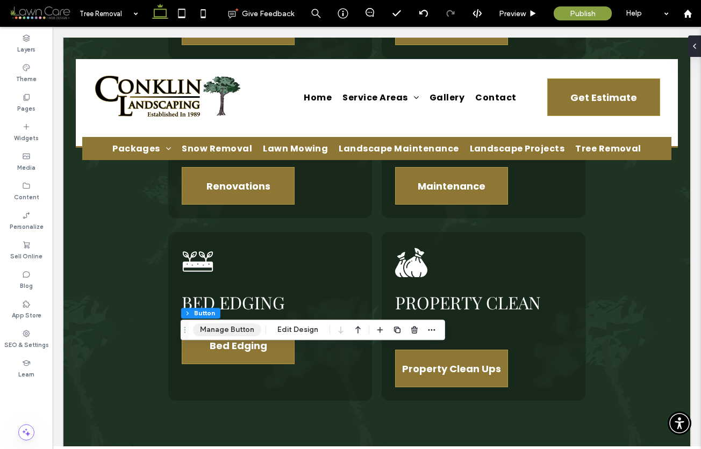
click at [237, 327] on button "Manage Button" at bounding box center [227, 330] width 68 height 13
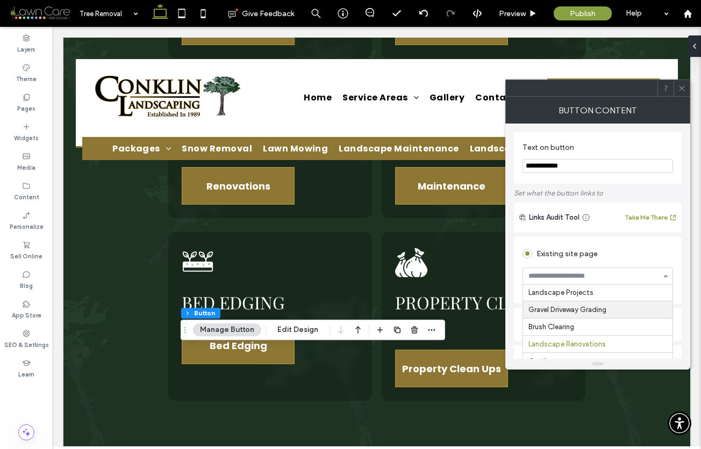
scroll to position [189, 0]
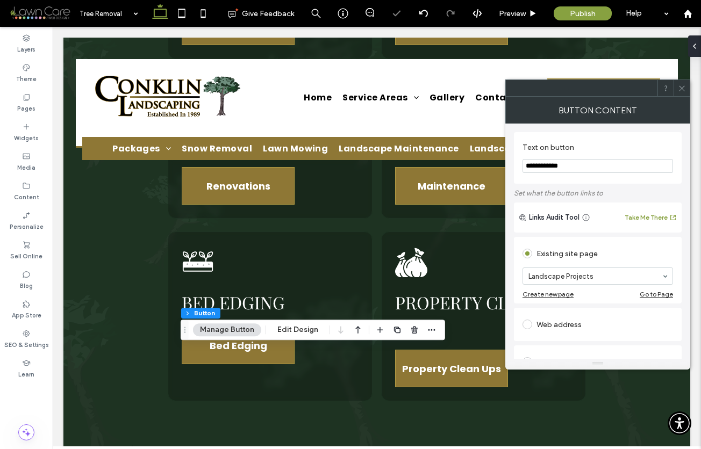
click at [681, 88] on use at bounding box center [681, 87] width 5 height 5
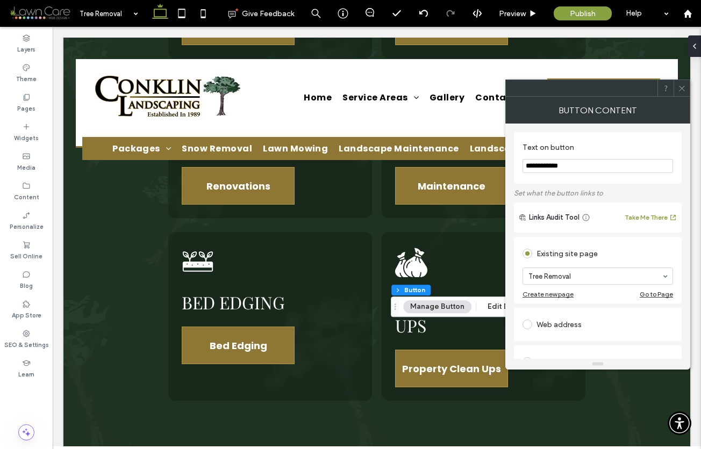
click at [686, 89] on div at bounding box center [681, 88] width 16 height 16
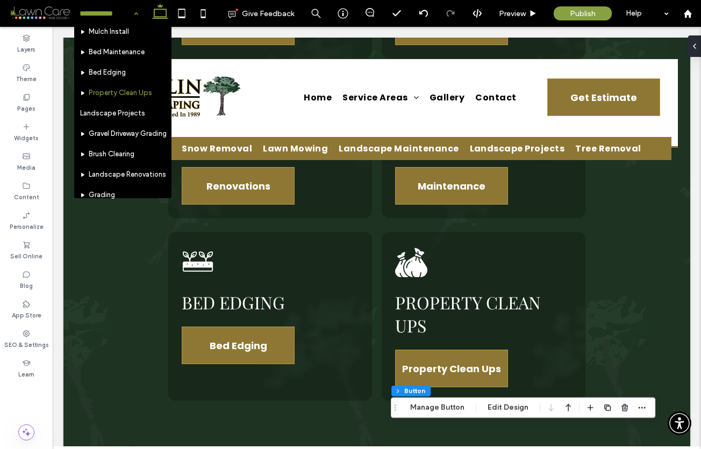
scroll to position [0, 0]
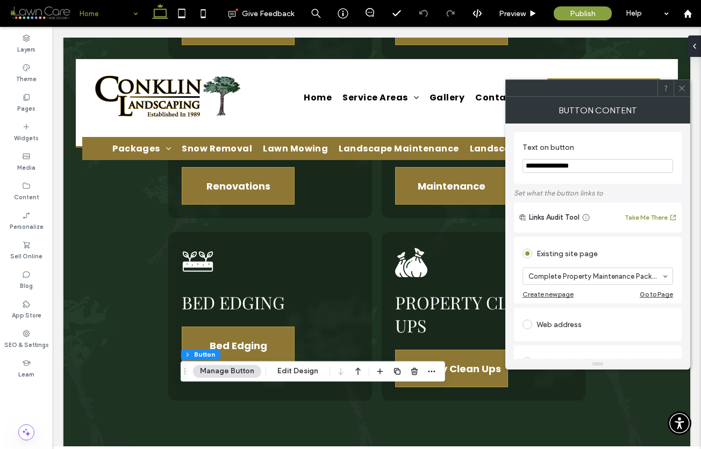
click at [683, 89] on icon at bounding box center [682, 88] width 8 height 8
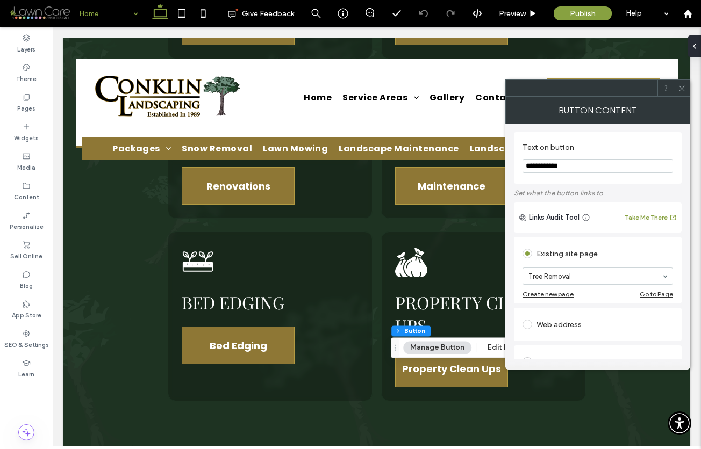
click at [680, 83] on span at bounding box center [682, 88] width 8 height 16
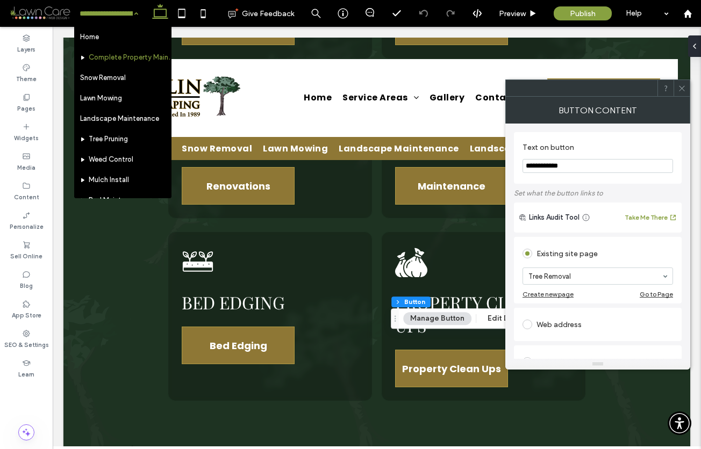
click at [103, 13] on input at bounding box center [106, 13] width 53 height 27
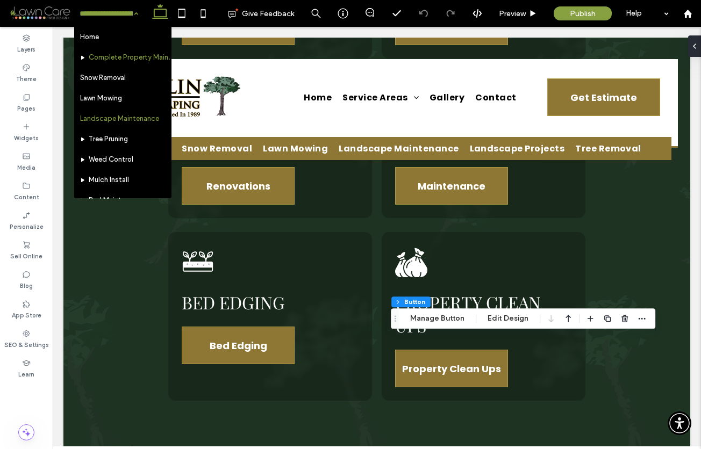
scroll to position [2, 0]
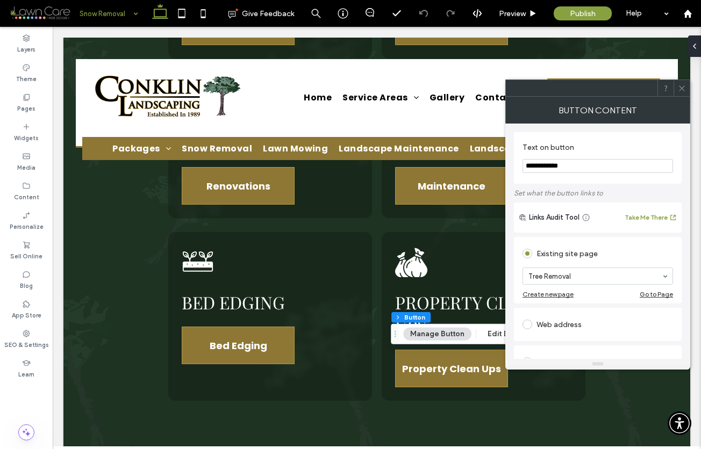
click at [101, 17] on input at bounding box center [106, 13] width 53 height 27
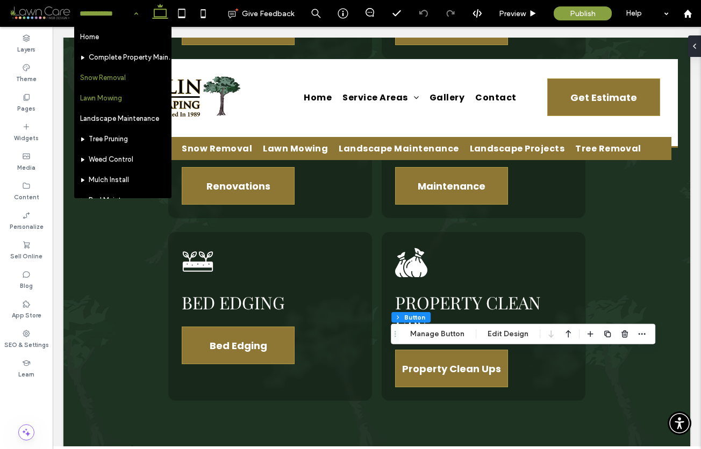
scroll to position [2, 0]
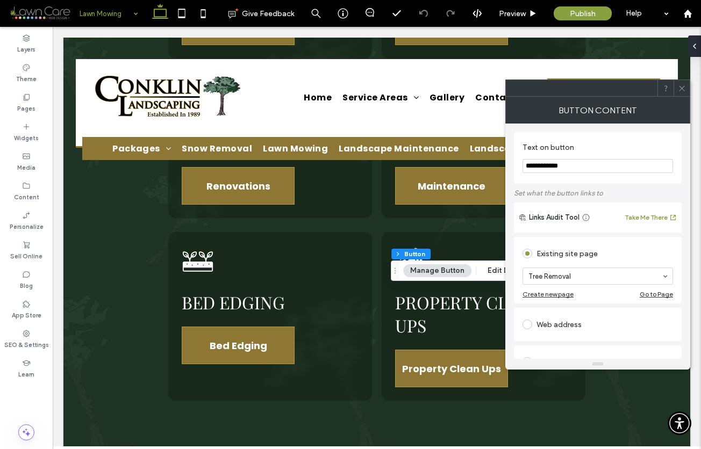
click at [109, 17] on input at bounding box center [106, 13] width 53 height 27
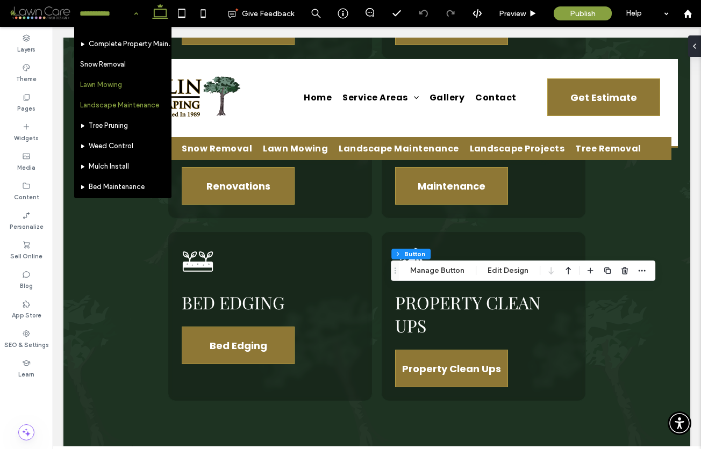
scroll to position [15, 0]
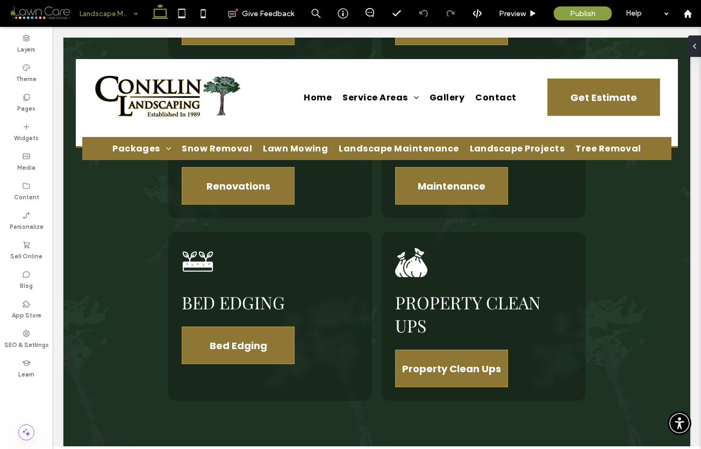
click at [109, 11] on input at bounding box center [106, 13] width 53 height 27
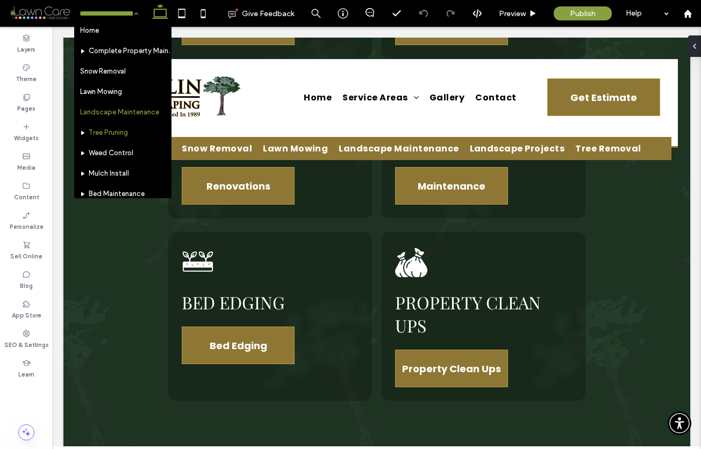
scroll to position [8, 0]
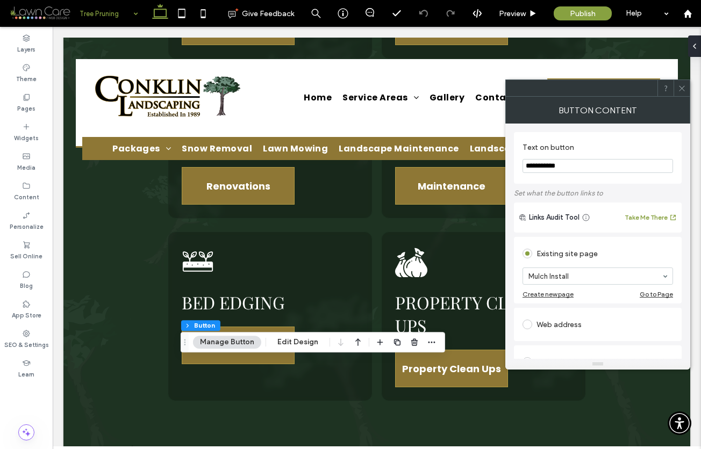
drag, startPoint x: 567, startPoint y: 164, endPoint x: 517, endPoint y: 167, distance: 50.0
click at [516, 167] on div "**********" at bounding box center [598, 158] width 168 height 52
type input "*"
type input "*****"
click at [684, 89] on icon at bounding box center [682, 88] width 8 height 8
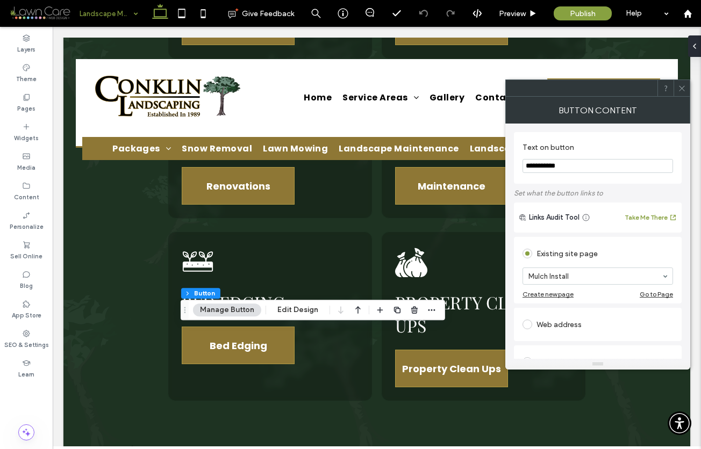
drag, startPoint x: 568, startPoint y: 168, endPoint x: 510, endPoint y: 162, distance: 58.3
click at [510, 162] on div "**********" at bounding box center [597, 241] width 185 height 235
type input "*"
type input "*****"
click at [627, 85] on div at bounding box center [582, 88] width 152 height 16
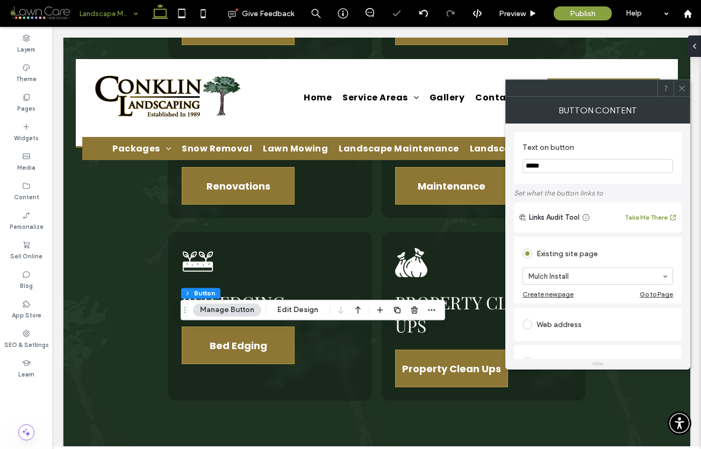
click at [684, 87] on icon at bounding box center [682, 88] width 8 height 8
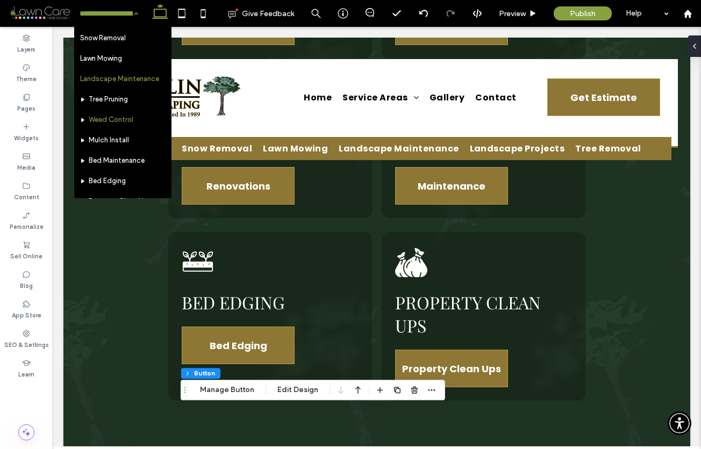
scroll to position [47, 0]
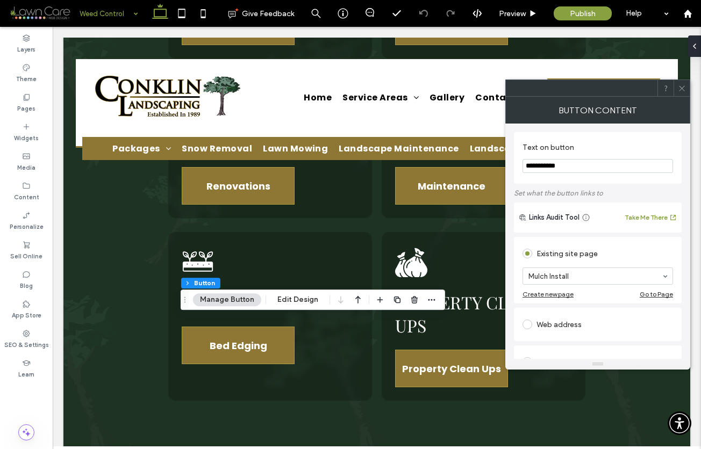
drag, startPoint x: 568, startPoint y: 166, endPoint x: 517, endPoint y: 166, distance: 51.1
click at [517, 166] on div "**********" at bounding box center [598, 158] width 168 height 52
type input "*****"
click at [684, 85] on icon at bounding box center [682, 88] width 8 height 8
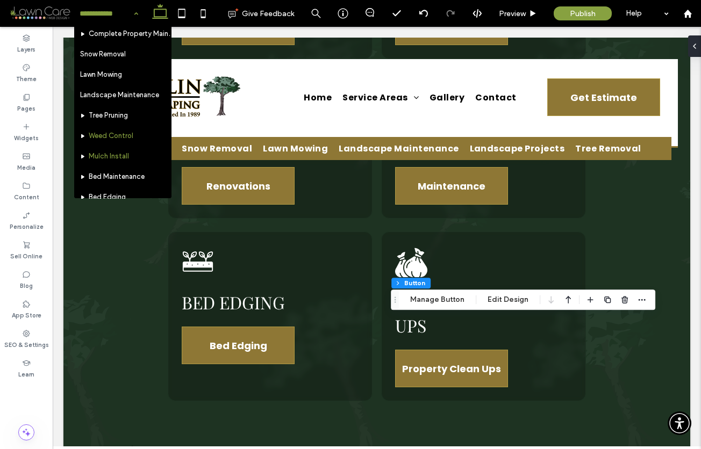
scroll to position [46, 0]
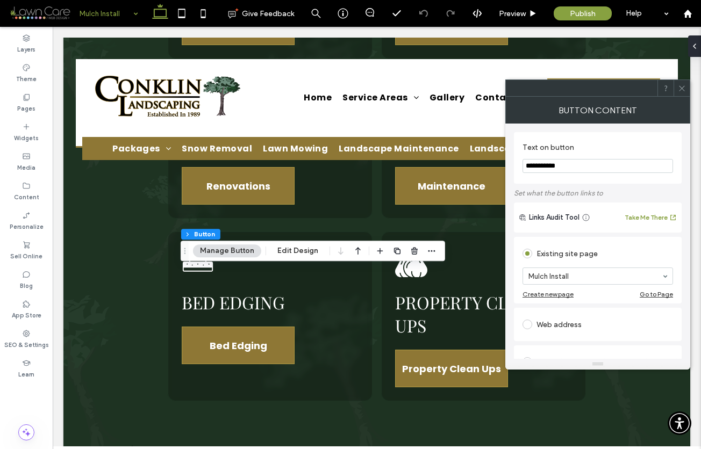
drag, startPoint x: 569, startPoint y: 164, endPoint x: 516, endPoint y: 166, distance: 52.7
click at [516, 166] on div "**********" at bounding box center [598, 158] width 168 height 52
type input "*****"
click at [684, 84] on icon at bounding box center [682, 88] width 8 height 8
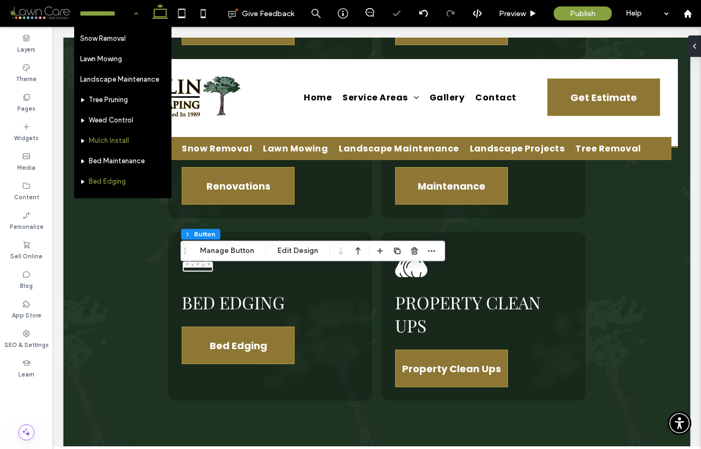
scroll to position [114, 0]
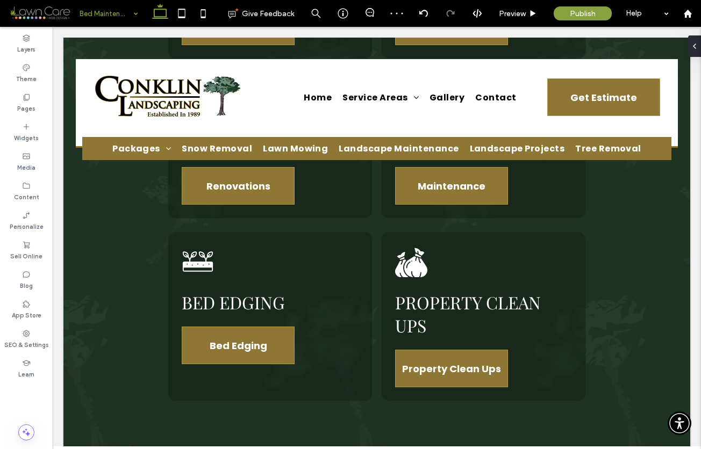
click at [114, 90] on div at bounding box center [350, 224] width 701 height 449
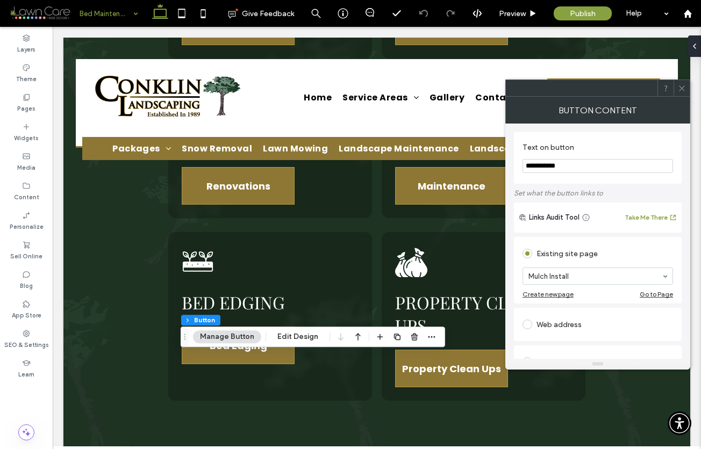
drag, startPoint x: 562, startPoint y: 165, endPoint x: 518, endPoint y: 167, distance: 44.1
click at [518, 167] on div "**********" at bounding box center [598, 158] width 168 height 52
type input "*****"
click at [632, 137] on div "Text on button *****" at bounding box center [598, 158] width 168 height 52
click at [681, 90] on icon at bounding box center [682, 88] width 8 height 8
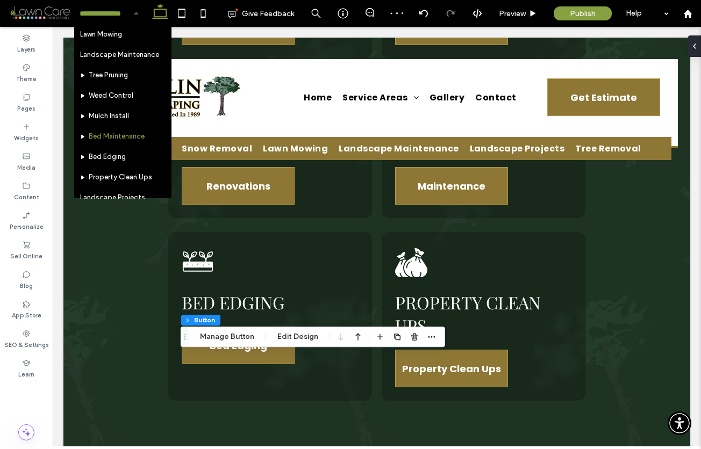
scroll to position [137, 0]
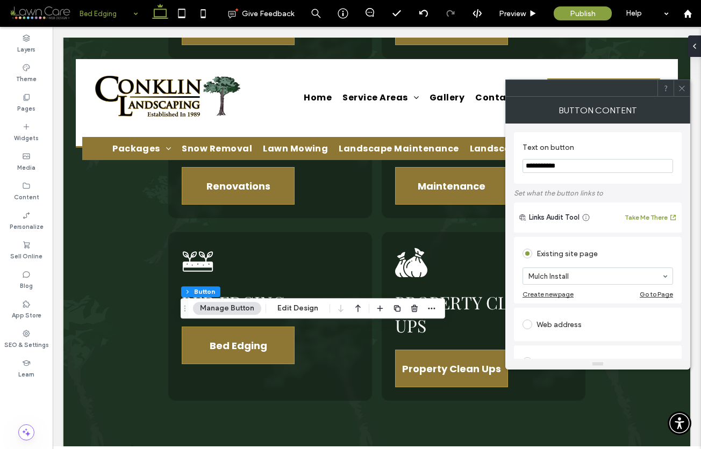
drag, startPoint x: 565, startPoint y: 164, endPoint x: 522, endPoint y: 164, distance: 43.0
click at [522, 164] on input "**********" at bounding box center [597, 166] width 150 height 14
type input "*****"
click at [657, 130] on div "Text on button ***** Set what the button links to Links Audit Tool Take Me Ther…" at bounding box center [598, 364] width 168 height 481
click at [684, 87] on icon at bounding box center [682, 88] width 8 height 8
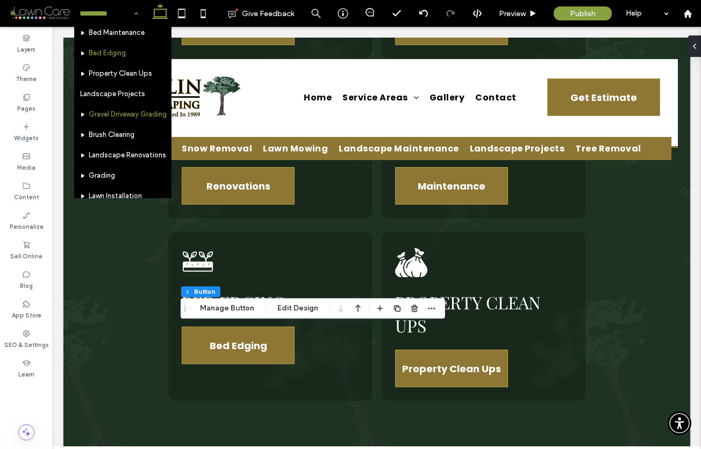
scroll to position [180, 0]
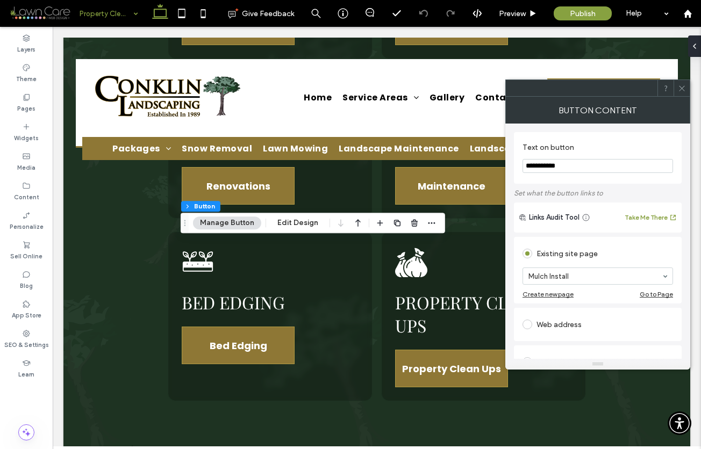
drag, startPoint x: 570, startPoint y: 165, endPoint x: 508, endPoint y: 163, distance: 61.3
click at [508, 163] on div "**********" at bounding box center [597, 241] width 185 height 235
type input "*****"
click at [607, 130] on div "Text on button ***** Set what the button links to Links Audit Tool Take Me Ther…" at bounding box center [598, 364] width 168 height 481
click at [681, 89] on icon at bounding box center [682, 88] width 8 height 8
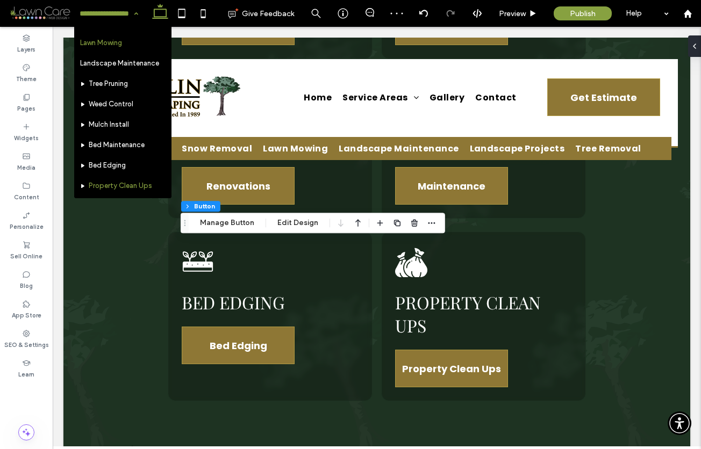
scroll to position [140, 0]
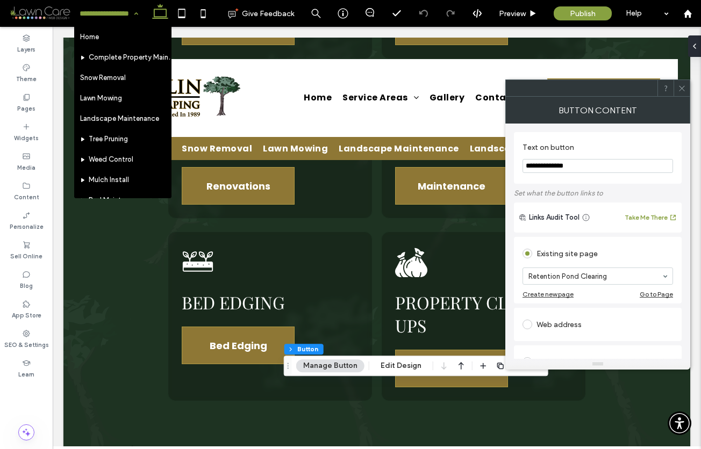
click at [116, 14] on input at bounding box center [106, 13] width 53 height 27
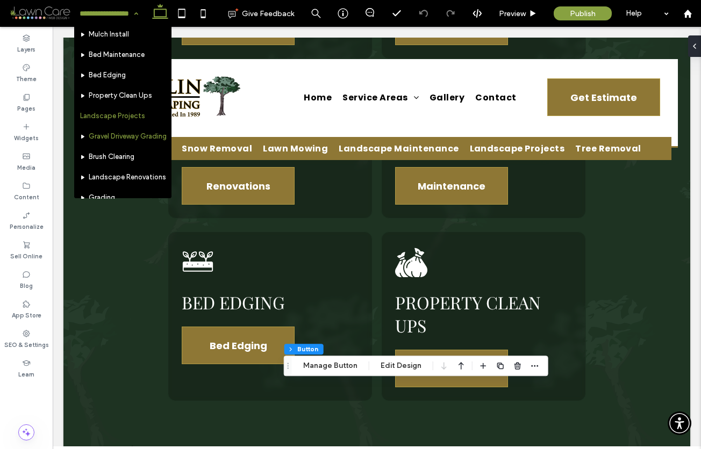
scroll to position [150, 0]
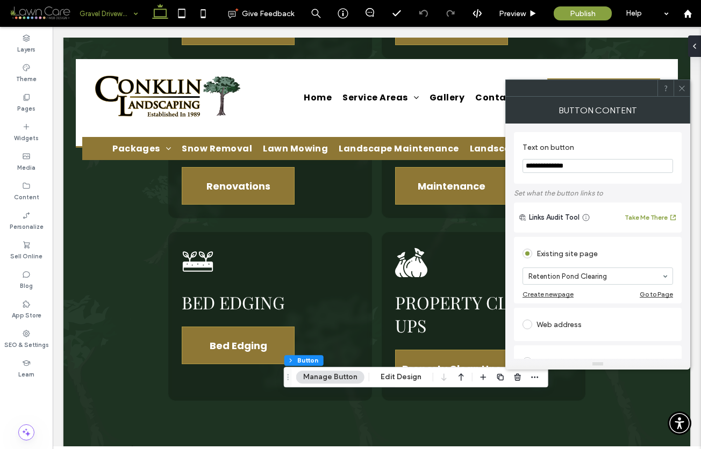
click at [106, 10] on input at bounding box center [106, 13] width 53 height 27
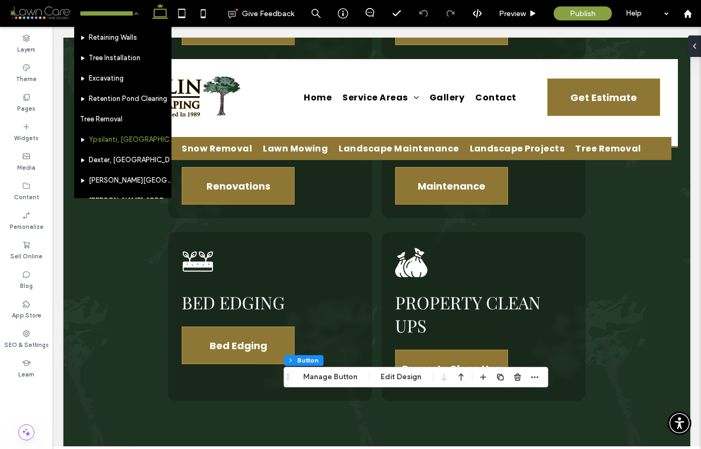
scroll to position [349, 0]
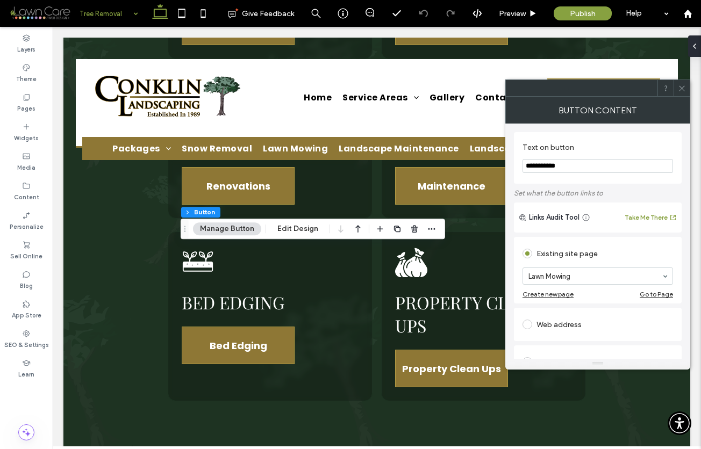
click at [109, 18] on input at bounding box center [106, 13] width 53 height 27
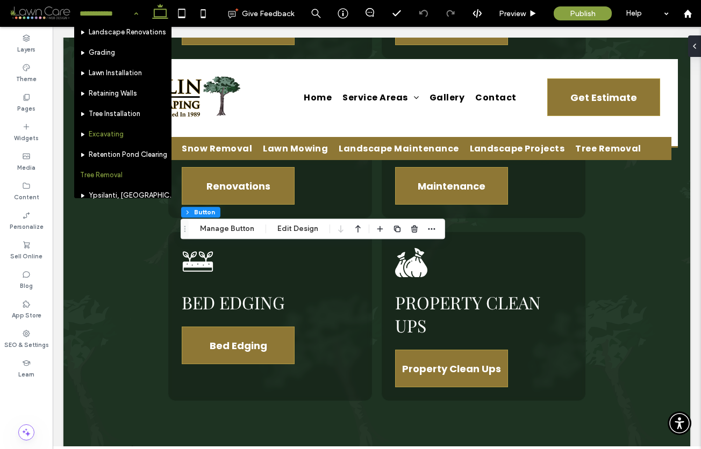
scroll to position [297, 0]
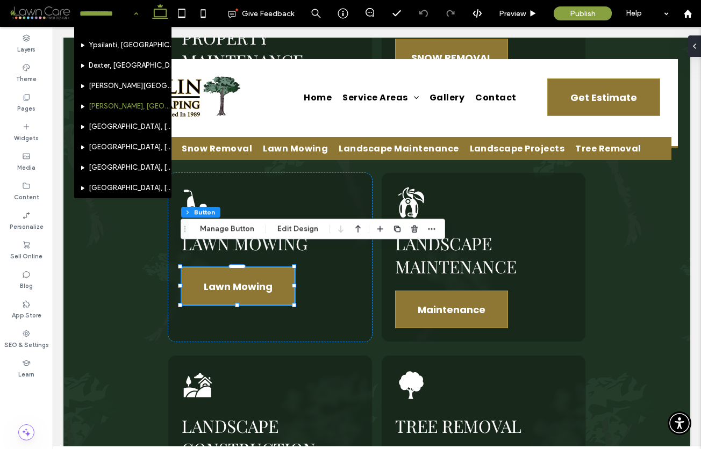
scroll to position [437, 0]
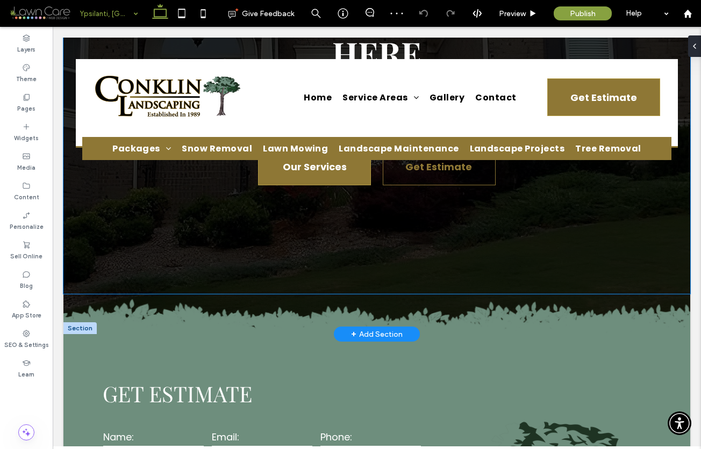
scroll to position [86, 0]
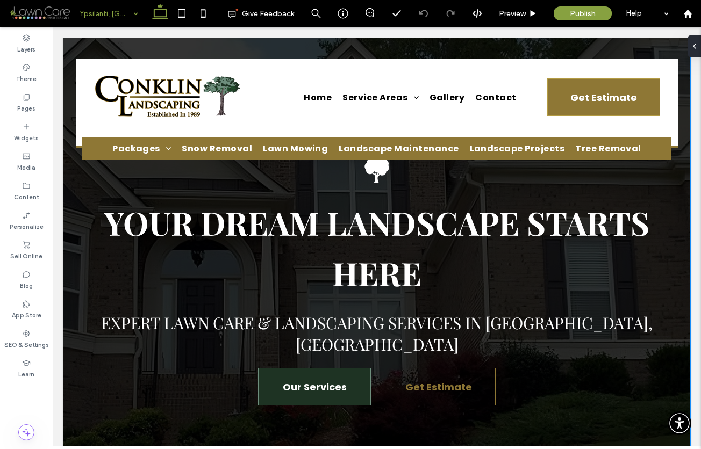
click at [289, 375] on span "Our Services" at bounding box center [315, 387] width 64 height 25
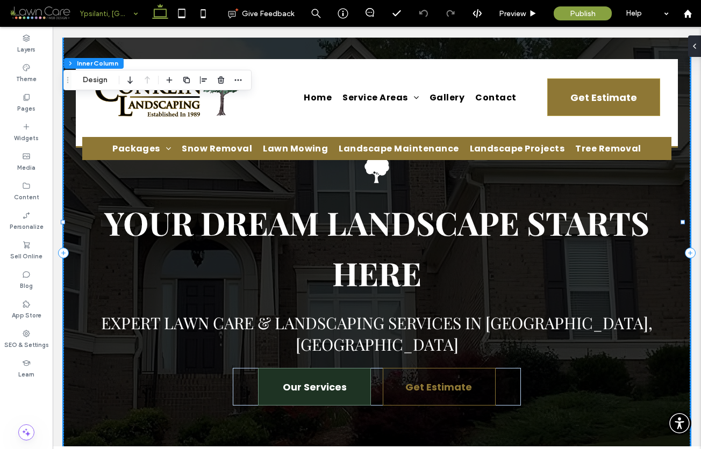
click at [289, 375] on span "Our Services" at bounding box center [315, 387] width 64 height 25
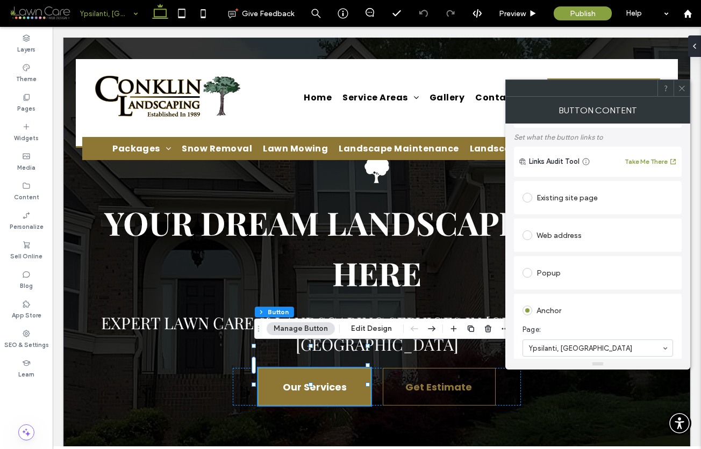
scroll to position [133, 0]
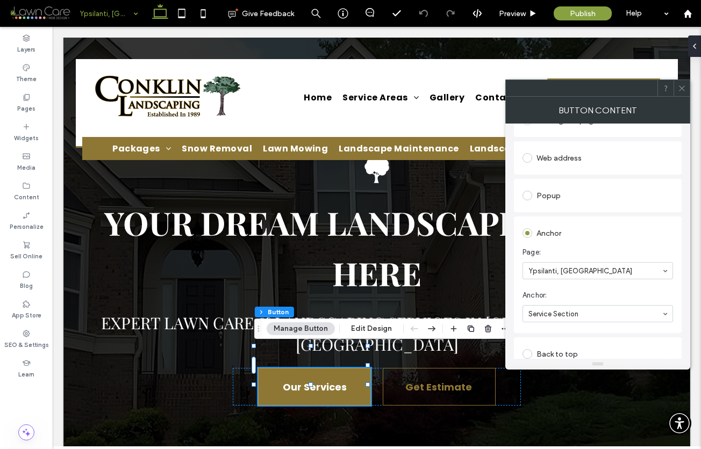
click at [683, 89] on icon at bounding box center [682, 88] width 8 height 8
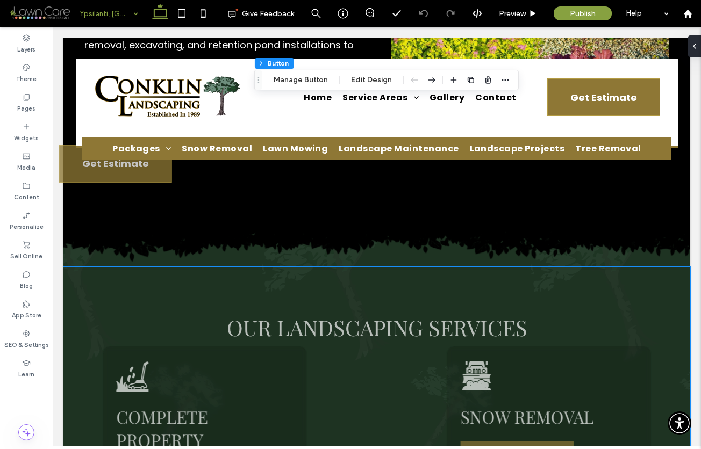
scroll to position [1455, 0]
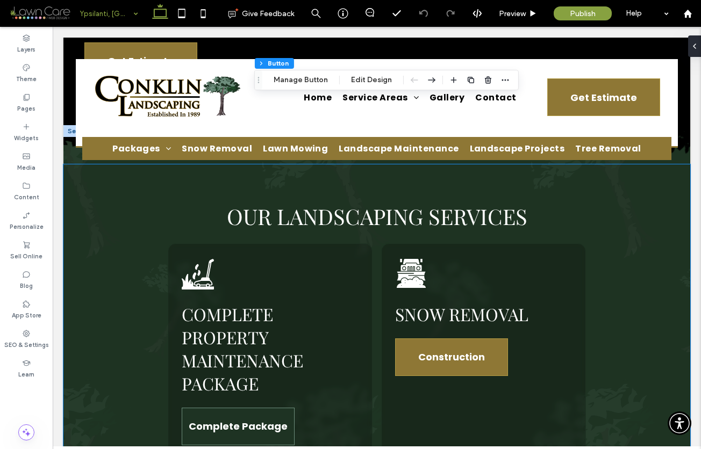
click at [255, 414] on span "Complete Package" at bounding box center [238, 426] width 99 height 25
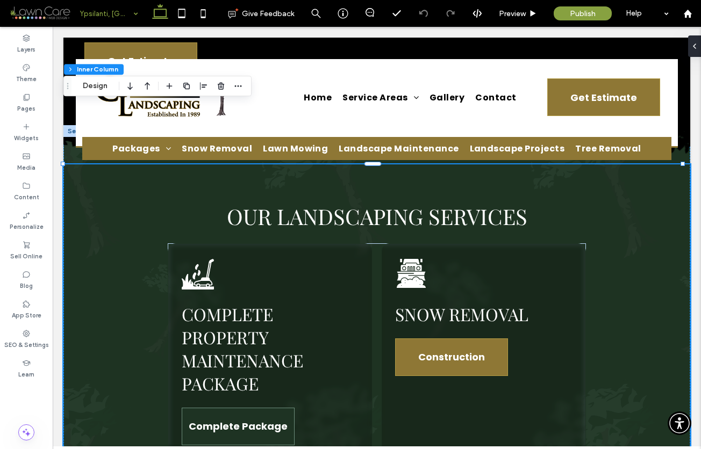
click at [255, 414] on span "Complete Package" at bounding box center [238, 426] width 99 height 25
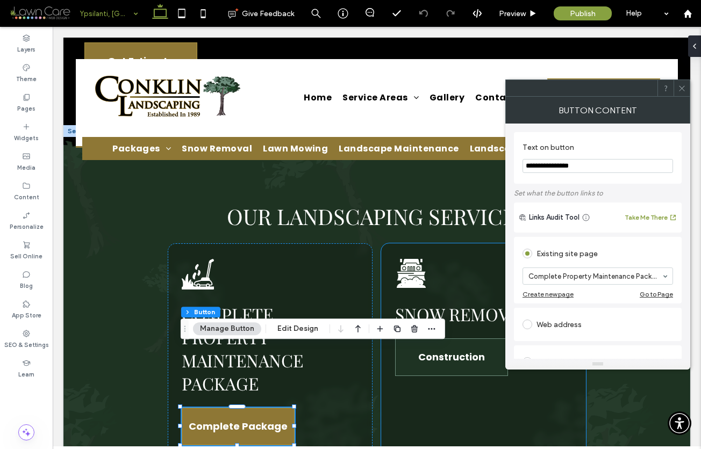
click at [418, 345] on span "Construction" at bounding box center [451, 357] width 67 height 25
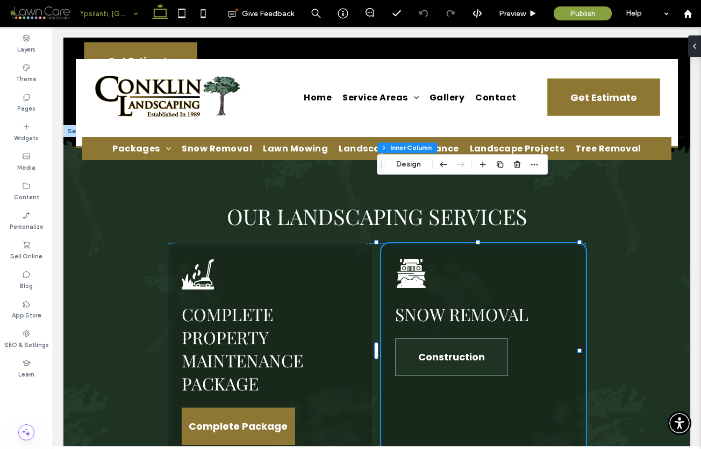
click at [418, 345] on span "Construction" at bounding box center [451, 357] width 67 height 25
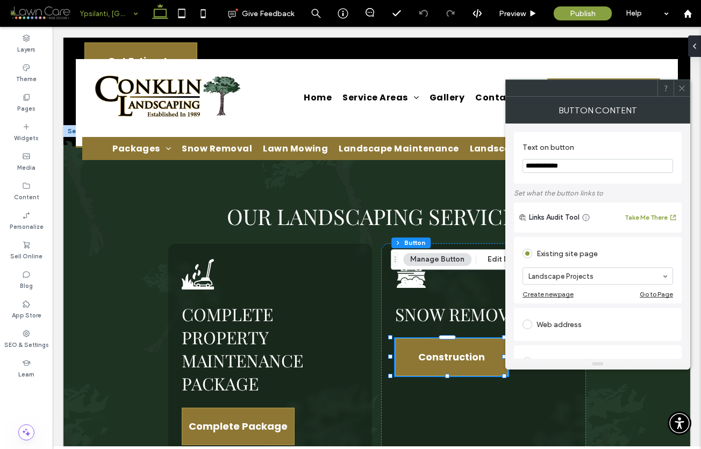
drag, startPoint x: 573, startPoint y: 165, endPoint x: 522, endPoint y: 164, distance: 50.5
click at [522, 164] on input "**********" at bounding box center [597, 166] width 150 height 14
type input "**********"
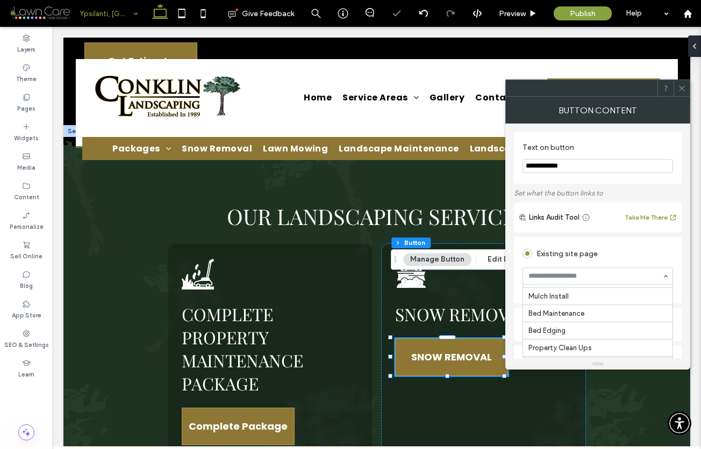
scroll to position [0, 0]
click at [680, 85] on icon at bounding box center [682, 88] width 8 height 8
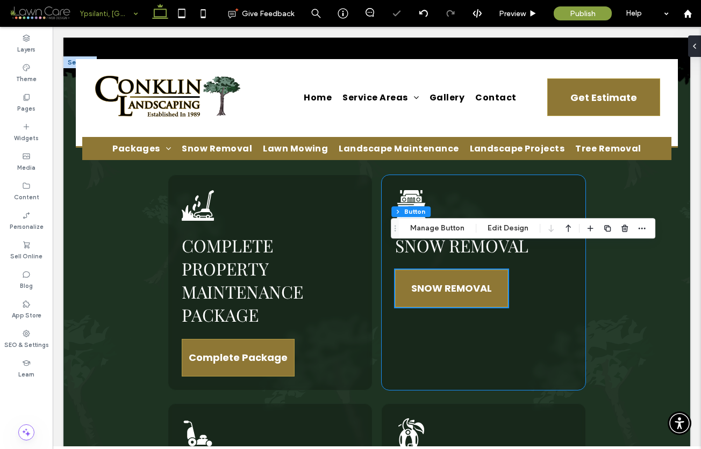
scroll to position [1626, 0]
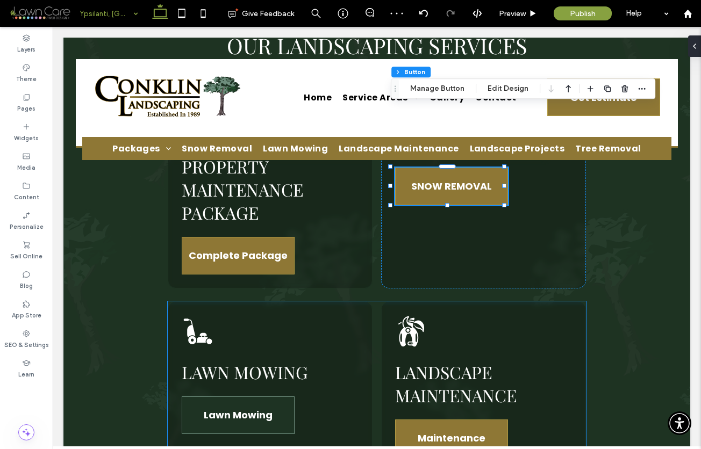
click at [249, 403] on span "Lawn Mowing" at bounding box center [238, 415] width 69 height 25
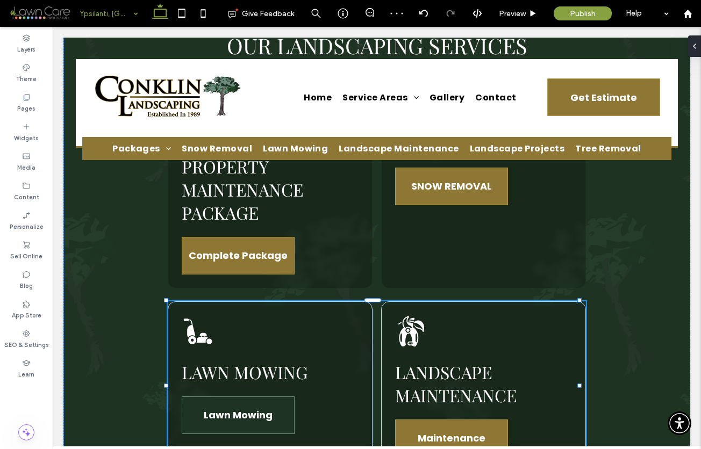
click at [249, 403] on span "Lawn Mowing" at bounding box center [238, 415] width 69 height 25
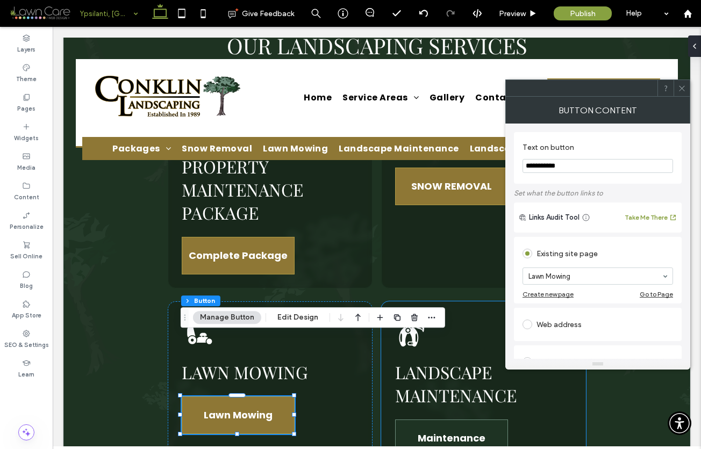
click at [435, 426] on span "Maintenance" at bounding box center [452, 438] width 68 height 25
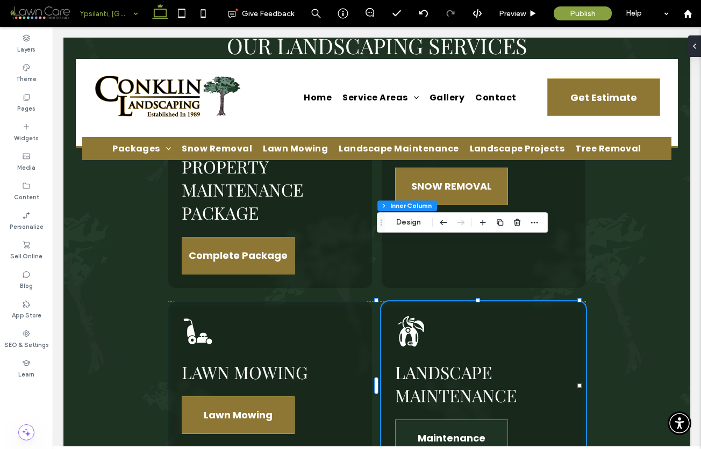
click at [435, 426] on span "Maintenance" at bounding box center [452, 438] width 68 height 25
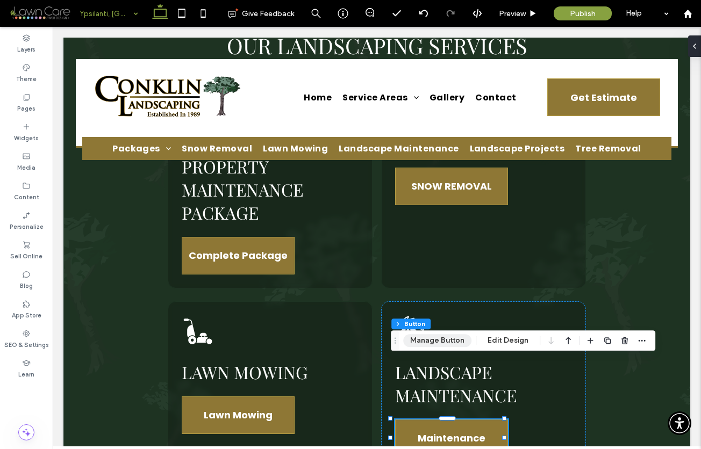
click at [427, 345] on button "Manage Button" at bounding box center [437, 340] width 68 height 13
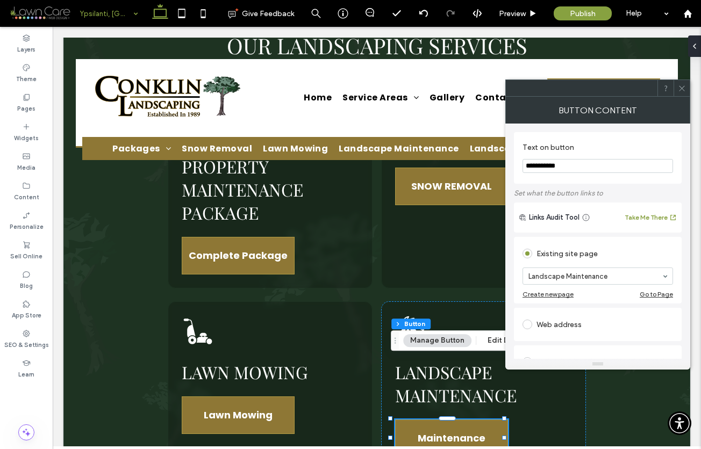
click at [681, 85] on icon at bounding box center [682, 88] width 8 height 8
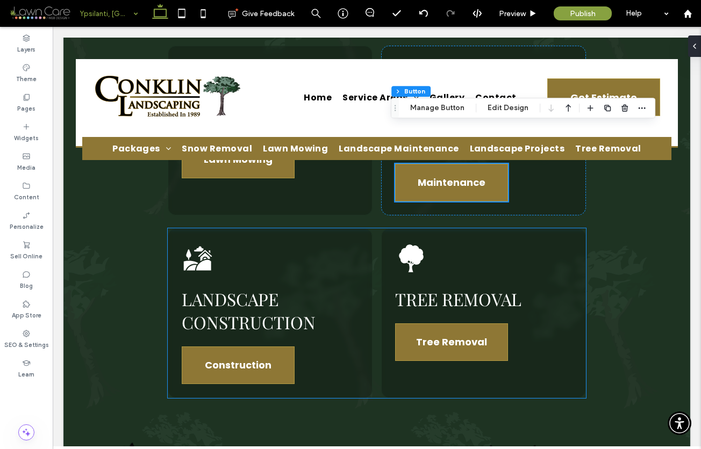
scroll to position [1884, 0]
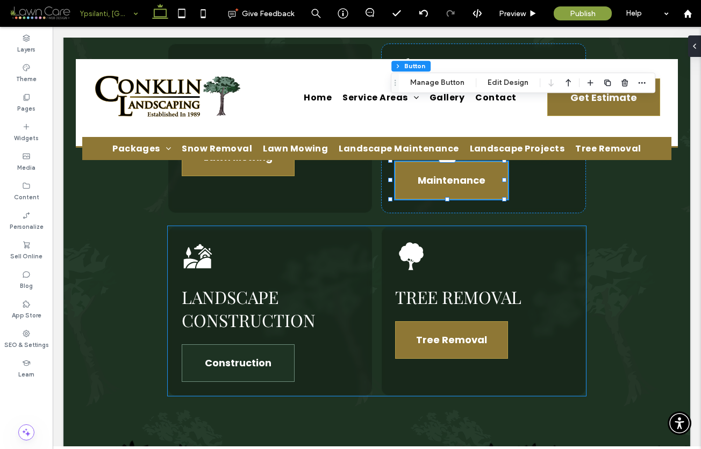
click at [267, 350] on span "Construction" at bounding box center [238, 362] width 67 height 25
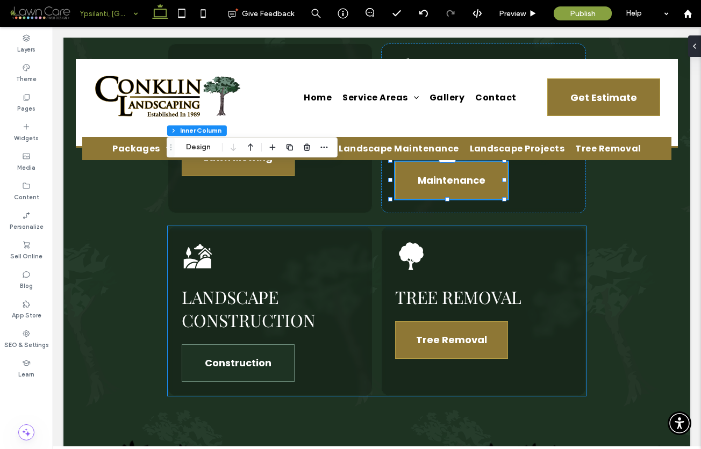
click at [267, 350] on span "Construction" at bounding box center [238, 362] width 67 height 25
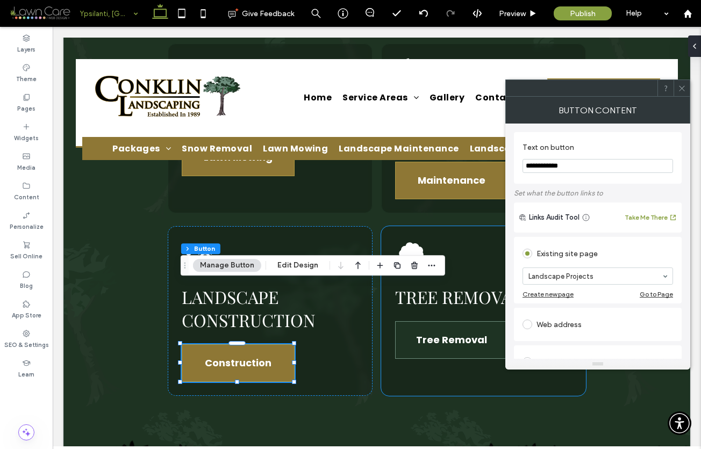
click at [465, 327] on span "Tree Removal" at bounding box center [451, 339] width 71 height 25
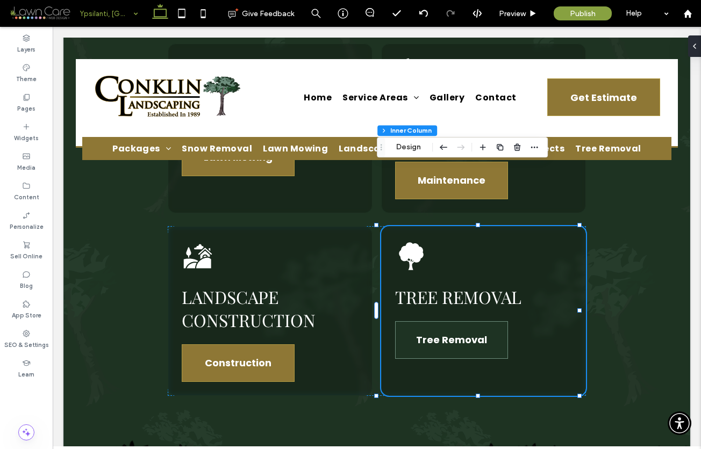
click at [465, 327] on span "Tree Removal" at bounding box center [451, 339] width 71 height 25
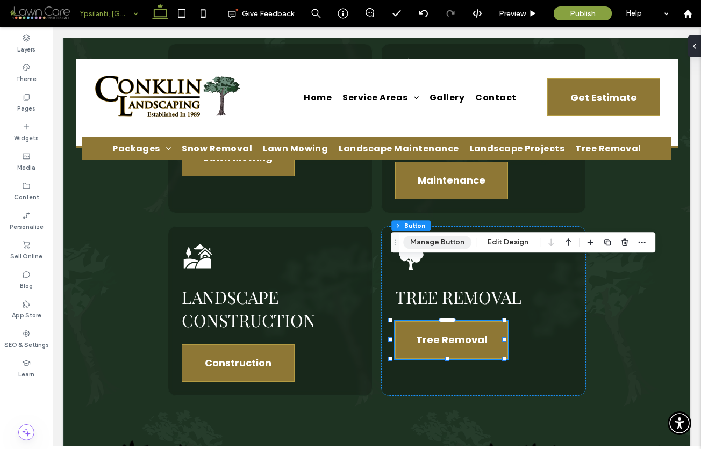
click at [443, 239] on button "Manage Button" at bounding box center [437, 242] width 68 height 13
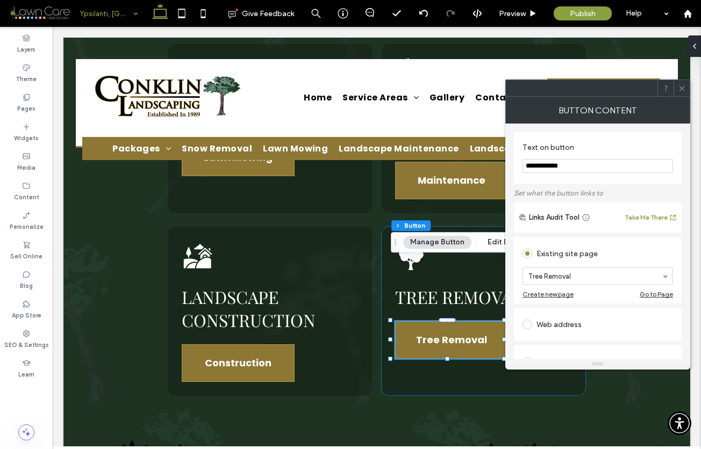
click at [680, 83] on span at bounding box center [682, 88] width 8 height 16
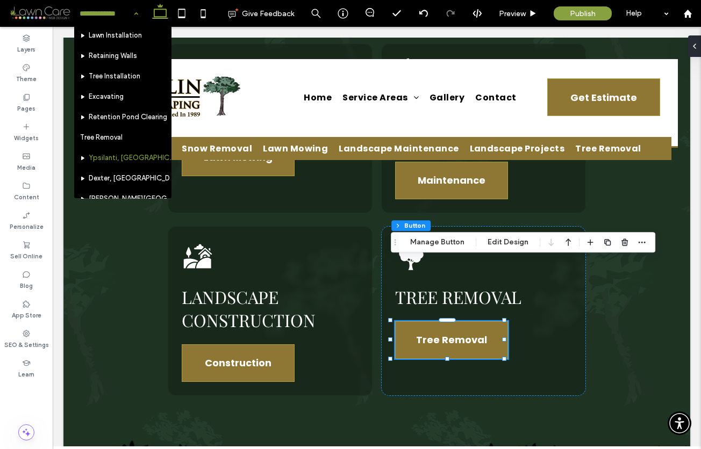
scroll to position [329, 0]
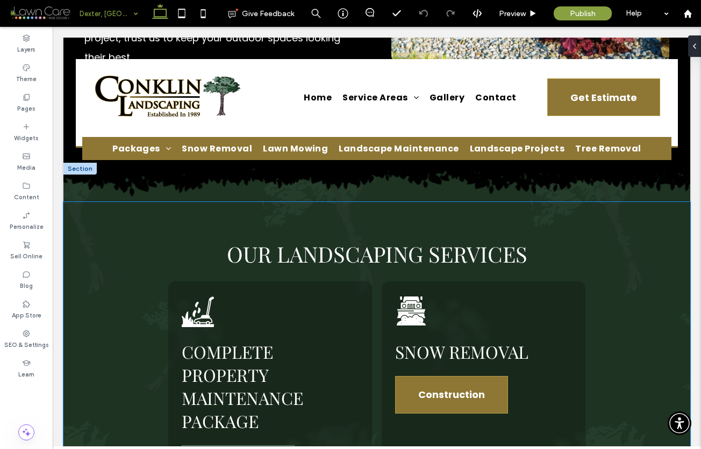
scroll to position [1437, 0]
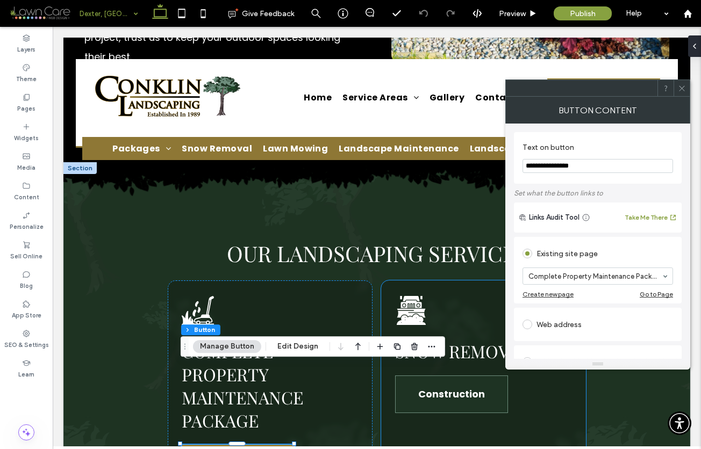
click at [436, 382] on span "Construction" at bounding box center [451, 394] width 67 height 25
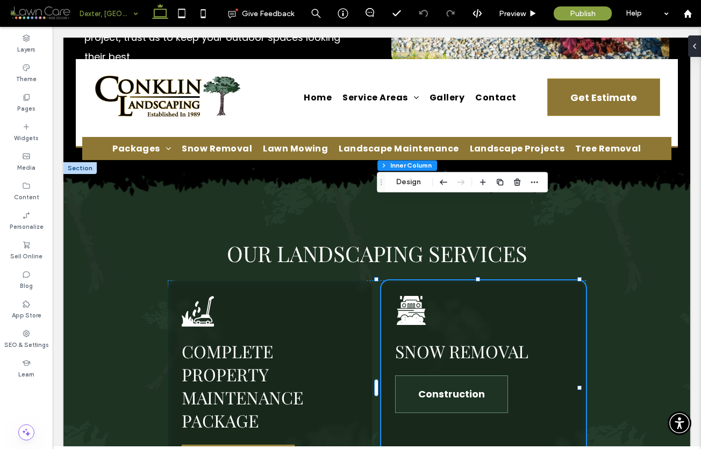
click at [436, 382] on span "Construction" at bounding box center [451, 394] width 67 height 25
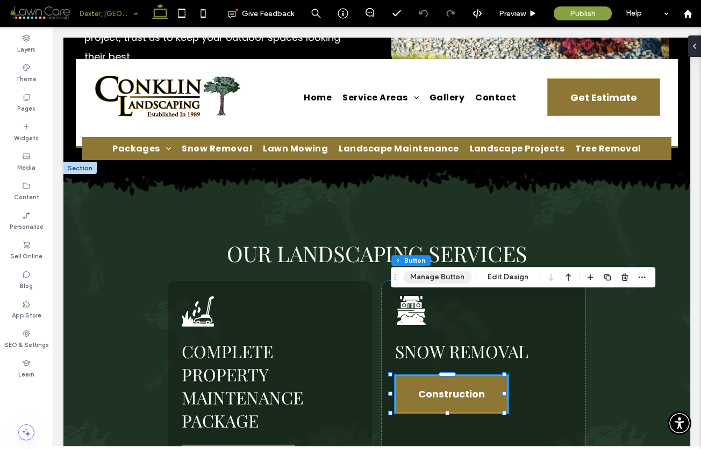
click at [432, 276] on button "Manage Button" at bounding box center [437, 277] width 68 height 13
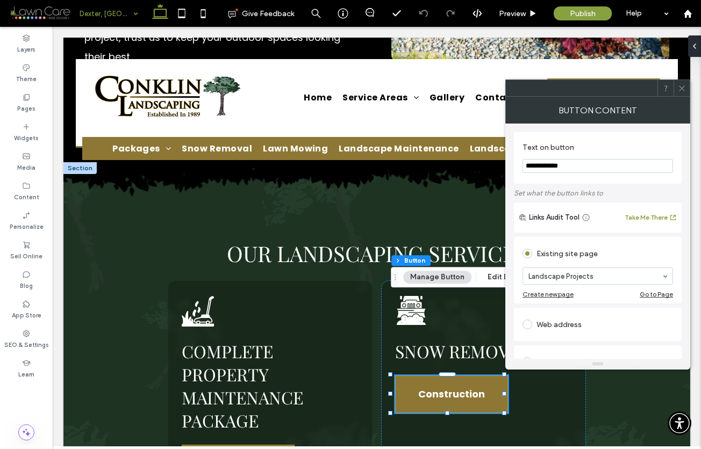
drag, startPoint x: 580, startPoint y: 166, endPoint x: 517, endPoint y: 167, distance: 63.4
click at [517, 167] on div "**********" at bounding box center [598, 158] width 168 height 52
type input "**********"
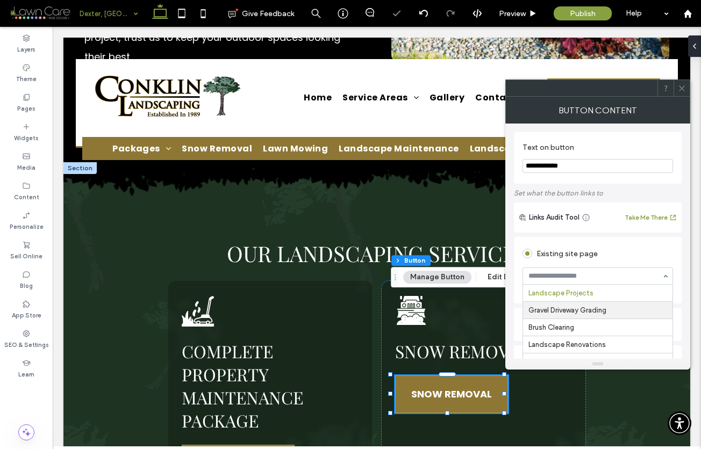
scroll to position [0, 0]
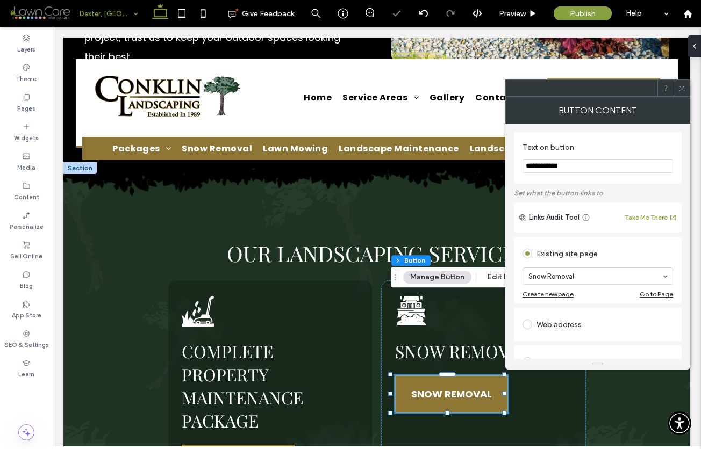
click at [681, 85] on icon at bounding box center [682, 88] width 8 height 8
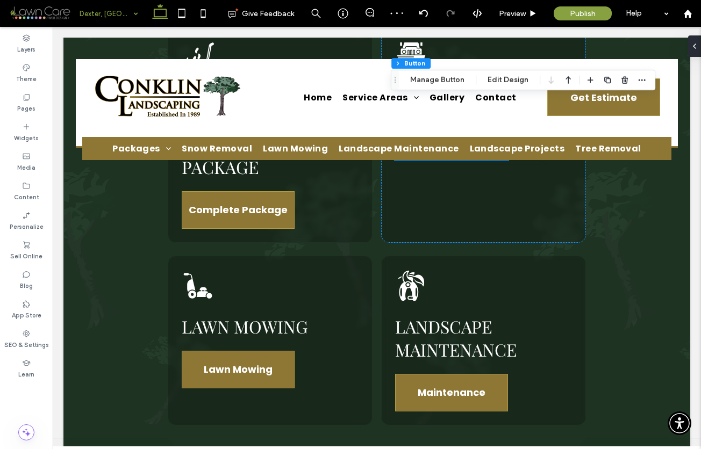
scroll to position [1717, 0]
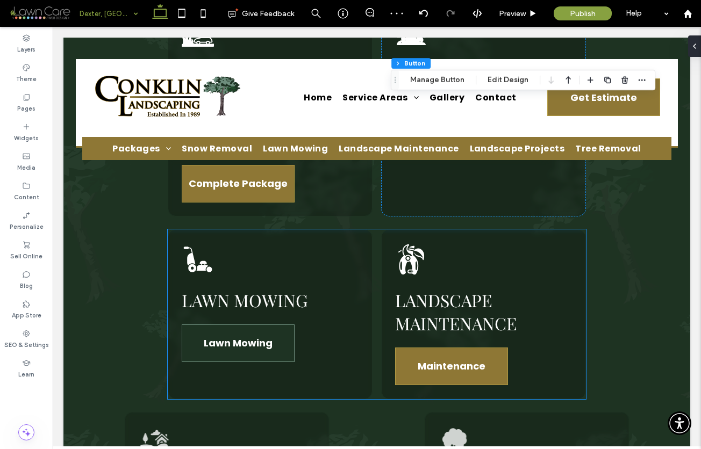
click at [225, 325] on link "Lawn Mowing" at bounding box center [238, 344] width 113 height 38
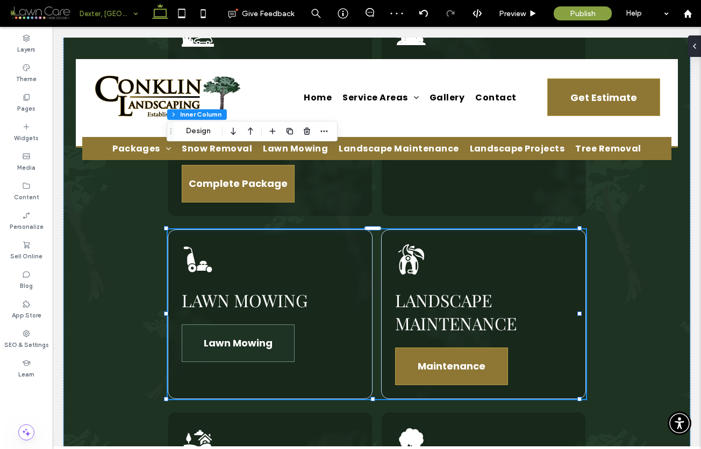
click at [225, 325] on link "Lawn Mowing" at bounding box center [238, 344] width 113 height 38
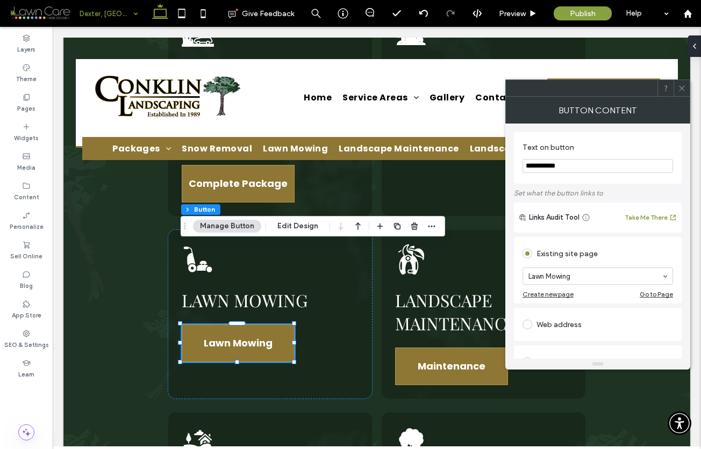
click at [680, 87] on use at bounding box center [681, 87] width 5 height 5
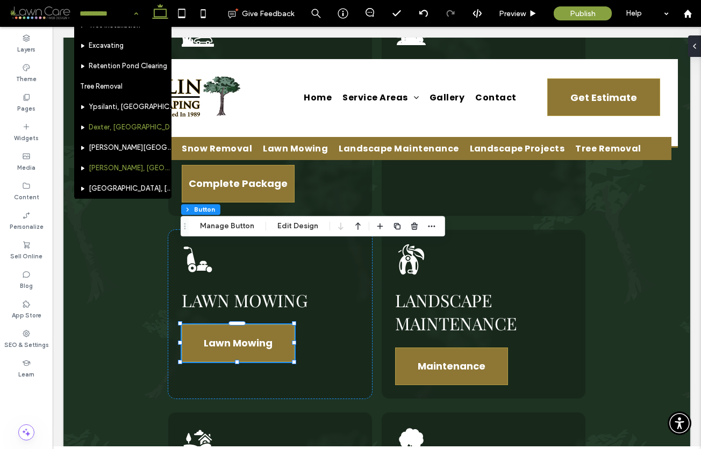
scroll to position [386, 0]
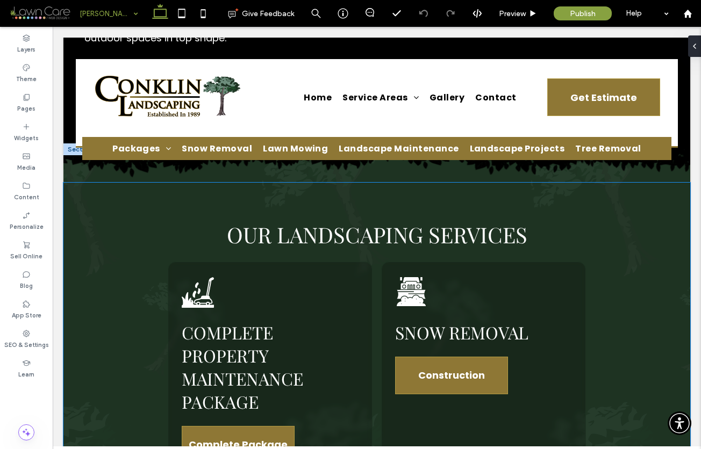
scroll to position [1545, 0]
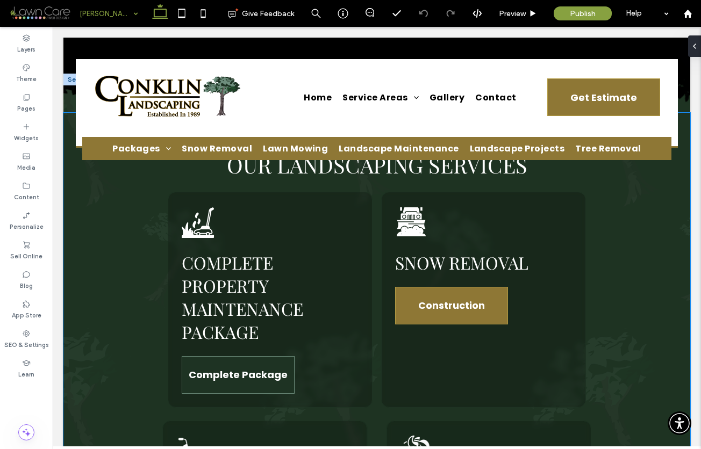
click at [251, 362] on span "Complete Package" at bounding box center [238, 374] width 99 height 25
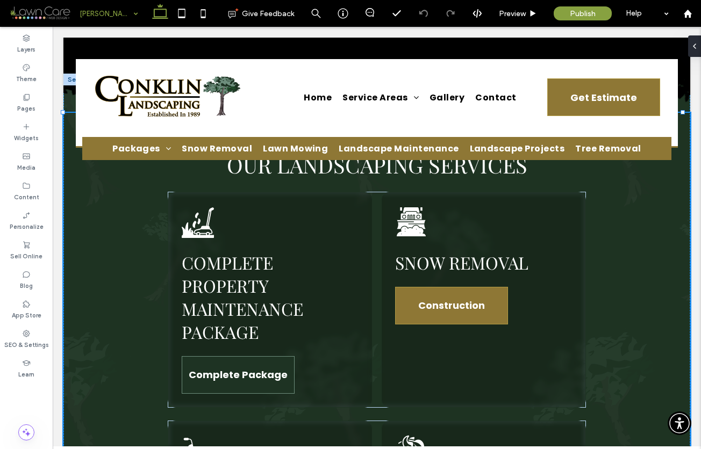
click at [251, 362] on span "Complete Package" at bounding box center [238, 374] width 99 height 25
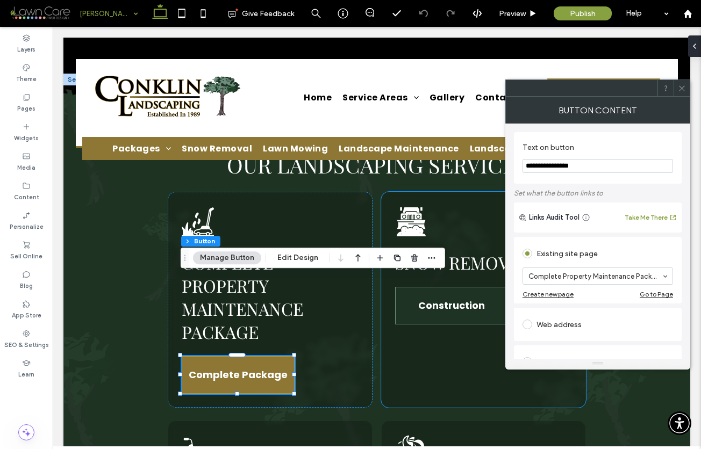
click at [444, 293] on span "Construction" at bounding box center [451, 305] width 67 height 25
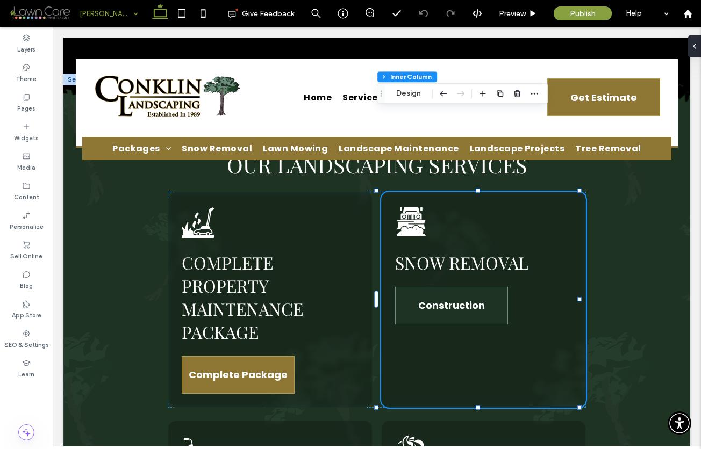
click at [444, 293] on span "Construction" at bounding box center [451, 305] width 67 height 25
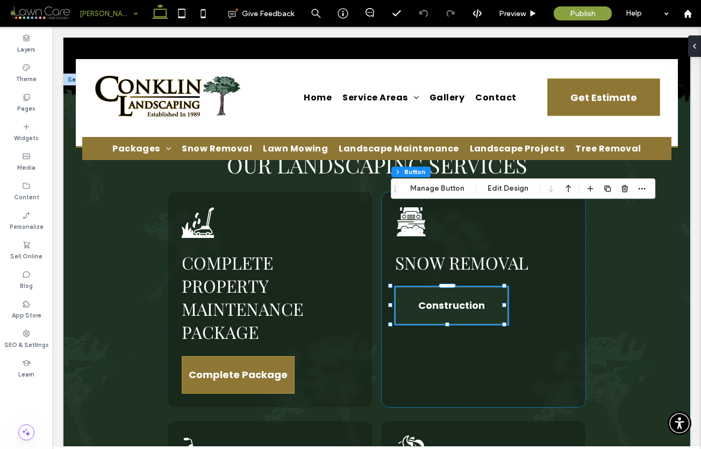
click at [451, 293] on span "Construction" at bounding box center [451, 305] width 67 height 25
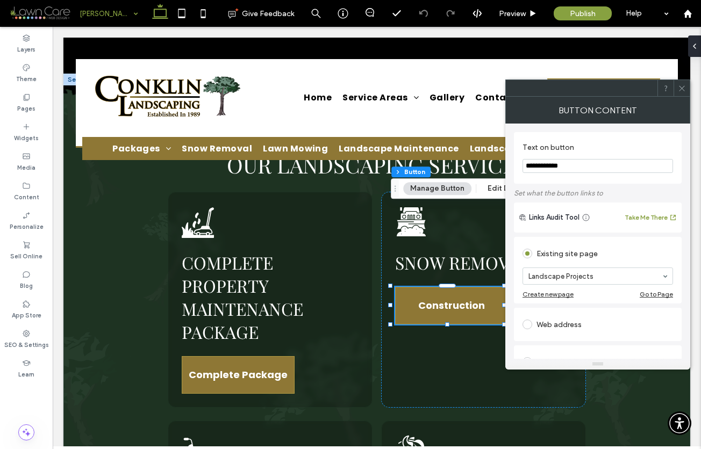
drag, startPoint x: 569, startPoint y: 166, endPoint x: 511, endPoint y: 167, distance: 58.1
click at [510, 167] on div "**********" at bounding box center [597, 241] width 185 height 235
type input "**********"
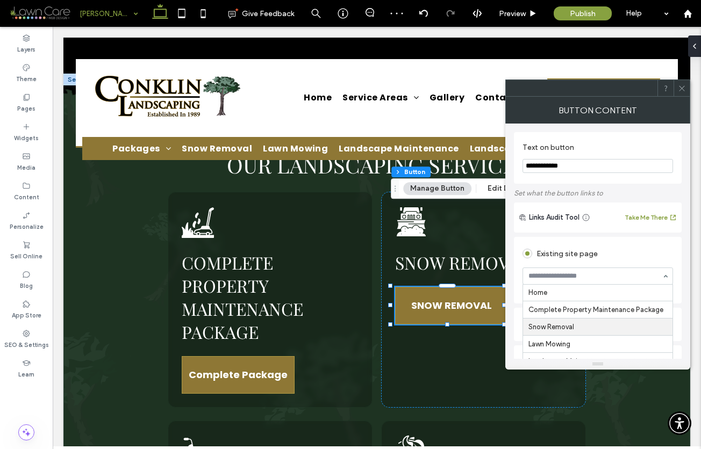
scroll to position [0, 0]
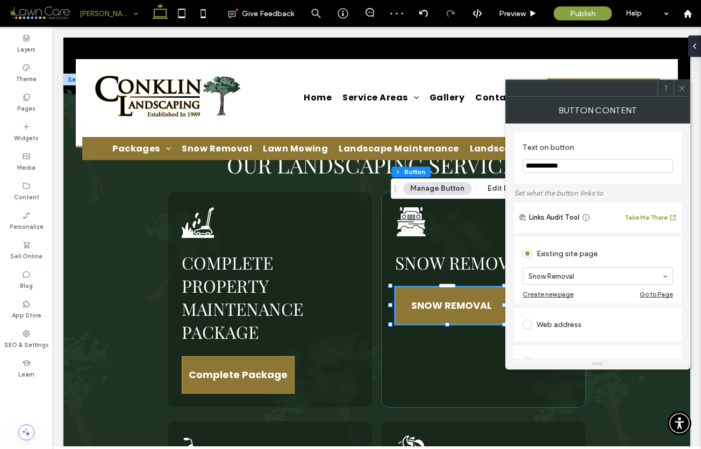
click at [680, 89] on use at bounding box center [681, 87] width 5 height 5
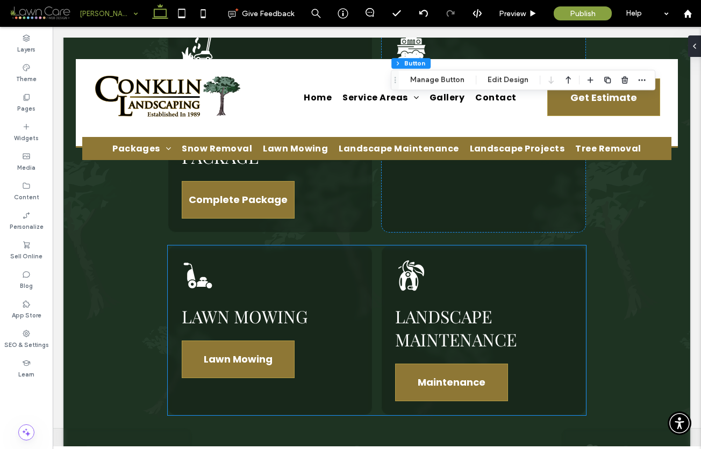
scroll to position [1767, 0]
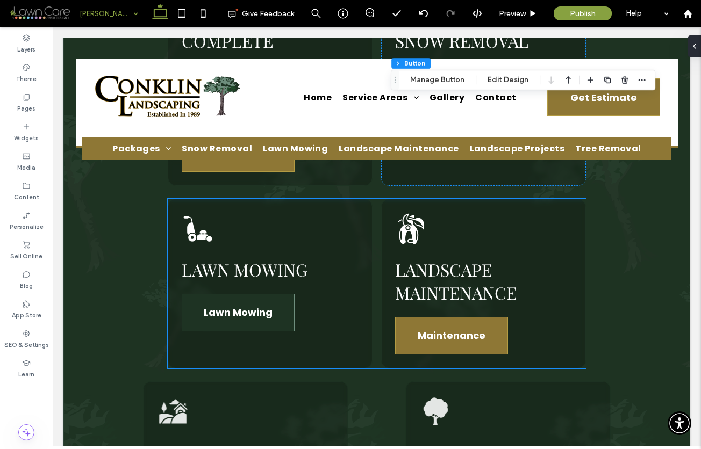
click at [259, 300] on span "Lawn Mowing" at bounding box center [238, 312] width 69 height 25
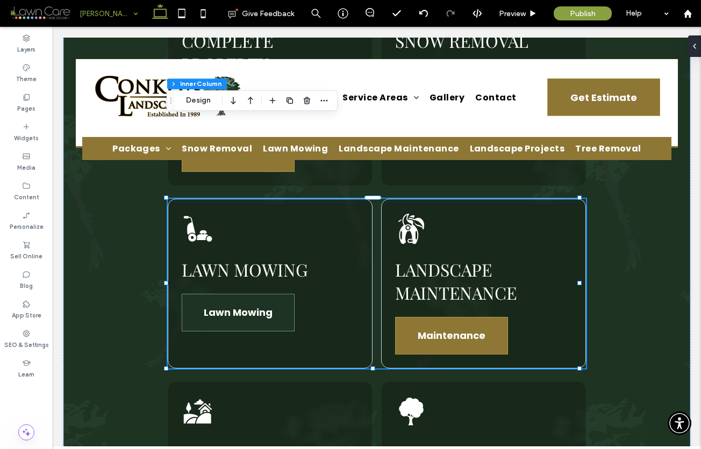
click at [259, 300] on span "Lawn Mowing" at bounding box center [238, 312] width 69 height 25
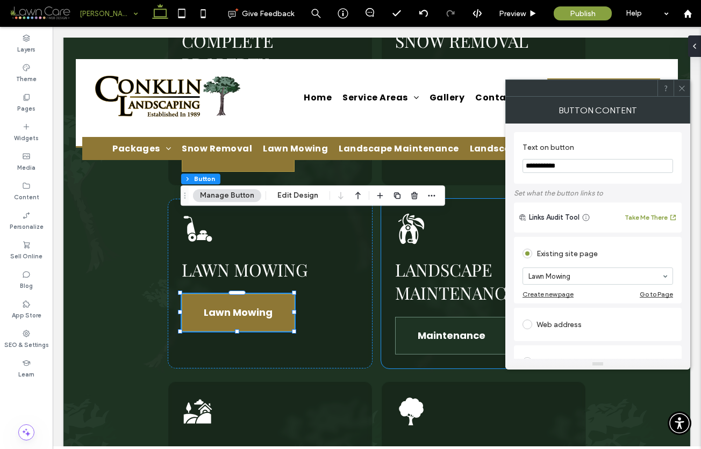
click at [442, 323] on span "Maintenance" at bounding box center [452, 335] width 68 height 25
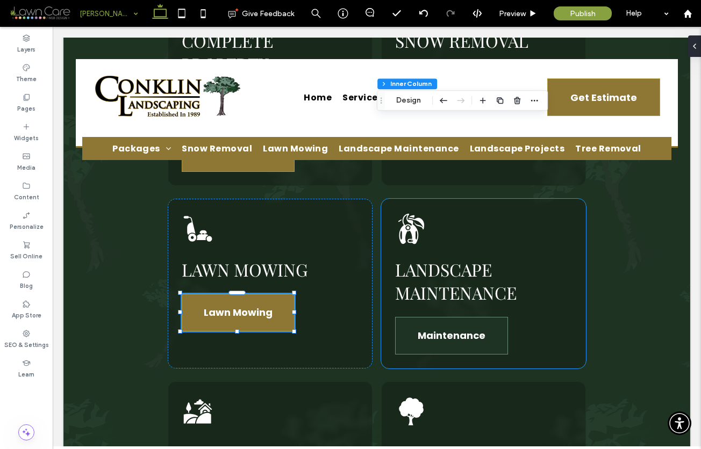
click at [442, 323] on span "Maintenance" at bounding box center [452, 335] width 68 height 25
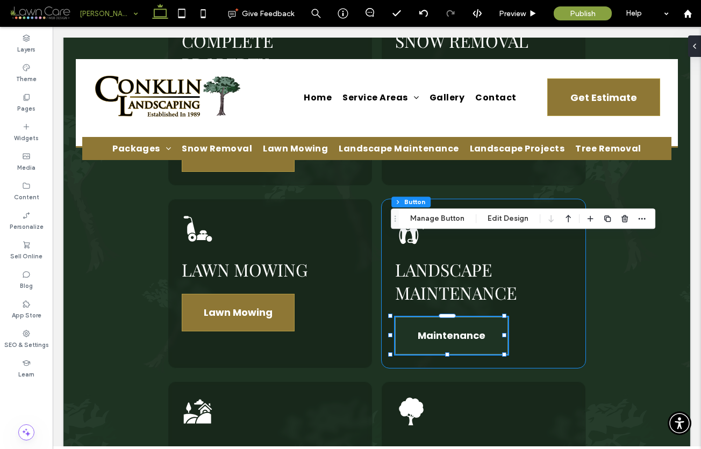
click at [442, 323] on span "Maintenance" at bounding box center [452, 335] width 68 height 25
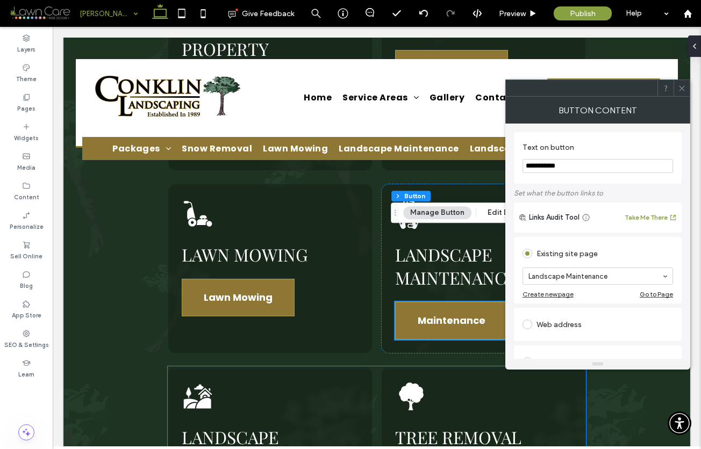
scroll to position [1788, 0]
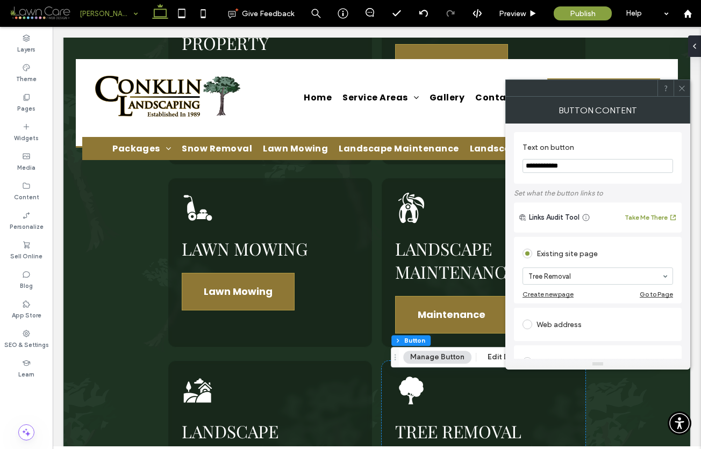
click at [680, 84] on icon at bounding box center [682, 88] width 8 height 8
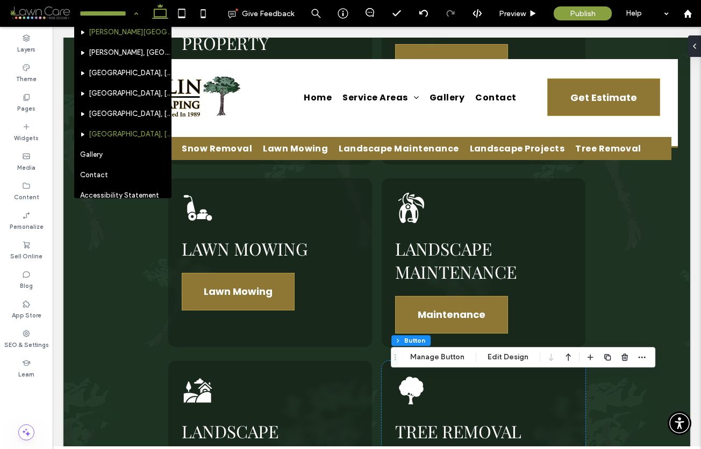
scroll to position [484, 0]
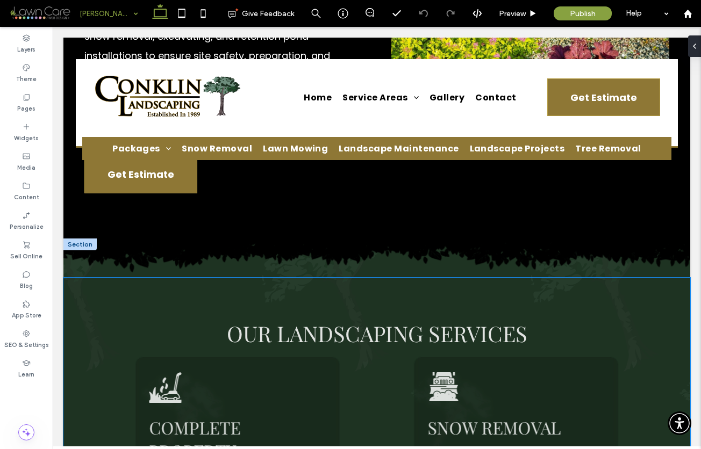
scroll to position [1381, 0]
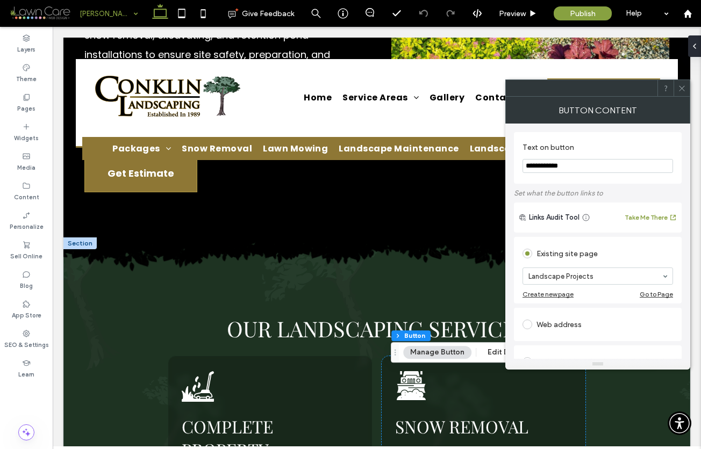
drag, startPoint x: 564, startPoint y: 164, endPoint x: 515, endPoint y: 167, distance: 49.0
click at [516, 167] on div "**********" at bounding box center [598, 158] width 168 height 52
drag, startPoint x: 573, startPoint y: 166, endPoint x: 525, endPoint y: 166, distance: 48.4
click at [526, 166] on input "**********" at bounding box center [597, 166] width 150 height 14
type input "**********"
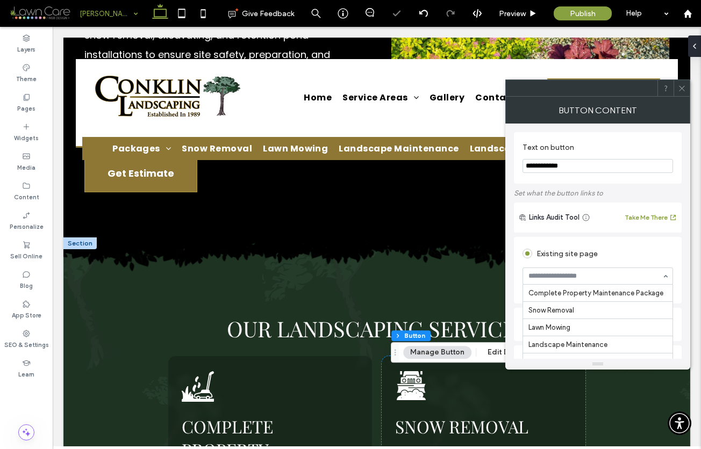
scroll to position [1, 0]
click at [683, 83] on span at bounding box center [682, 88] width 8 height 16
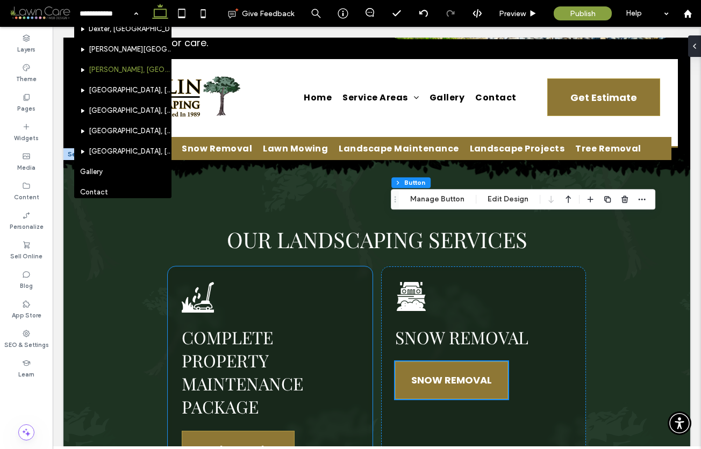
scroll to position [1535, 0]
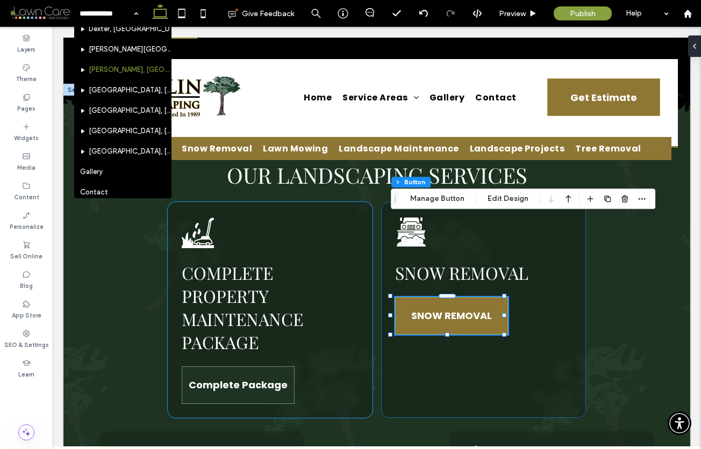
click at [217, 372] on span "Complete Package" at bounding box center [238, 384] width 99 height 25
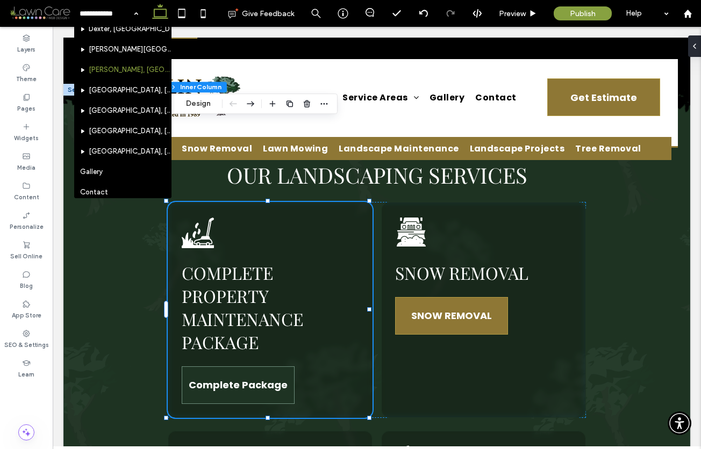
click at [217, 372] on span "Complete Package" at bounding box center [238, 384] width 99 height 25
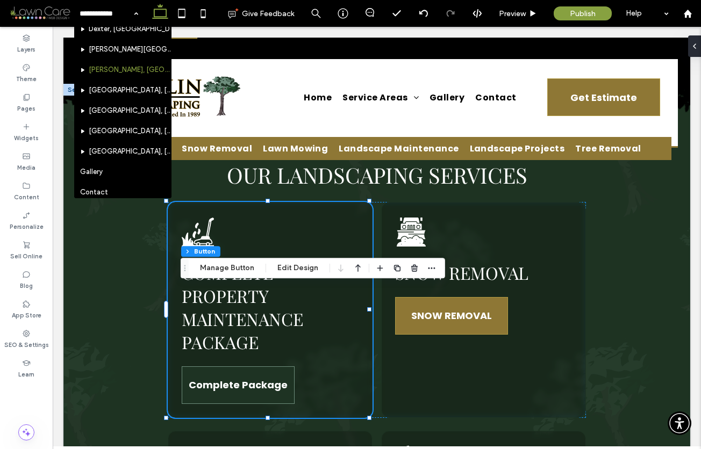
click at [217, 372] on span "Complete Package" at bounding box center [238, 384] width 99 height 25
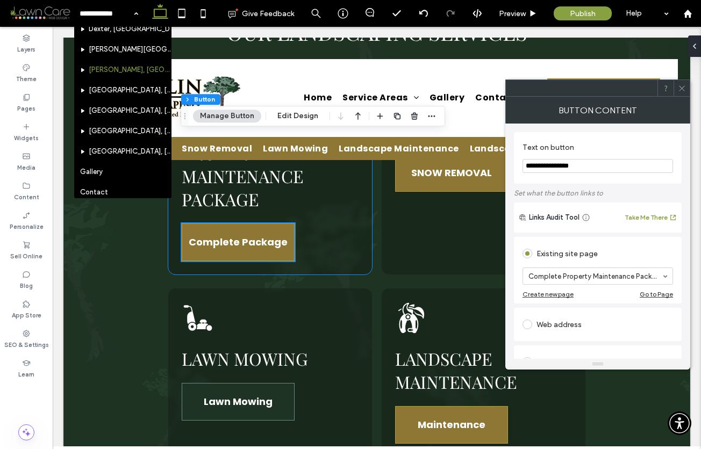
scroll to position [1687, 0]
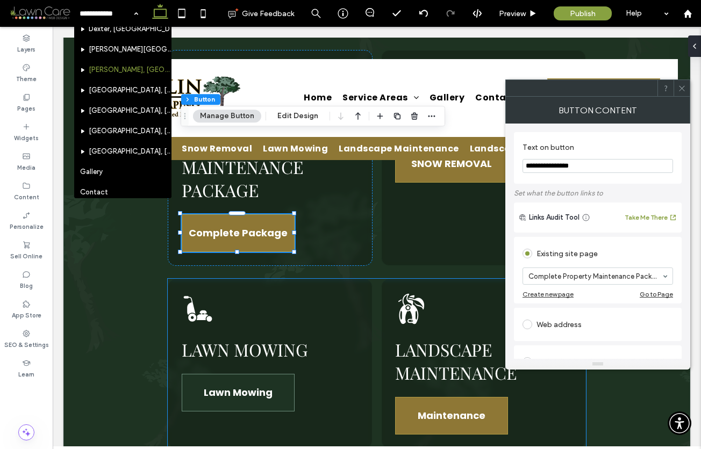
click at [218, 380] on span "Lawn Mowing" at bounding box center [238, 392] width 69 height 25
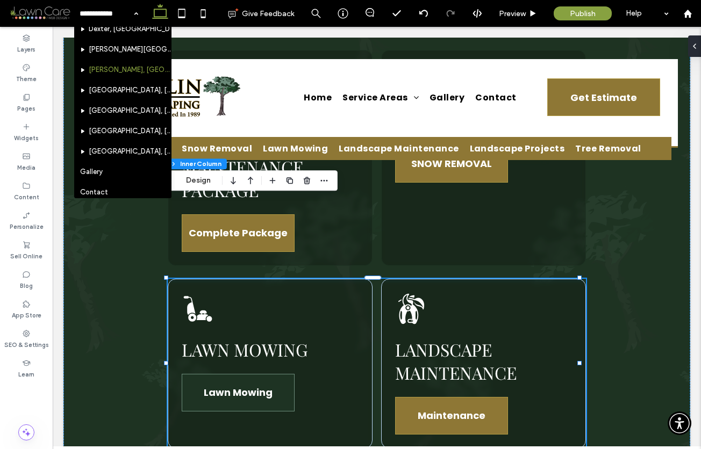
click at [218, 380] on span "Lawn Mowing" at bounding box center [238, 392] width 69 height 25
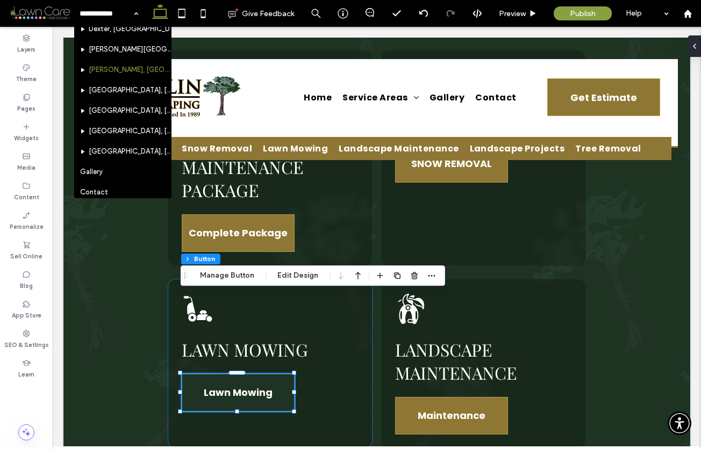
click at [218, 380] on span "Lawn Mowing" at bounding box center [238, 392] width 69 height 25
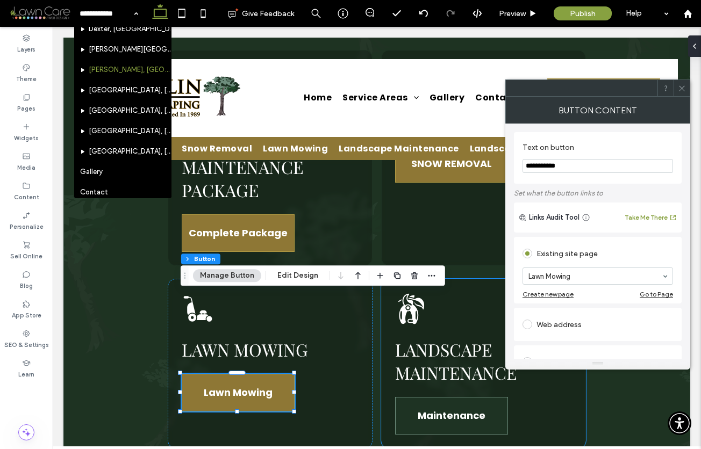
click at [424, 403] on span "Maintenance" at bounding box center [452, 415] width 68 height 25
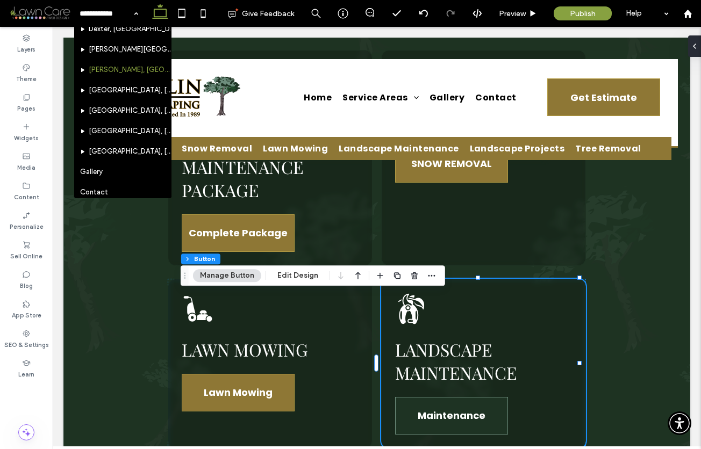
click at [424, 403] on span "Maintenance" at bounding box center [452, 415] width 68 height 25
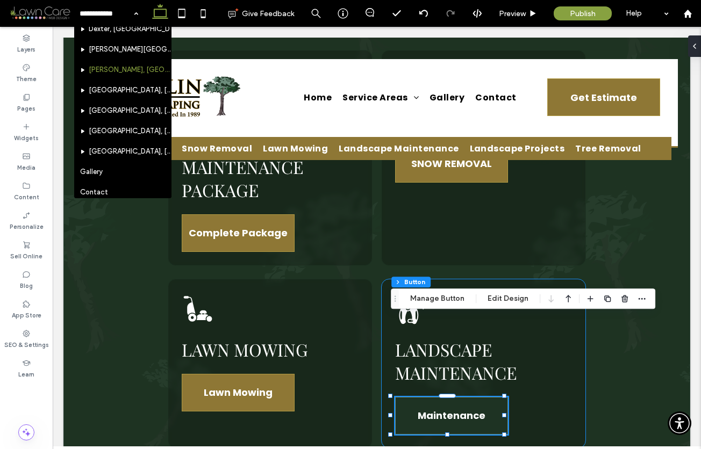
click at [424, 403] on span "Maintenance" at bounding box center [452, 415] width 68 height 25
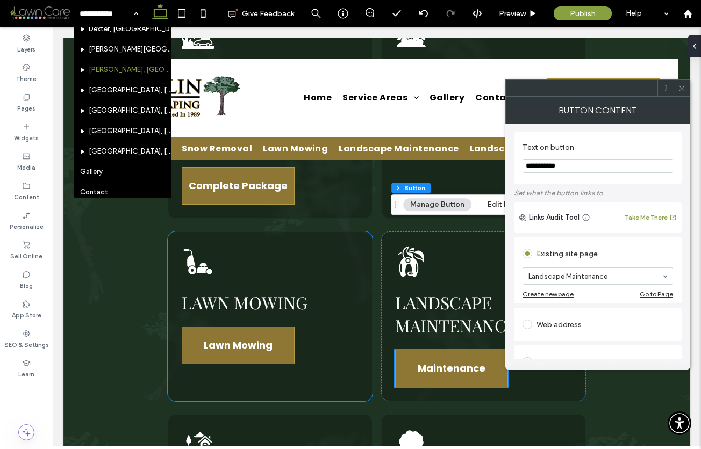
scroll to position [1789, 0]
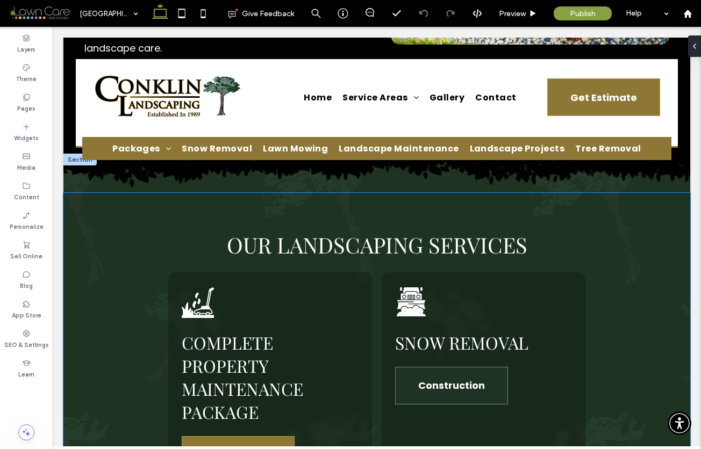
scroll to position [1466, 0]
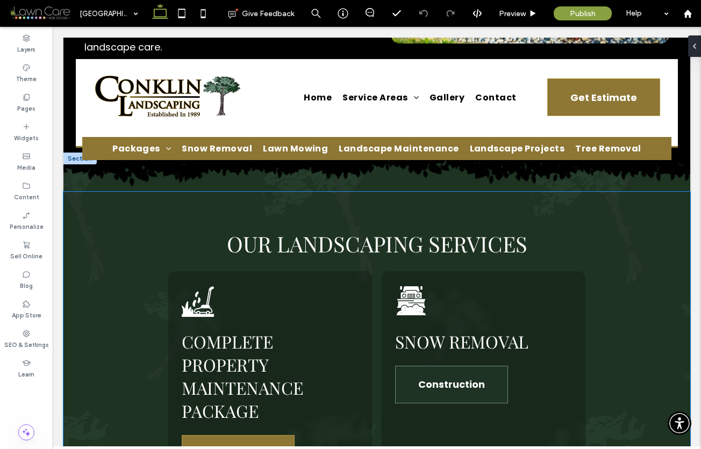
click at [443, 372] on span "Construction" at bounding box center [451, 384] width 67 height 25
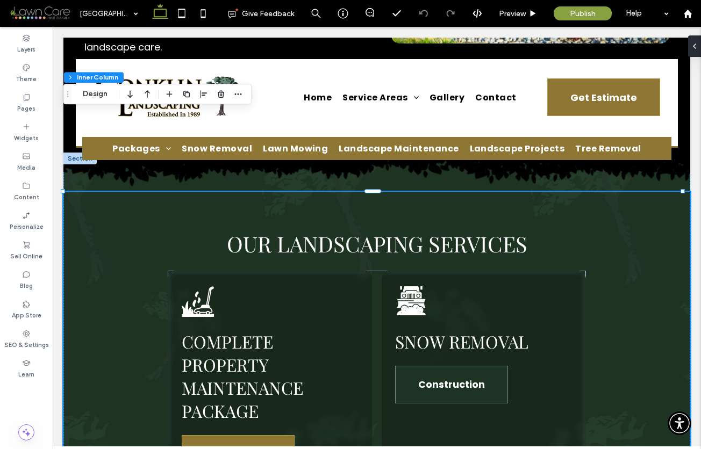
click at [443, 372] on span "Construction" at bounding box center [451, 384] width 67 height 25
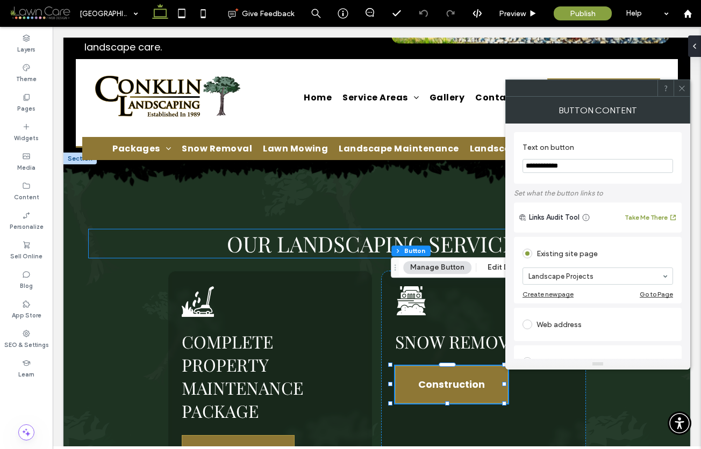
drag, startPoint x: 551, startPoint y: 167, endPoint x: 505, endPoint y: 169, distance: 45.7
click at [505, 169] on div "**********" at bounding box center [597, 241] width 185 height 235
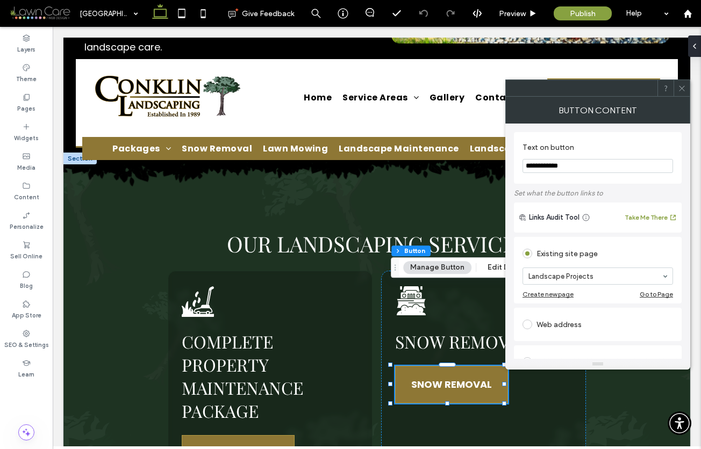
type input "**********"
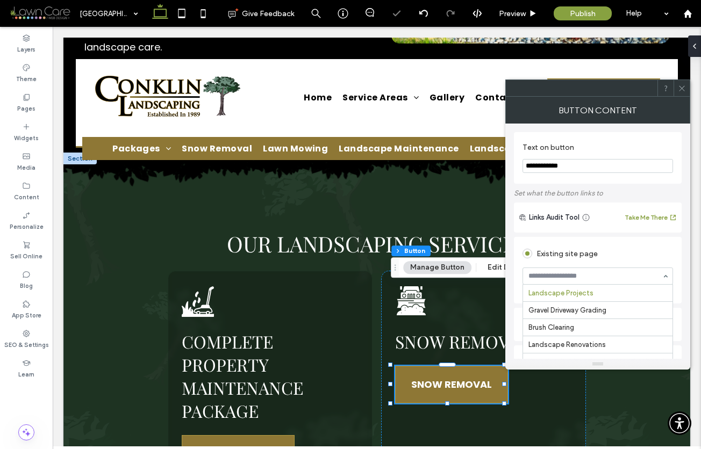
scroll to position [0, 0]
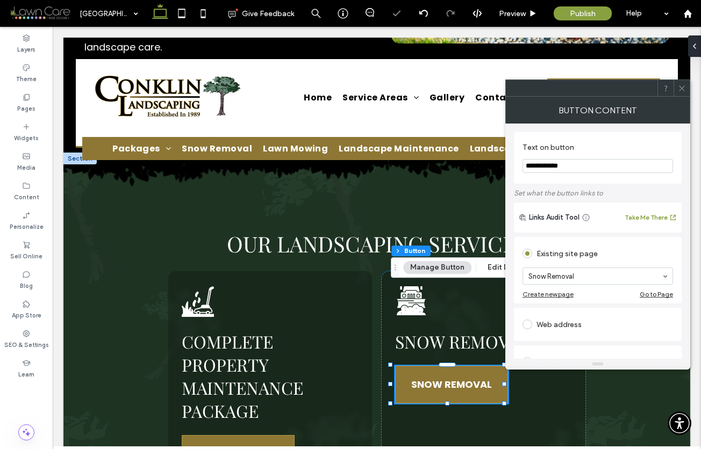
click at [679, 91] on icon at bounding box center [682, 88] width 8 height 8
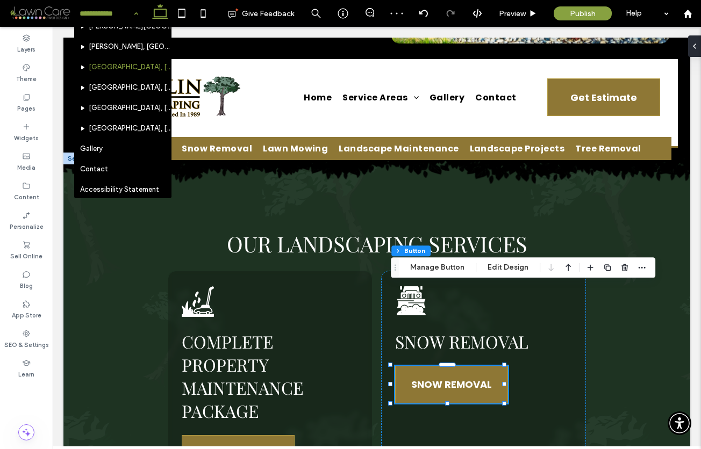
scroll to position [501, 0]
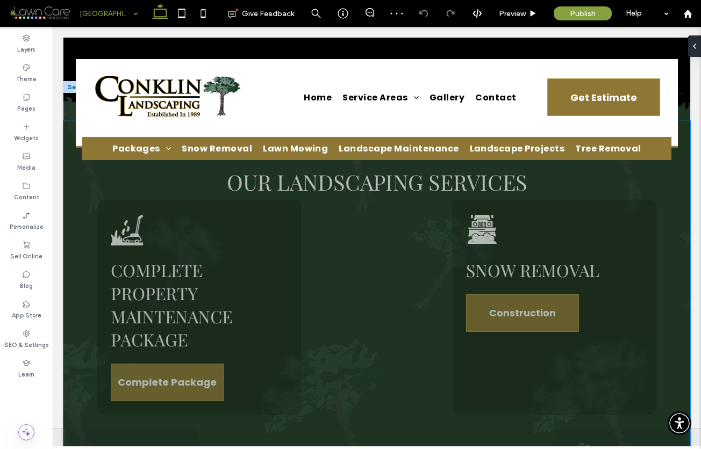
scroll to position [1561, 0]
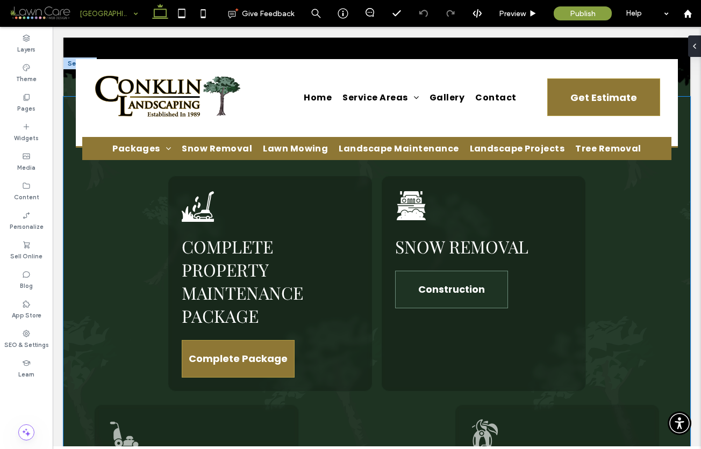
click at [479, 277] on span "Construction" at bounding box center [451, 289] width 67 height 25
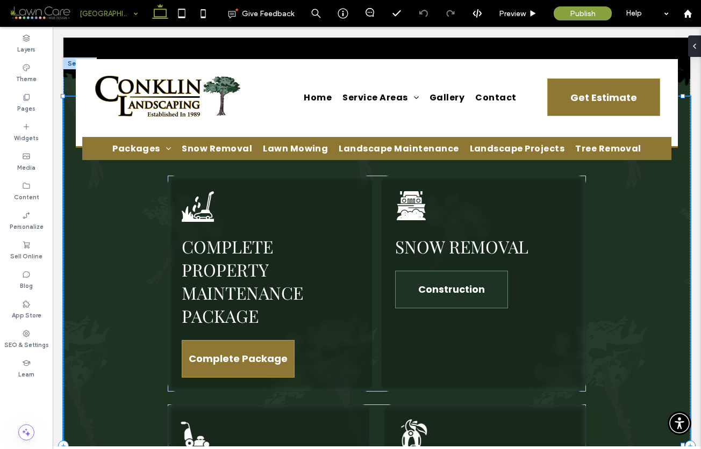
click at [479, 277] on span "Construction" at bounding box center [451, 289] width 67 height 25
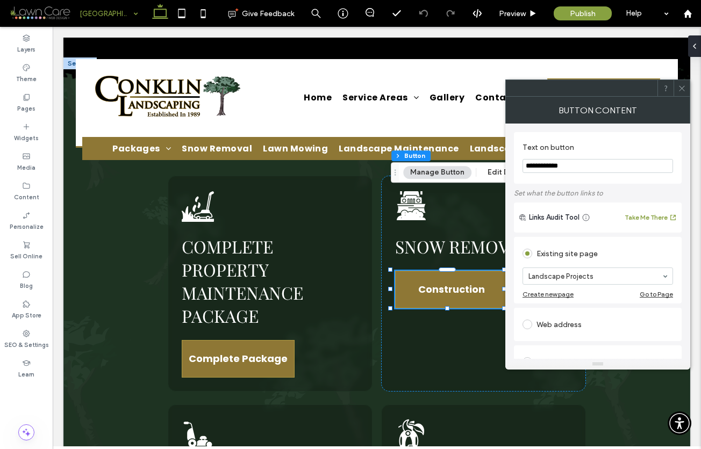
drag, startPoint x: 570, startPoint y: 167, endPoint x: 512, endPoint y: 166, distance: 58.1
click at [512, 166] on div "**********" at bounding box center [597, 241] width 185 height 235
type input "**********"
click at [682, 87] on use at bounding box center [681, 87] width 5 height 5
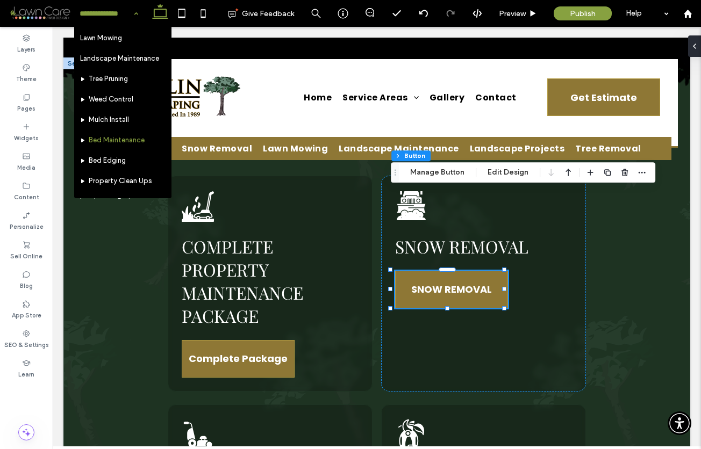
scroll to position [61, 0]
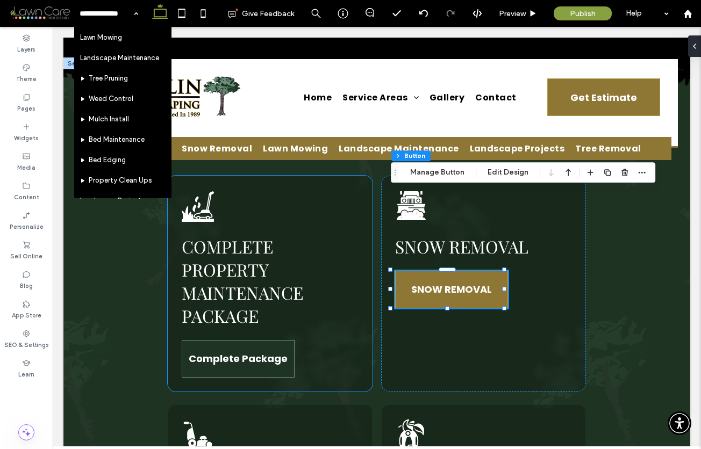
click at [221, 346] on span "Complete Package" at bounding box center [238, 358] width 99 height 25
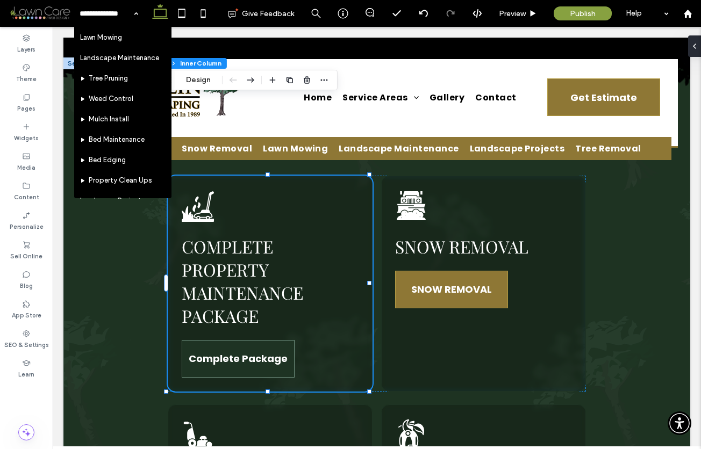
click at [221, 346] on span "Complete Package" at bounding box center [238, 358] width 99 height 25
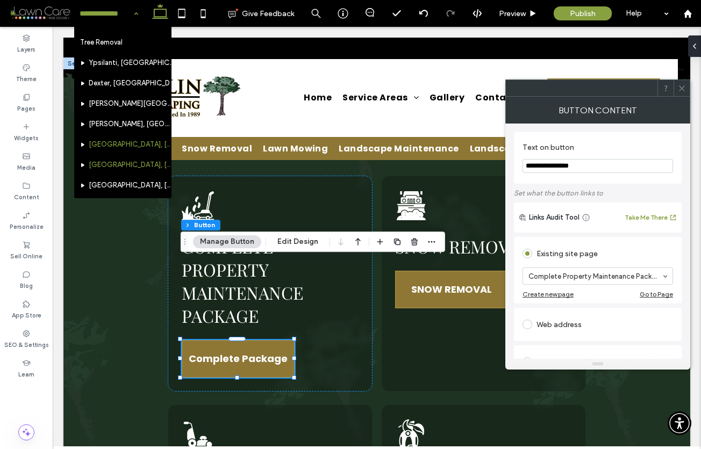
scroll to position [429, 0]
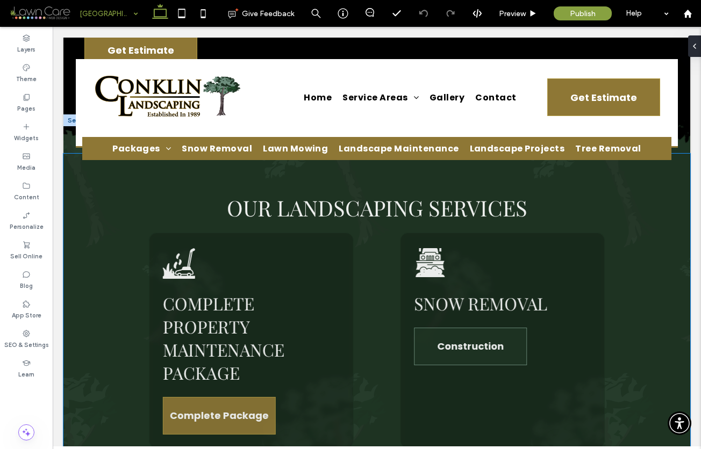
scroll to position [1506, 0]
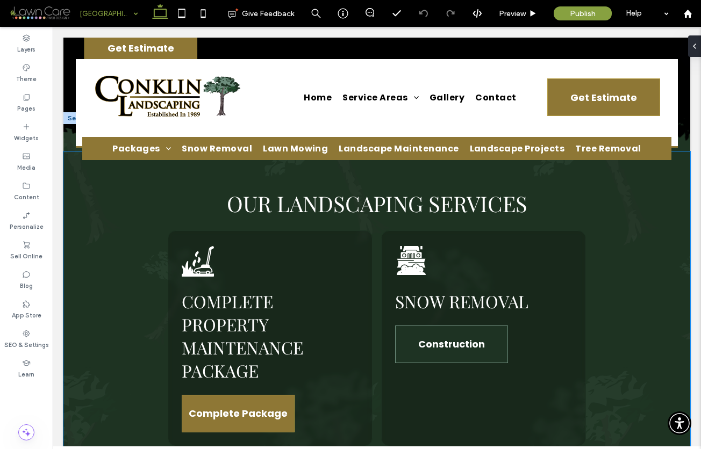
click at [442, 332] on span "Construction" at bounding box center [451, 344] width 67 height 25
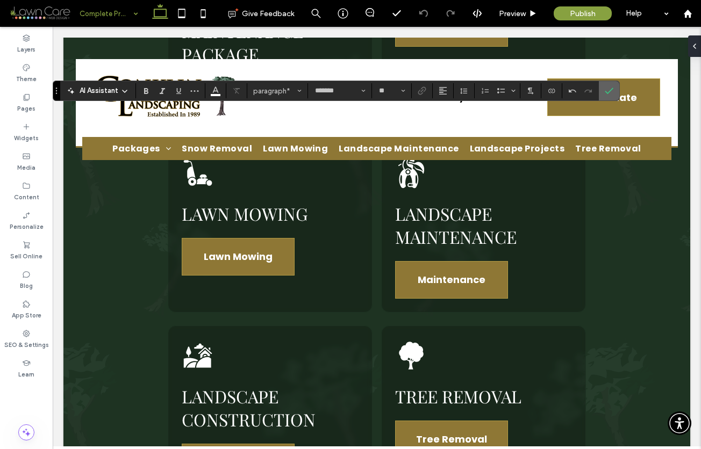
click at [612, 90] on icon "Confirm" at bounding box center [609, 91] width 9 height 9
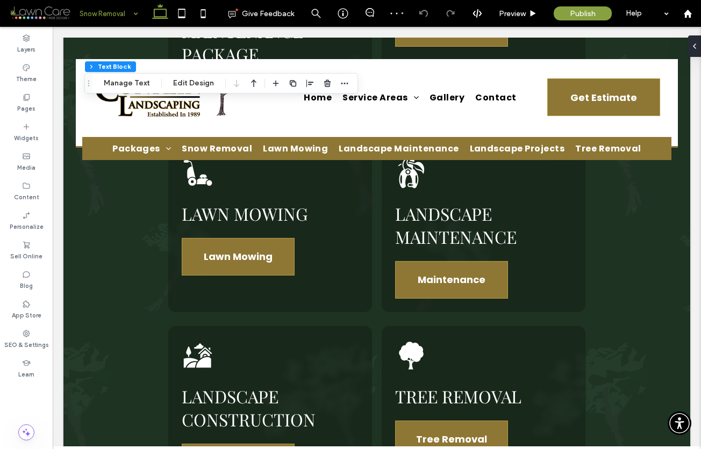
type input "*******"
type input "**"
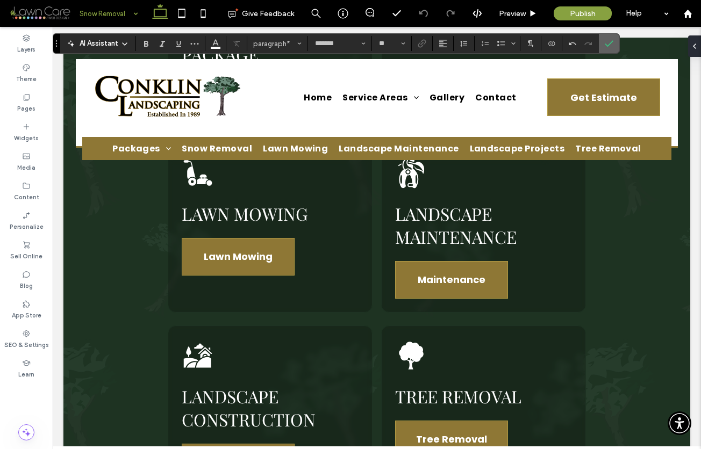
click at [605, 39] on icon "Confirm" at bounding box center [609, 43] width 9 height 9
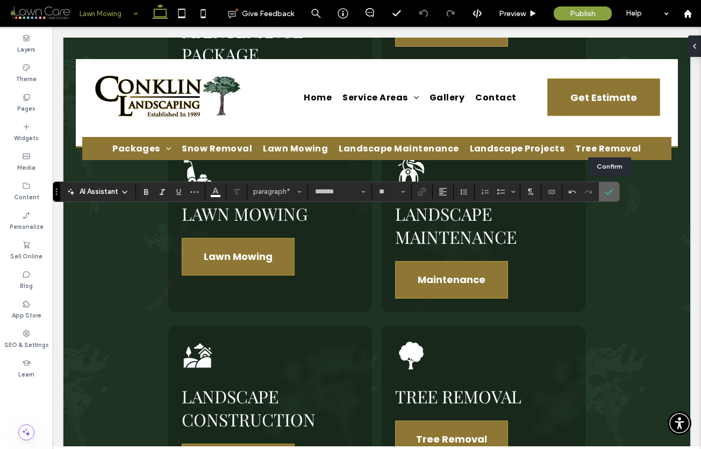
click at [608, 191] on icon "Confirm" at bounding box center [609, 192] width 9 height 9
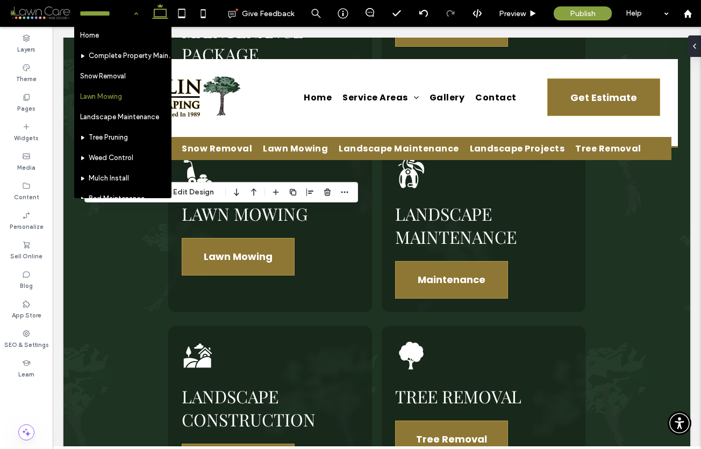
scroll to position [2, 0]
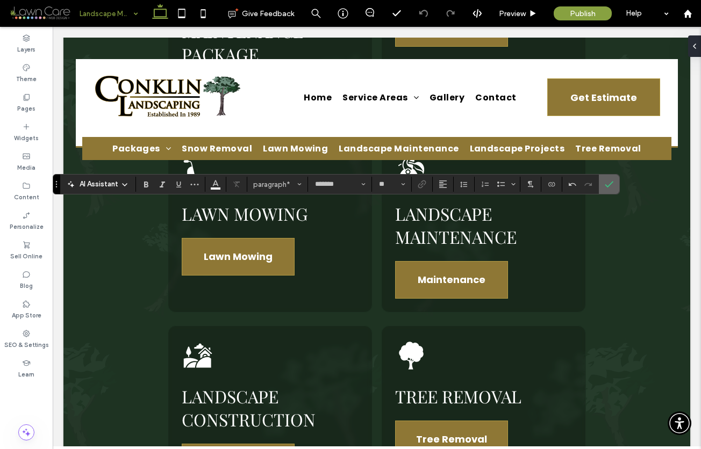
click at [612, 184] on icon "Confirm" at bounding box center [609, 184] width 9 height 9
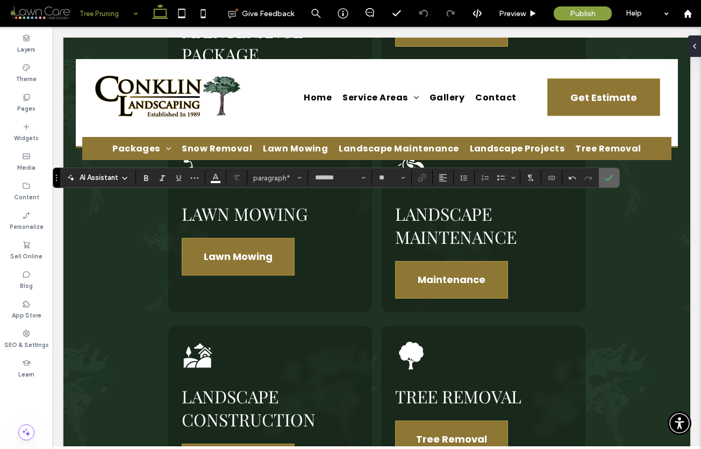
click at [612, 178] on icon "Confirm" at bounding box center [609, 178] width 9 height 9
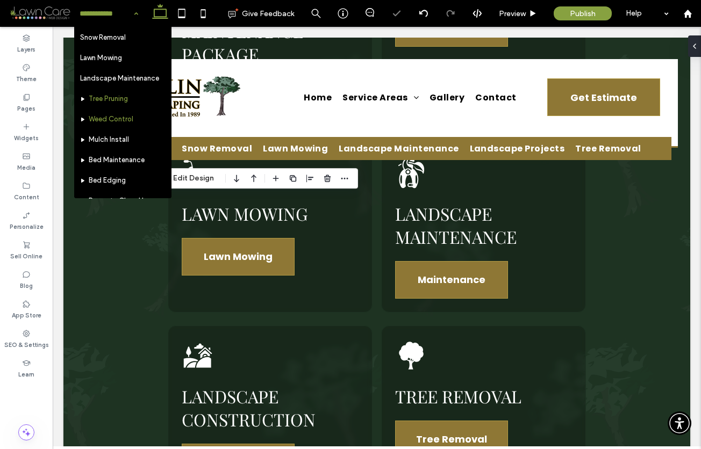
scroll to position [41, 0]
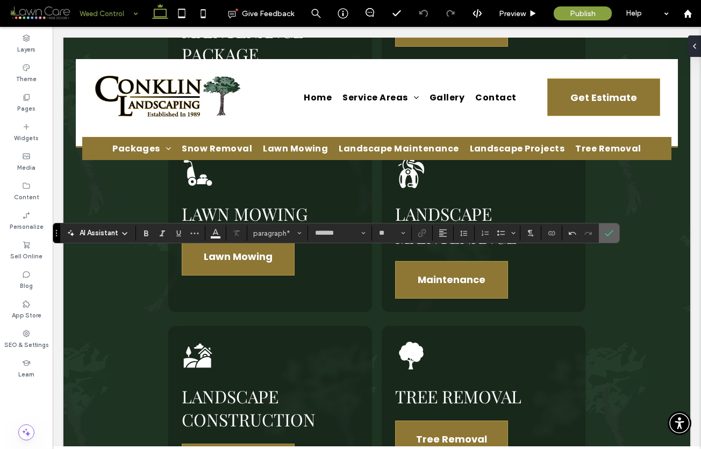
click at [612, 230] on use "Confirm" at bounding box center [609, 233] width 9 height 6
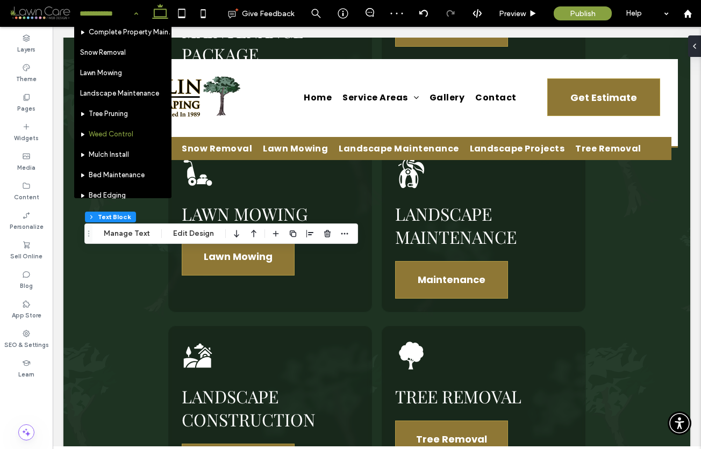
scroll to position [44, 0]
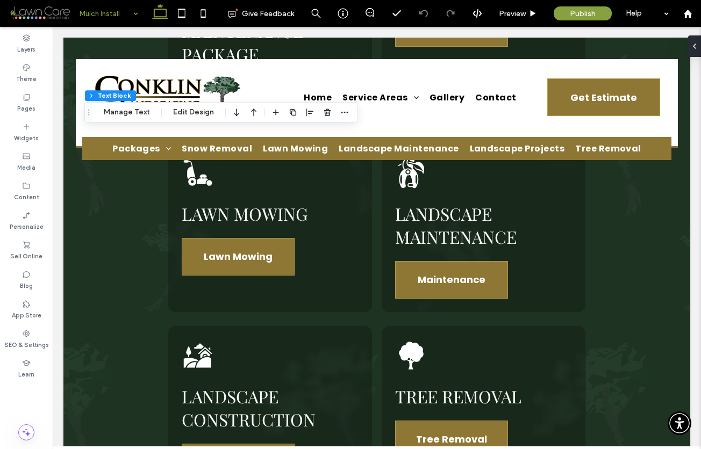
type input "*******"
type input "**"
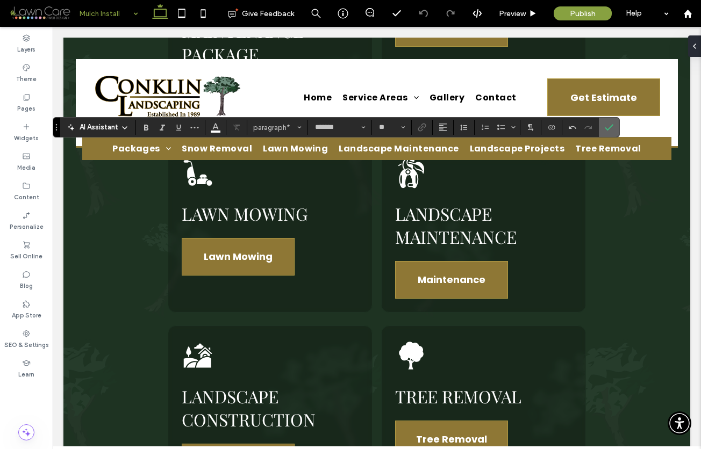
click at [611, 123] on icon "Confirm" at bounding box center [609, 127] width 9 height 9
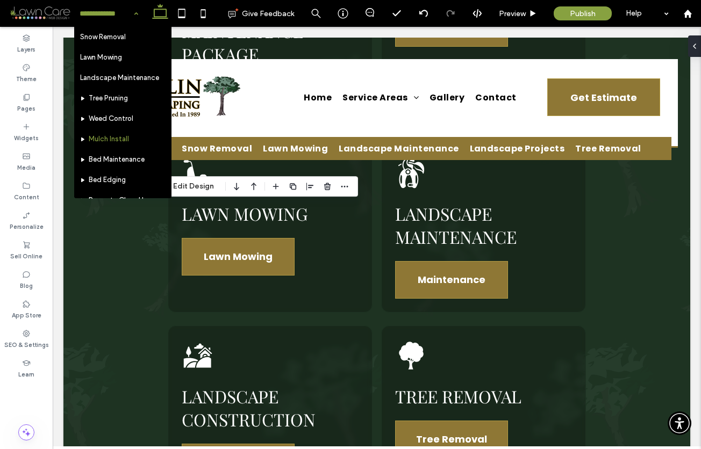
scroll to position [42, 0]
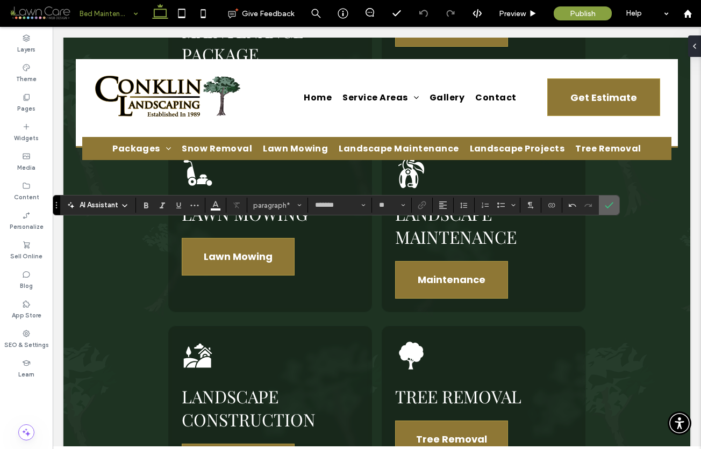
click at [607, 206] on icon "Confirm" at bounding box center [609, 205] width 9 height 9
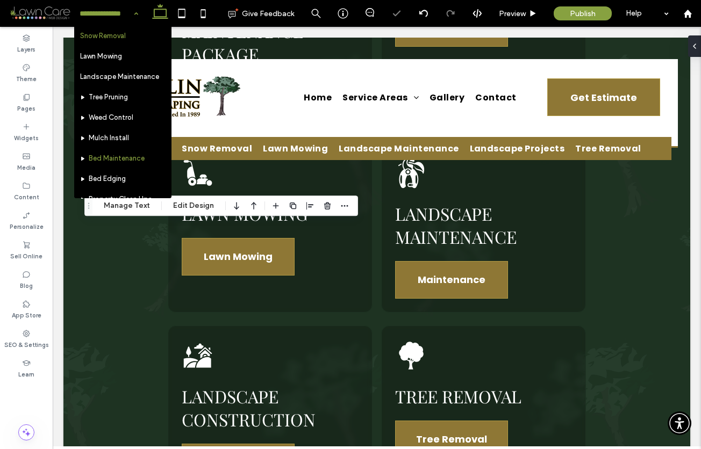
scroll to position [117, 0]
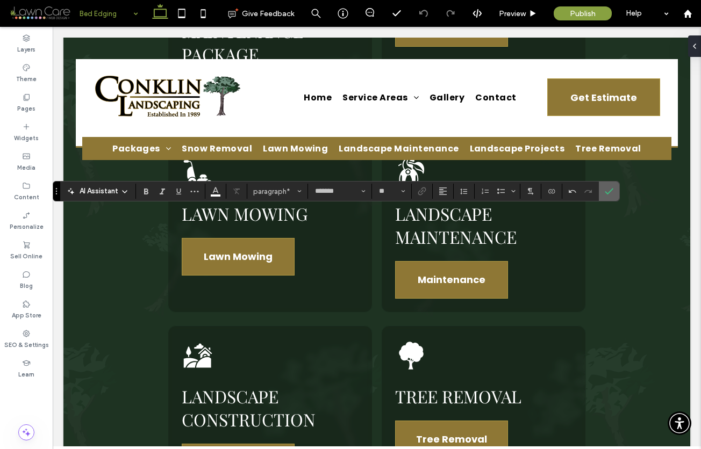
click at [608, 188] on icon "Confirm" at bounding box center [609, 191] width 9 height 9
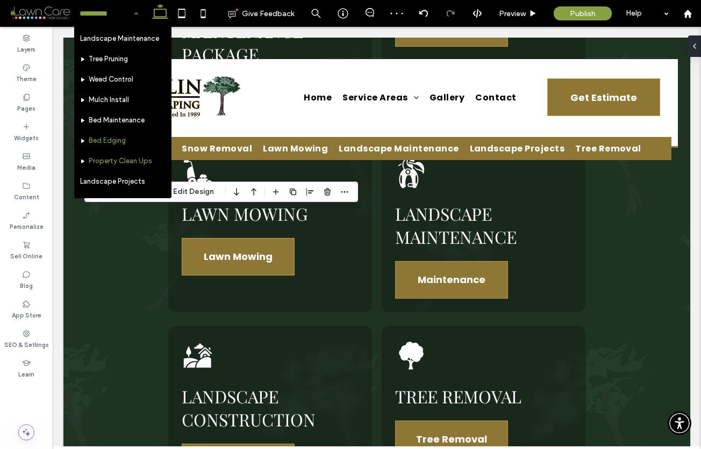
scroll to position [113, 0]
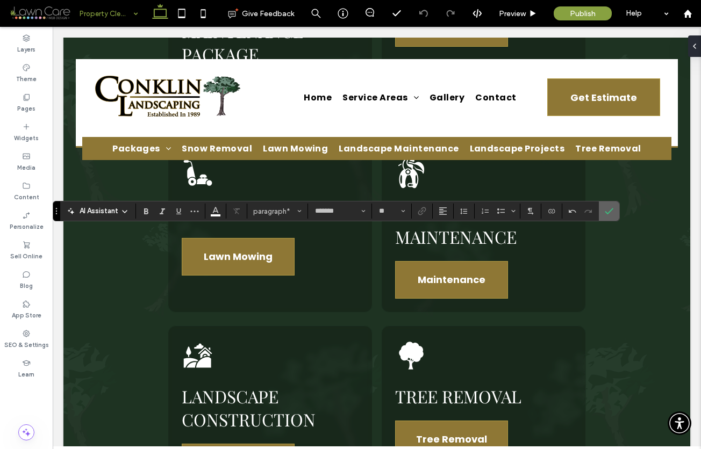
click at [611, 212] on icon "Confirm" at bounding box center [609, 211] width 9 height 9
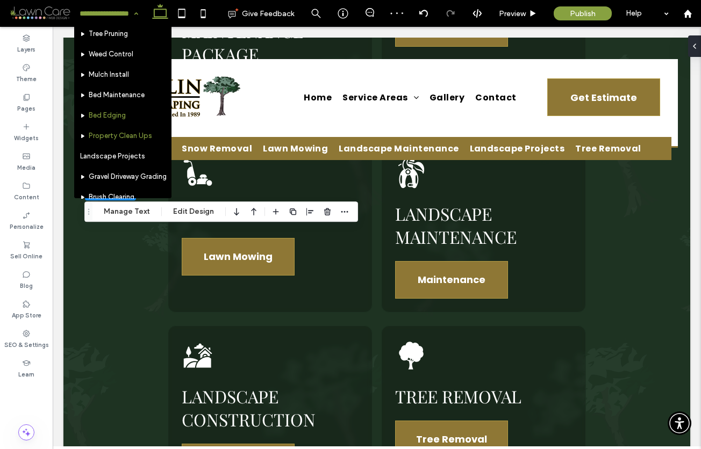
scroll to position [121, 0]
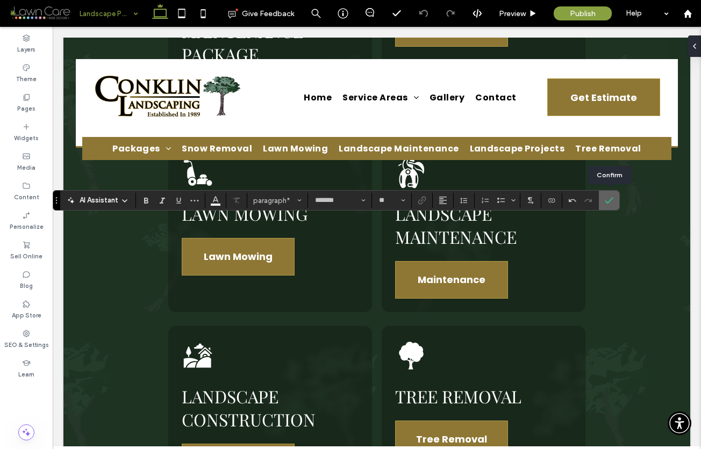
click at [607, 200] on icon "Confirm" at bounding box center [609, 200] width 9 height 9
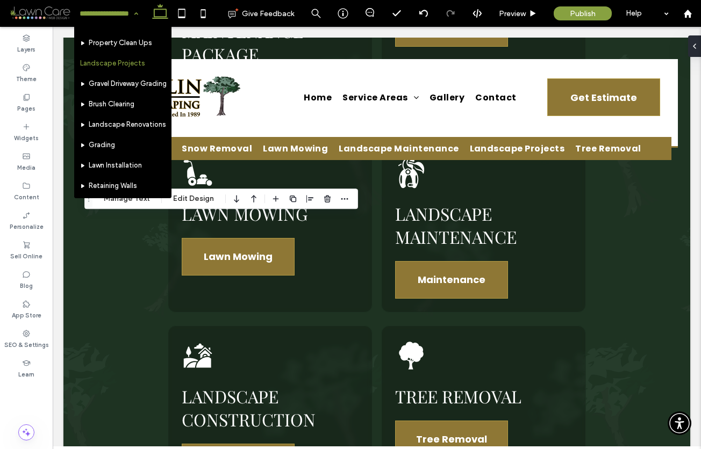
scroll to position [203, 0]
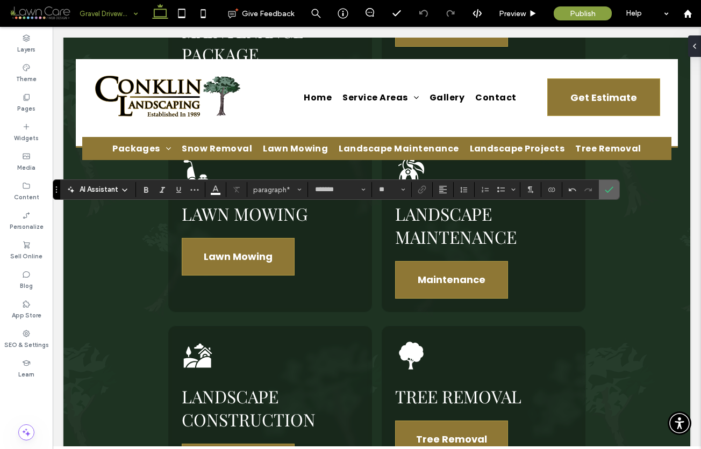
click at [605, 193] on icon "Confirm" at bounding box center [609, 189] width 9 height 9
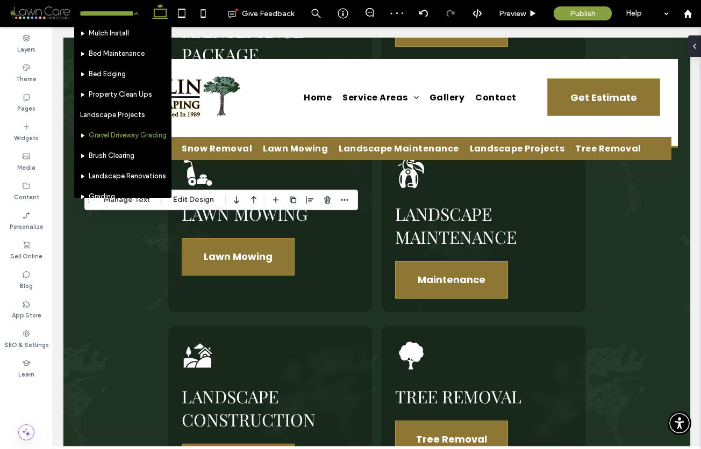
scroll to position [150, 0]
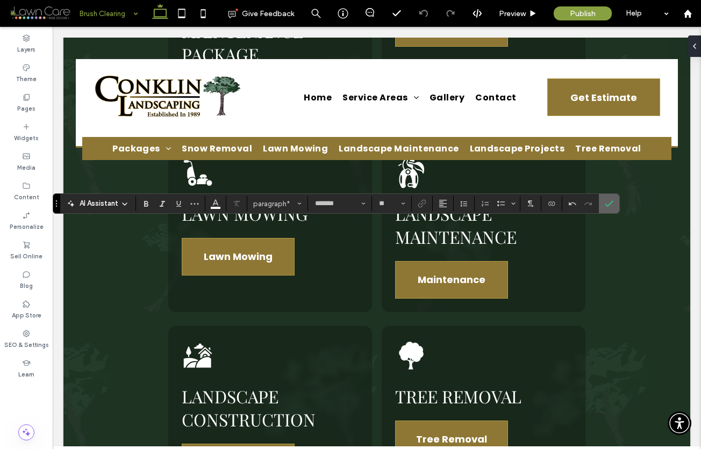
click at [611, 205] on icon "Confirm" at bounding box center [609, 203] width 9 height 9
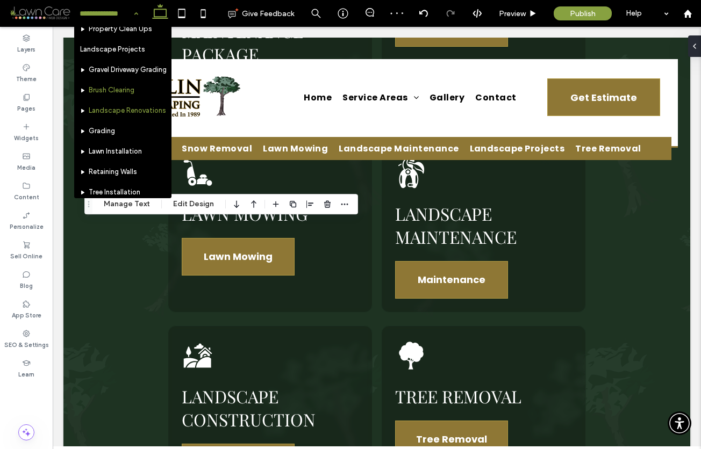
scroll to position [217, 0]
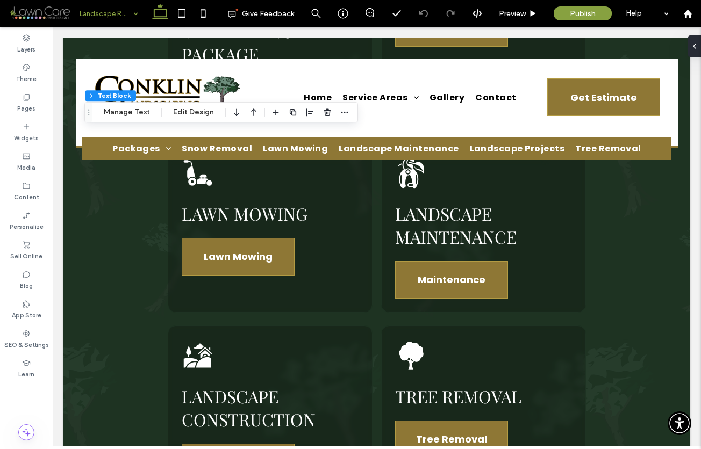
type input "*******"
type input "**"
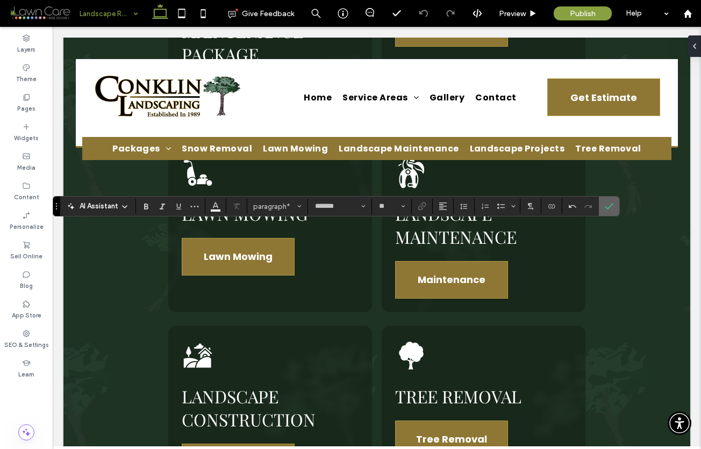
click at [611, 202] on icon "Confirm" at bounding box center [609, 206] width 9 height 9
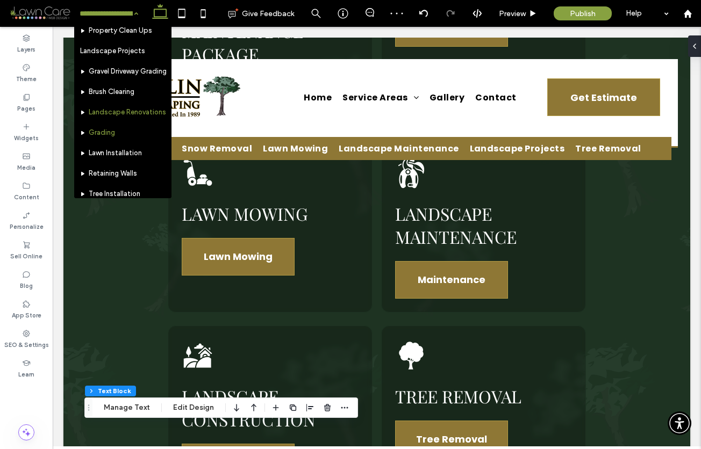
scroll to position [219, 0]
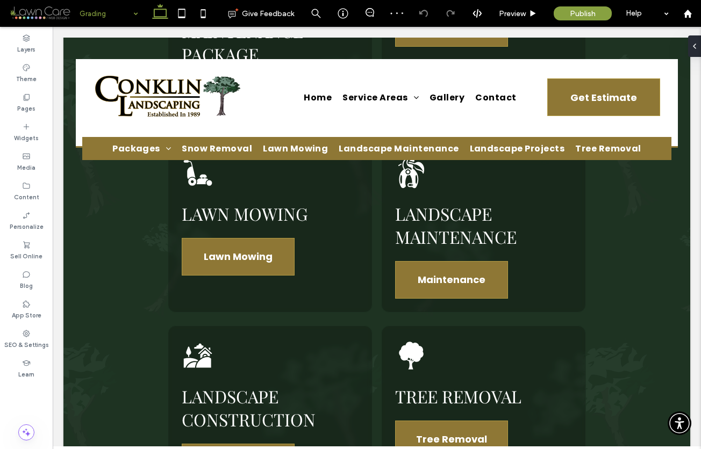
type input "*******"
type input "**"
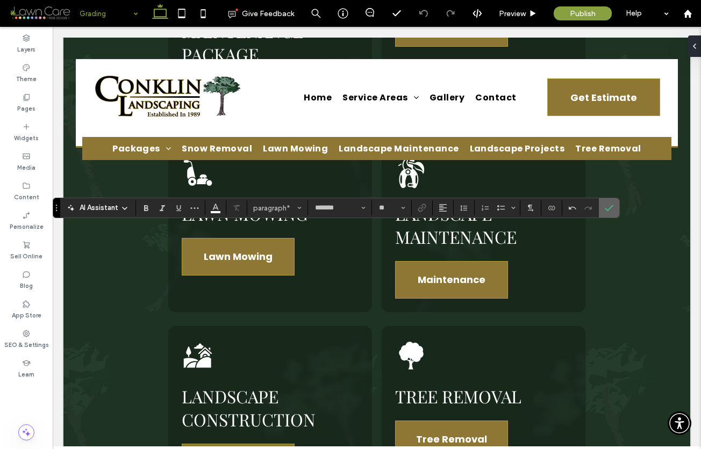
click at [611, 207] on use "Confirm" at bounding box center [609, 208] width 9 height 6
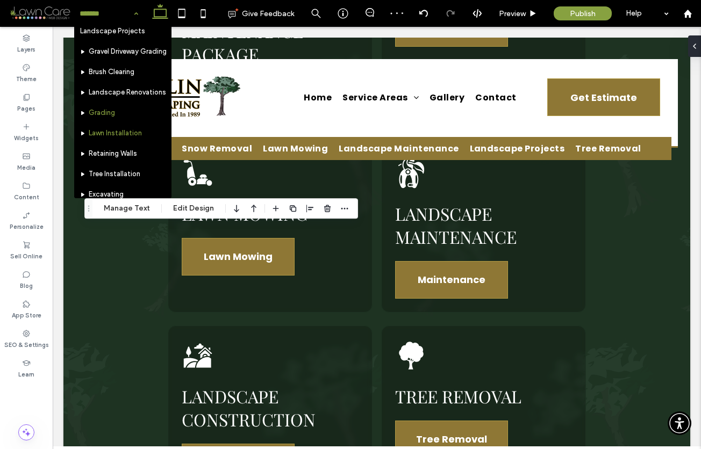
scroll to position [233, 0]
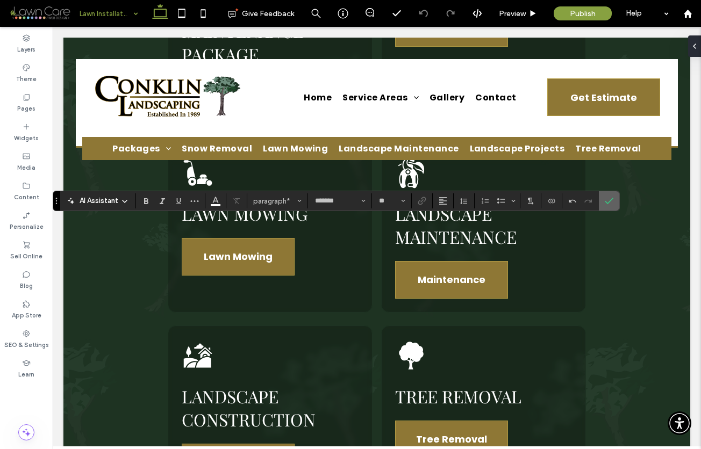
click at [610, 204] on icon "Confirm" at bounding box center [609, 201] width 9 height 9
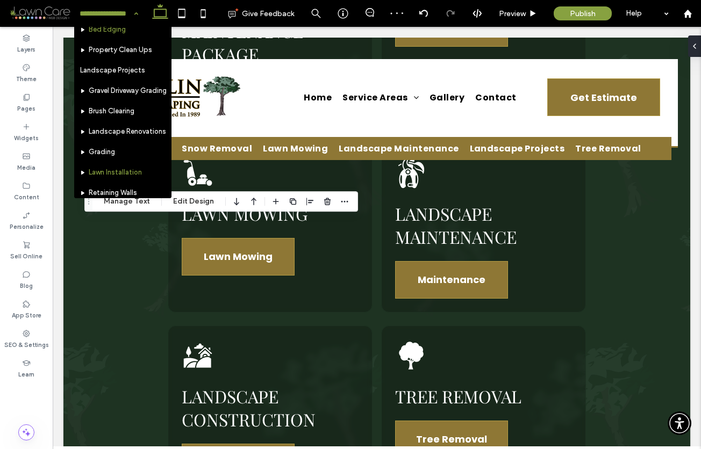
scroll to position [271, 0]
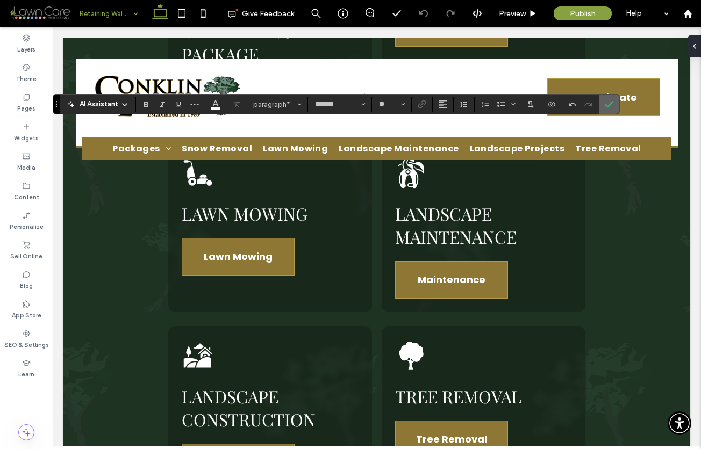
click at [607, 98] on span "Confirm" at bounding box center [607, 104] width 5 height 19
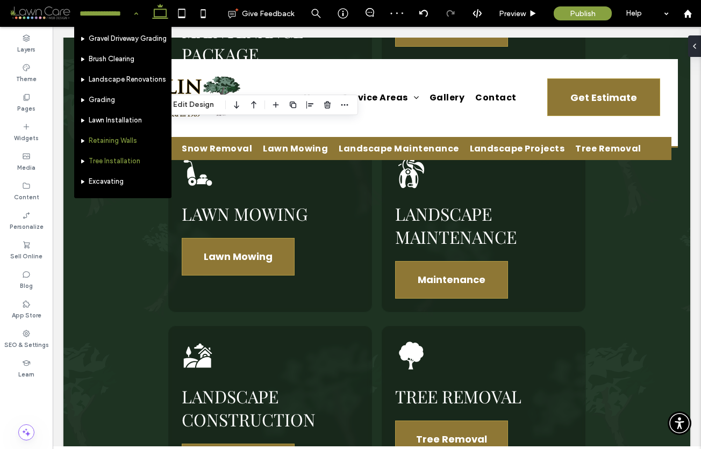
scroll to position [245, 0]
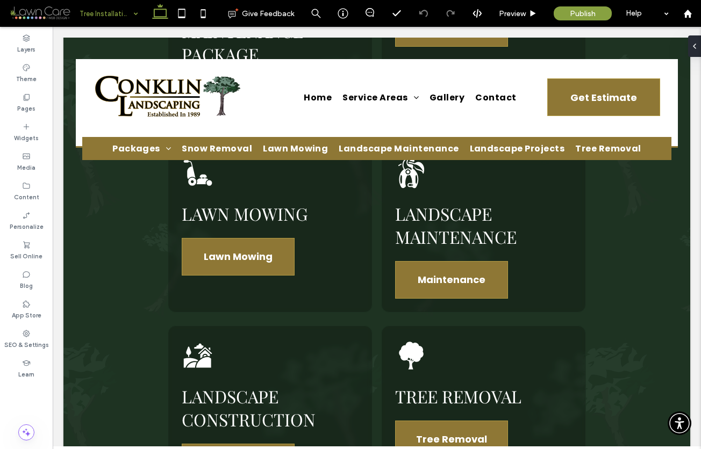
type input "*******"
type input "**"
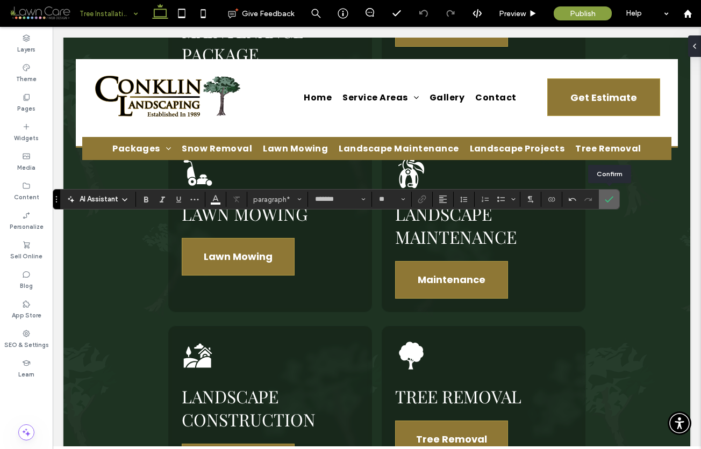
click at [606, 198] on icon "Confirm" at bounding box center [609, 199] width 9 height 9
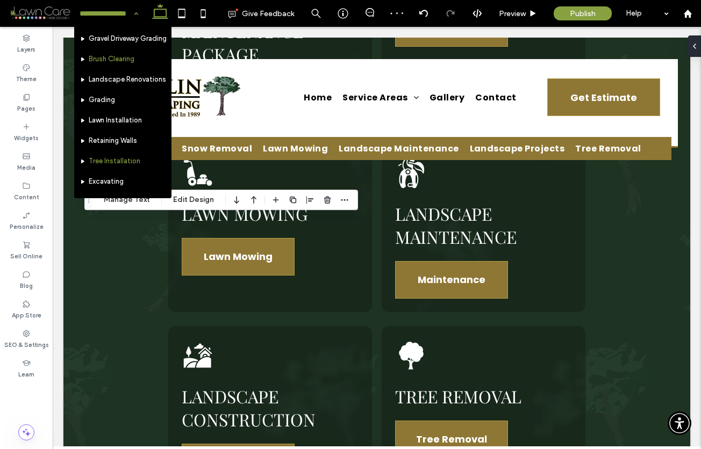
scroll to position [283, 0]
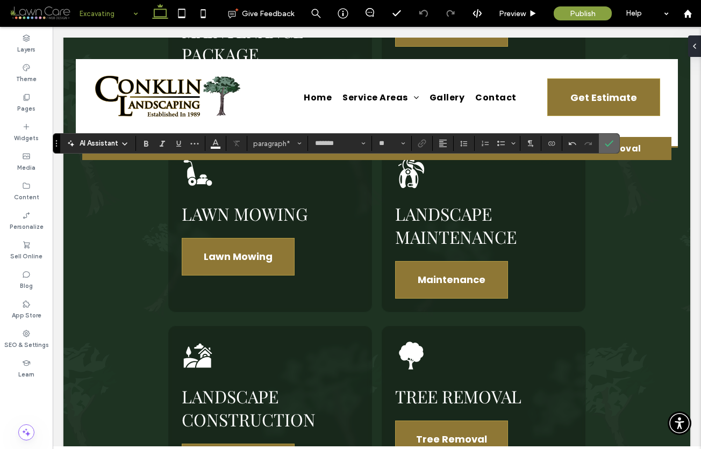
click at [612, 141] on icon "Confirm" at bounding box center [609, 143] width 9 height 9
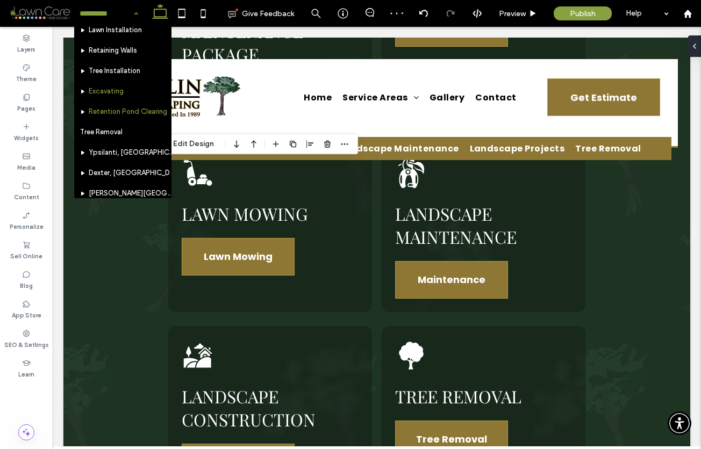
scroll to position [335, 0]
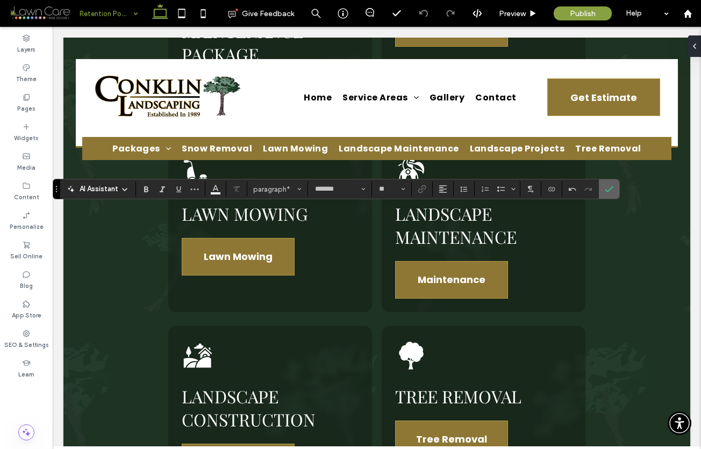
click at [609, 189] on use "Confirm" at bounding box center [609, 189] width 9 height 6
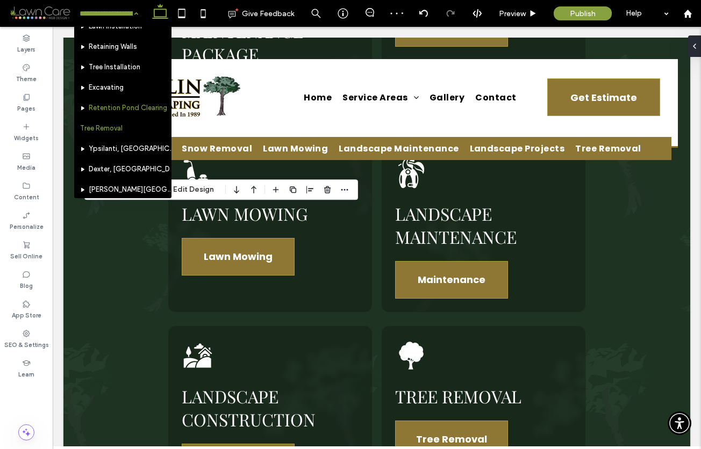
scroll to position [340, 0]
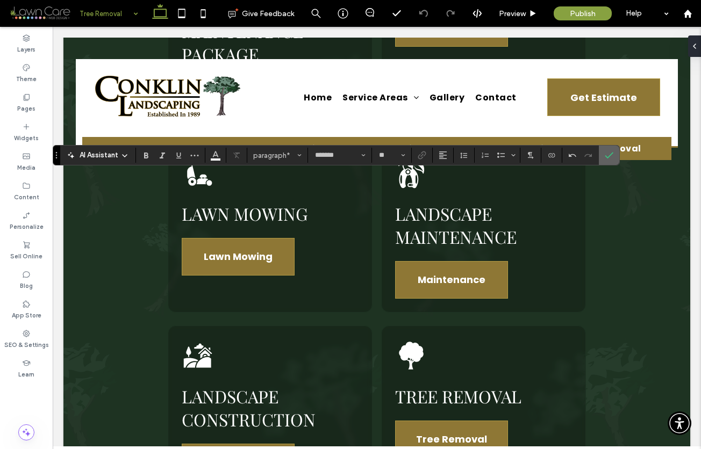
click at [613, 155] on icon "Confirm" at bounding box center [609, 155] width 9 height 9
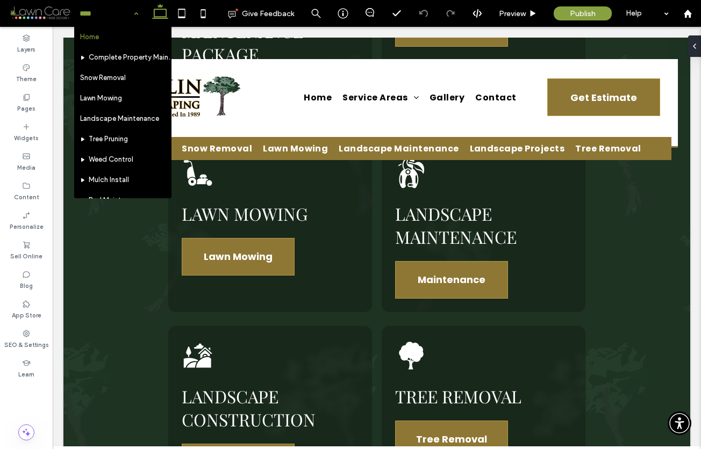
click at [99, 14] on input at bounding box center [106, 13] width 53 height 27
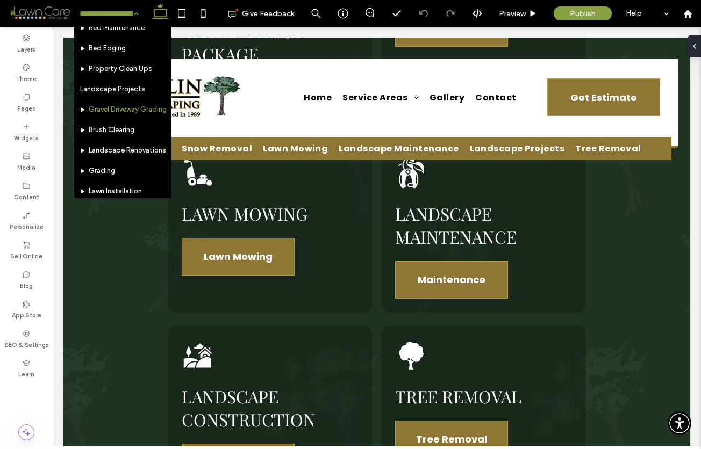
scroll to position [173, 0]
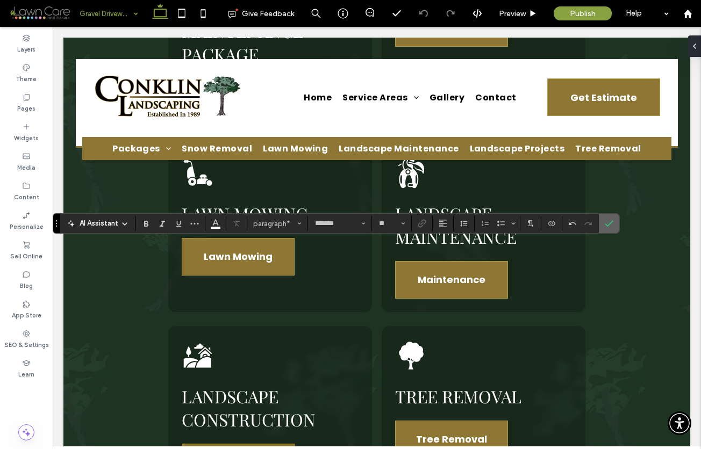
click at [612, 224] on icon "Confirm" at bounding box center [609, 223] width 9 height 9
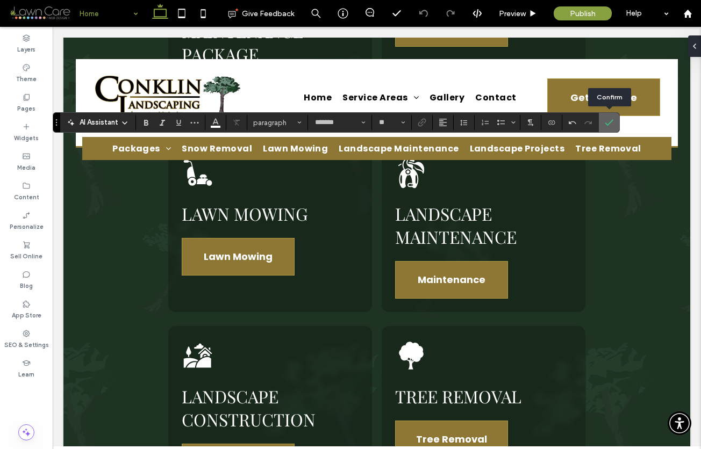
click at [613, 122] on icon "Confirm" at bounding box center [609, 122] width 9 height 9
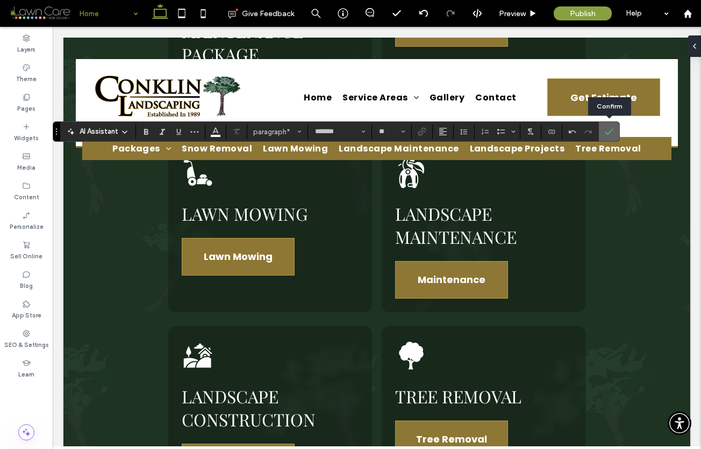
click at [613, 133] on label "Confirm" at bounding box center [609, 131] width 16 height 19
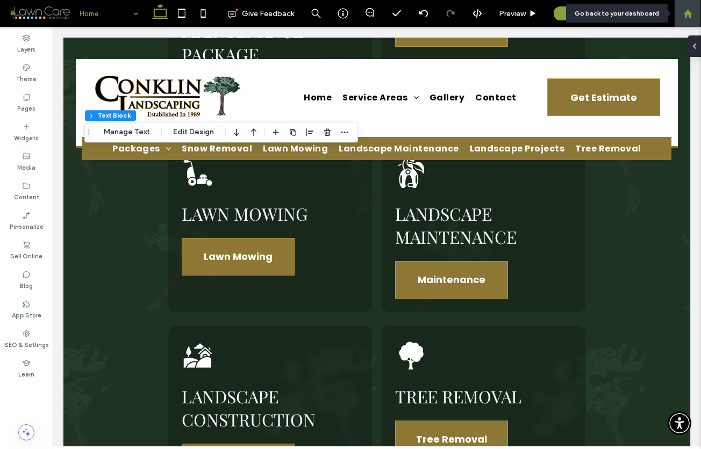
click at [694, 16] on div at bounding box center [688, 13] width 26 height 9
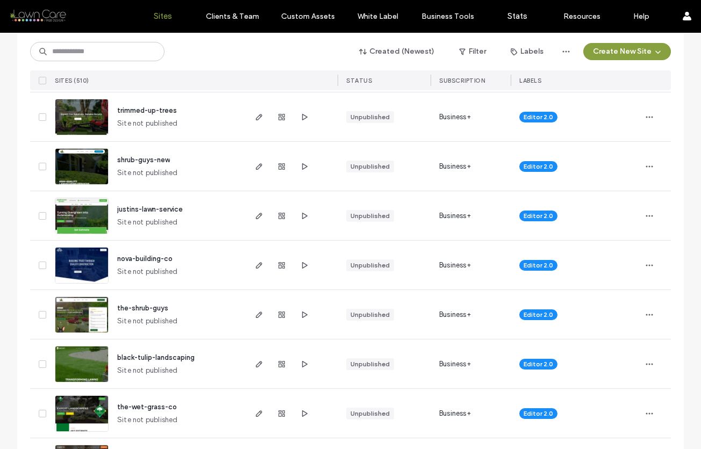
scroll to position [388, 0]
